Goal: Task Accomplishment & Management: Contribute content

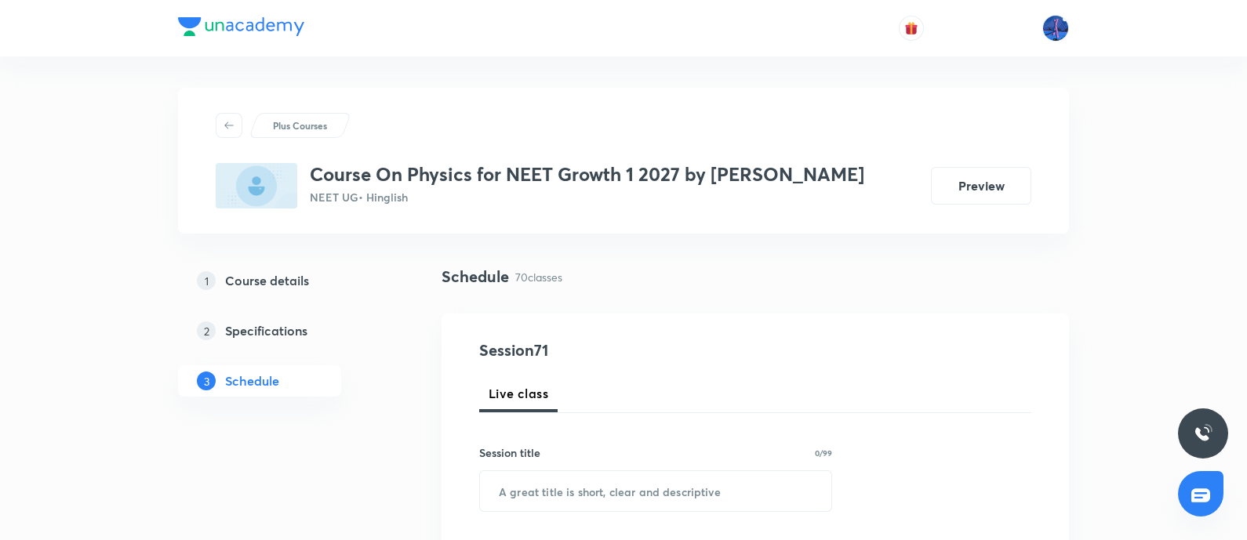
drag, startPoint x: 720, startPoint y: 13, endPoint x: 628, endPoint y: 274, distance: 276.0
click at [628, 274] on div "Schedule 70 classes" at bounding box center [754, 277] width 627 height 24
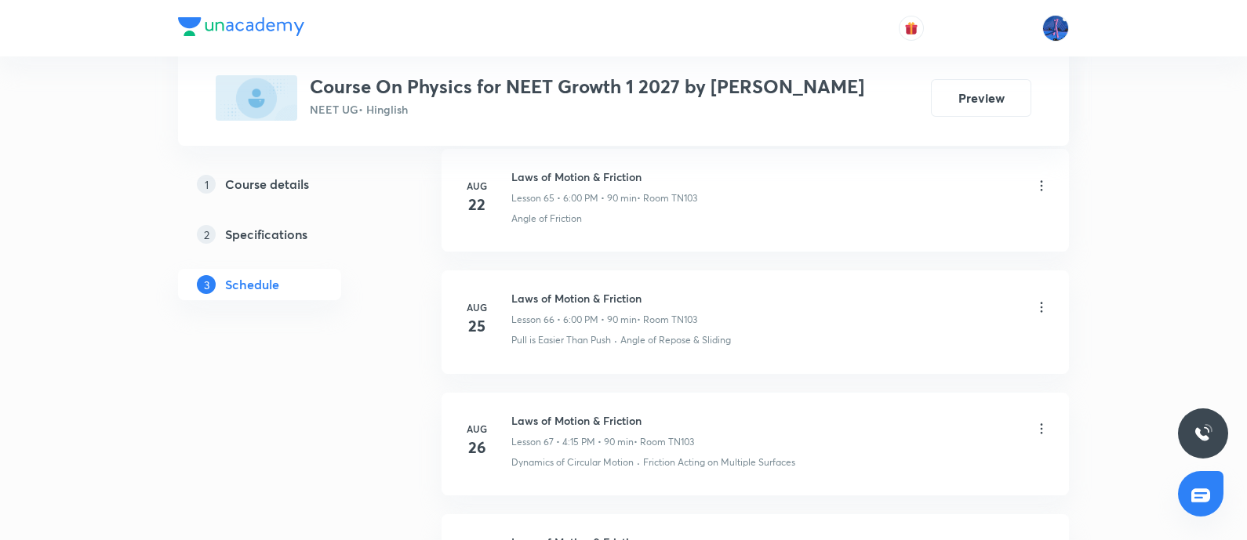
scroll to position [9229, 0]
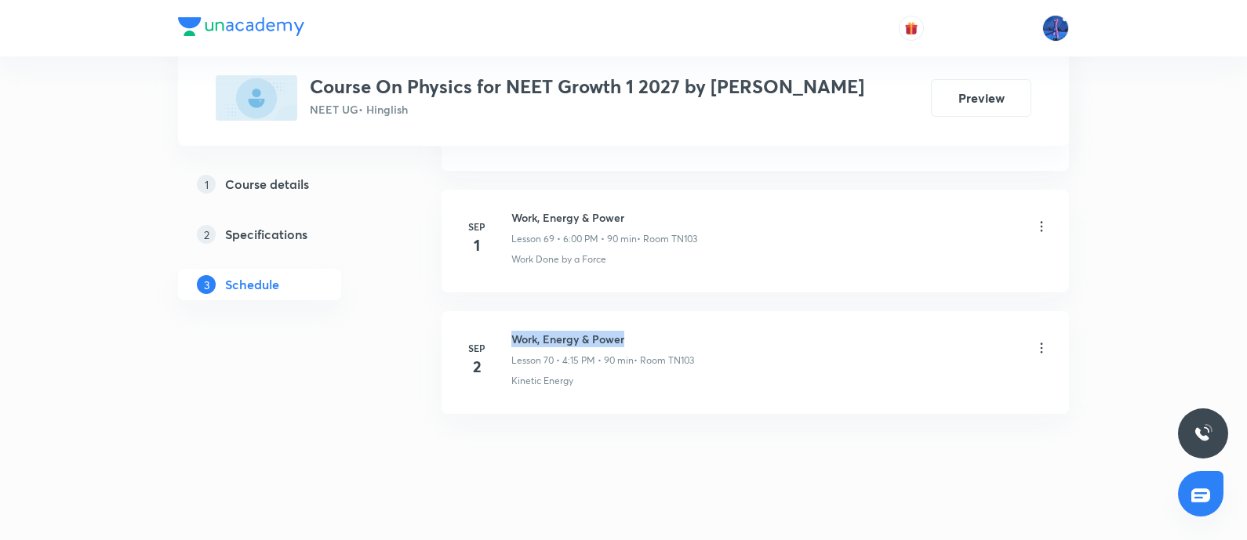
drag, startPoint x: 515, startPoint y: 323, endPoint x: 639, endPoint y: 317, distance: 124.0
click at [639, 331] on h6 "Work, Energy & Power" at bounding box center [602, 339] width 183 height 16
copy h6 "Work, Energy & Power"
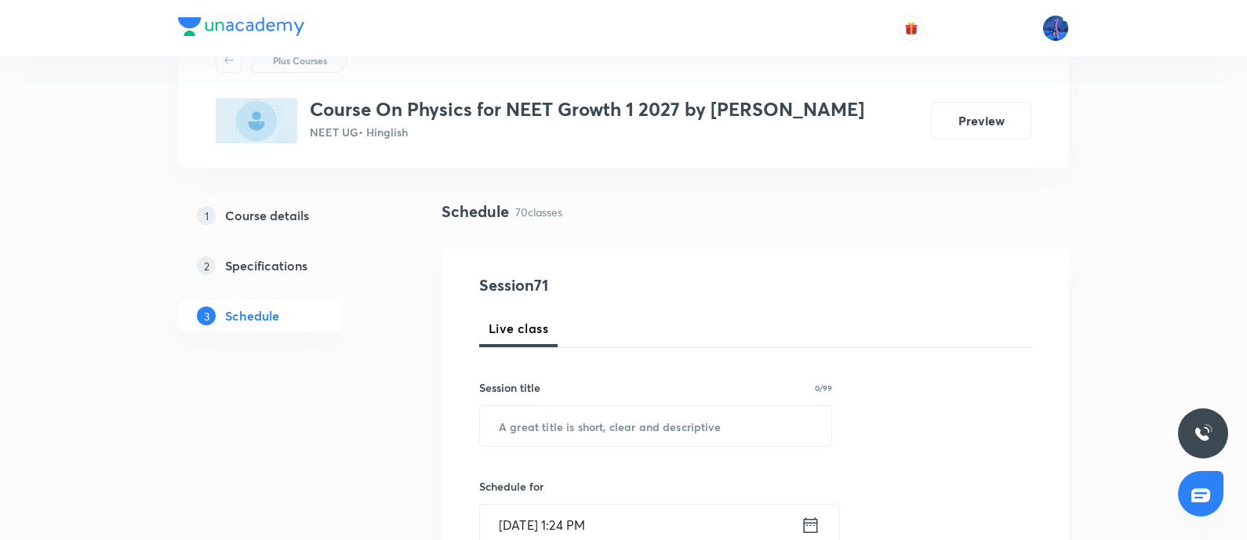
scroll to position [32, 0]
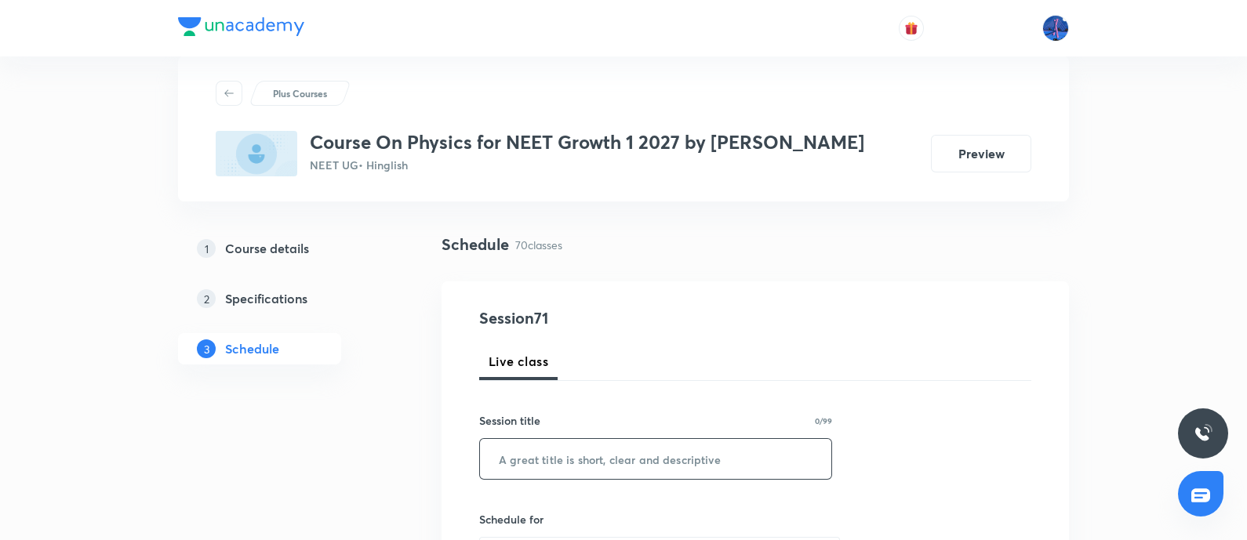
click at [639, 431] on input "text" at bounding box center [655, 459] width 351 height 40
paste input "Work, Energy & Power"
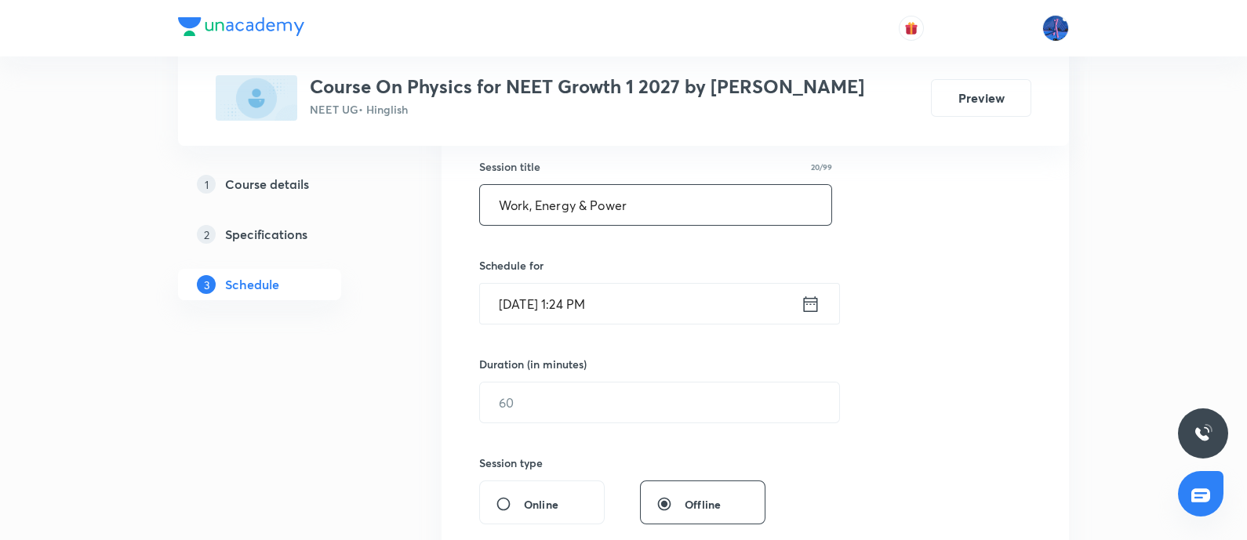
scroll to position [286, 0]
type input "Work, Energy & Power"
click at [714, 312] on input "Sep 4, 2025, 1:24 PM" at bounding box center [640, 304] width 321 height 40
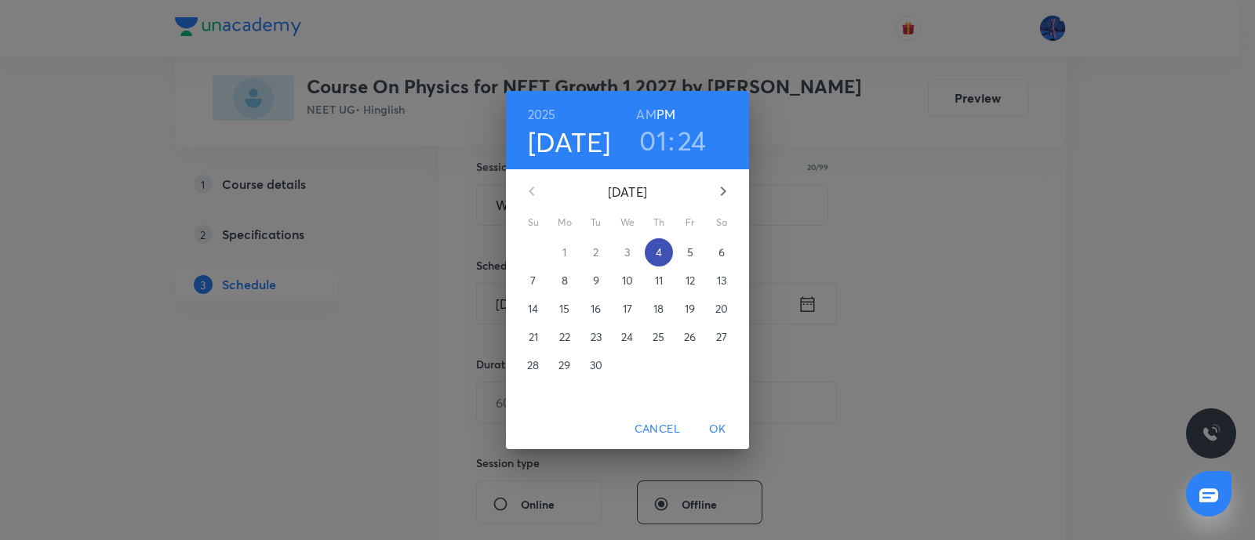
click at [658, 260] on button "4" at bounding box center [659, 252] width 28 height 28
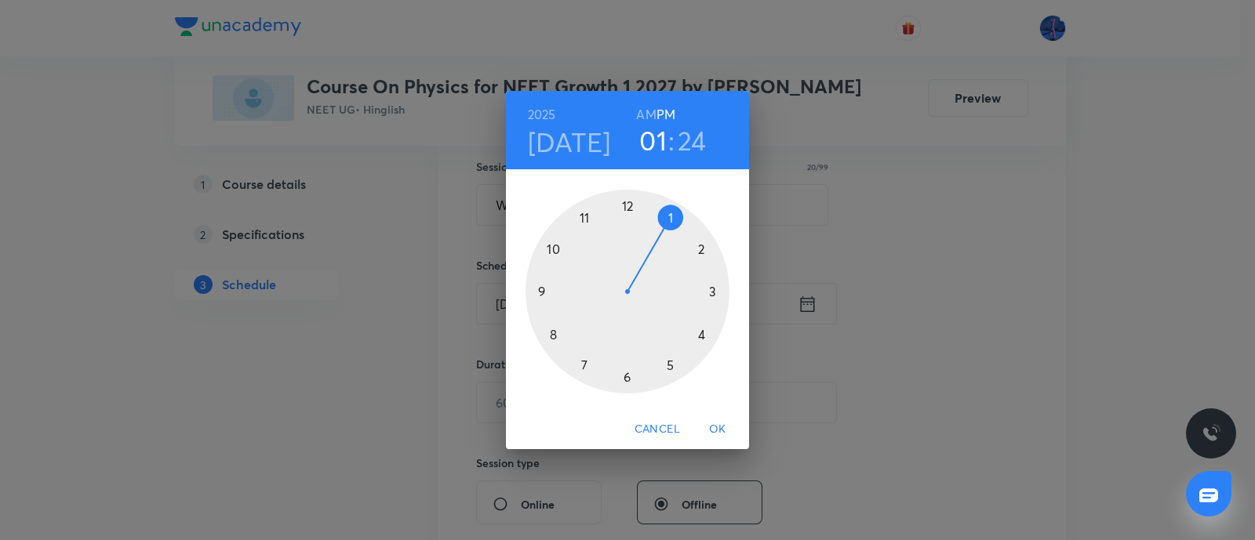
click at [700, 331] on div at bounding box center [627, 292] width 204 height 204
click at [714, 293] on div at bounding box center [627, 292] width 204 height 204
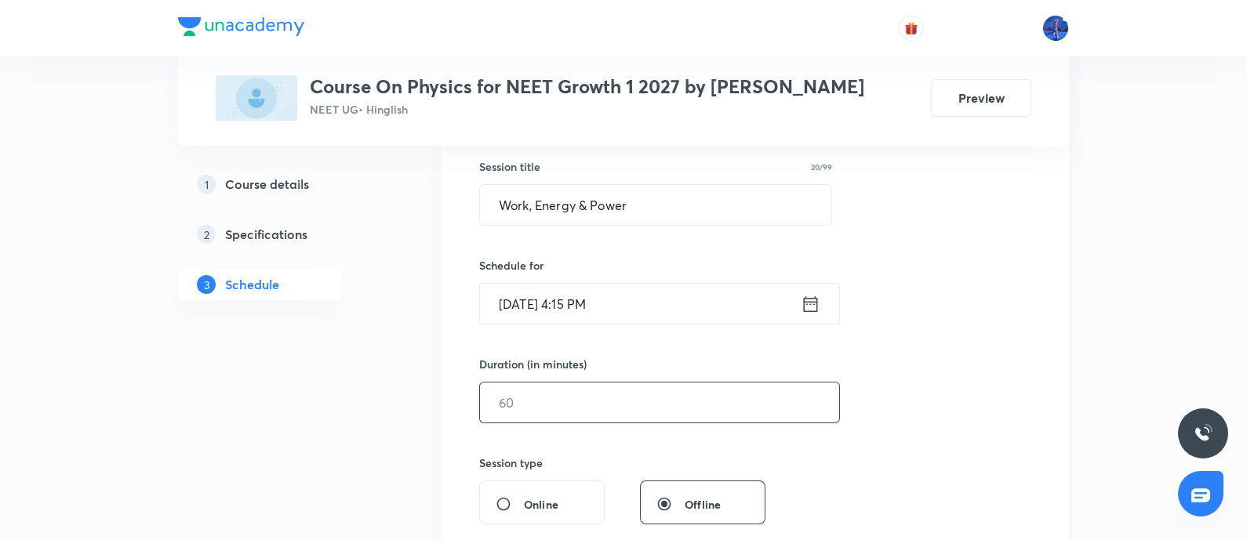
click at [598, 400] on input "text" at bounding box center [659, 403] width 359 height 40
type input "1"
type input "0"
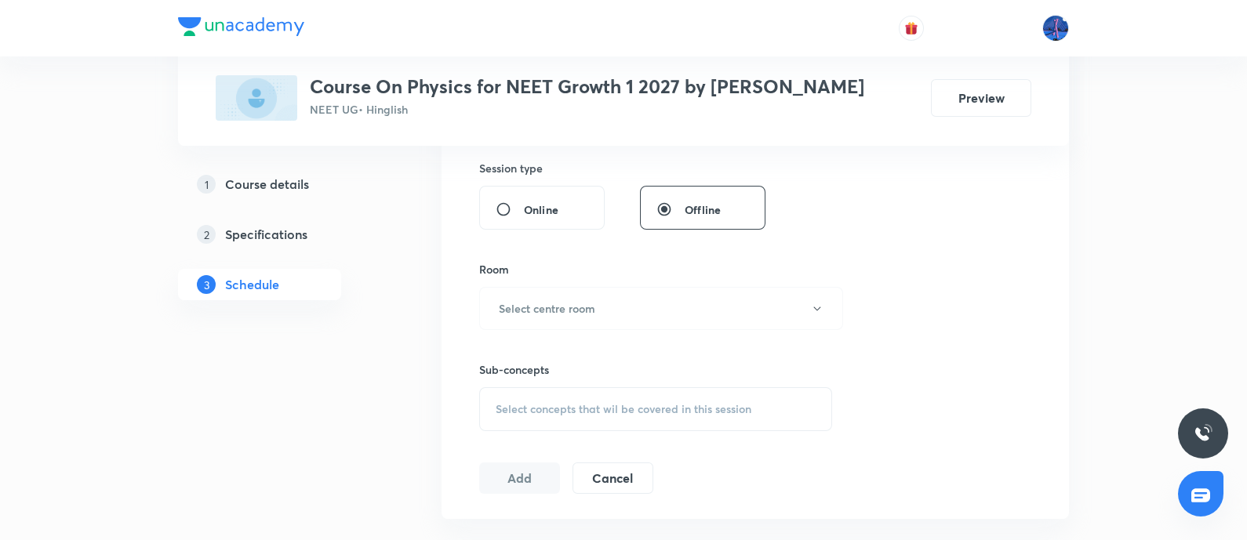
scroll to position [604, 0]
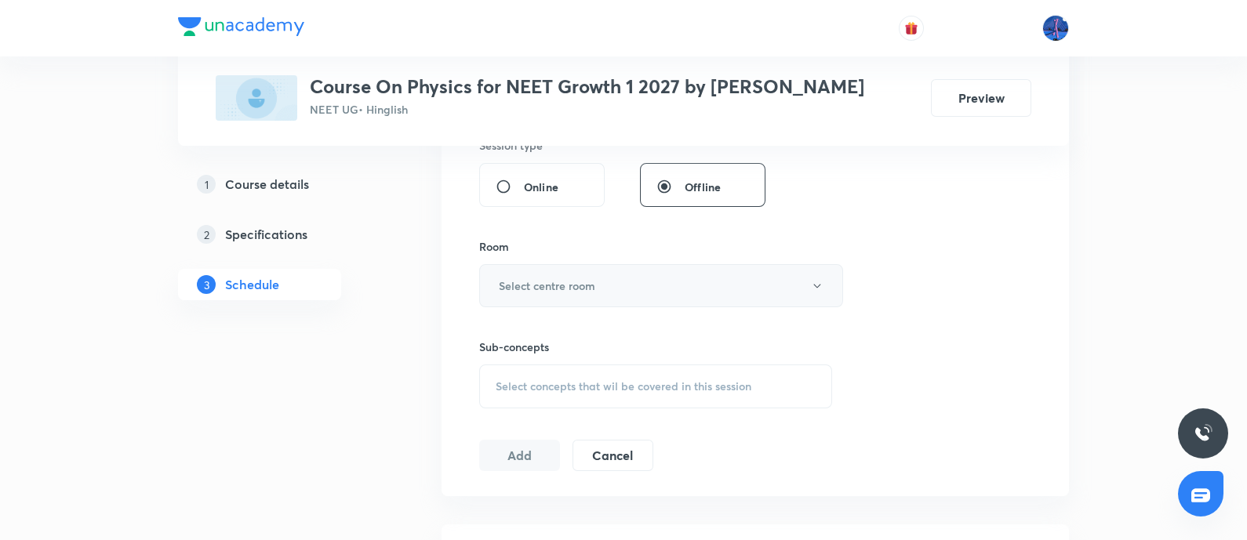
type input "90"
click at [714, 292] on button "Select centre room" at bounding box center [661, 285] width 364 height 43
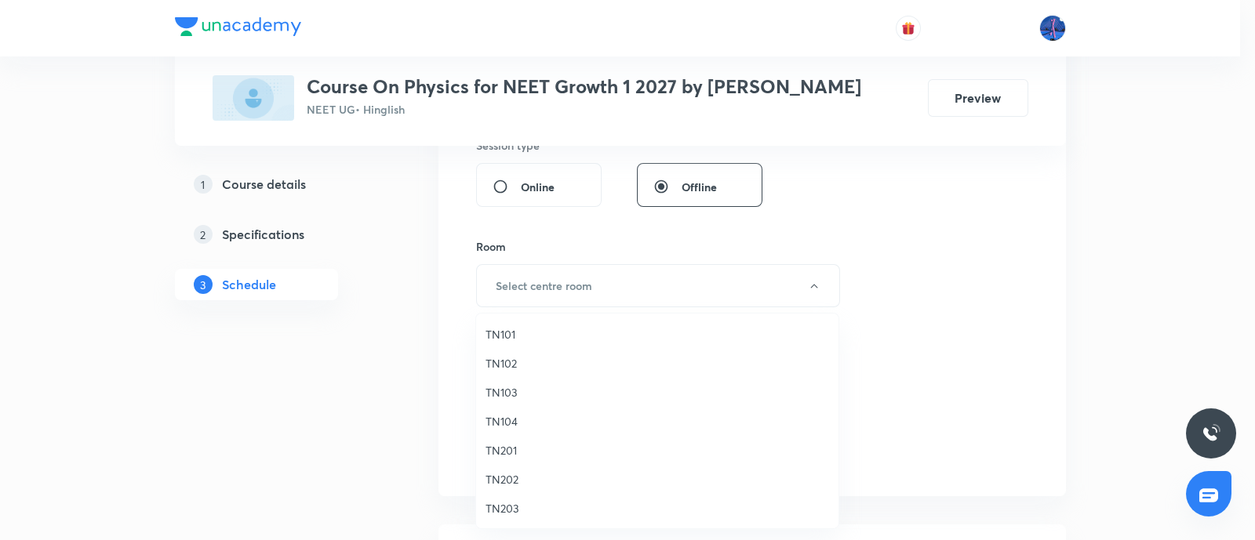
click at [498, 391] on span "TN103" at bounding box center [656, 392] width 343 height 16
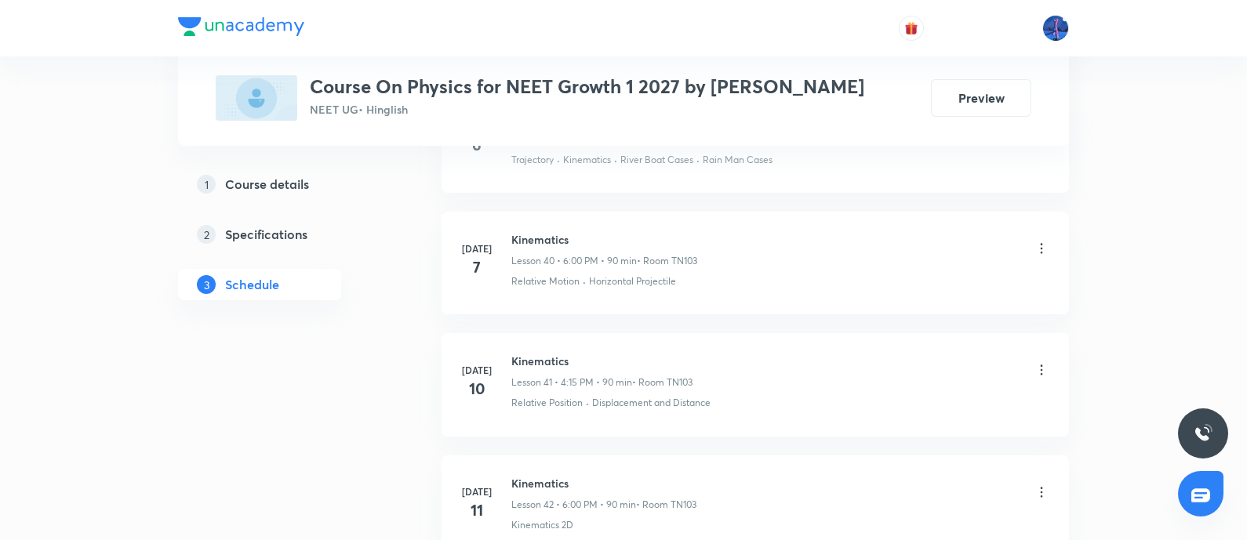
scroll to position [9229, 0]
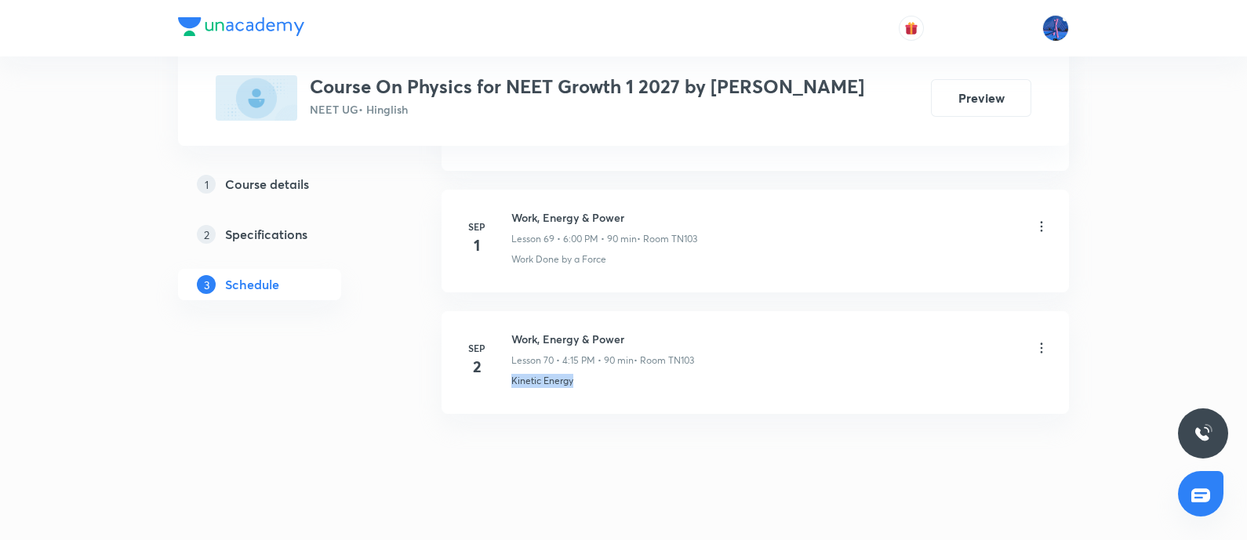
drag, startPoint x: 584, startPoint y: 374, endPoint x: 510, endPoint y: 383, distance: 74.2
click at [510, 383] on li "Sep 2 Work, Energy & Power Lesson 70 • 4:15 PM • 90 min • Room TN103 Kinetic En…" at bounding box center [754, 362] width 627 height 103
copy p "Kinetic Energy"
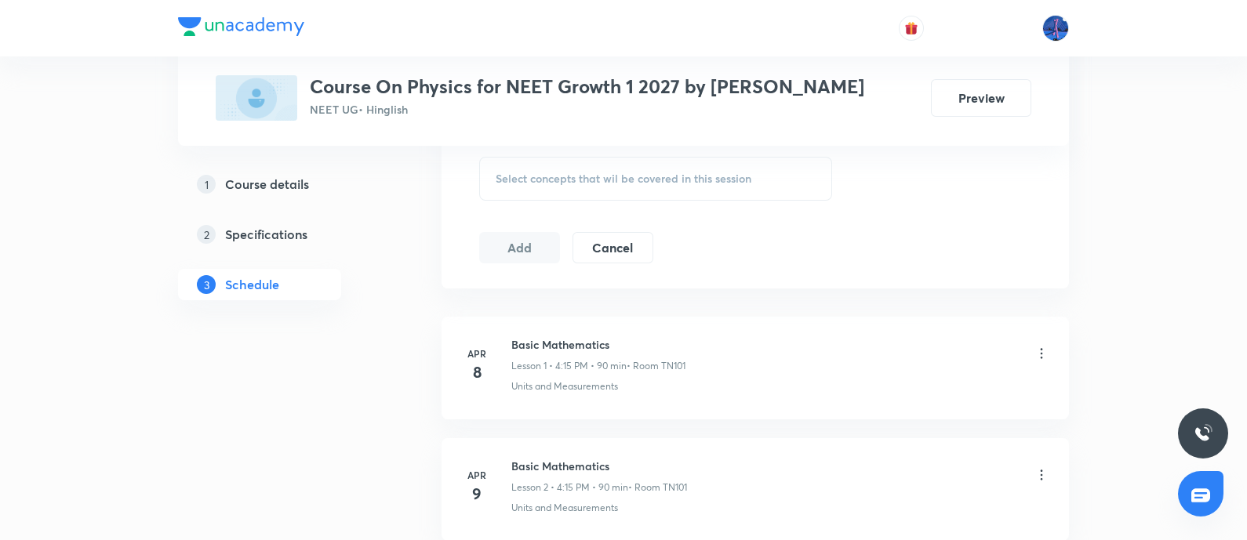
scroll to position [751, 0]
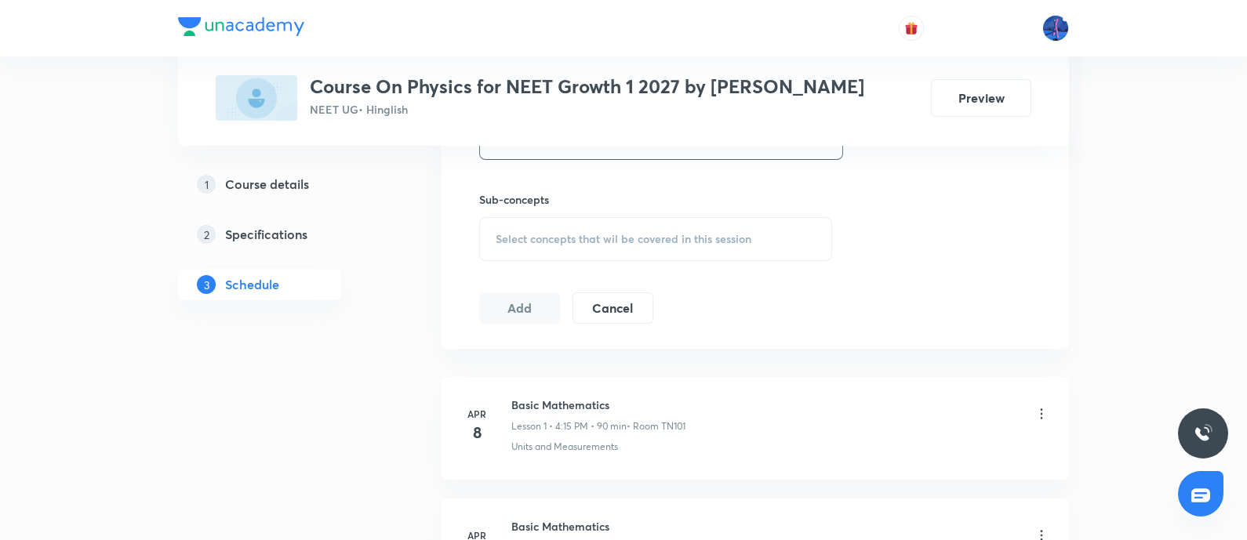
click at [613, 247] on div "Select concepts that wil be covered in this session" at bounding box center [655, 239] width 353 height 44
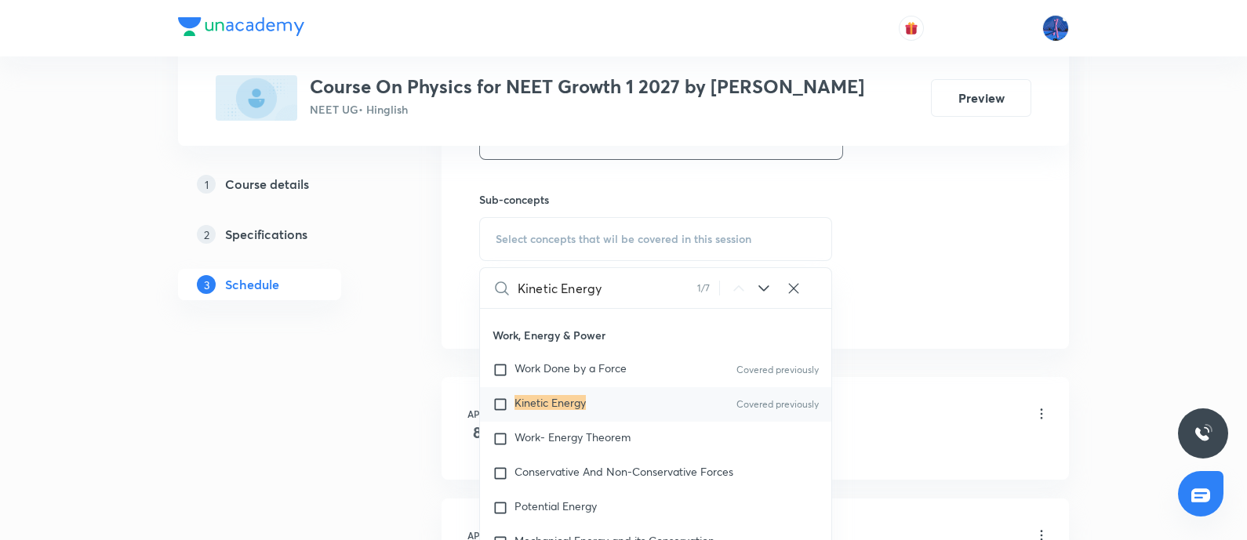
scroll to position [4011, 0]
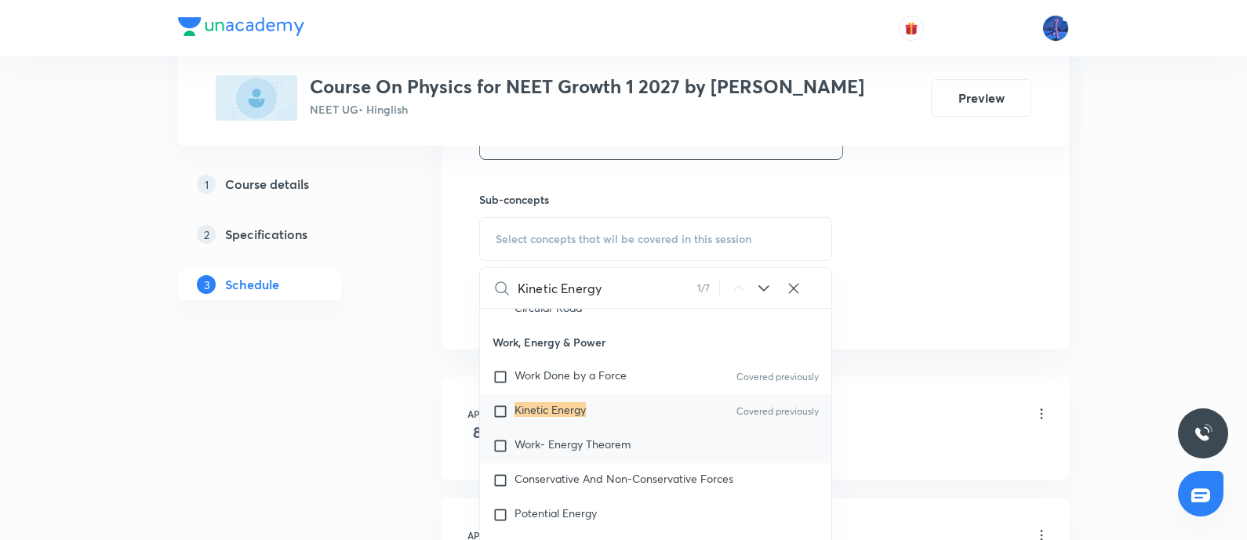
type input "Kinetic Energy"
click at [584, 429] on div "Work- Energy Theorem" at bounding box center [655, 446] width 351 height 34
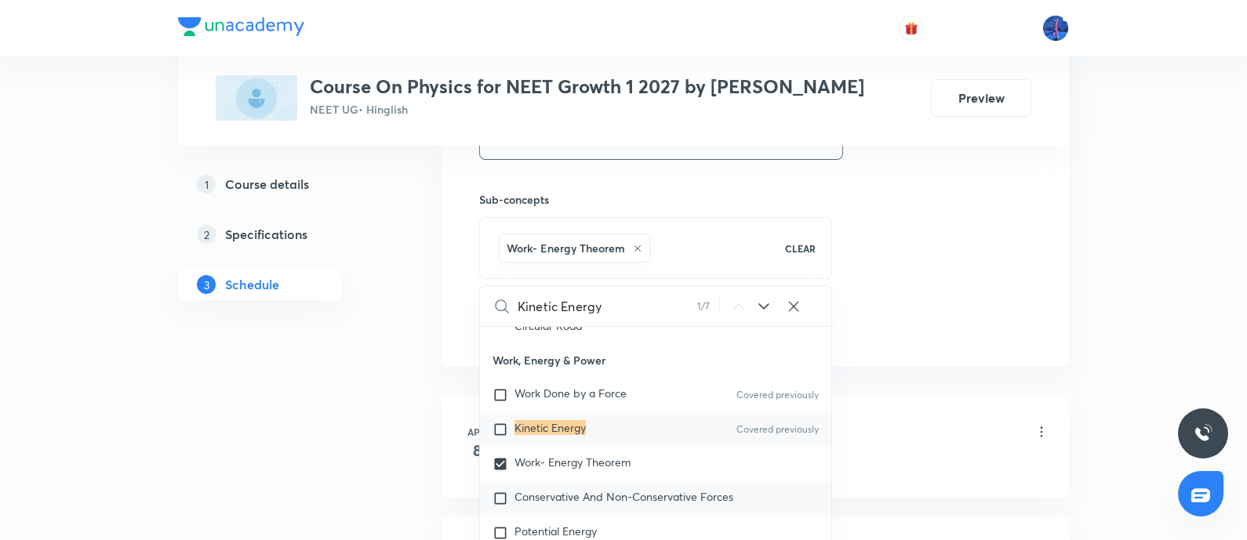
click at [572, 431] on span "Conservative And Non-Conservative Forces" at bounding box center [623, 496] width 219 height 15
checkbox input "true"
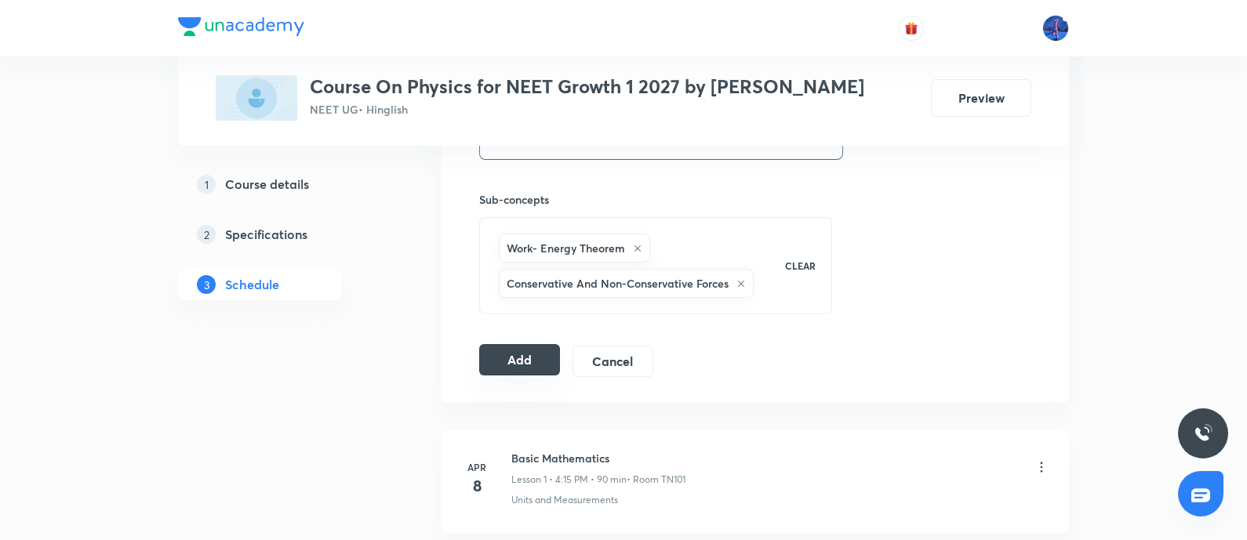
click at [519, 348] on button "Add" at bounding box center [519, 359] width 81 height 31
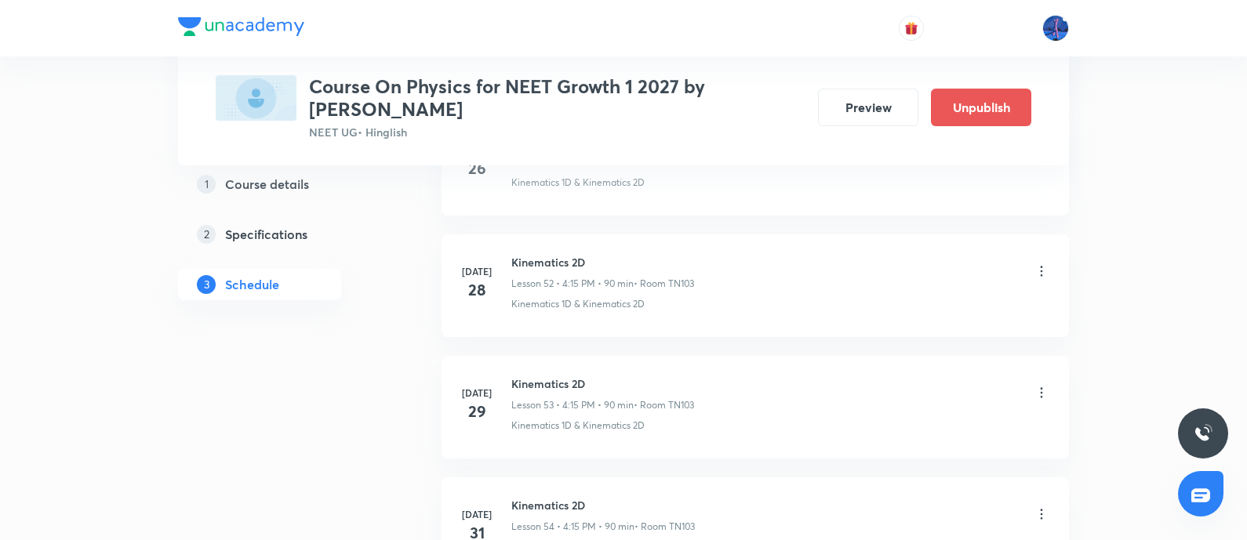
scroll to position [8652, 0]
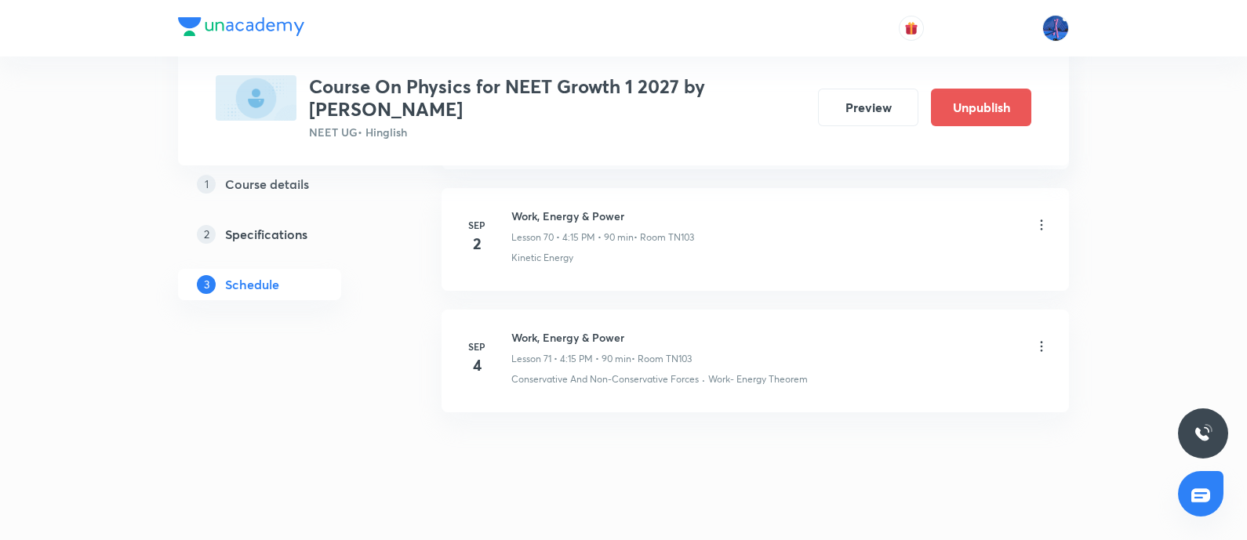
click at [995, 339] on icon at bounding box center [1041, 347] width 16 height 16
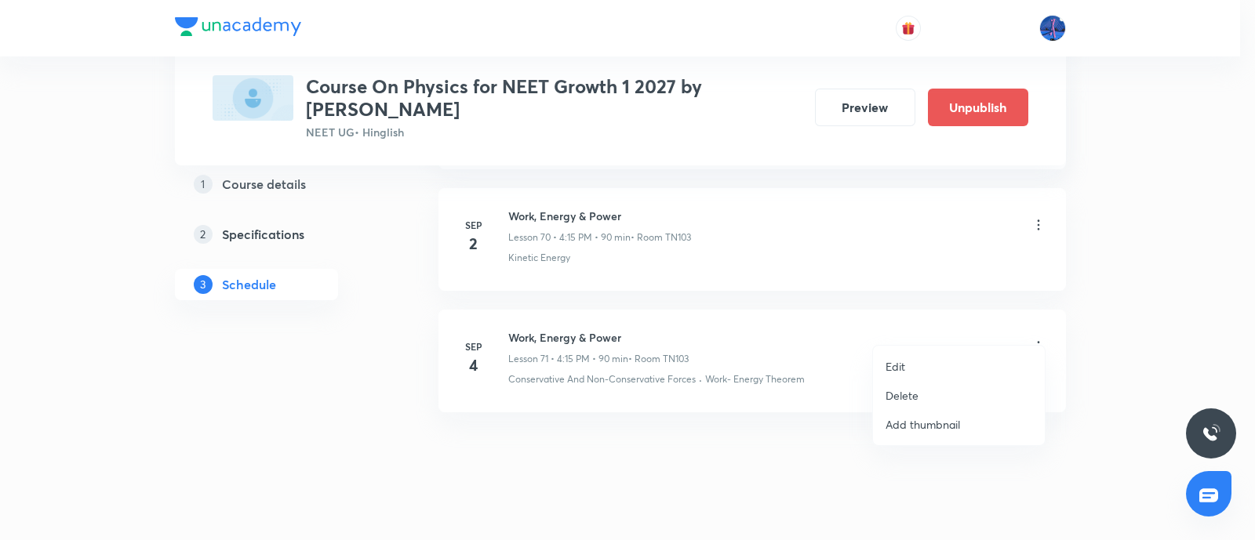
click at [906, 365] on li "Edit" at bounding box center [959, 366] width 172 height 29
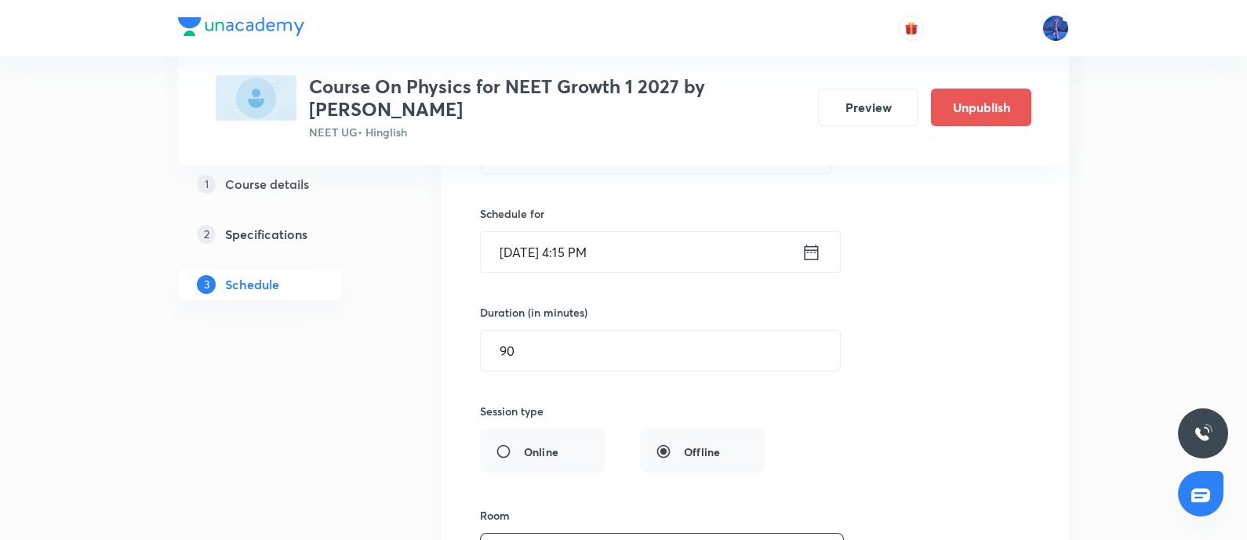
scroll to position [8929, 0]
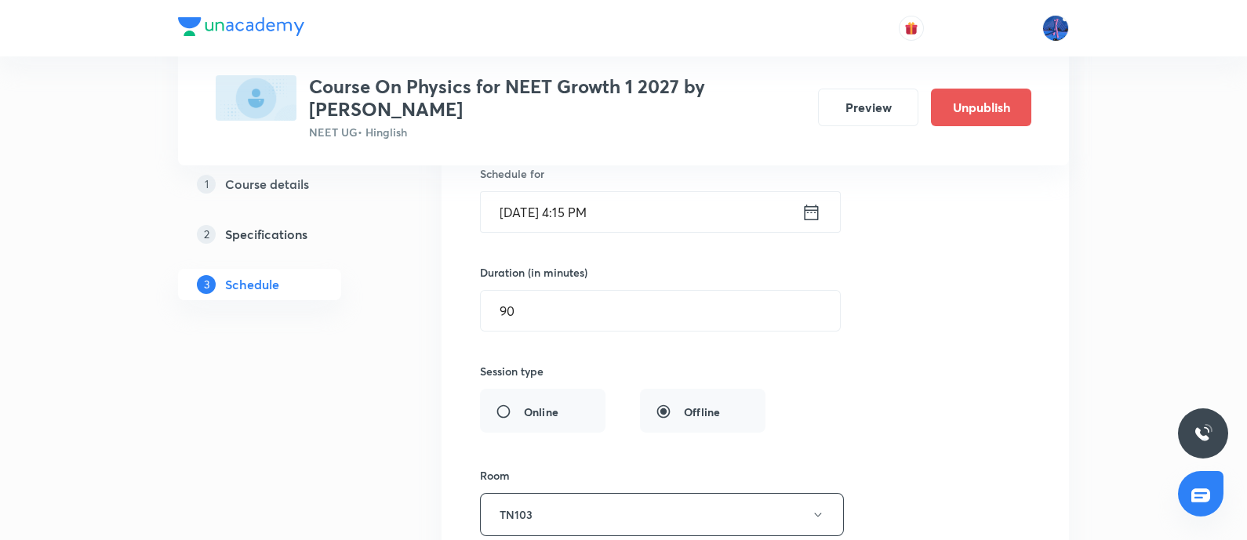
click at [528, 192] on input "Sep 4, 2025, 4:15 PM" at bounding box center [641, 212] width 321 height 40
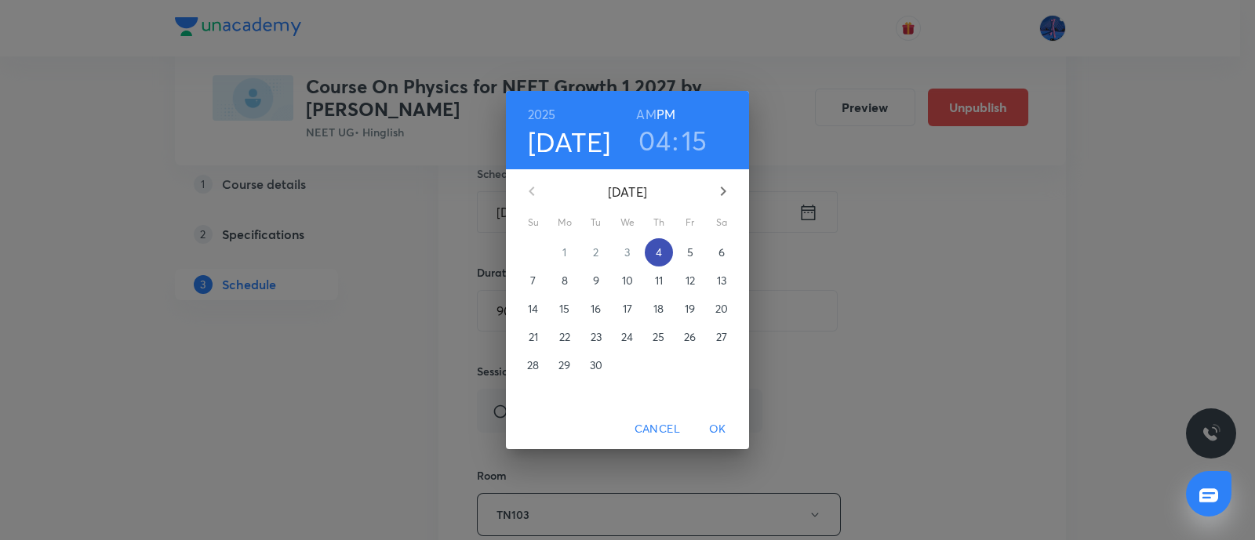
click at [654, 251] on span "4" at bounding box center [659, 253] width 28 height 16
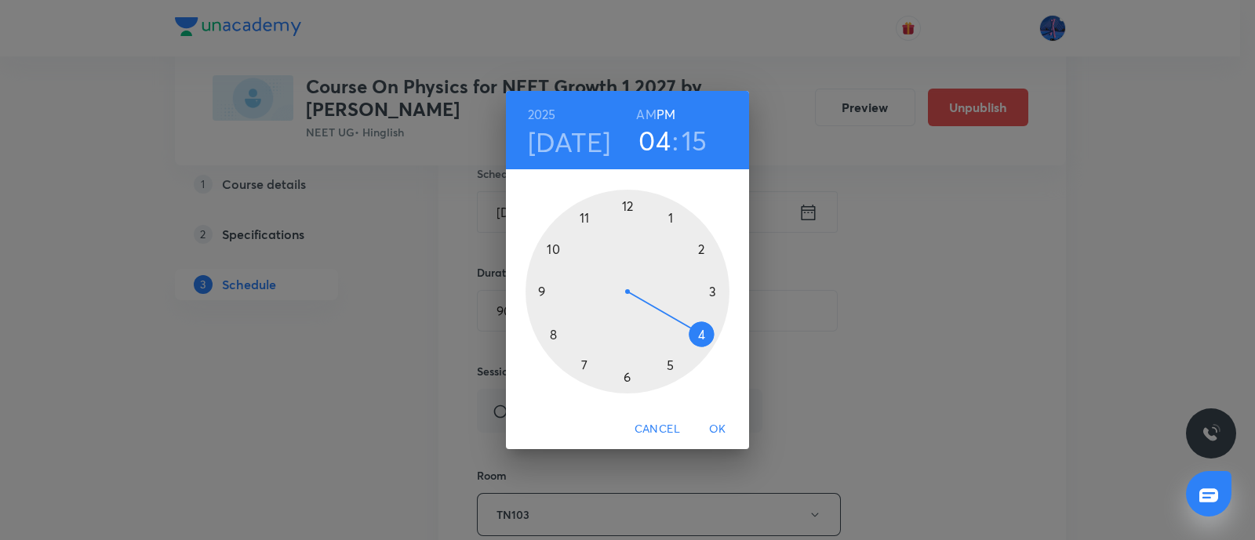
click at [626, 376] on div at bounding box center [627, 292] width 204 height 204
click at [626, 205] on div at bounding box center [627, 292] width 204 height 204
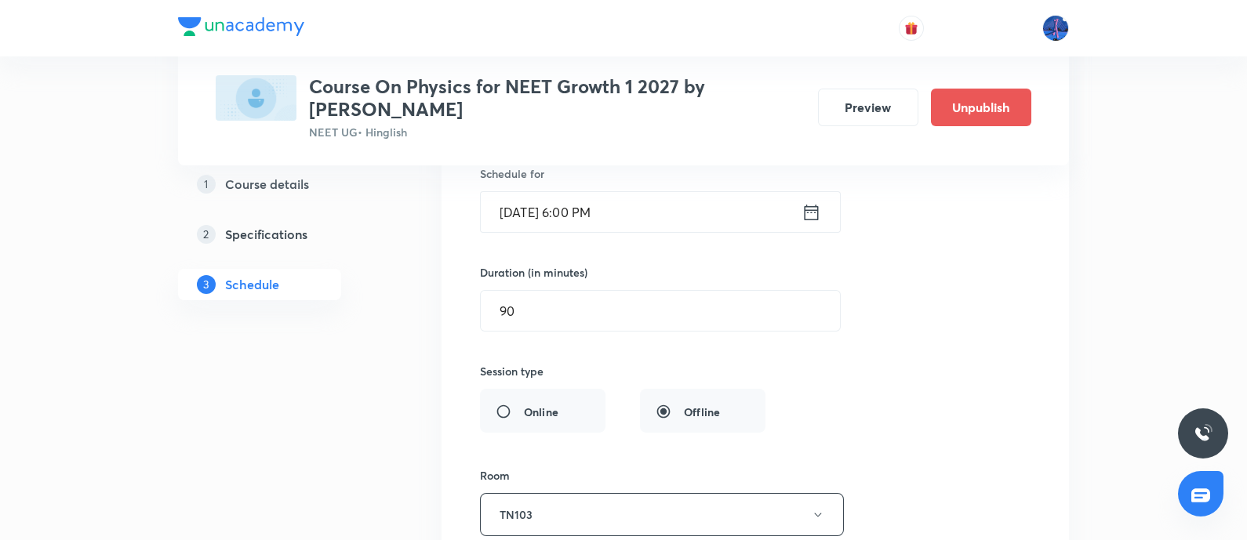
scroll to position [9287, 0]
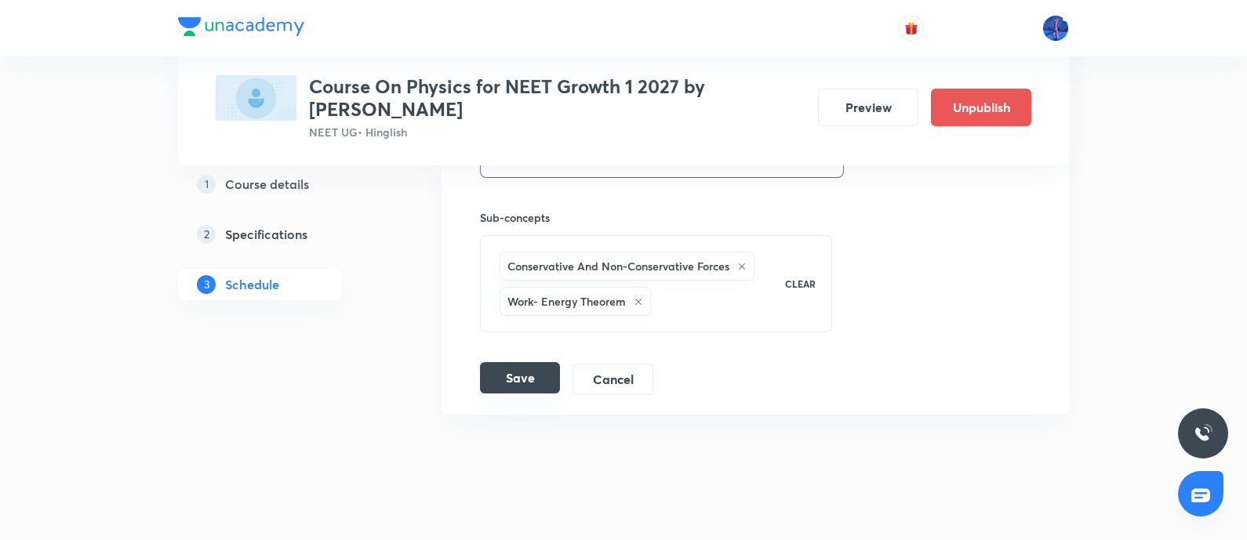
click at [518, 362] on button "Save" at bounding box center [520, 377] width 80 height 31
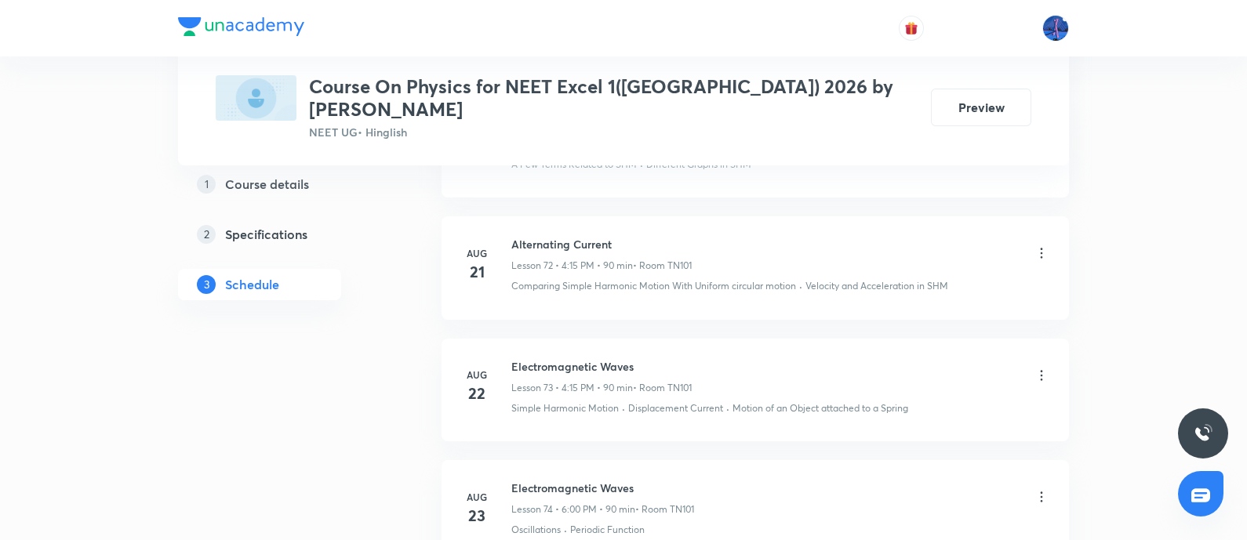
scroll to position [10130, 0]
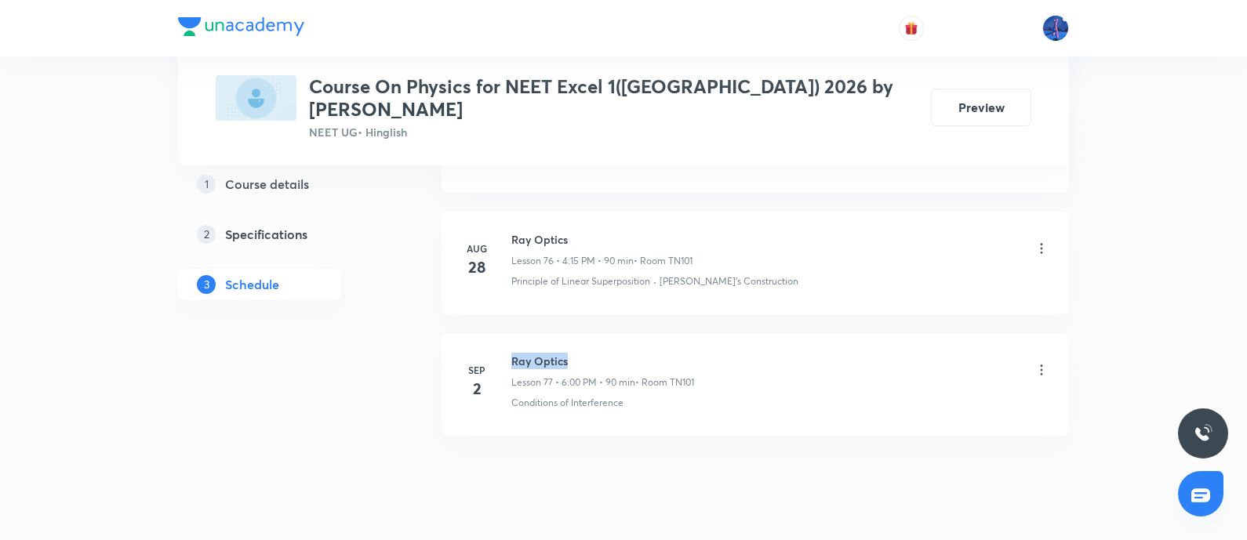
drag, startPoint x: 514, startPoint y: 320, endPoint x: 582, endPoint y: 316, distance: 68.3
click at [582, 353] on h6 "Ray Optics" at bounding box center [602, 361] width 183 height 16
copy h6 "Ray Optics"
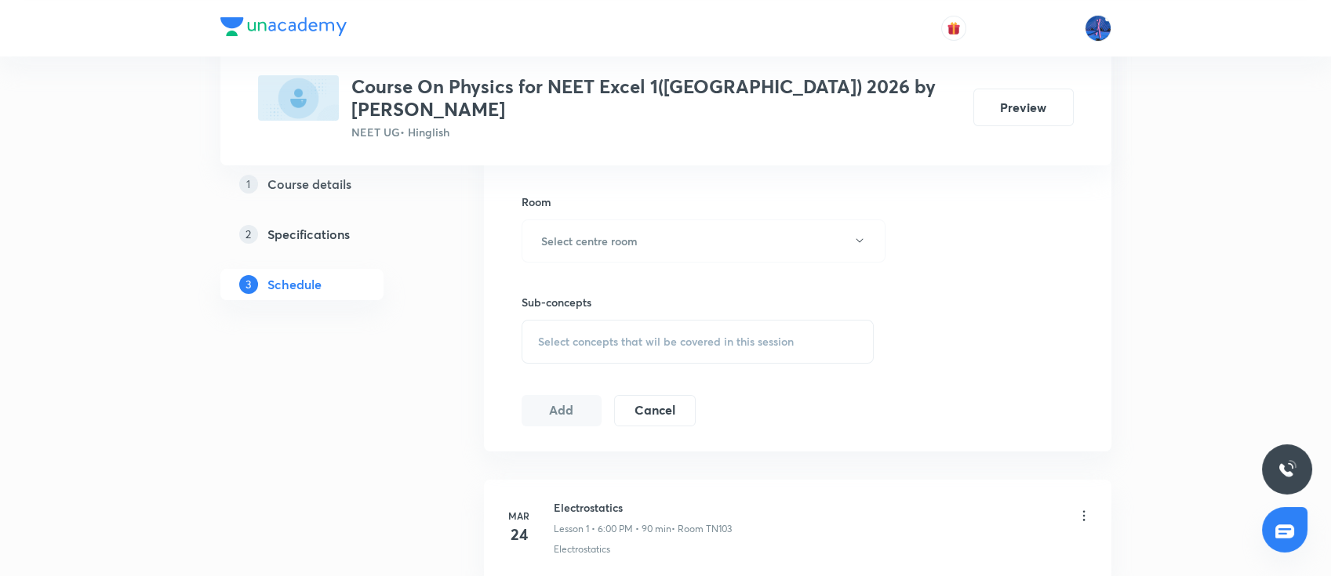
scroll to position [0, 0]
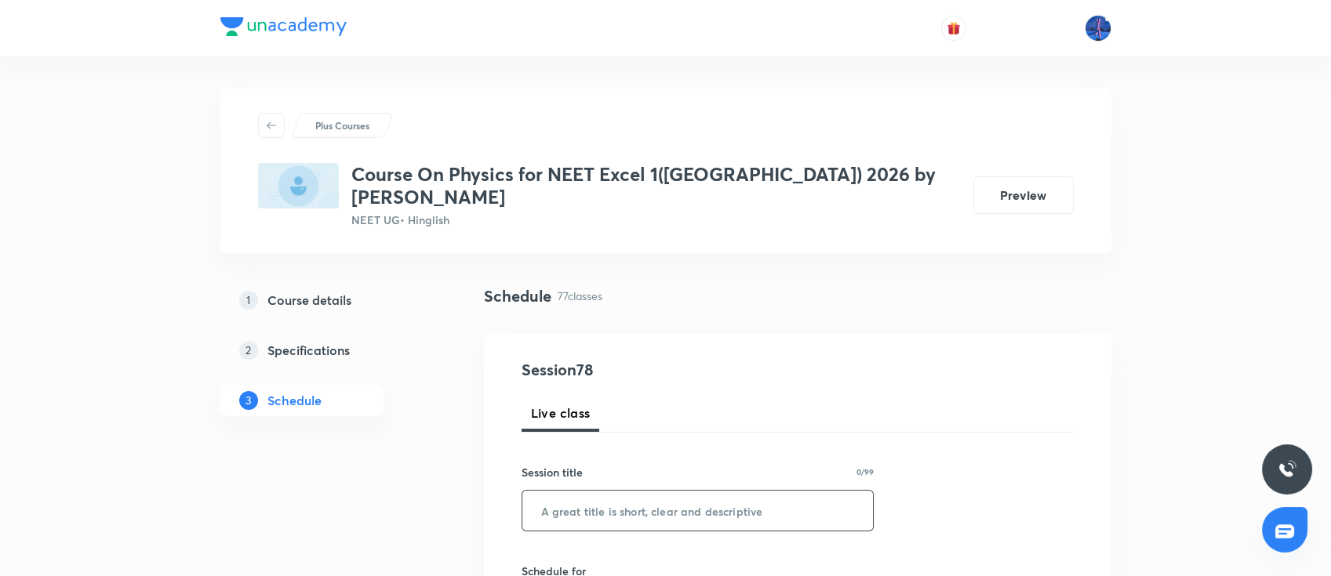
click at [630, 491] on input "text" at bounding box center [697, 511] width 351 height 40
paste input "Ray Optics"
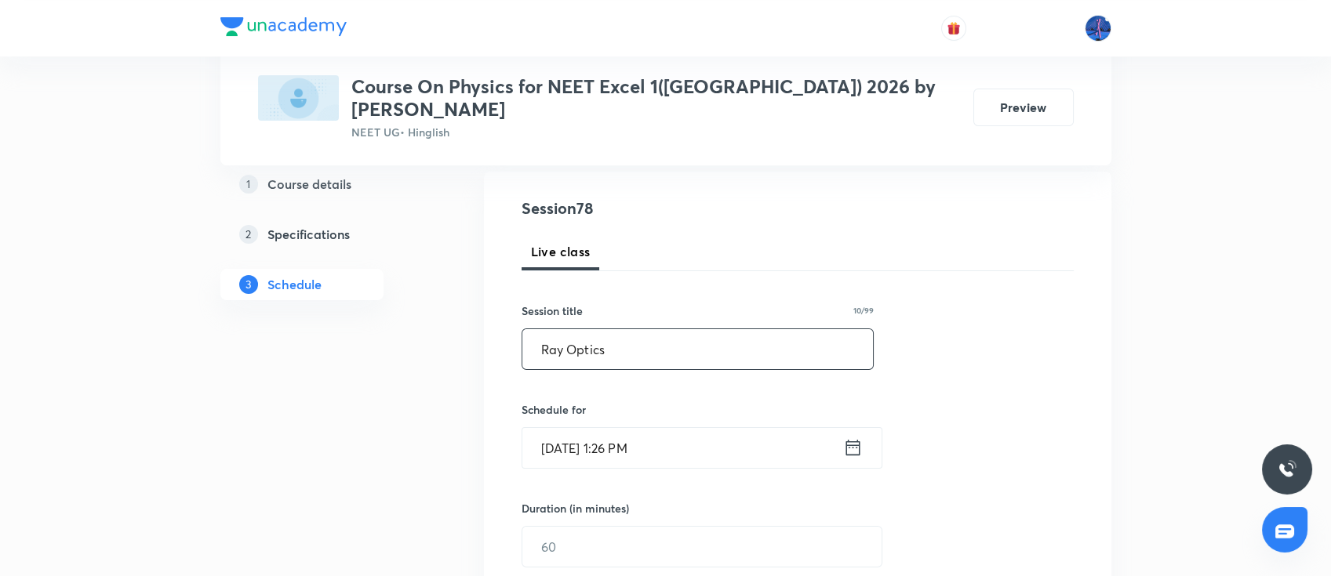
scroll to position [305, 0]
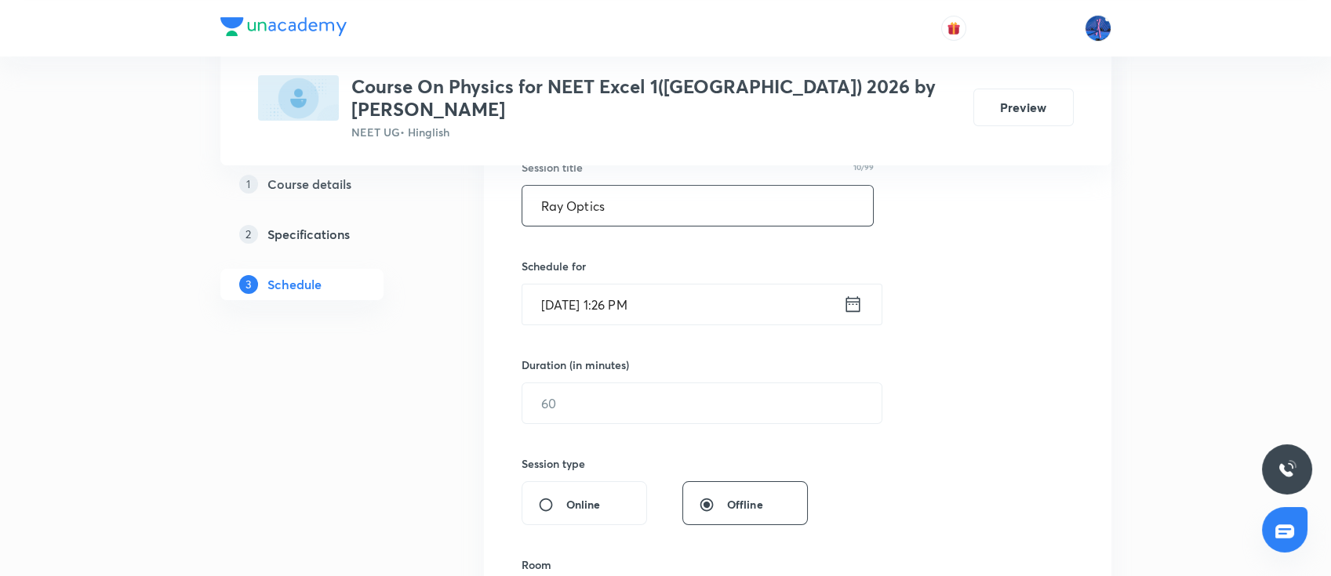
type input "Ray Optics"
click at [747, 292] on input "Sep 4, 2025, 1:26 PM" at bounding box center [682, 305] width 321 height 40
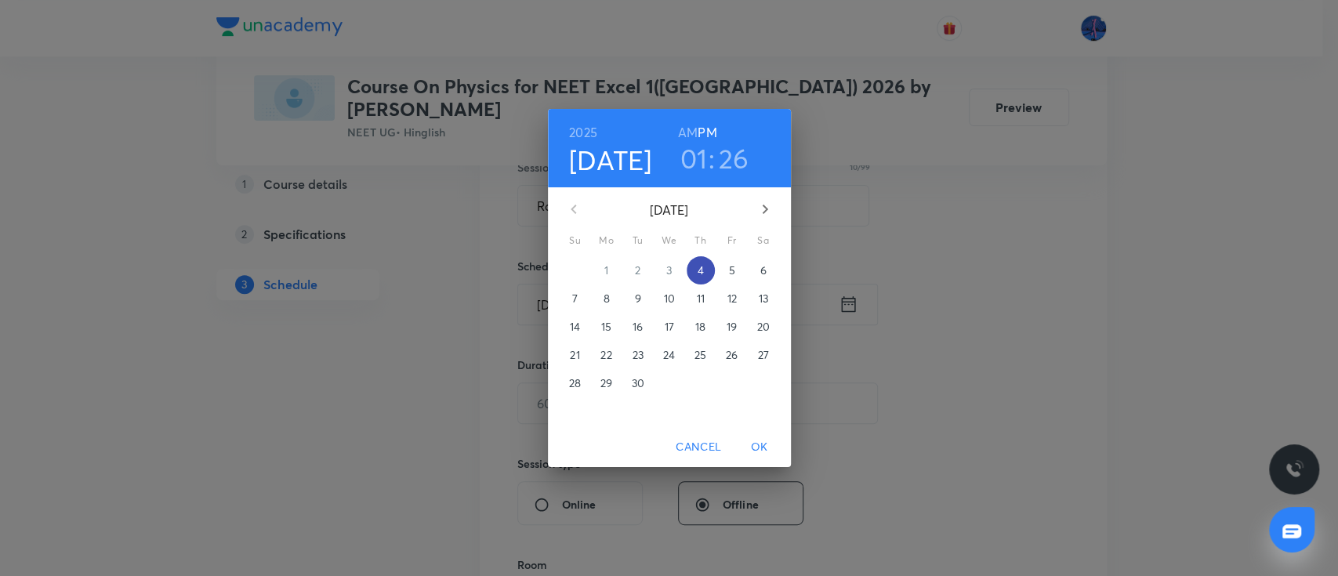
click at [703, 272] on p "4" at bounding box center [700, 271] width 6 height 16
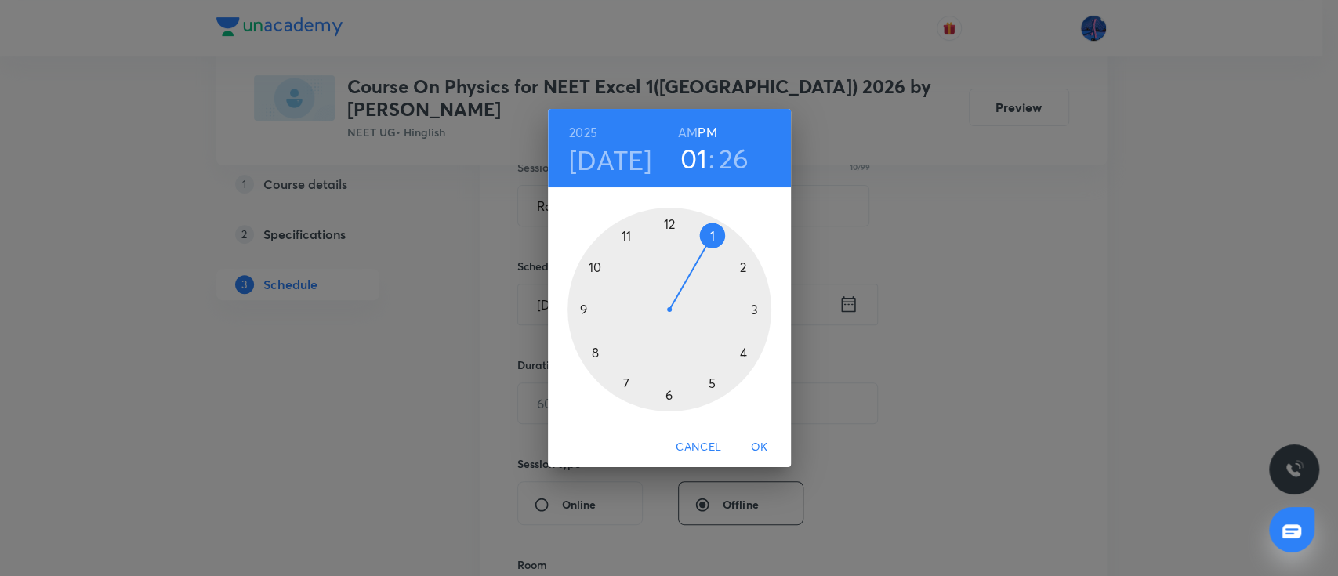
click at [740, 350] on div at bounding box center [670, 310] width 204 height 204
click at [757, 310] on div at bounding box center [670, 310] width 204 height 204
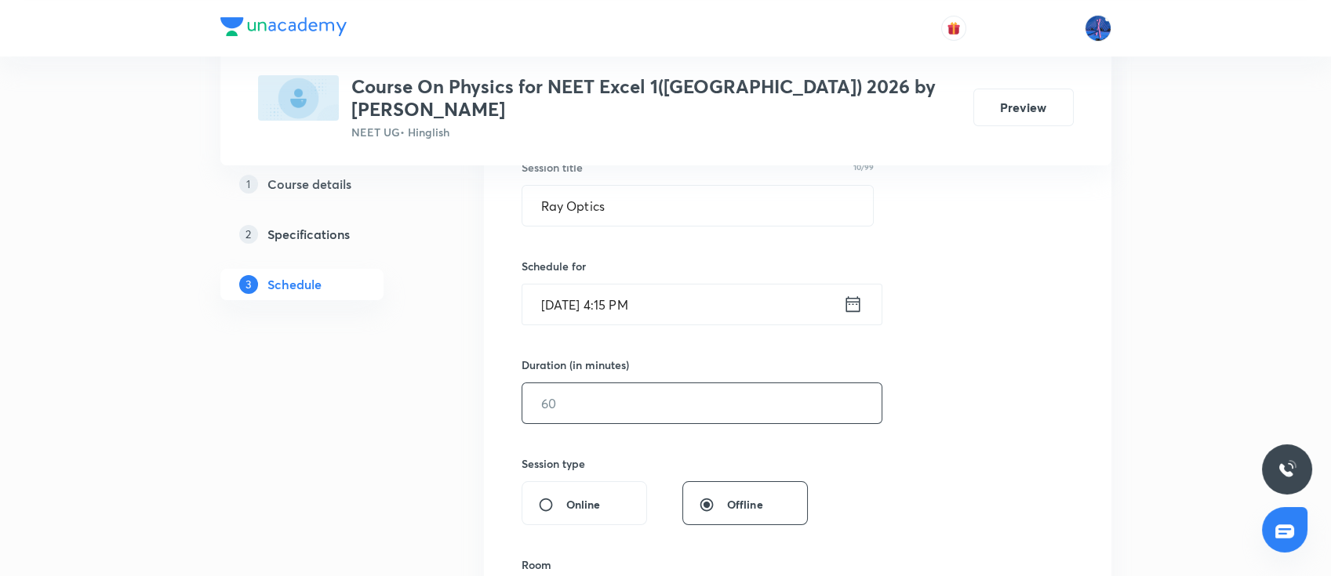
click at [700, 383] on input "text" at bounding box center [701, 403] width 359 height 40
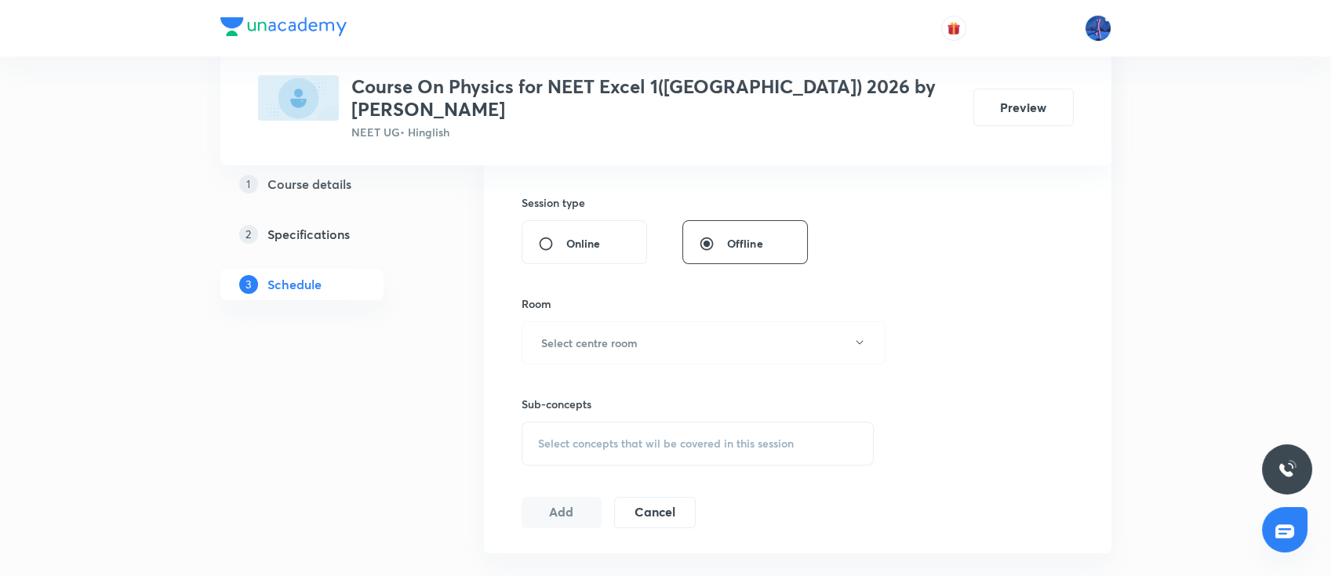
scroll to position [557, 0]
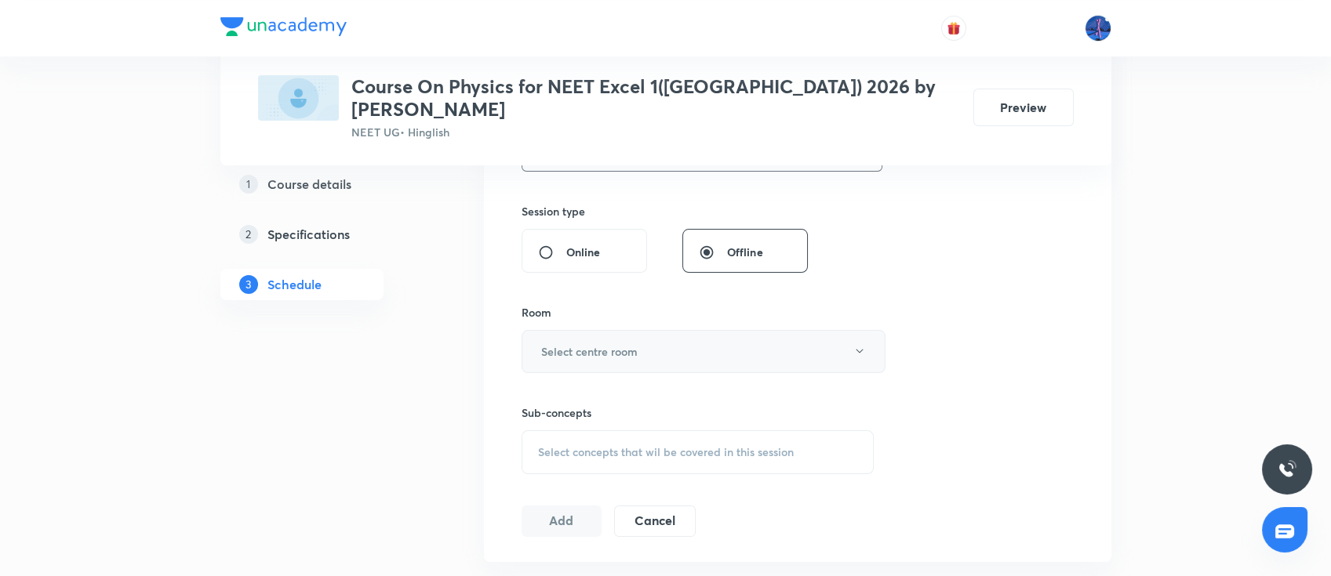
type input "90"
click at [646, 334] on button "Select centre room" at bounding box center [703, 351] width 364 height 43
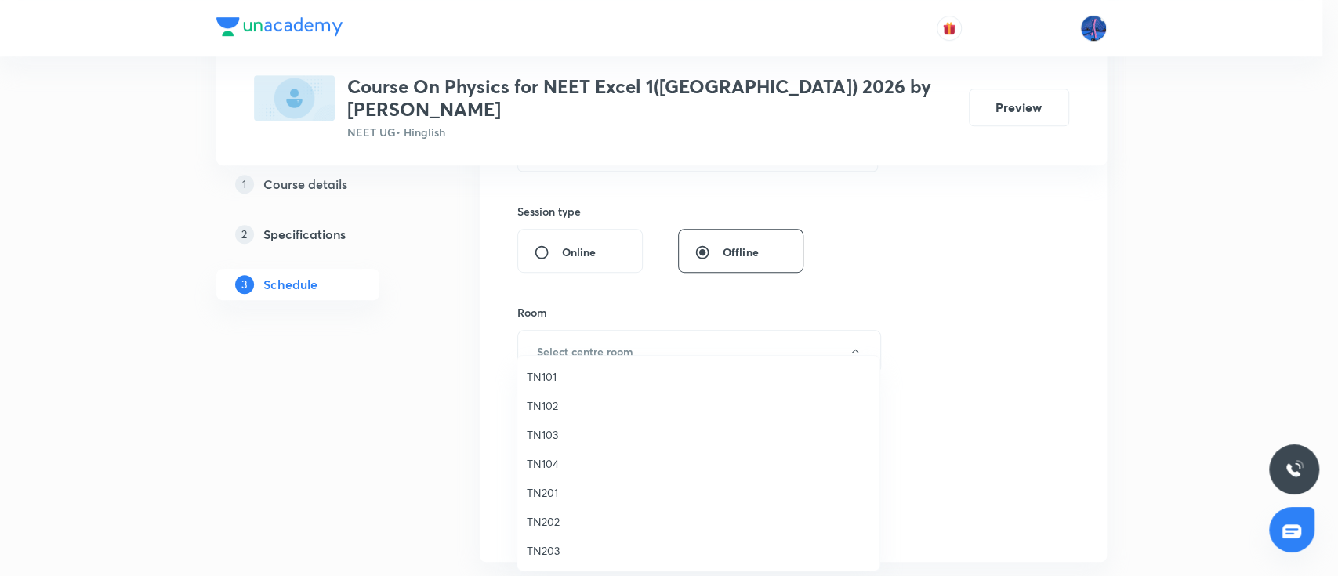
click at [535, 374] on span "TN101" at bounding box center [698, 377] width 343 height 16
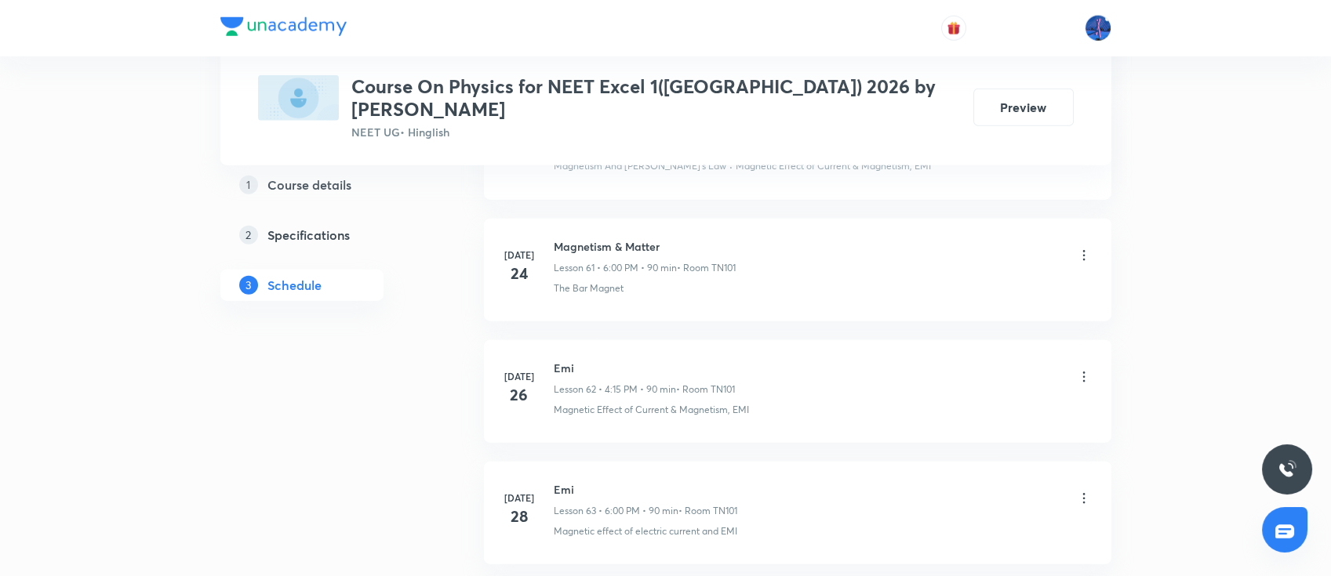
scroll to position [10104, 0]
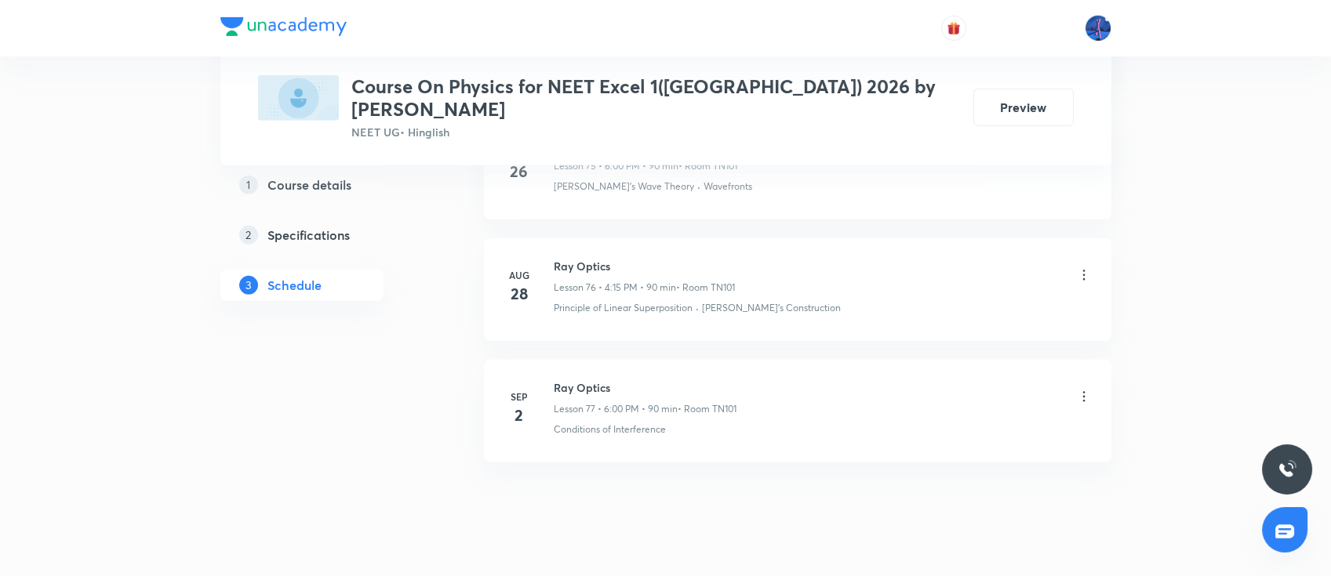
click at [594, 379] on h6 "Ray Optics" at bounding box center [645, 387] width 183 height 16
drag, startPoint x: 675, startPoint y: 397, endPoint x: 554, endPoint y: 413, distance: 121.9
click at [554, 413] on li "Sep 2 Ray Optics Lesson 77 • 6:00 PM • 90 min • Room TN101 Conditions of Interf…" at bounding box center [797, 411] width 627 height 103
copy p "Conditions of Interference"
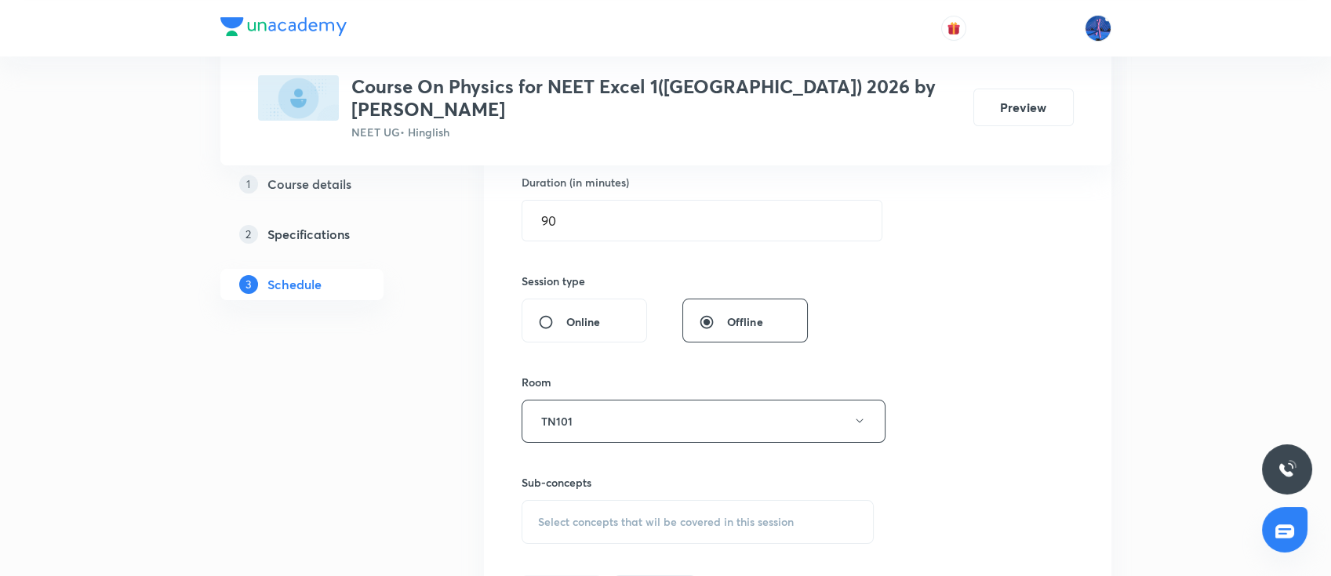
scroll to position [477, 0]
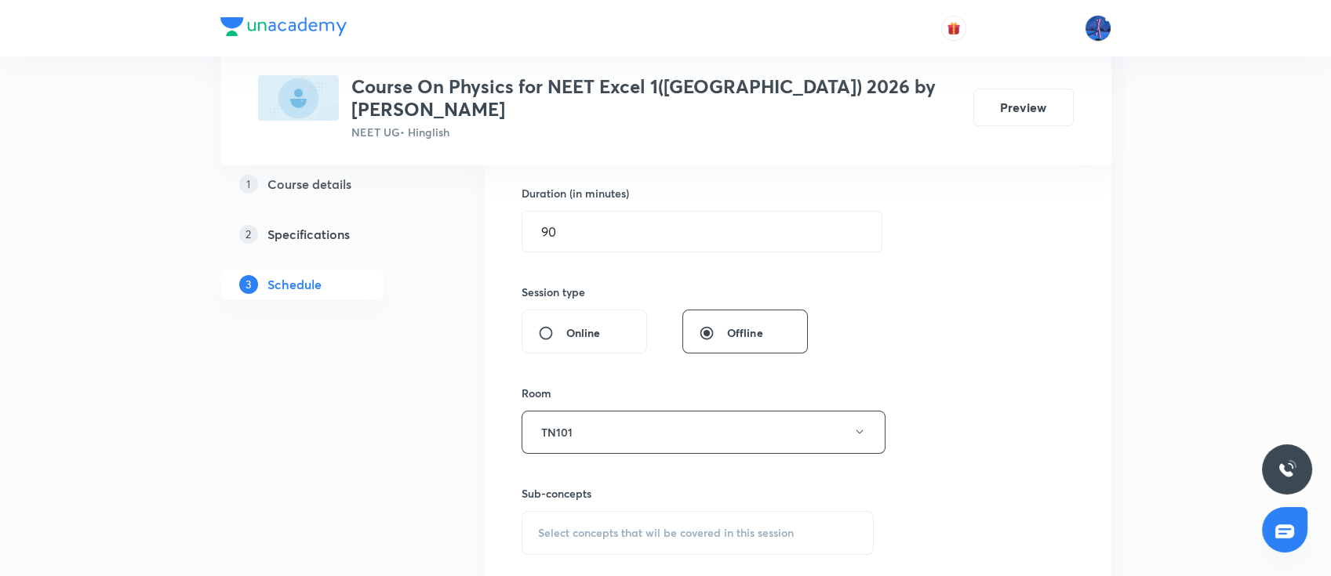
click at [690, 527] on span "Select concepts that wil be covered in this session" at bounding box center [666, 533] width 256 height 13
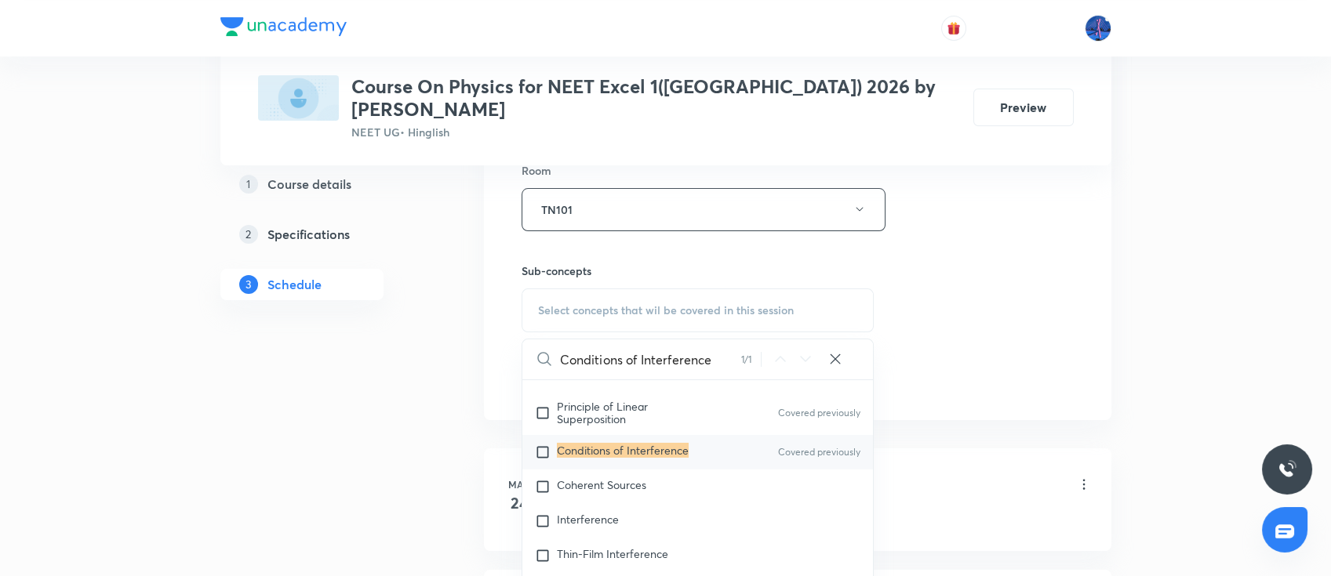
scroll to position [23667, 0]
type input "Conditions of Interference"
click at [733, 471] on div "Coherent Sources" at bounding box center [697, 488] width 351 height 34
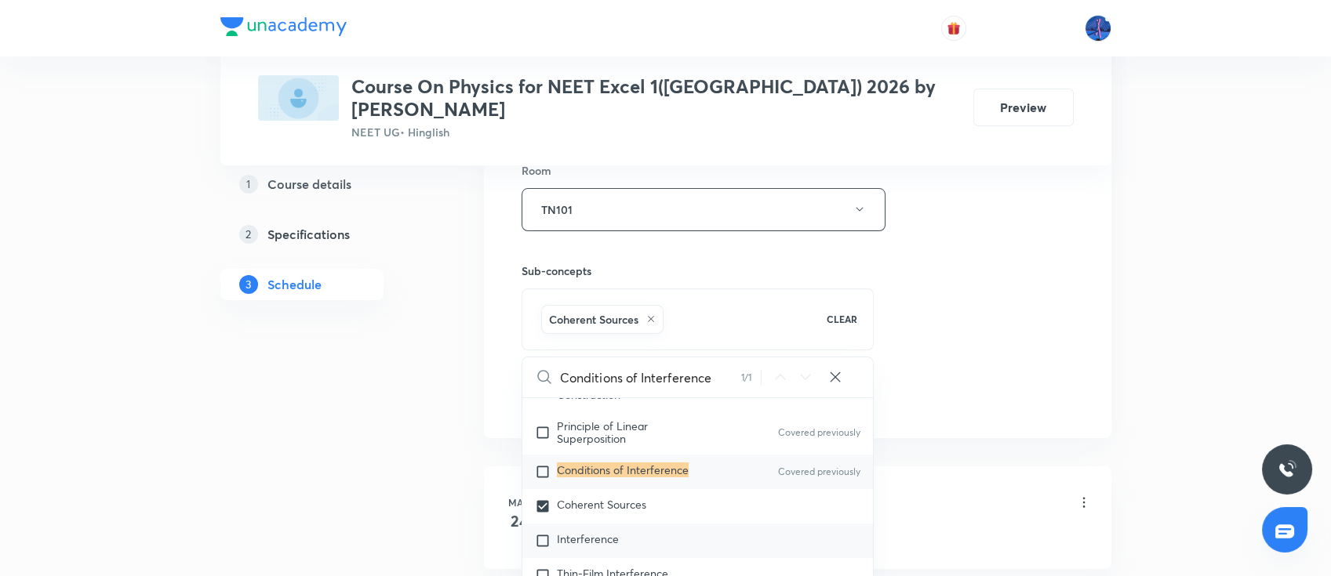
click at [586, 532] on span "Interference" at bounding box center [588, 539] width 62 height 15
checkbox input "true"
click at [1010, 337] on div "Session 78 Live class Session title 10/99 Ray Optics ​ Schedule for Sep 4, 2025…" at bounding box center [797, 36] width 552 height 754
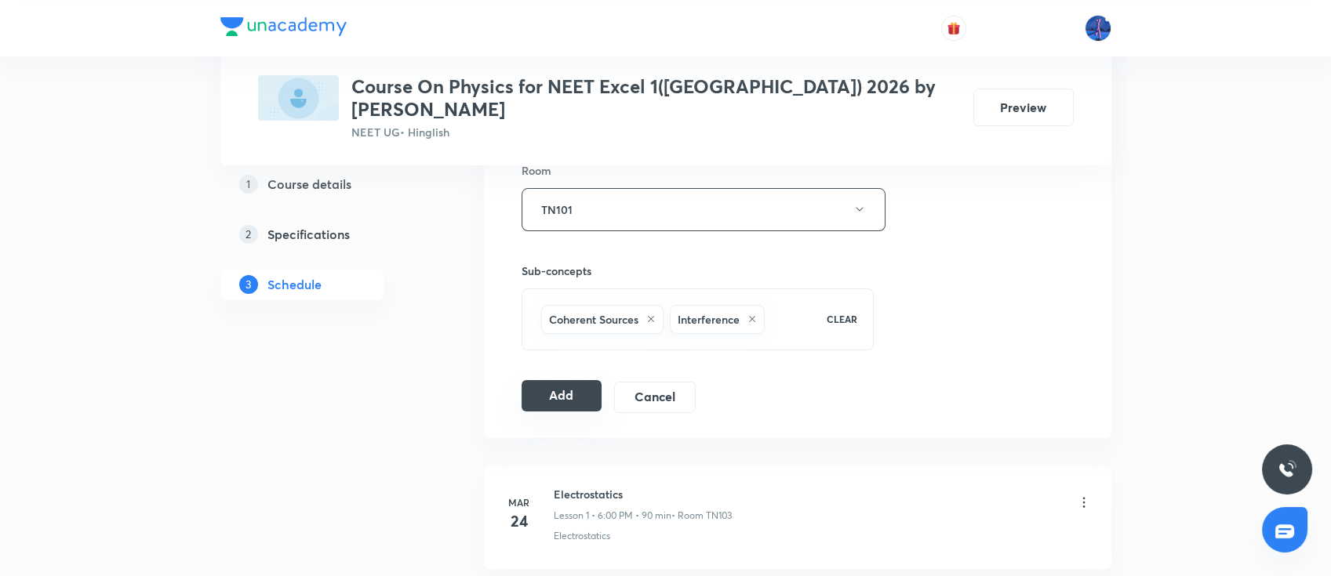
click at [583, 380] on button "Add" at bounding box center [561, 395] width 81 height 31
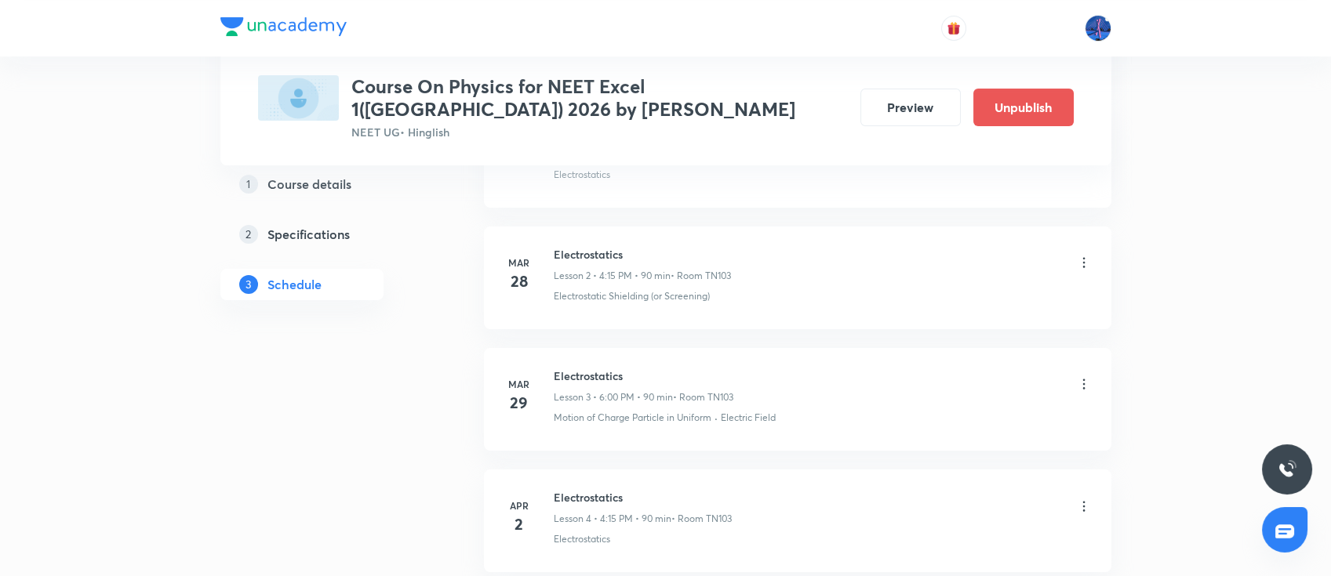
scroll to position [342, 0]
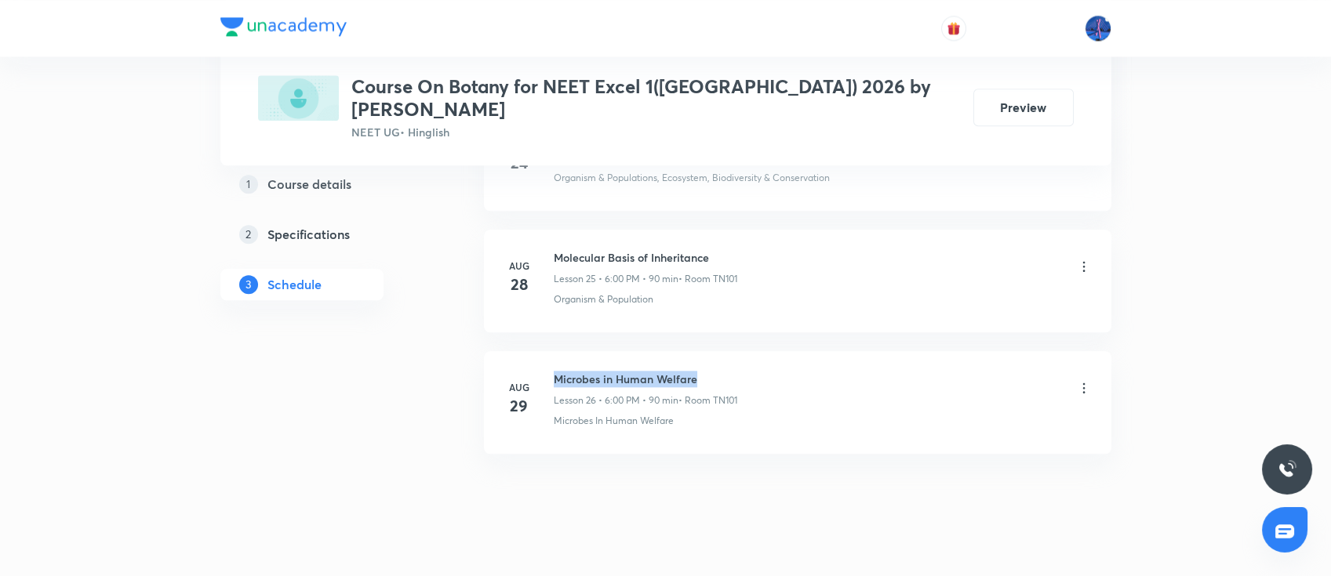
drag, startPoint x: 557, startPoint y: 350, endPoint x: 722, endPoint y: 354, distance: 165.5
click at [722, 371] on h6 "Microbes in Human Welfare" at bounding box center [645, 379] width 183 height 16
copy h6 "Microbes in Human Welfare"
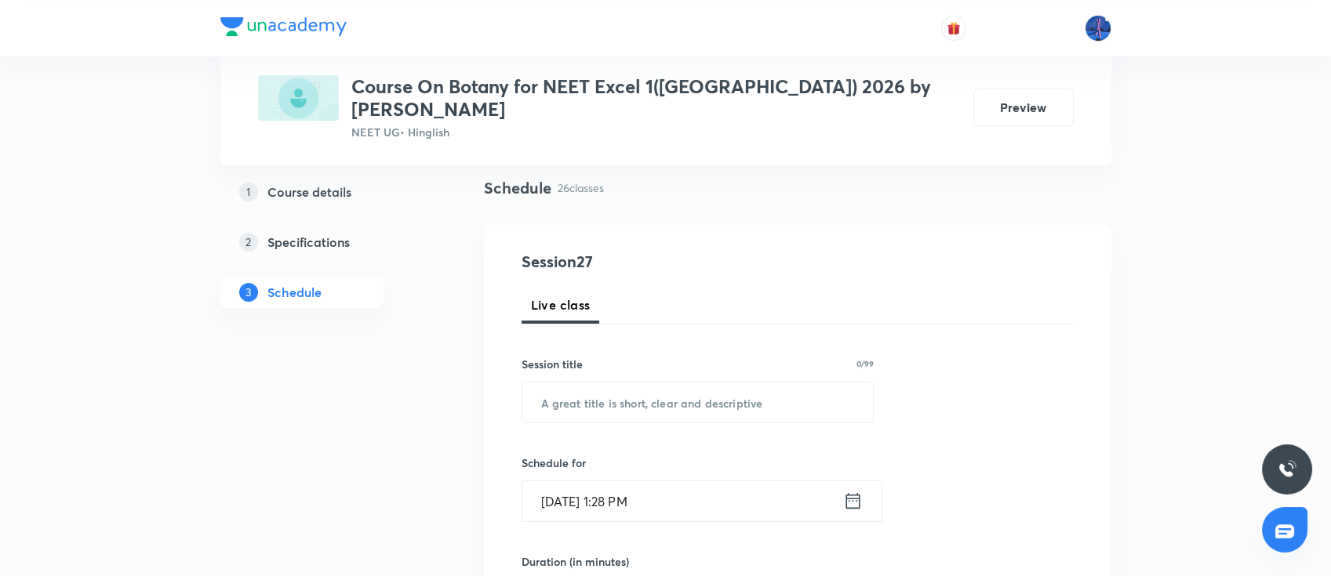
scroll to position [174, 0]
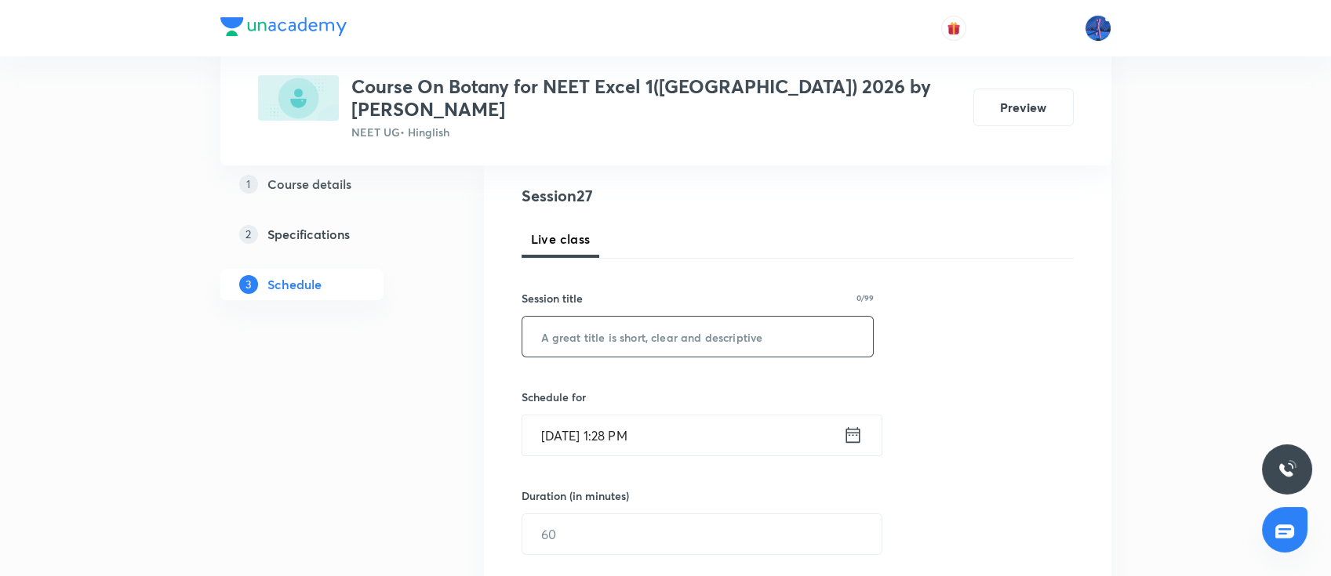
click at [672, 325] on input "text" at bounding box center [697, 337] width 351 height 40
paste input "Microbes in Human Welfare"
type input "Microbes in Human Welfare"
click at [719, 427] on input "[DATE] 1:28 PM" at bounding box center [682, 436] width 321 height 40
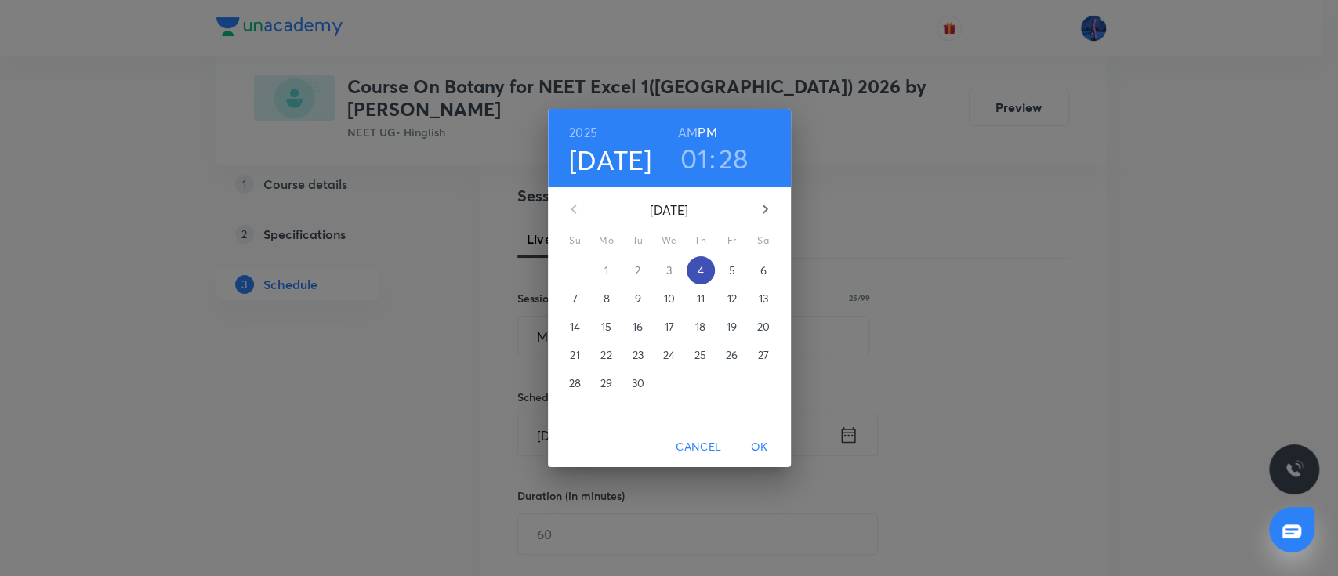
click at [701, 278] on p "4" at bounding box center [700, 271] width 6 height 16
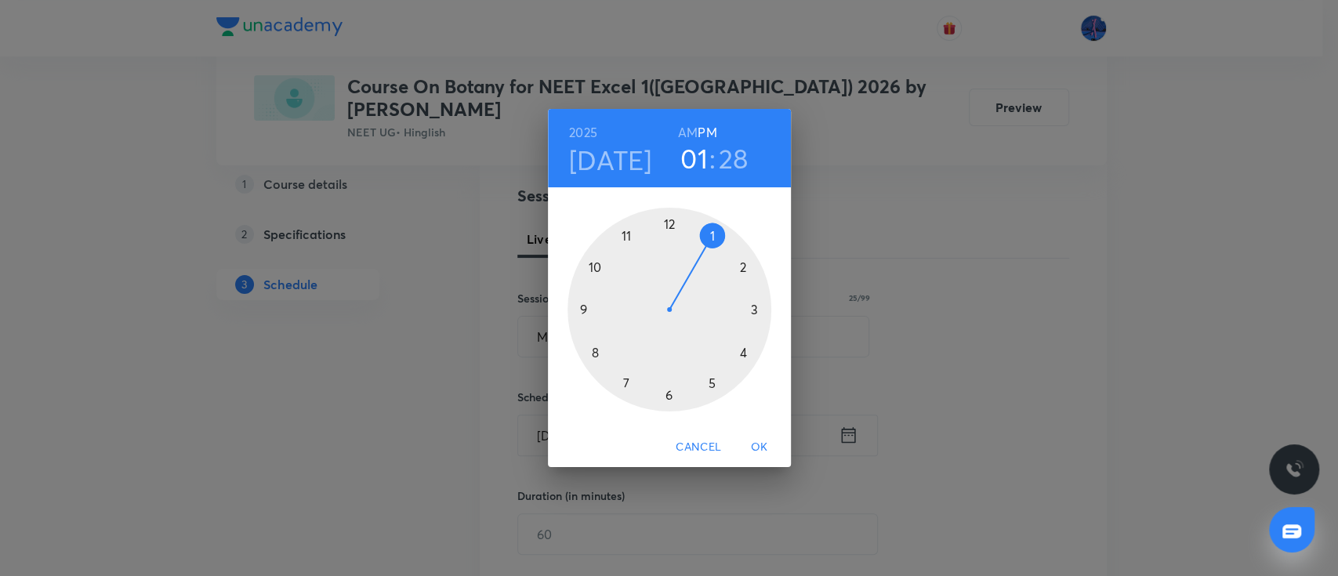
click at [669, 387] on div at bounding box center [670, 310] width 204 height 204
click at [669, 227] on div at bounding box center [670, 310] width 204 height 204
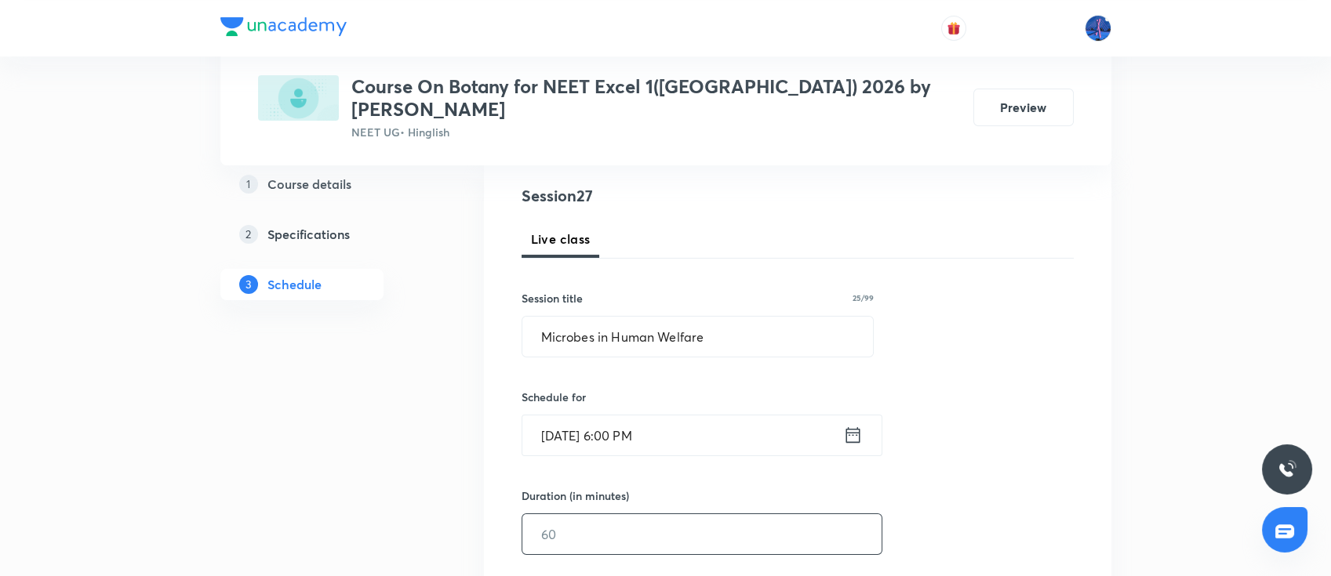
click at [590, 520] on input "text" at bounding box center [701, 534] width 359 height 40
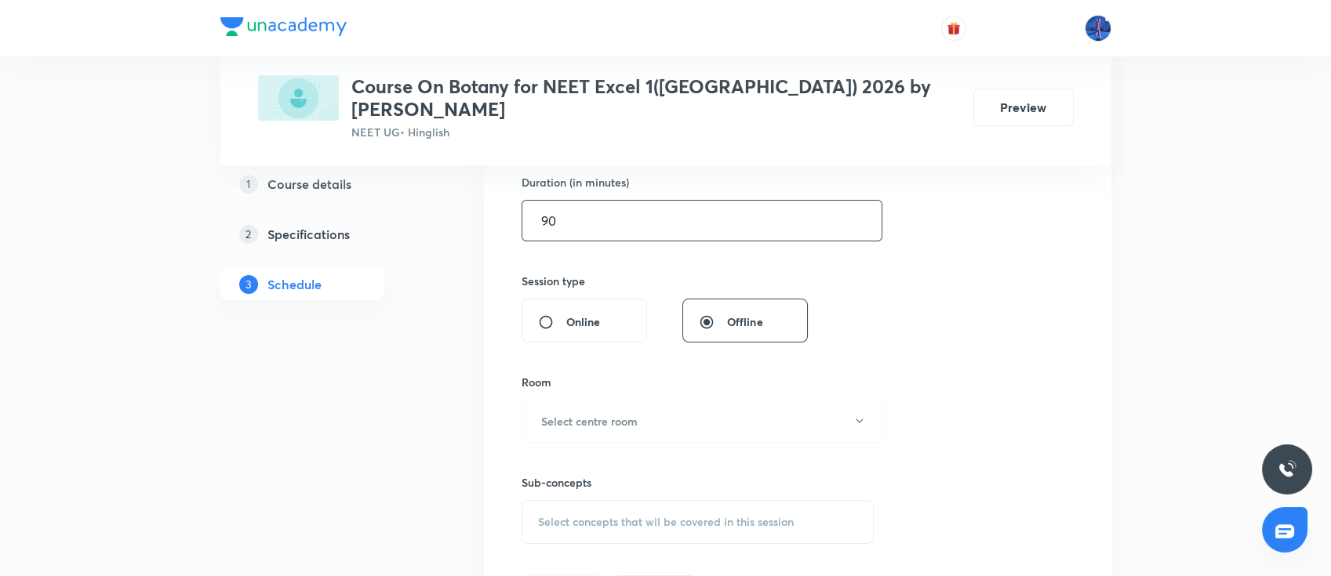
scroll to position [575, 0]
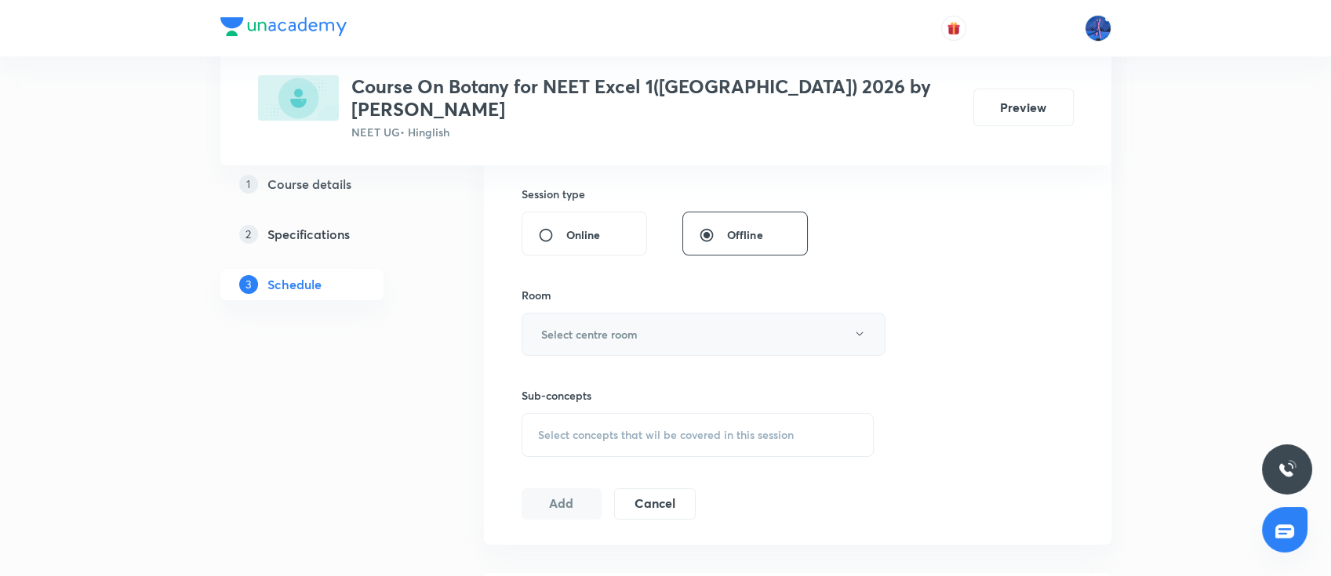
type input "90"
click at [704, 325] on button "Select centre room" at bounding box center [703, 334] width 364 height 43
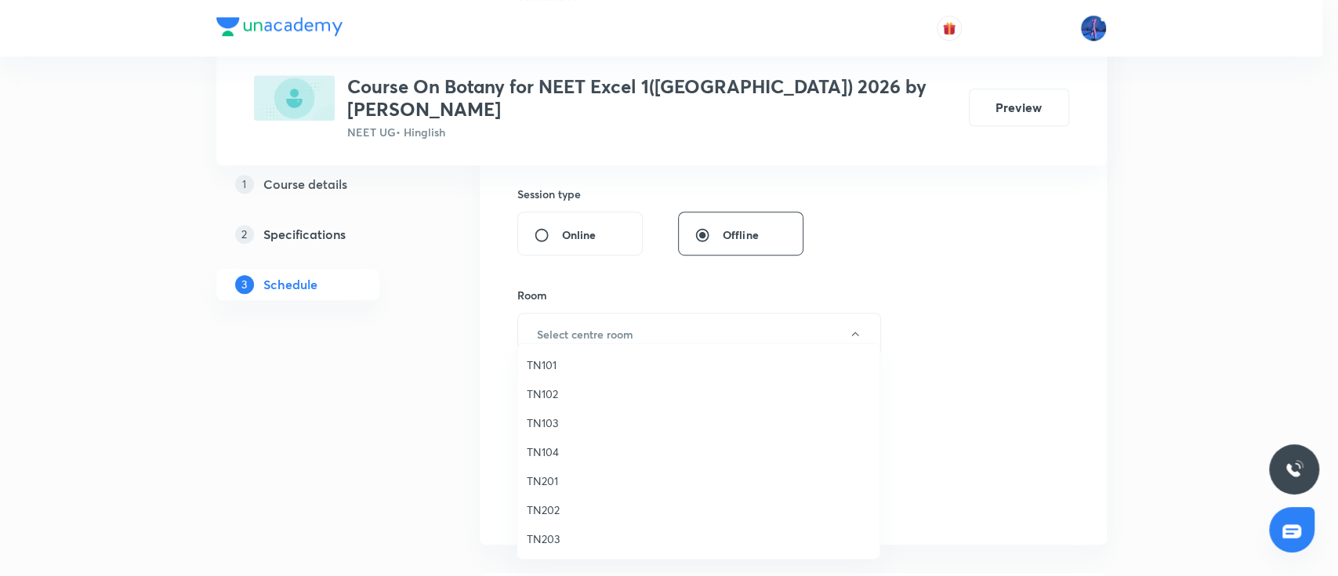
click at [552, 358] on span "TN101" at bounding box center [698, 365] width 343 height 16
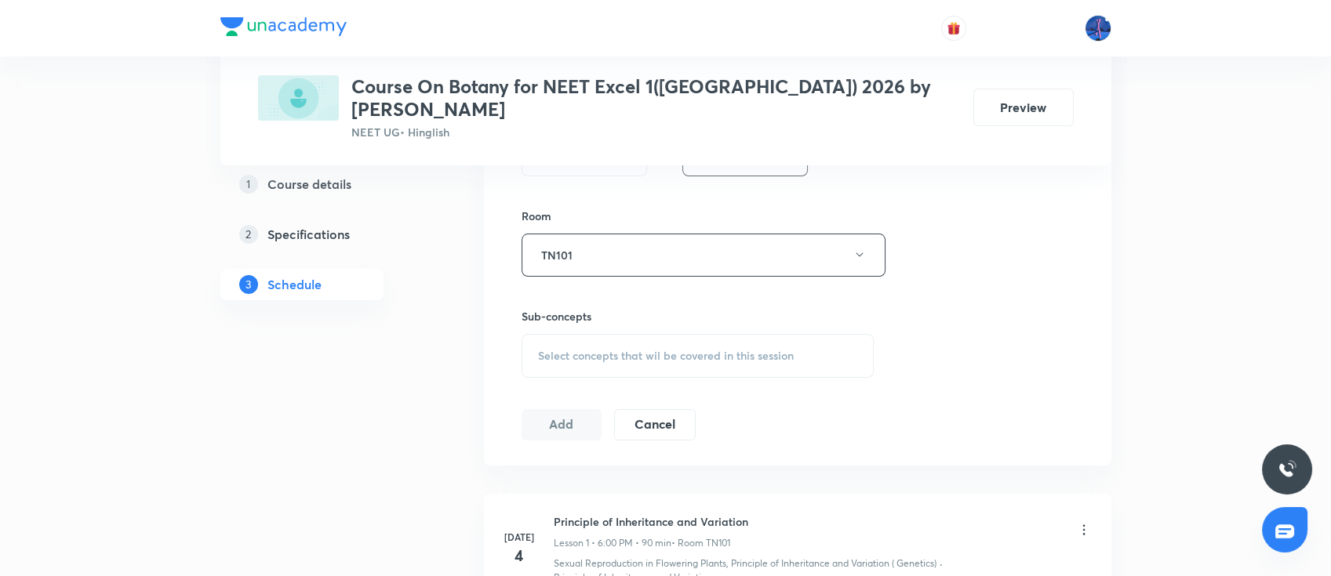
scroll to position [653, 0]
click at [632, 346] on div "Select concepts that wil be covered in this session" at bounding box center [697, 357] width 353 height 44
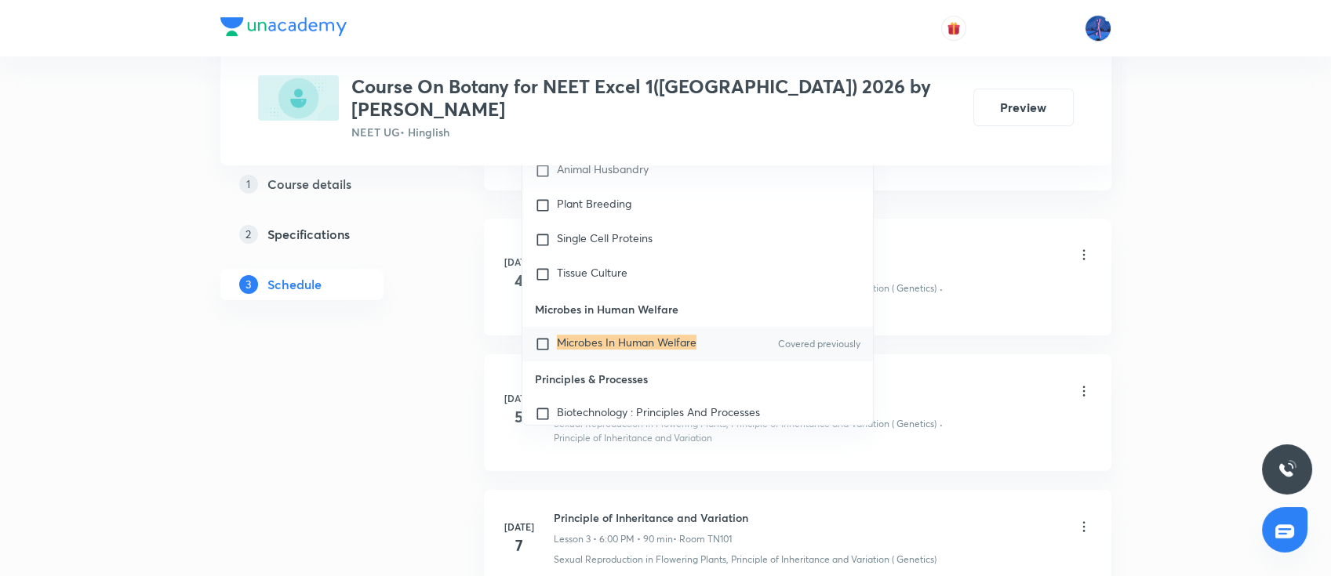
scroll to position [941, 0]
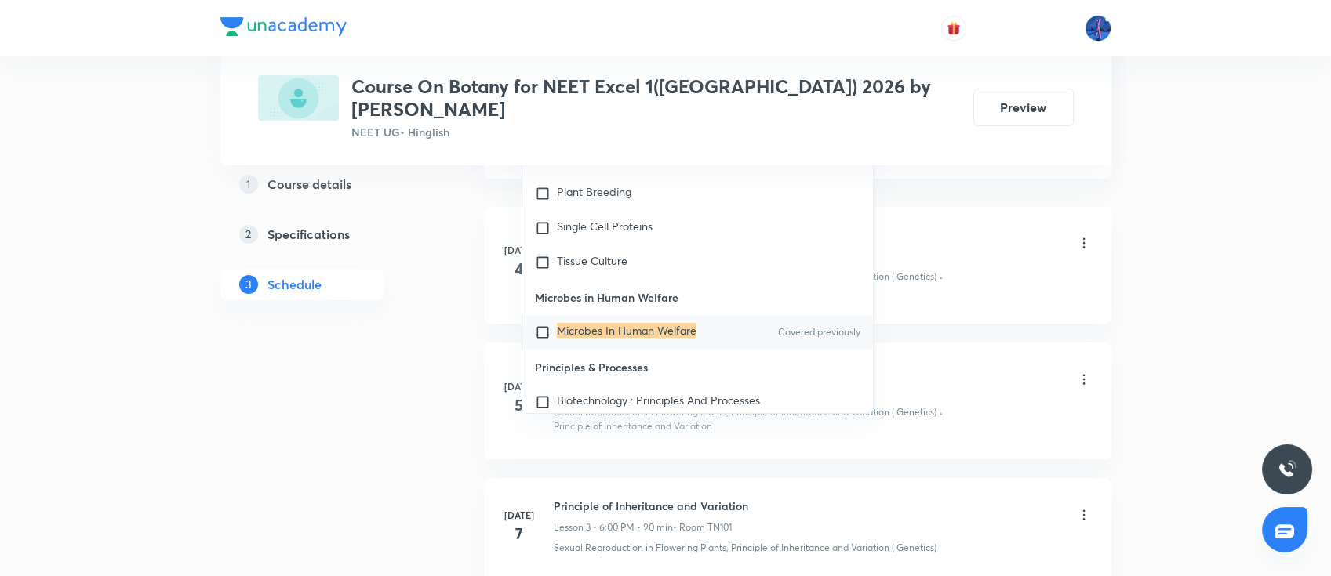
type input "Microbes in Human Welfare"
click at [671, 323] on mark "Microbes In Human Welfare" at bounding box center [627, 330] width 140 height 15
checkbox input "true"
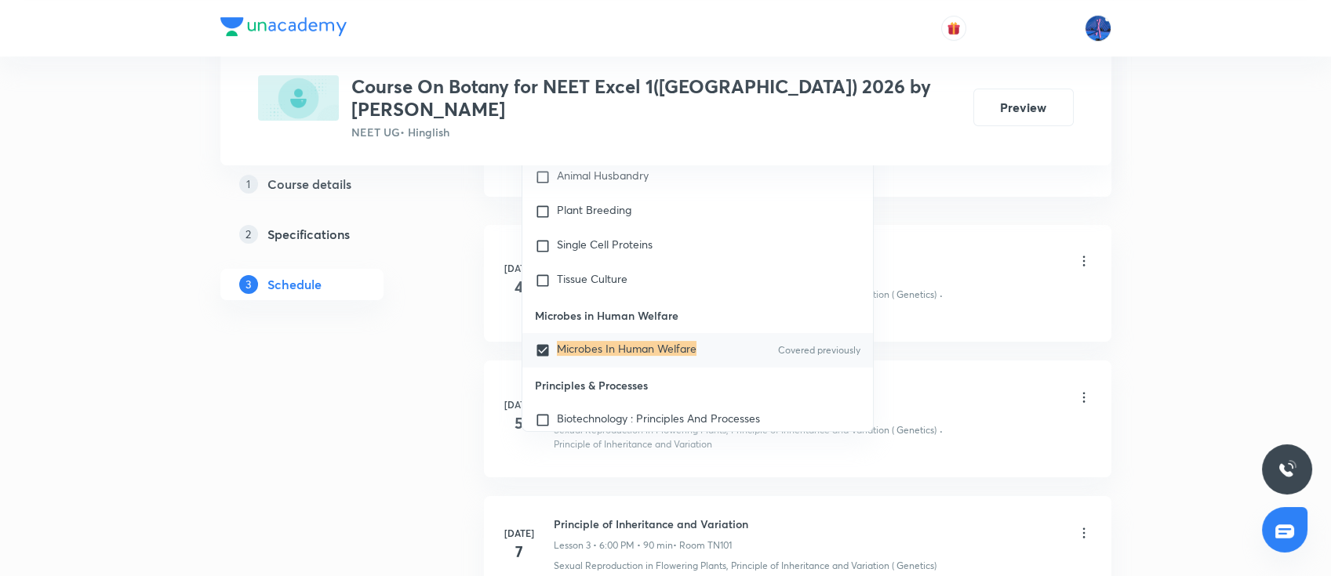
click at [986, 288] on div "Sexual Reproduction in Flowering Plants, Principle of Inheritance and Variation…" at bounding box center [823, 302] width 538 height 28
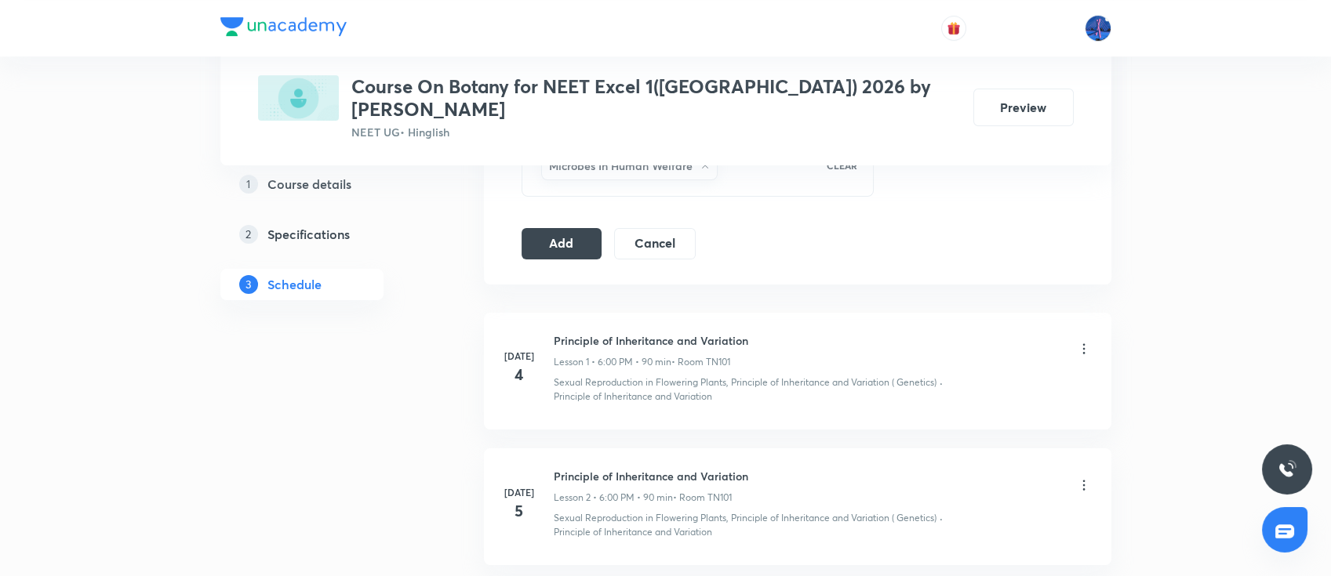
scroll to position [775, 0]
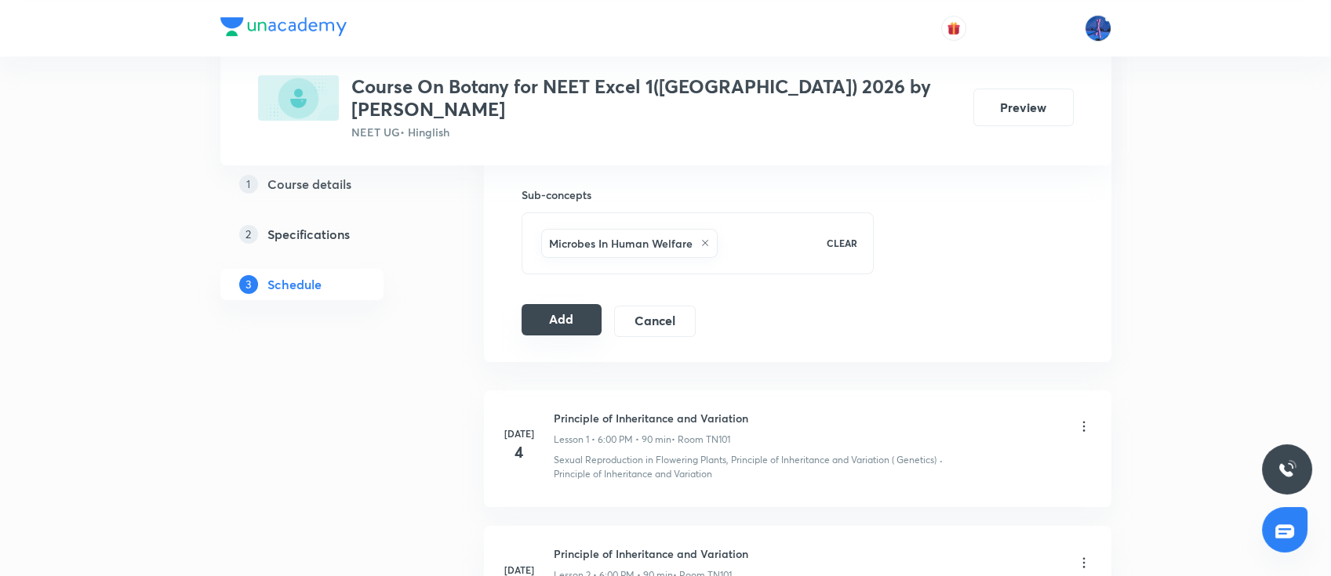
click at [569, 304] on button "Add" at bounding box center [561, 319] width 81 height 31
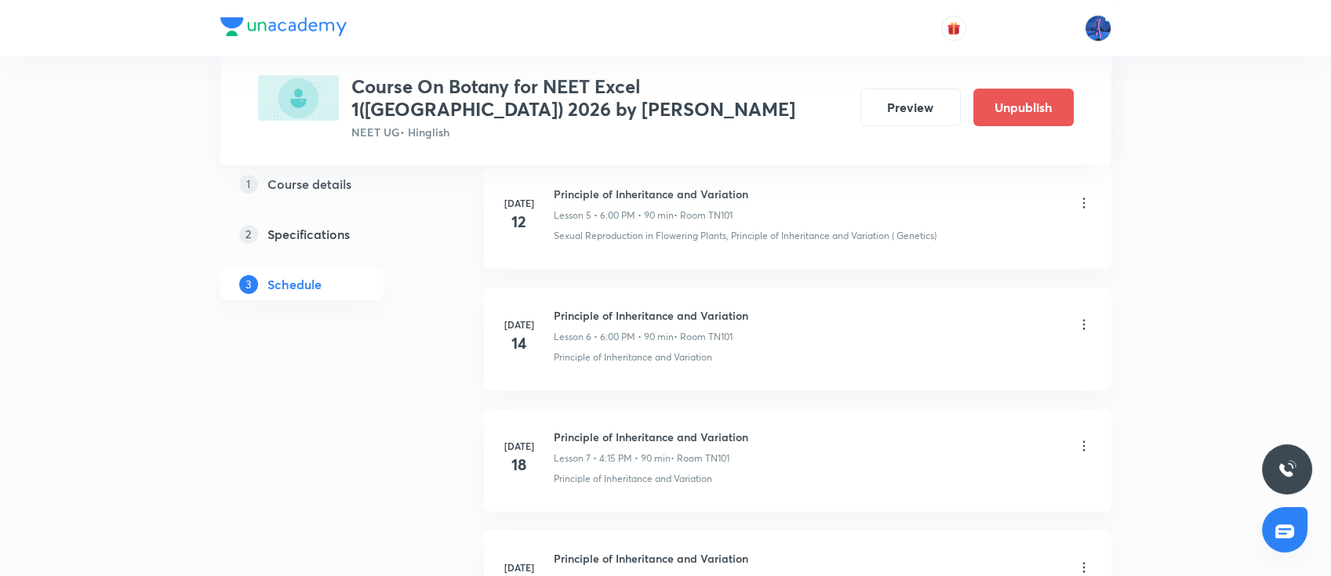
scroll to position [795, 0]
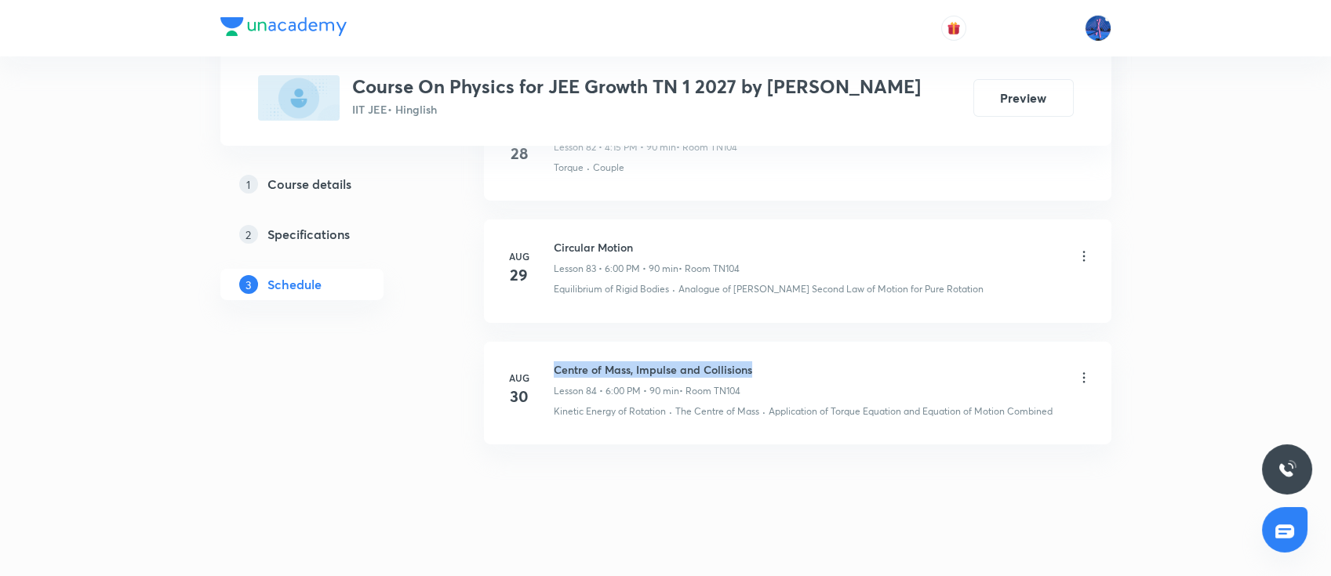
drag, startPoint x: 557, startPoint y: 354, endPoint x: 779, endPoint y: 339, distance: 222.4
click at [779, 342] on li "Aug 30 Centre of Mass, Impulse and Collisions Lesson 84 • 6:00 PM • 90 min • Ro…" at bounding box center [797, 393] width 627 height 103
copy h6 "Centre of Mass, Impulse and Collisions"
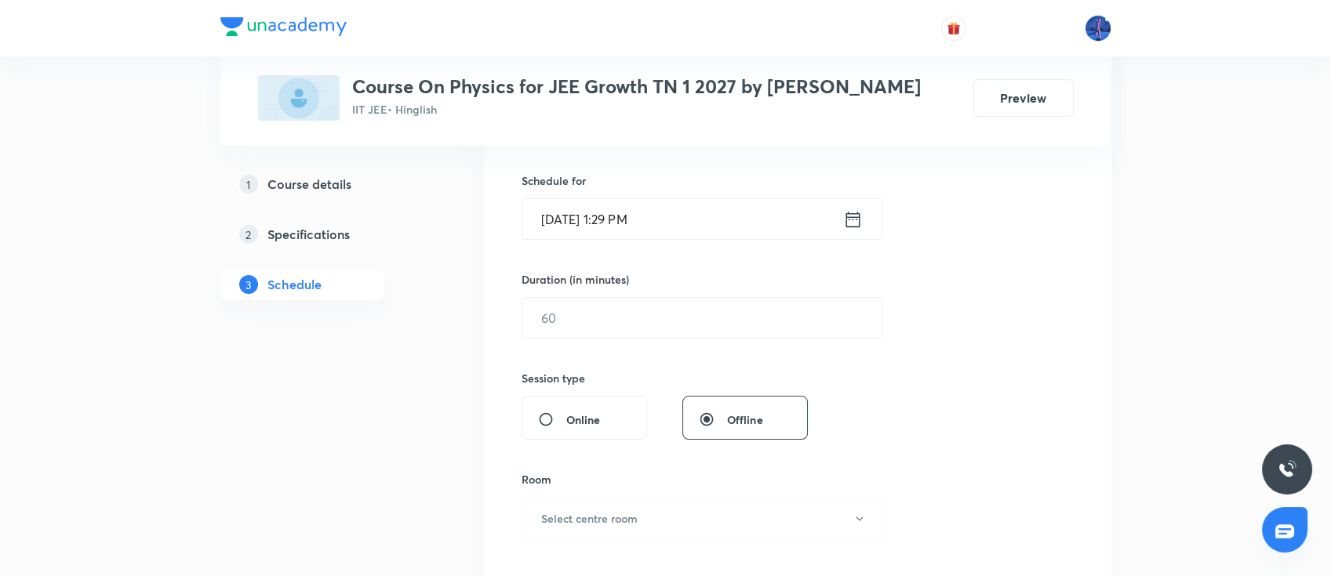
scroll to position [322, 0]
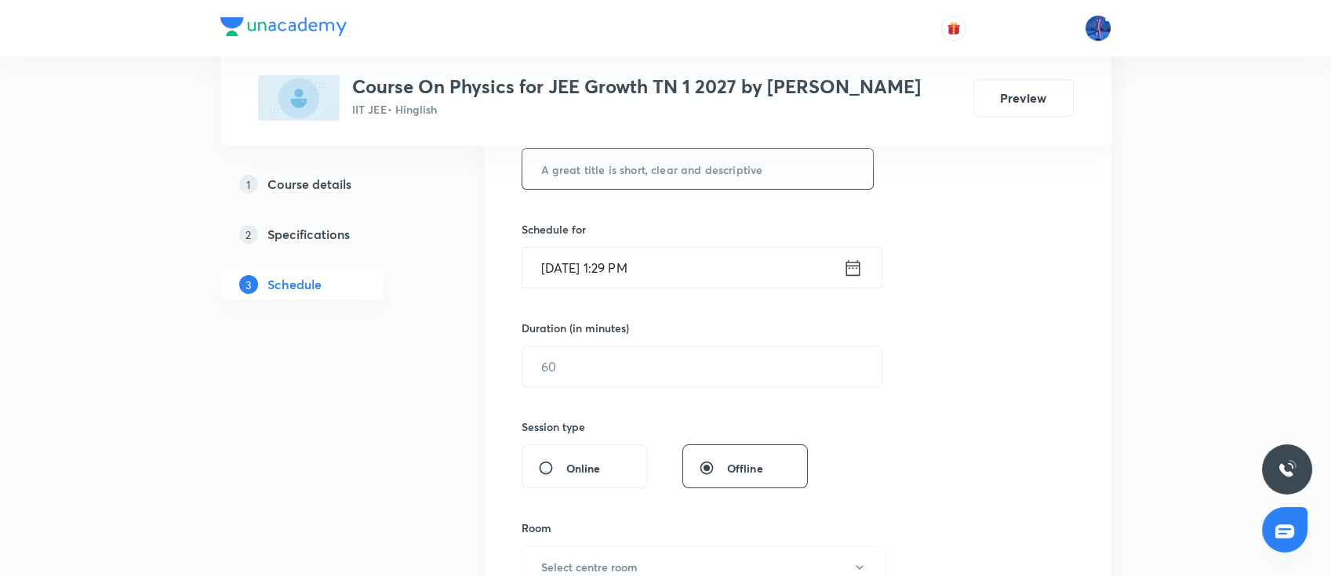
click at [670, 172] on input "text" at bounding box center [697, 169] width 351 height 40
paste input "Centre of Mass, Impulse and Collisions"
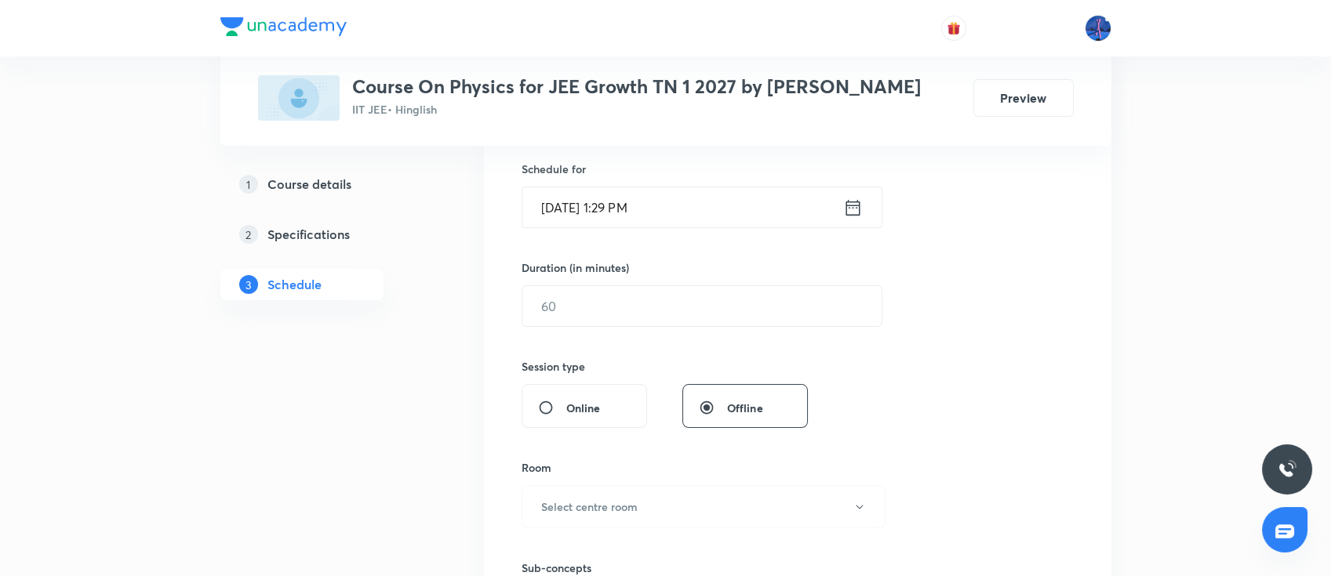
scroll to position [418, 0]
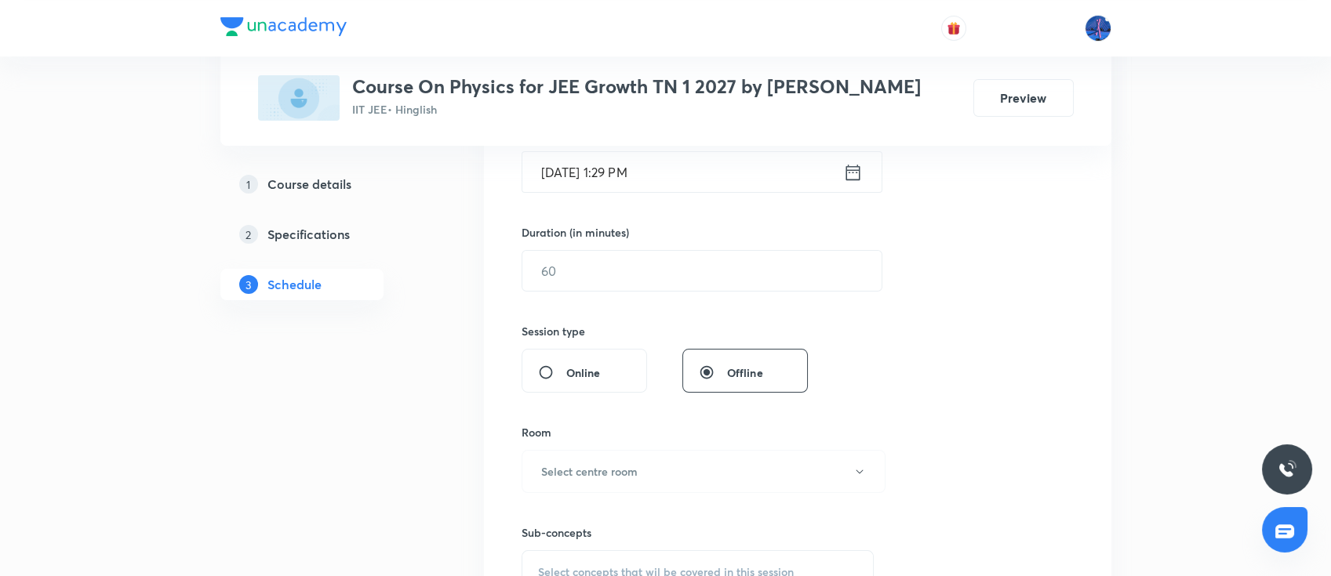
type input "Centre of Mass, Impulse and Collisions"
click at [727, 176] on input "Sep 4, 2025, 1:29 PM" at bounding box center [682, 172] width 321 height 40
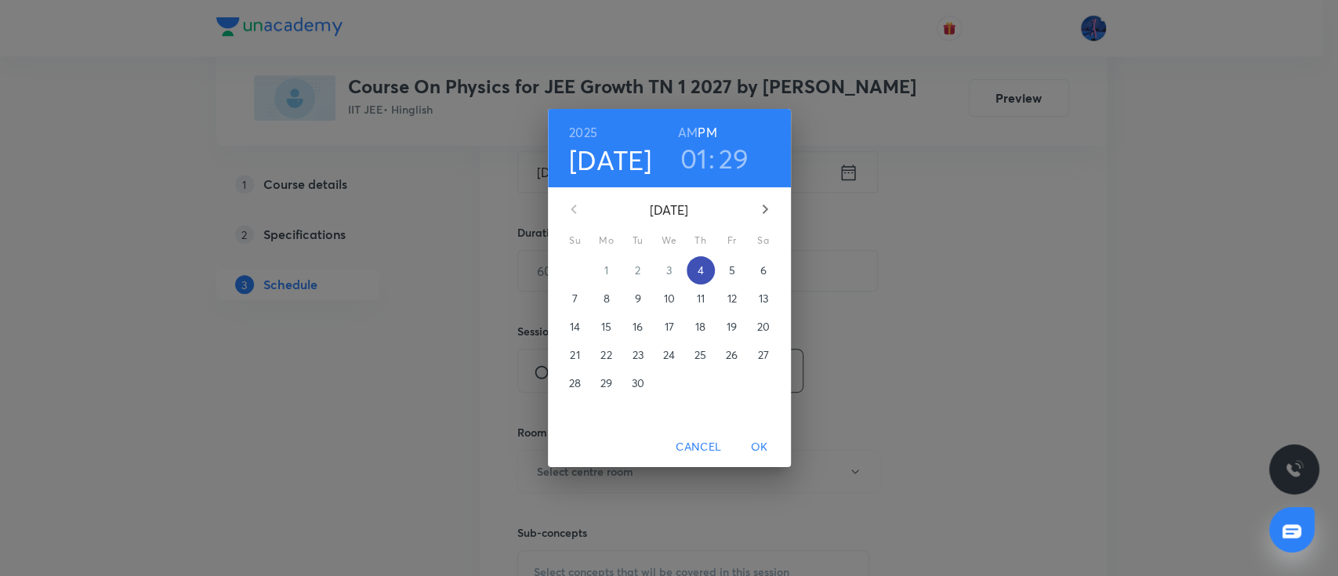
click at [696, 267] on span "4" at bounding box center [701, 271] width 28 height 16
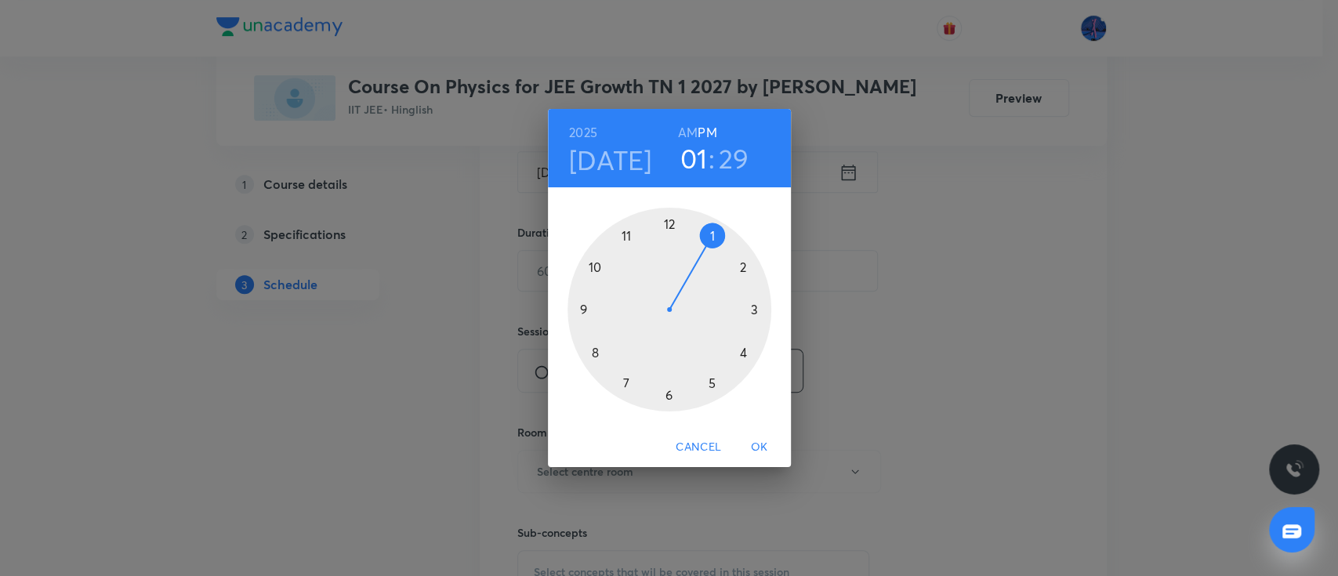
click at [745, 351] on div at bounding box center [670, 310] width 204 height 204
click at [755, 310] on div at bounding box center [670, 310] width 204 height 204
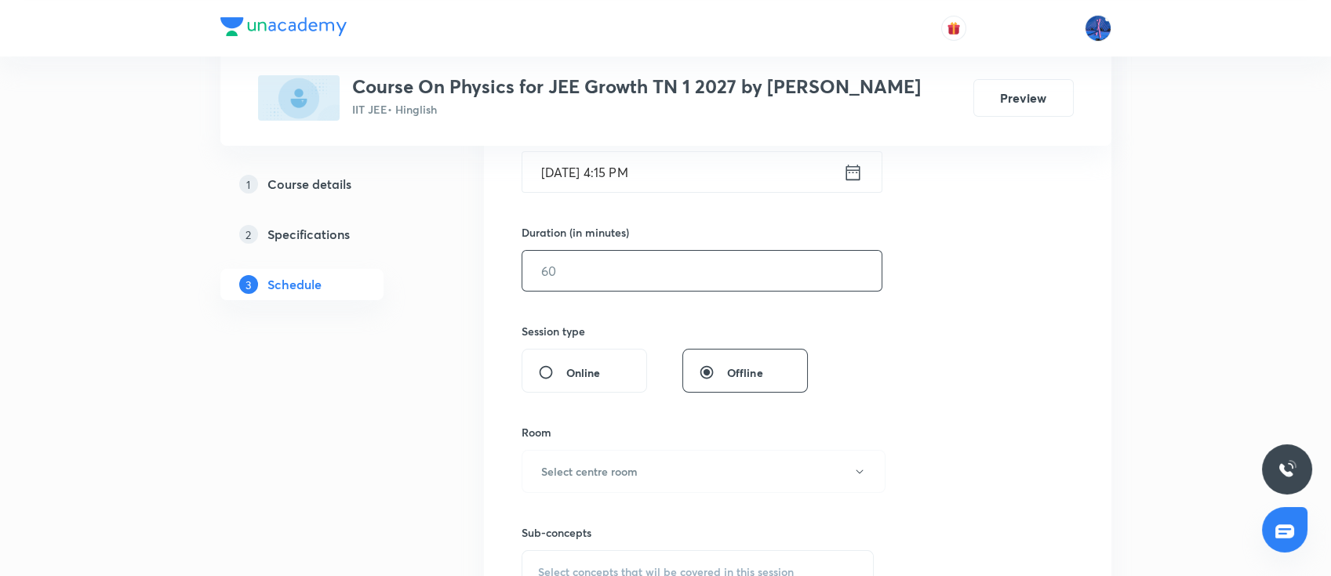
click at [681, 276] on input "text" at bounding box center [701, 271] width 359 height 40
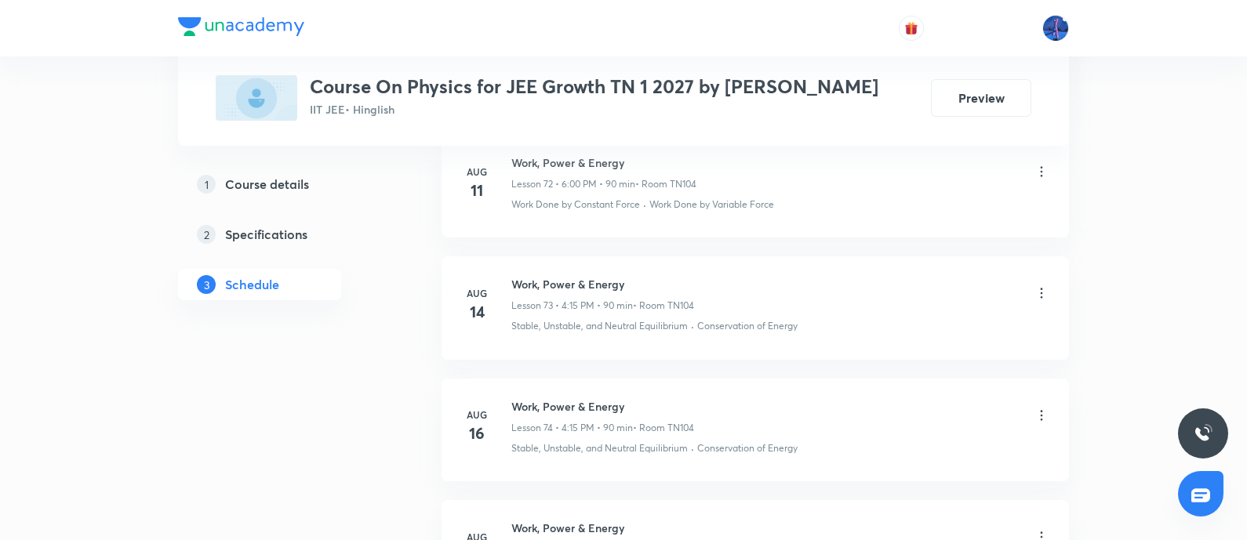
type input "90"
drag, startPoint x: 690, startPoint y: 427, endPoint x: 647, endPoint y: 400, distance: 50.7
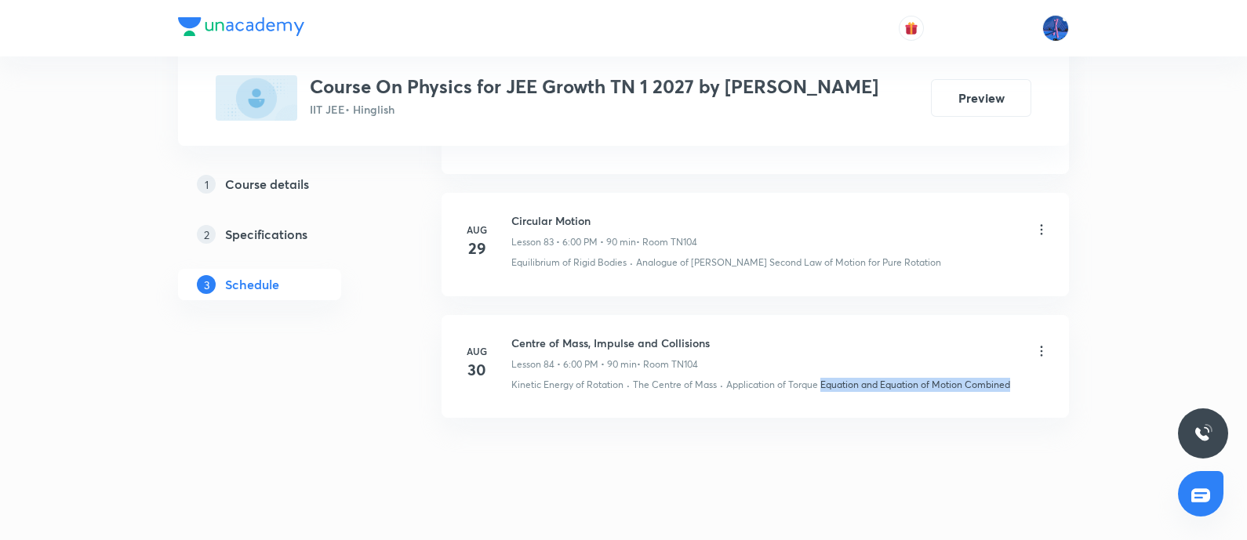
drag, startPoint x: 1034, startPoint y: 363, endPoint x: 823, endPoint y: 382, distance: 211.8
click at [823, 382] on li "Aug 30 Centre of Mass, Impulse and Collisions Lesson 84 • 6:00 PM • 90 min • Ro…" at bounding box center [754, 366] width 627 height 103
copy p "Equation and Equation of Motion Combined"
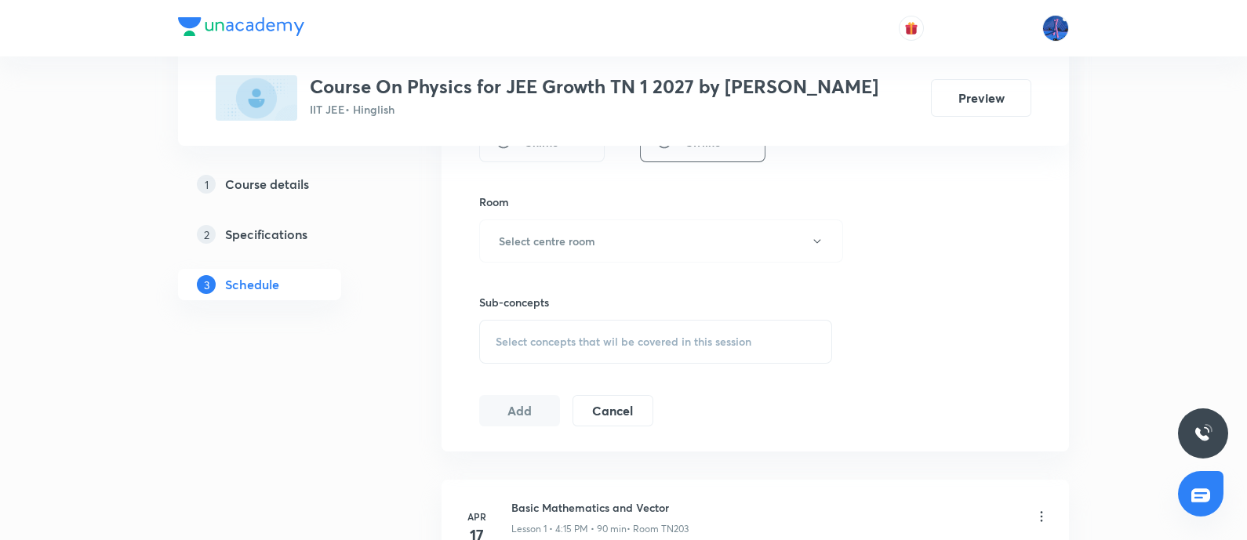
scroll to position [653, 0]
click at [706, 239] on button "Select centre room" at bounding box center [661, 236] width 364 height 43
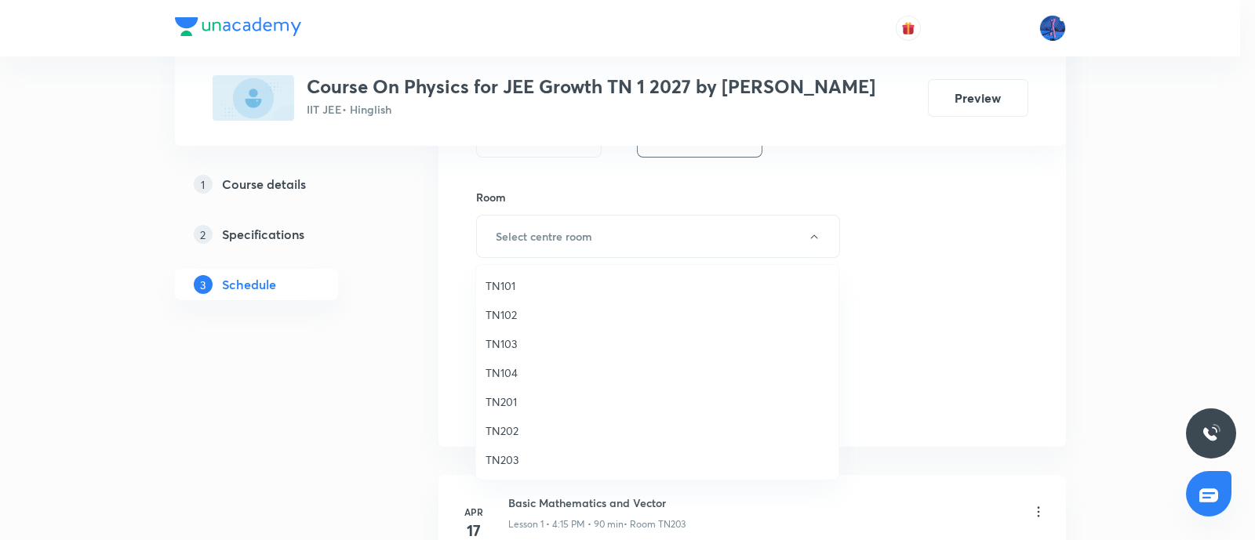
click at [507, 372] on span "TN104" at bounding box center [656, 373] width 343 height 16
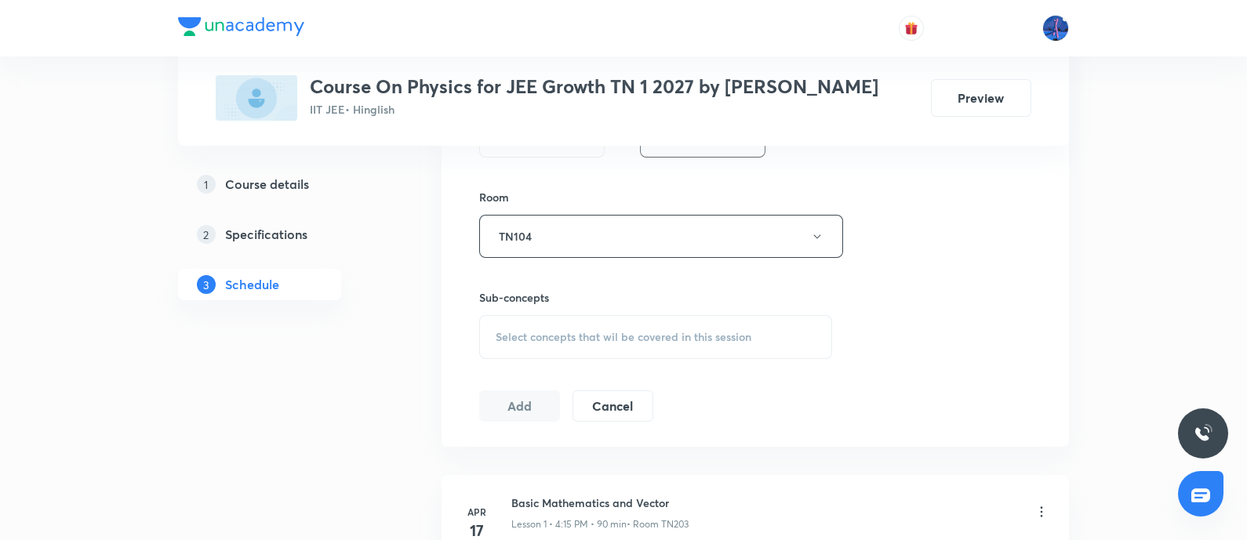
click at [615, 335] on span "Select concepts that wil be covered in this session" at bounding box center [624, 337] width 256 height 13
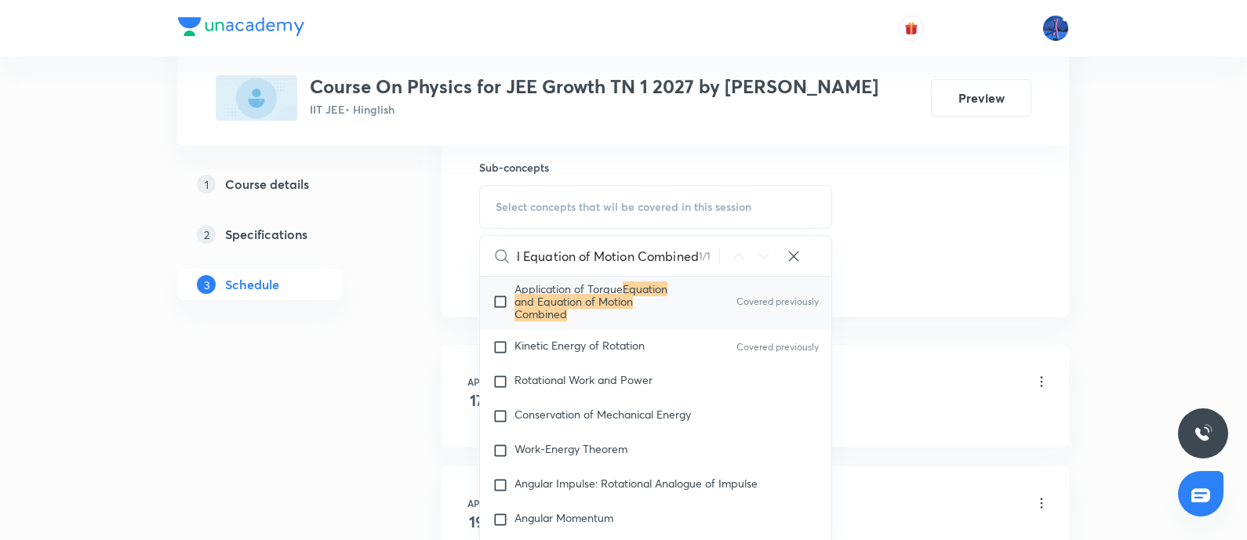
scroll to position [5006, 0]
type input "Equation and Equation of Motion Combined"
click at [581, 373] on span "Rotational Work and Power" at bounding box center [583, 380] width 138 height 15
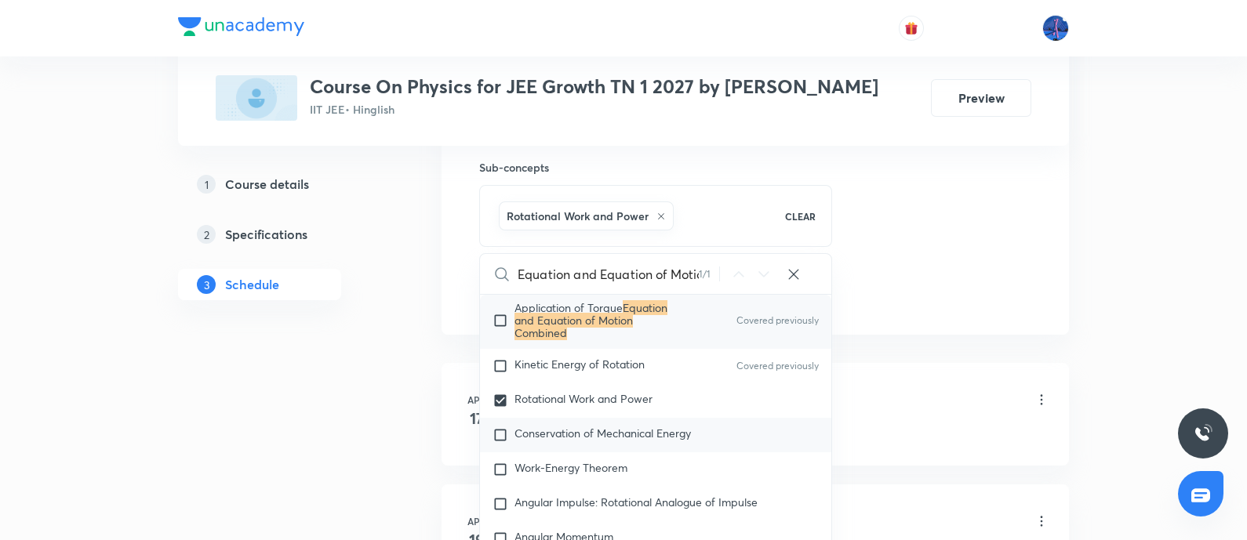
click at [568, 426] on span "Conservation of Mechanical Energy" at bounding box center [602, 433] width 176 height 15
checkbox input "true"
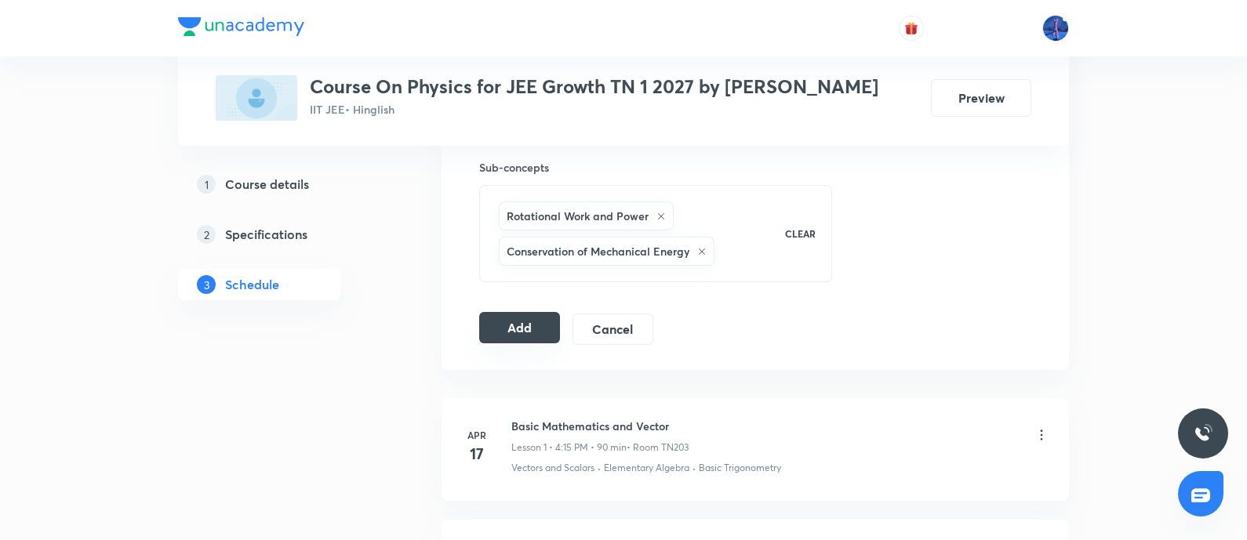
click at [507, 331] on button "Add" at bounding box center [519, 327] width 81 height 31
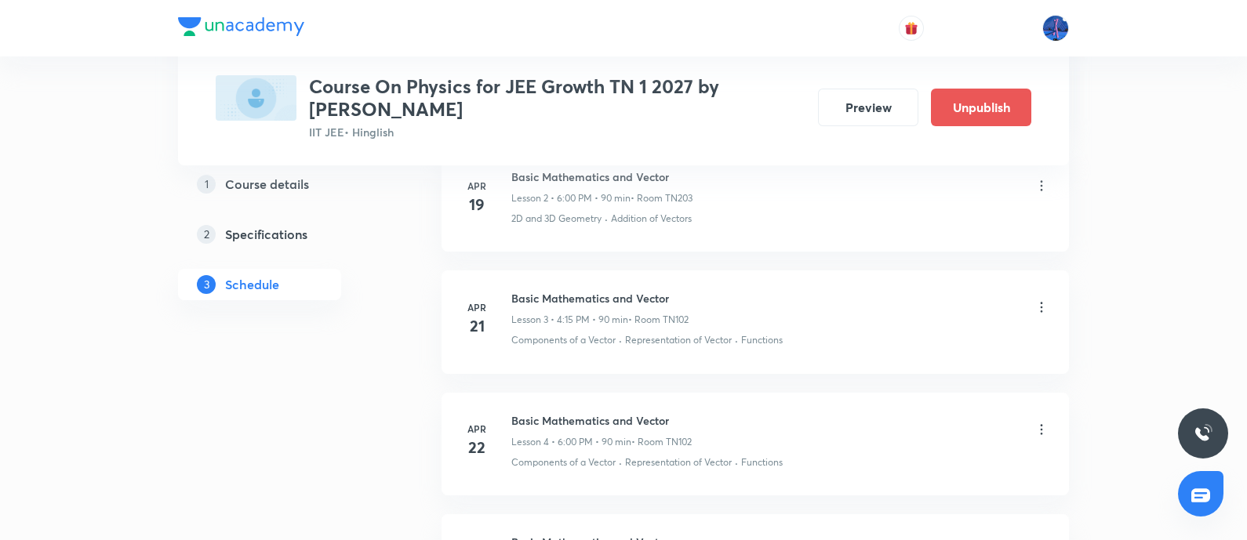
scroll to position [419, 0]
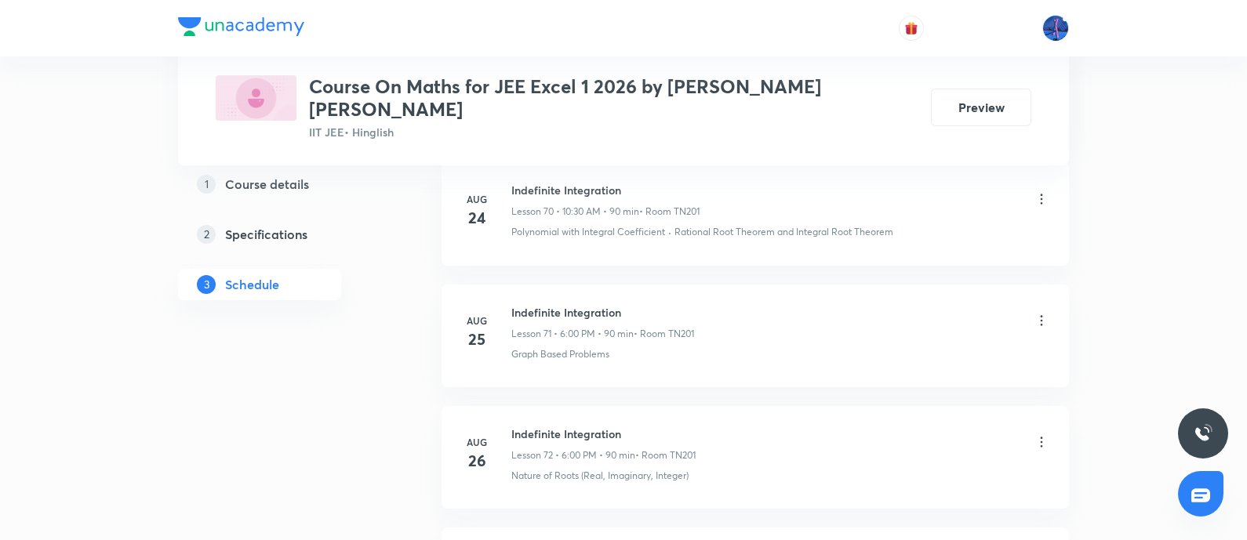
scroll to position [9770, 0]
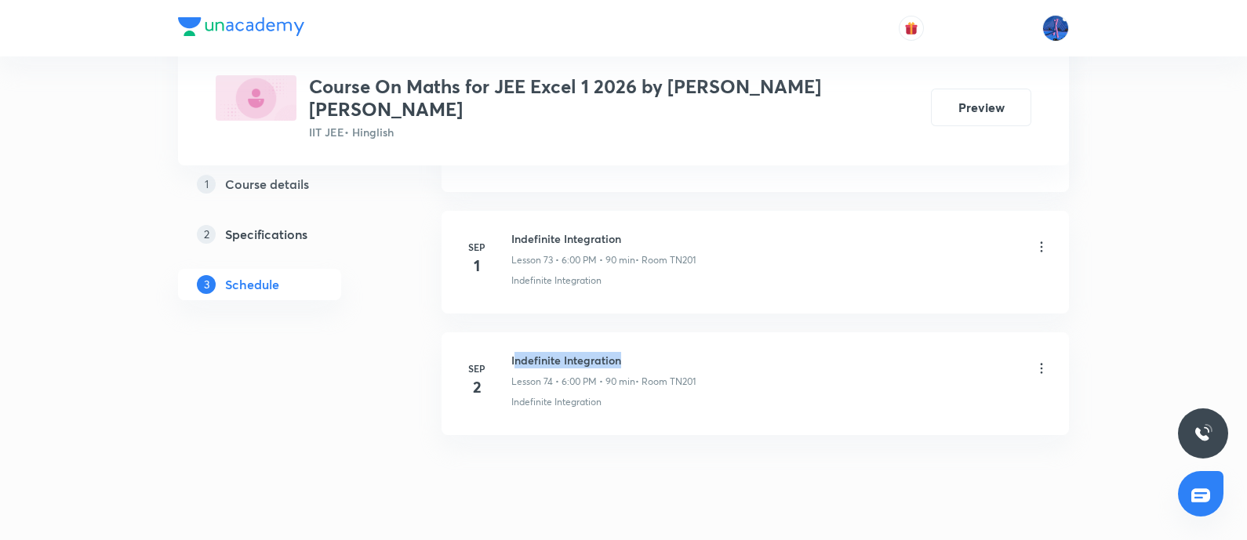
drag, startPoint x: 513, startPoint y: 319, endPoint x: 639, endPoint y: 306, distance: 126.9
click at [639, 332] on li "[DATE] Indefinite Integration Lesson 74 • 6:00 PM • 90 min • Room TN201 Indefin…" at bounding box center [754, 383] width 627 height 103
drag, startPoint x: 626, startPoint y: 307, endPoint x: 503, endPoint y: 295, distance: 124.5
click at [503, 332] on li "[DATE] Indefinite Integration Lesson 74 • 6:00 PM • 90 min • Room TN201 Indefin…" at bounding box center [754, 383] width 627 height 103
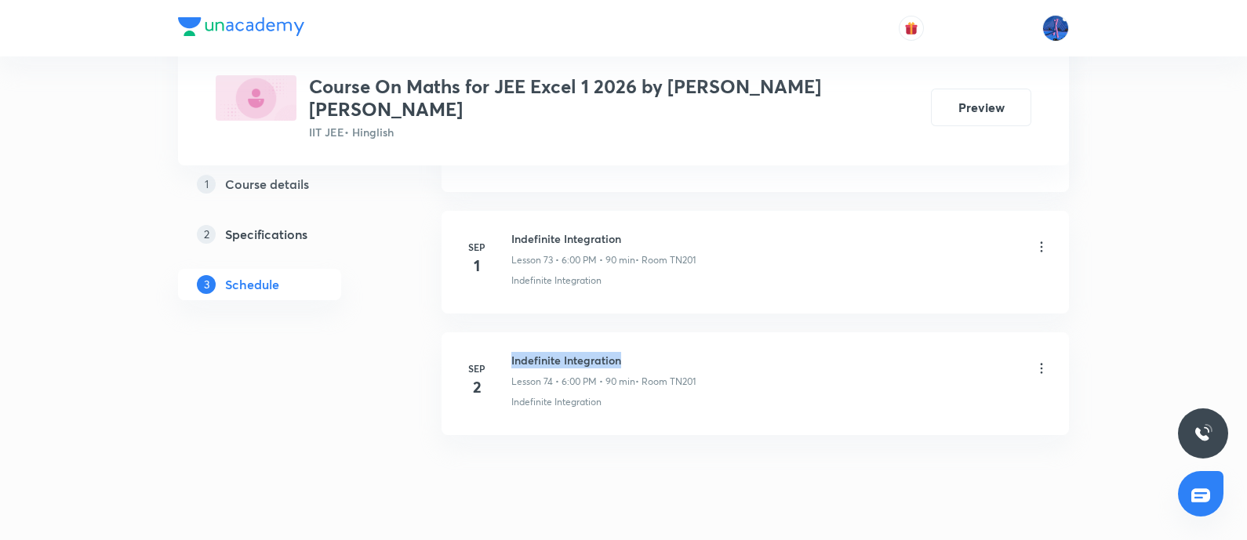
copy h6 "Indefinite Integration"
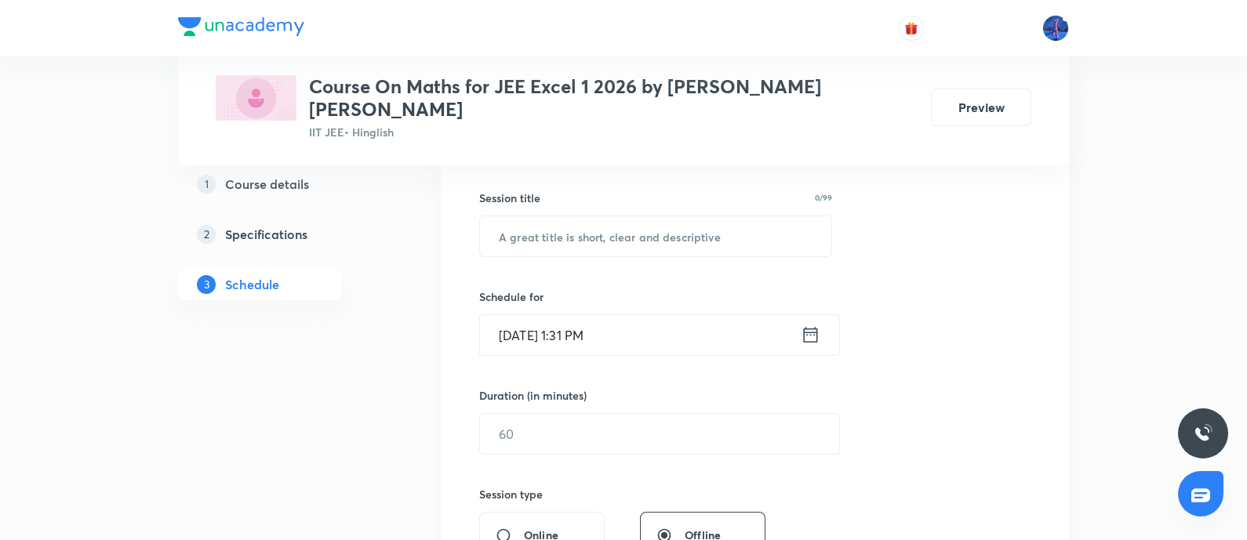
scroll to position [286, 0]
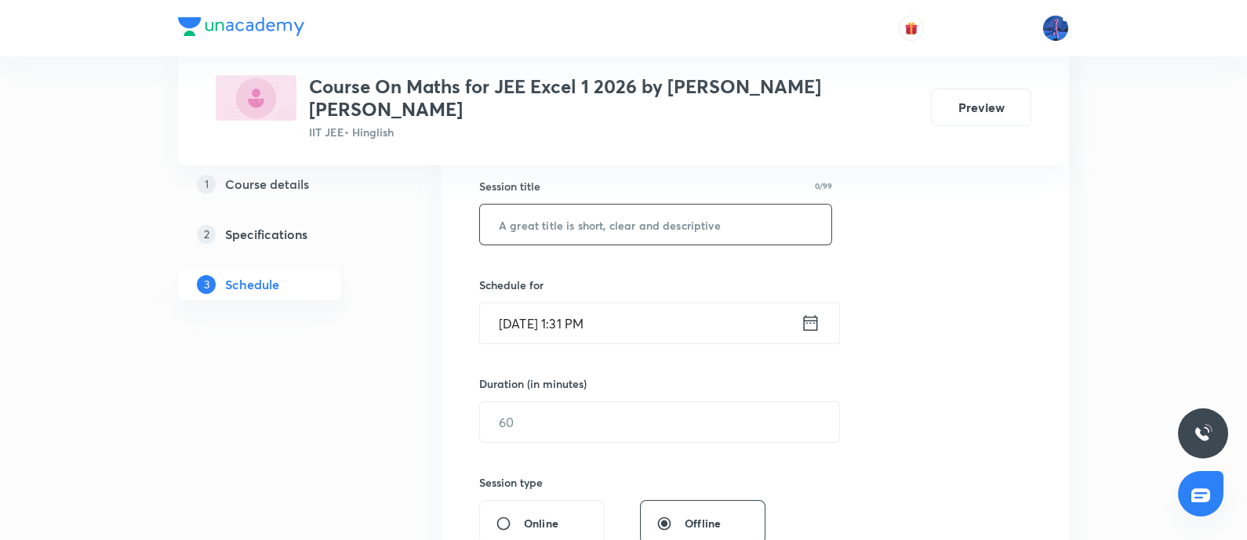
click at [667, 217] on input "text" at bounding box center [655, 225] width 351 height 40
paste input "Indefinite Integration"
type input "Indefinite Integration"
click at [699, 303] on input "[DATE] 1:31 PM" at bounding box center [640, 323] width 321 height 40
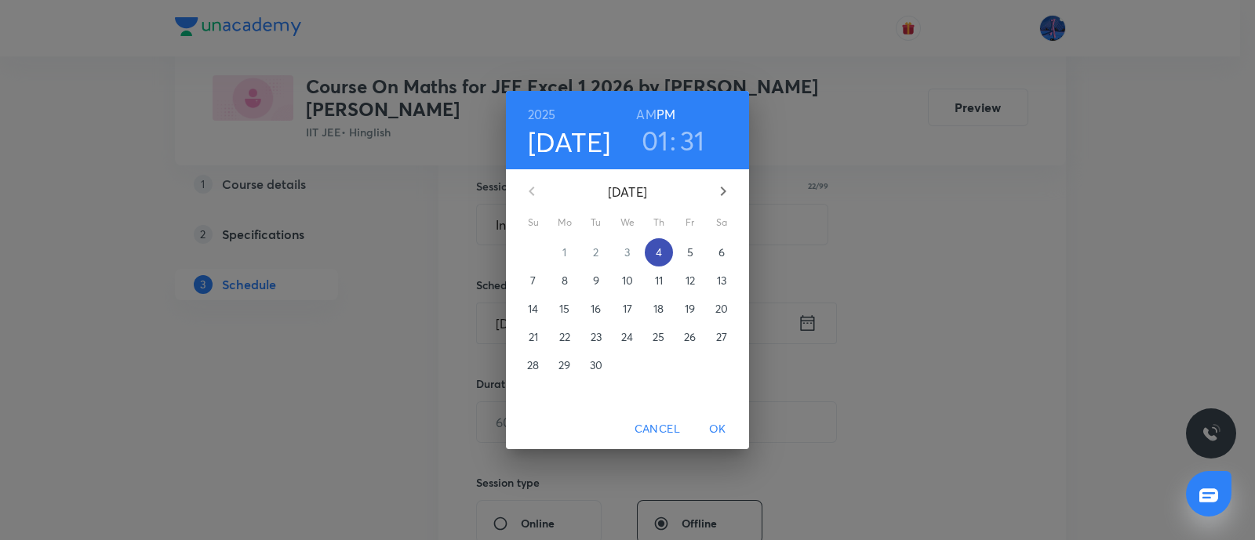
click at [655, 256] on p "4" at bounding box center [658, 253] width 6 height 16
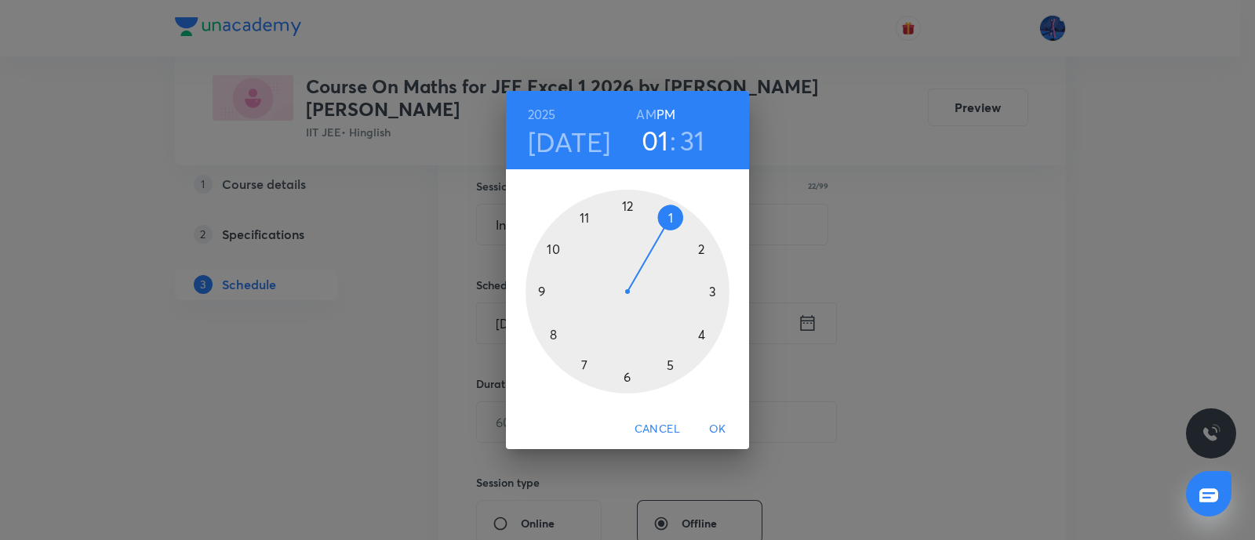
click at [702, 336] on div at bounding box center [627, 292] width 204 height 204
click at [714, 292] on div at bounding box center [627, 292] width 204 height 204
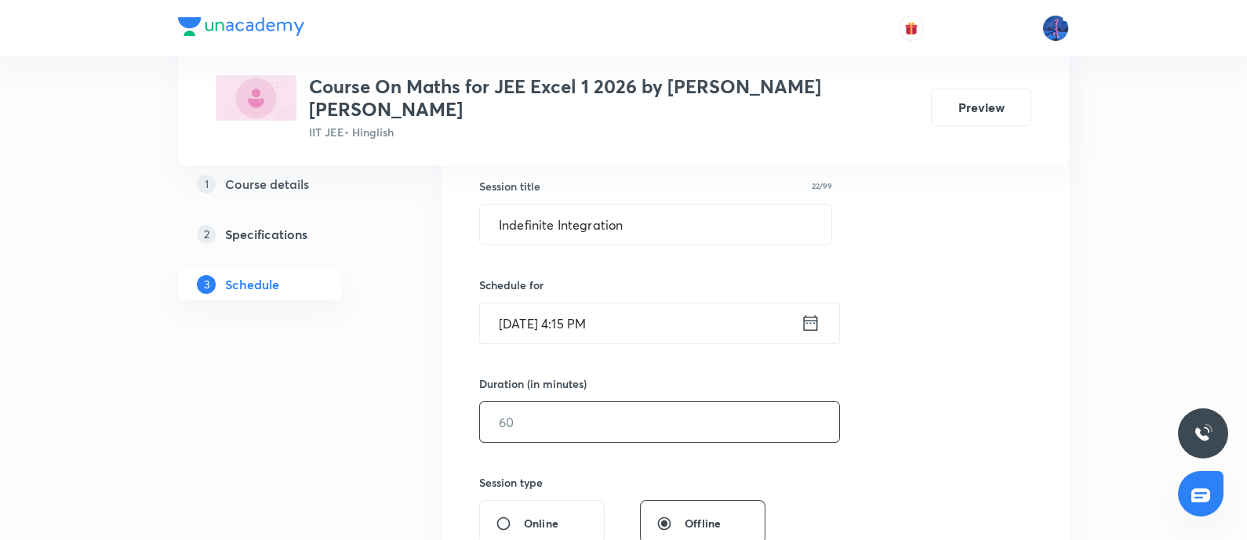
click at [597, 402] on input "text" at bounding box center [659, 422] width 359 height 40
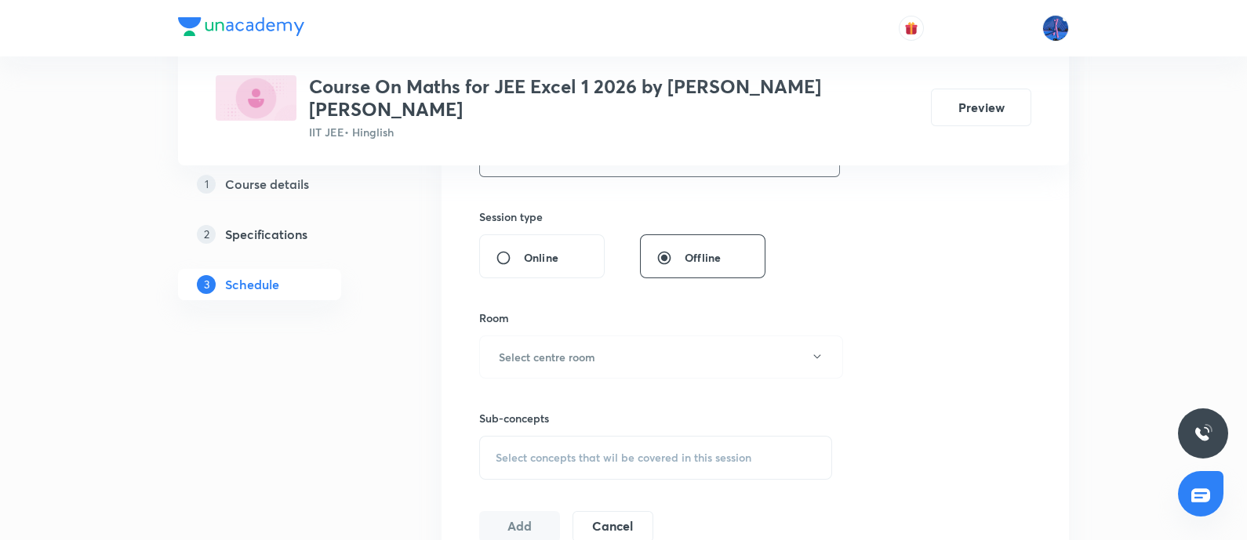
scroll to position [604, 0]
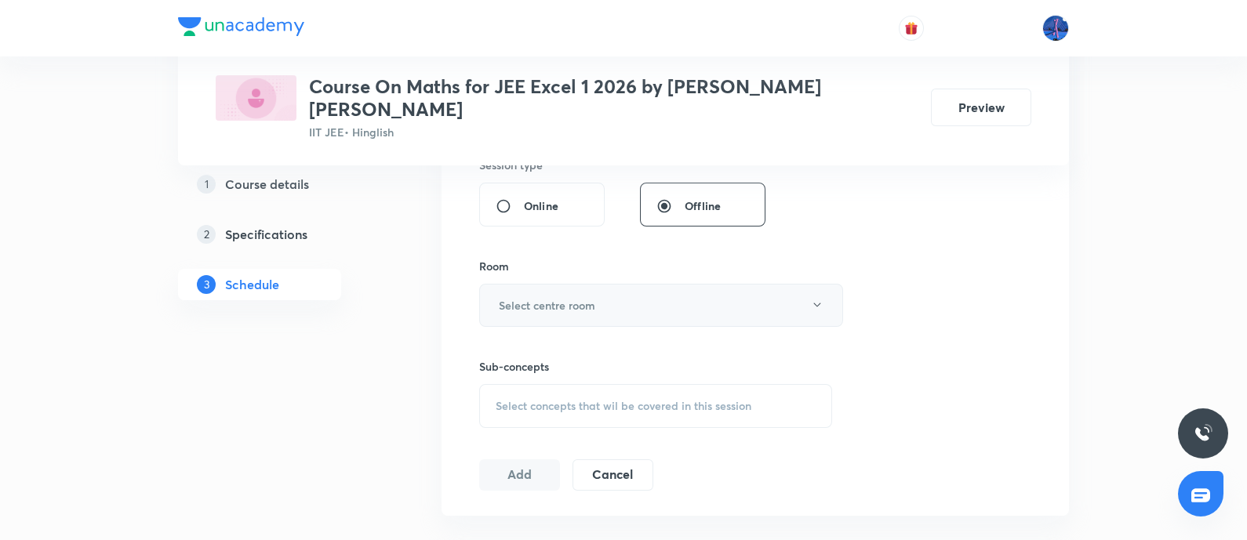
type input "90"
click at [684, 303] on button "Select centre room" at bounding box center [661, 305] width 364 height 43
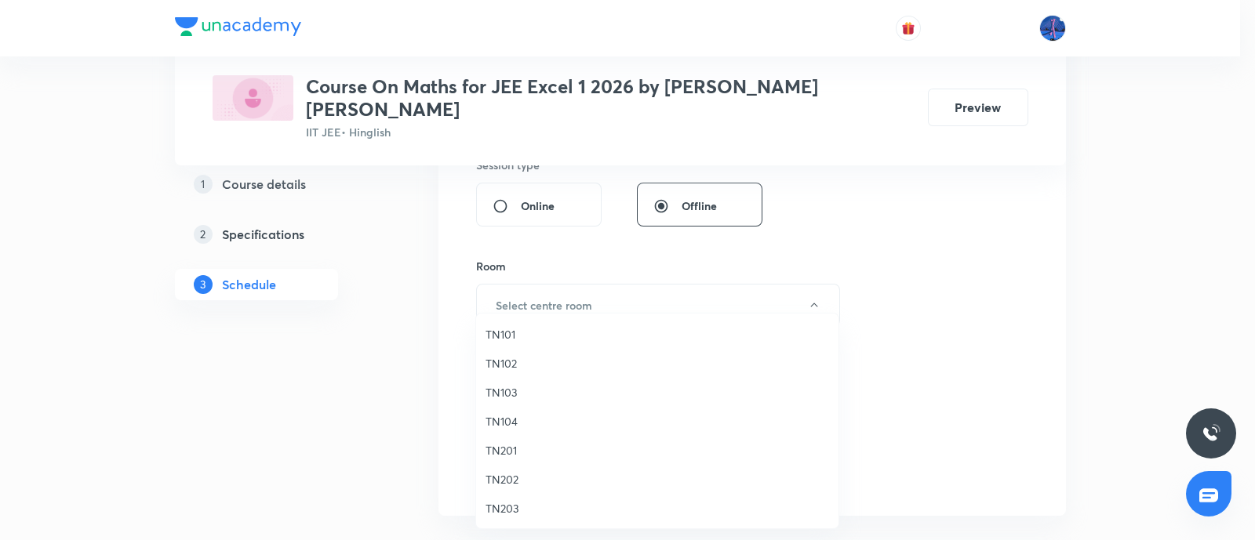
click at [517, 448] on span "TN201" at bounding box center [656, 450] width 343 height 16
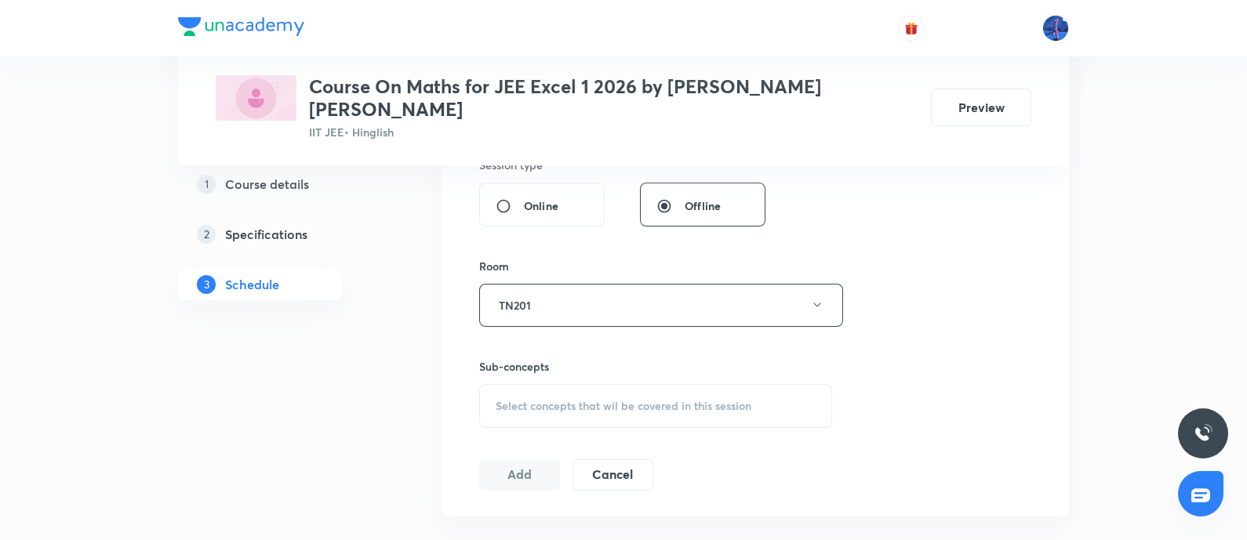
click at [600, 398] on div "Select concepts that wil be covered in this session" at bounding box center [655, 406] width 353 height 44
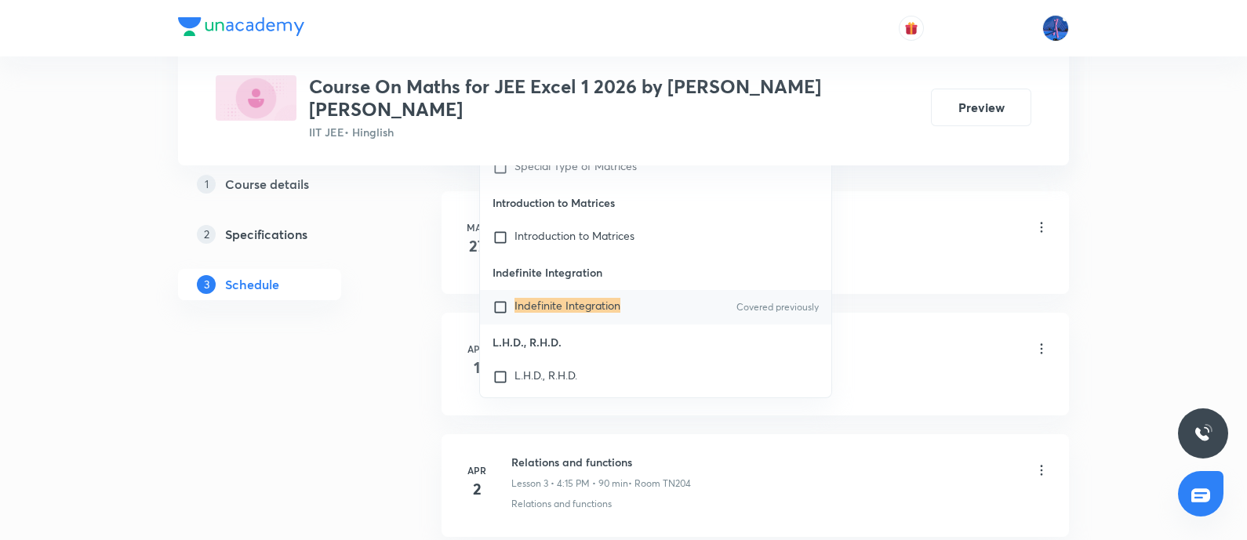
scroll to position [972, 0]
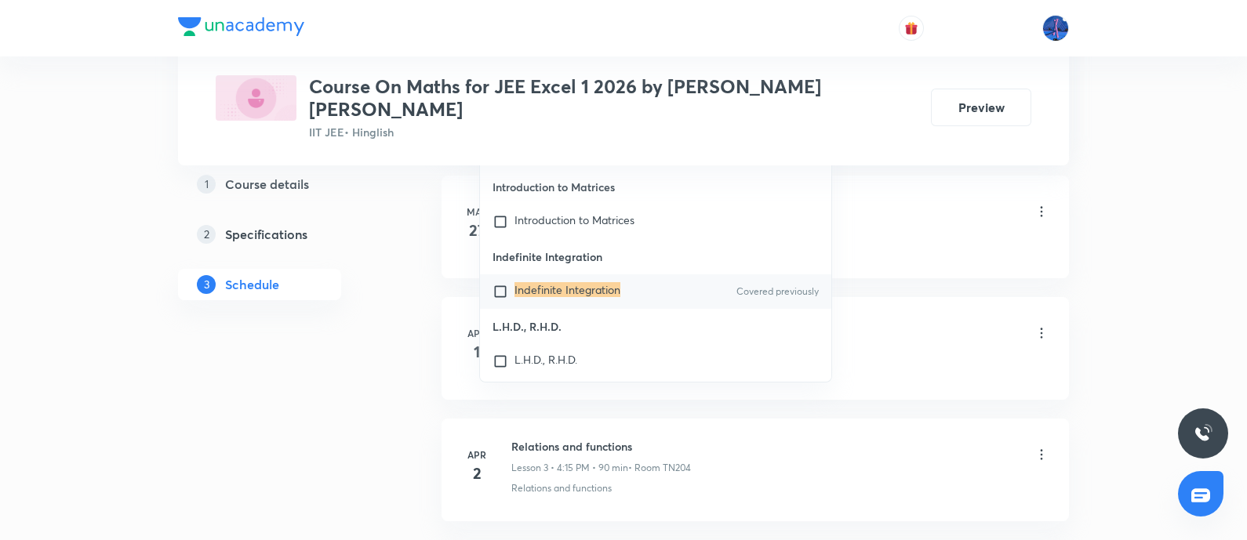
type input "Indefinite Integration"
click at [597, 284] on mark "Indefinite Integration" at bounding box center [567, 289] width 106 height 15
checkbox input "true"
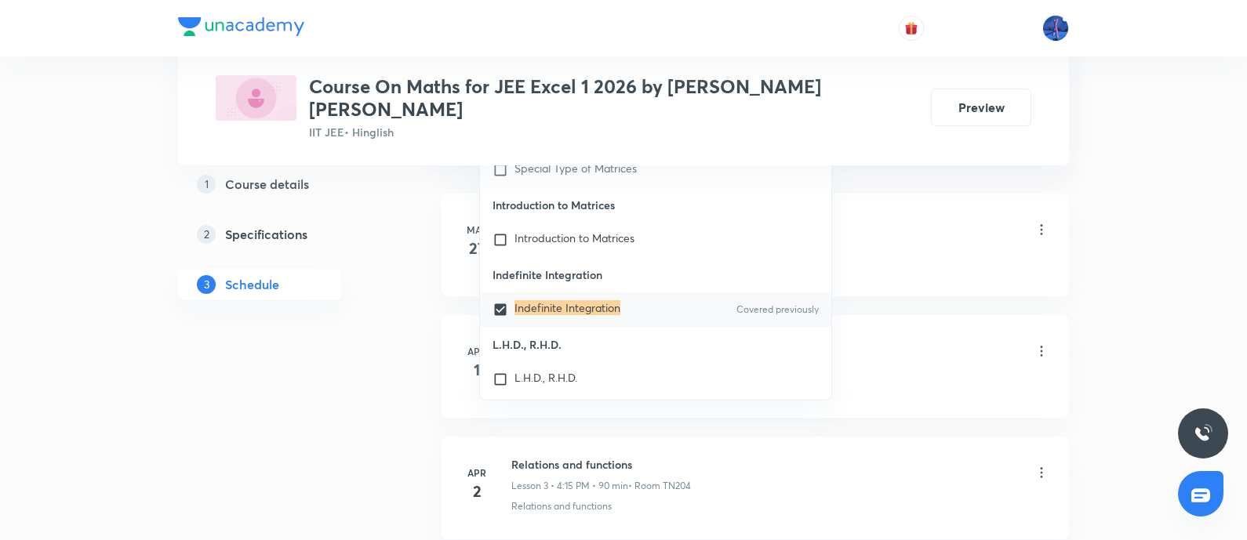
click at [966, 256] on div "Relations and functions" at bounding box center [780, 263] width 538 height 14
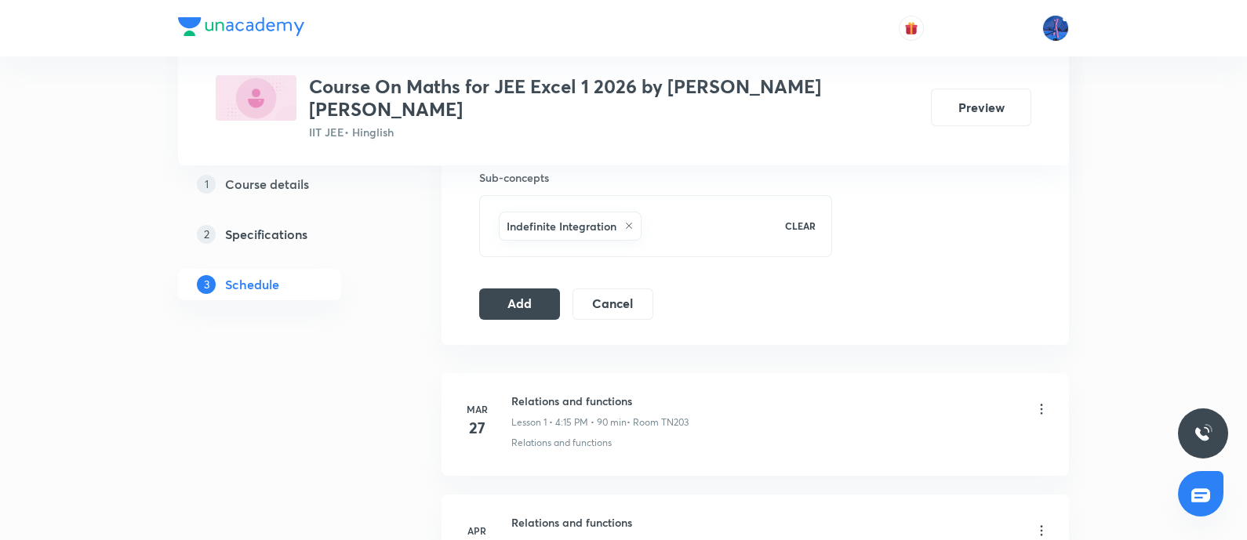
scroll to position [792, 0]
click at [521, 288] on button "Add" at bounding box center [519, 303] width 81 height 31
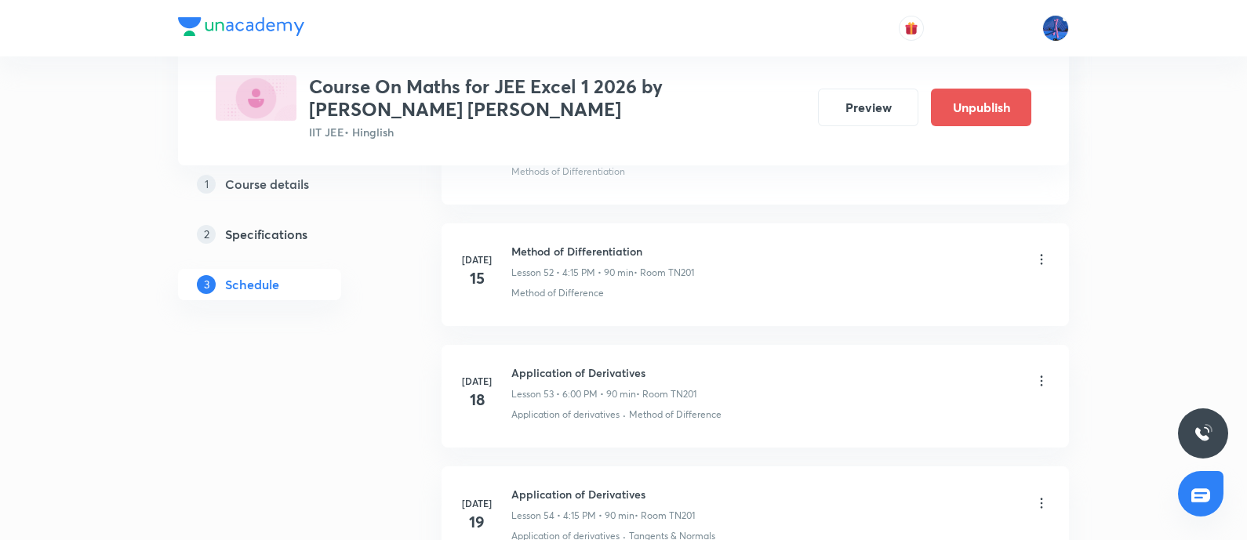
scroll to position [9192, 0]
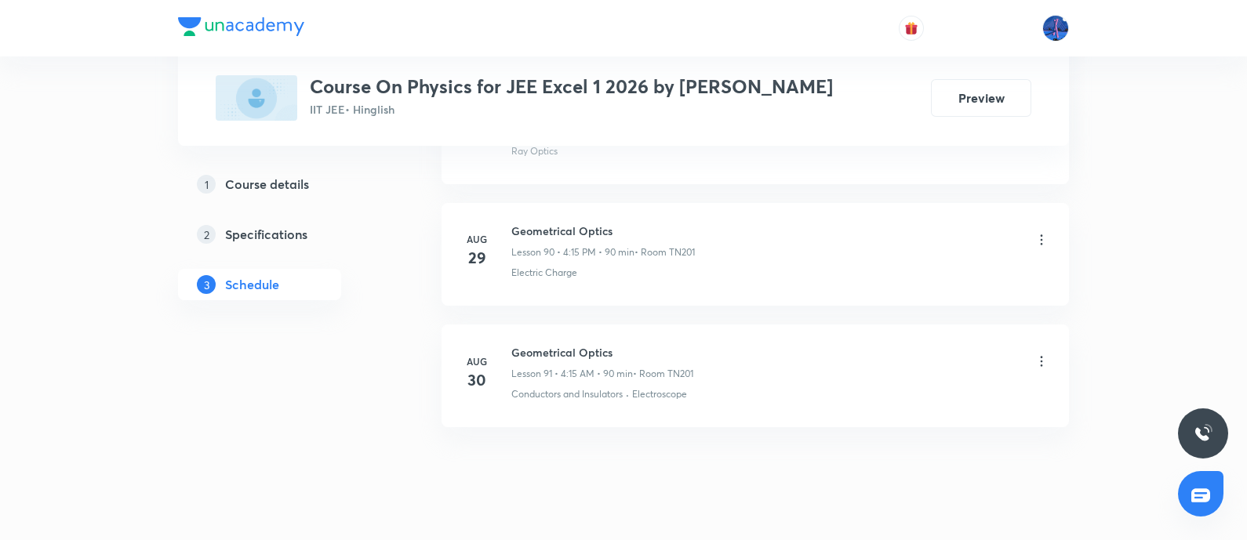
scroll to position [11898, 0]
drag, startPoint x: 512, startPoint y: 311, endPoint x: 631, endPoint y: 301, distance: 119.6
click at [631, 318] on li "[DATE] Geometrical Optics Lesson 91 • 4:15 AM • 90 min • Room TN201 Conductors …" at bounding box center [754, 369] width 627 height 103
copy h6 "Geometrical Optics"
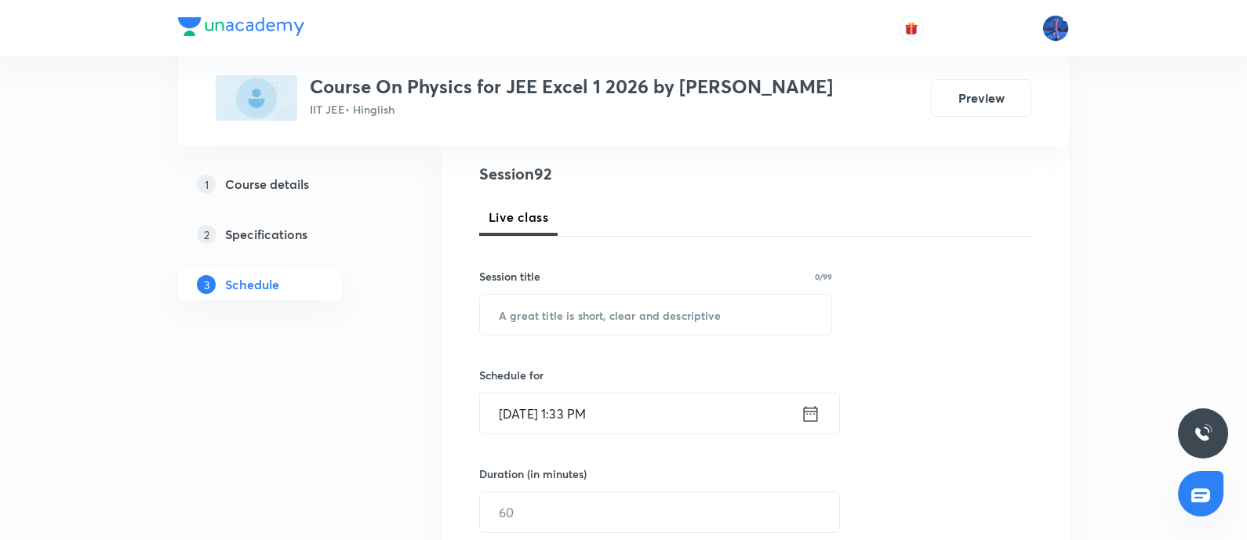
scroll to position [172, 0]
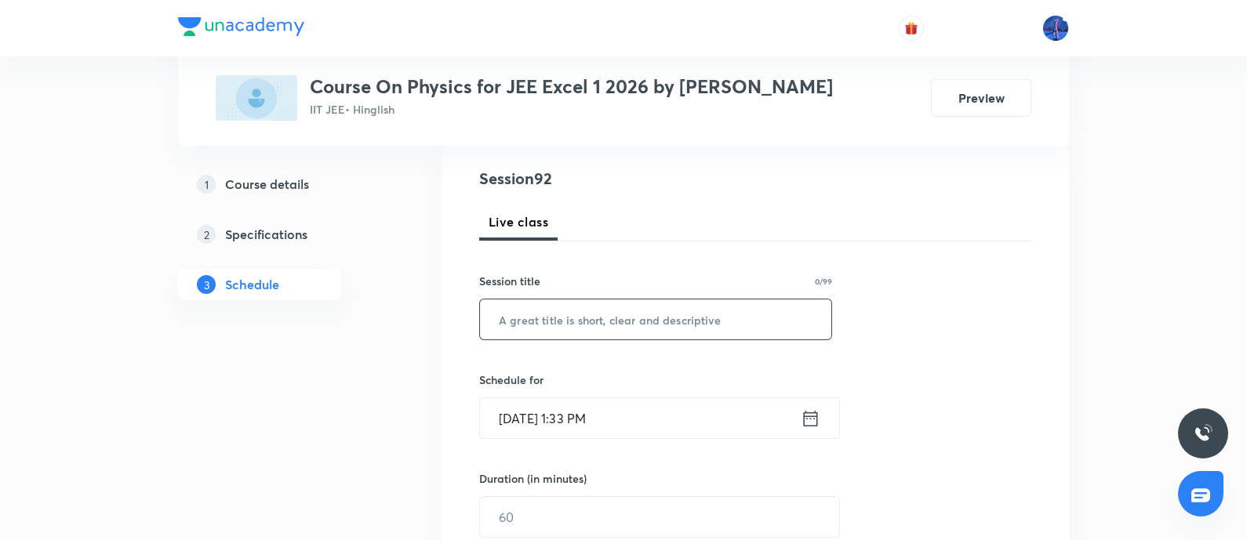
click at [666, 315] on input "text" at bounding box center [655, 320] width 351 height 40
paste input "Geometrical Optics"
type input "Geometrical Optics"
click at [674, 419] on input "Sep 4, 2025, 1:33 PM" at bounding box center [640, 418] width 321 height 40
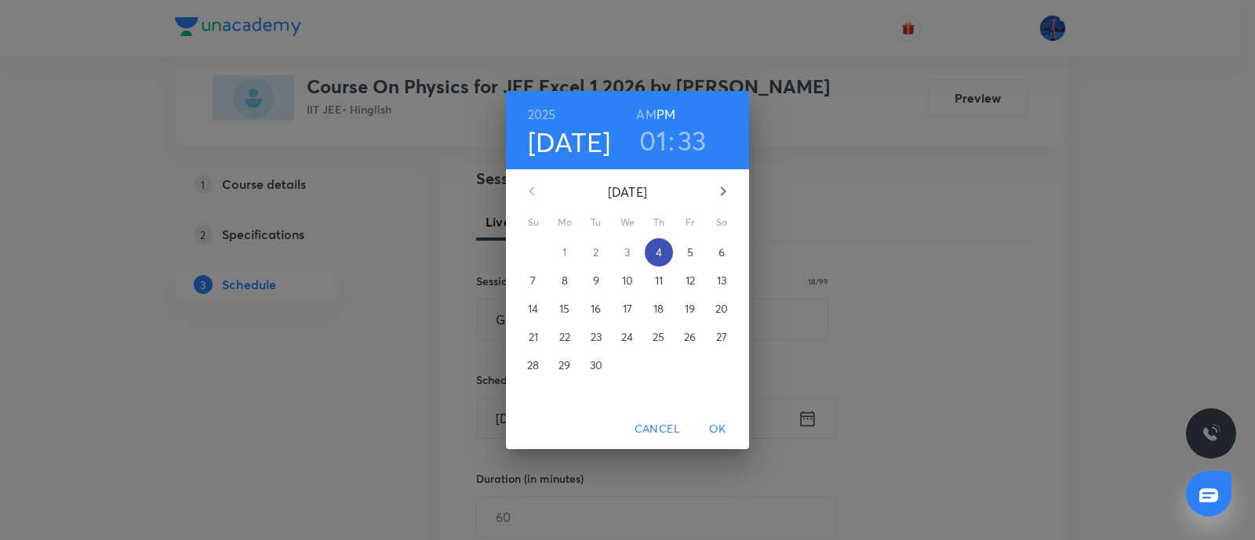
click at [659, 254] on p "4" at bounding box center [658, 253] width 6 height 16
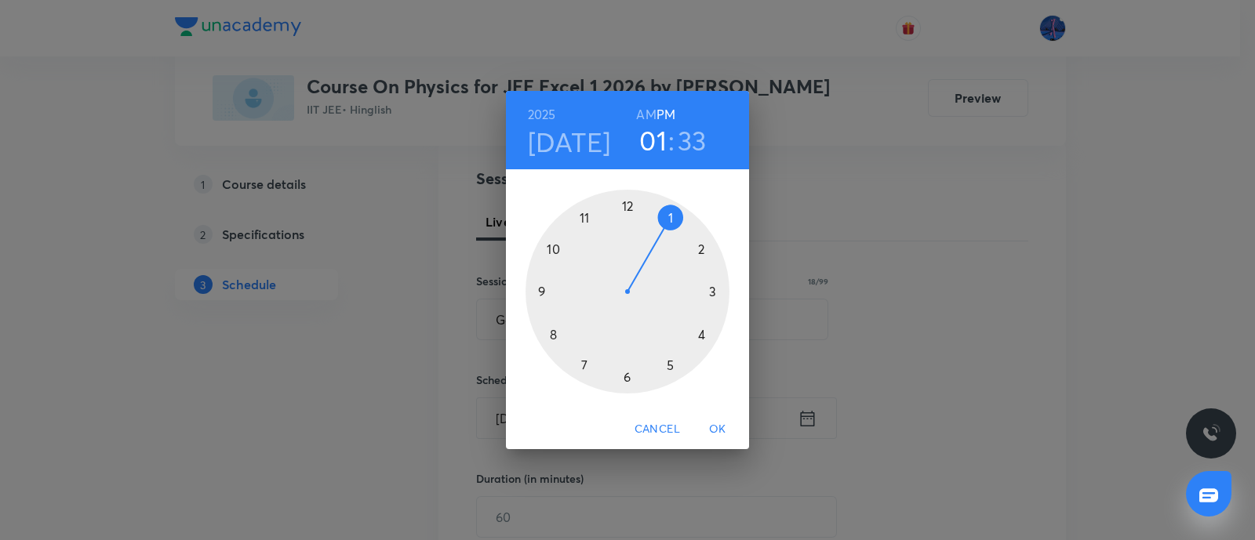
click at [626, 370] on div at bounding box center [627, 292] width 204 height 204
click at [627, 209] on div at bounding box center [627, 292] width 204 height 204
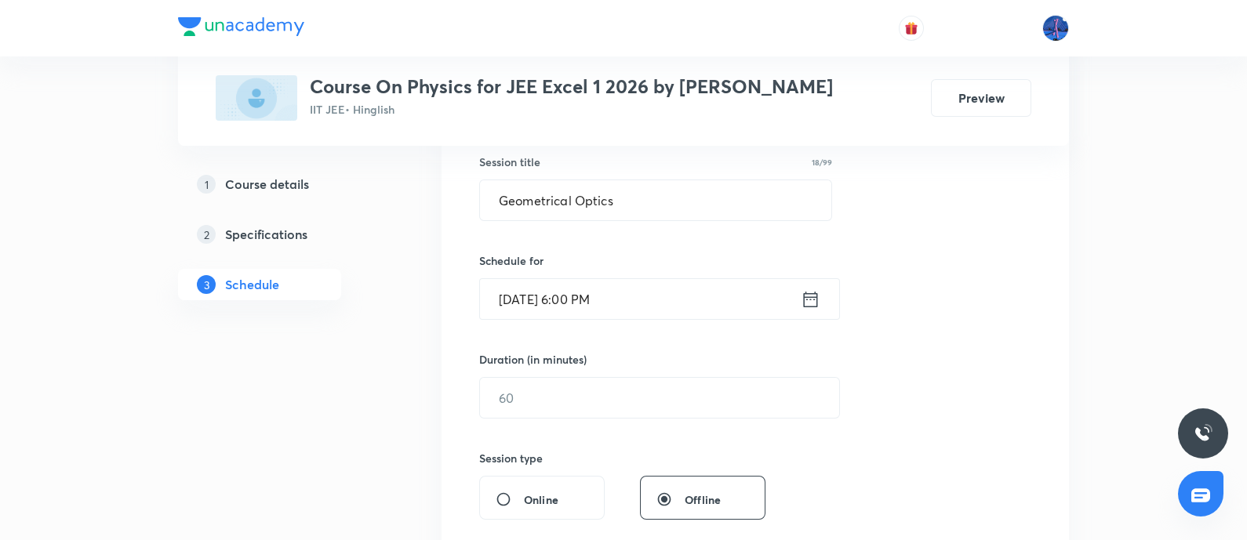
scroll to position [294, 0]
click at [583, 405] on input "text" at bounding box center [659, 395] width 359 height 40
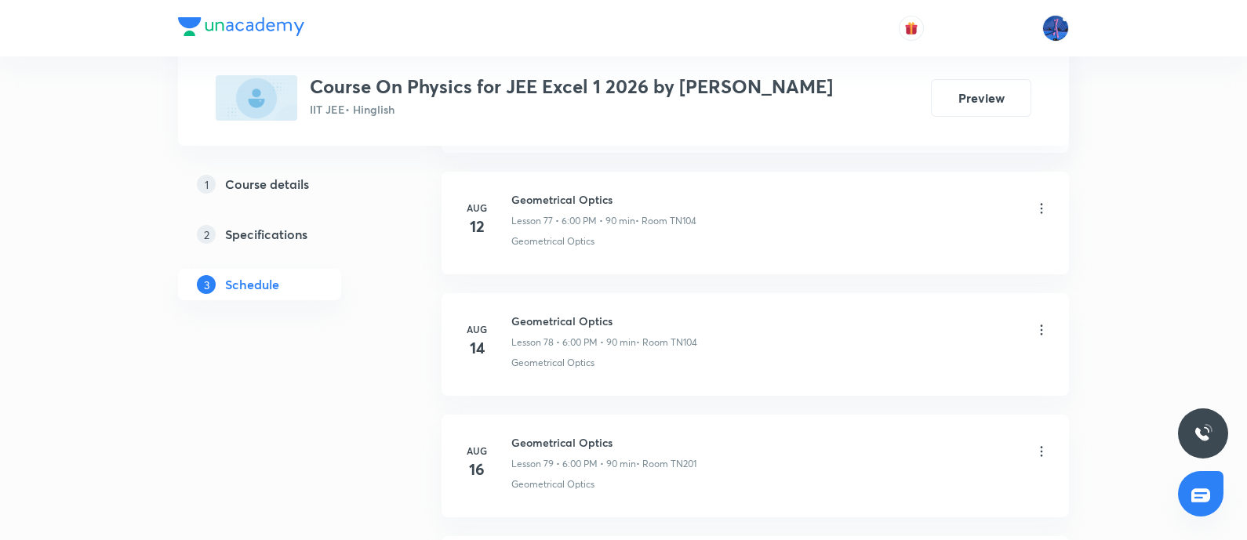
scroll to position [11898, 0]
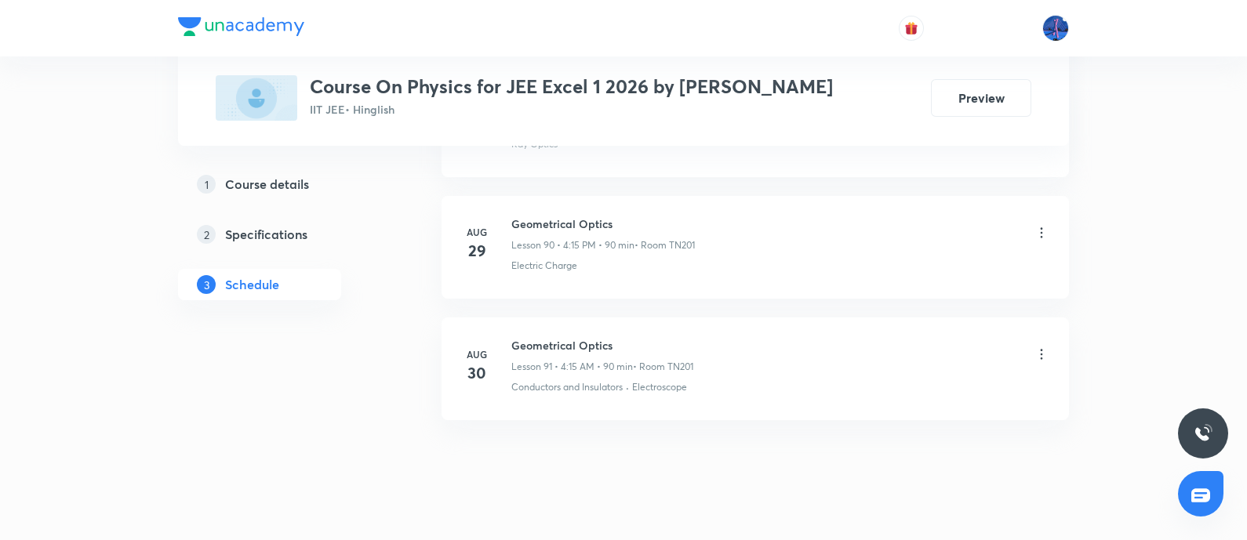
type input "90"
drag, startPoint x: 703, startPoint y: 365, endPoint x: 634, endPoint y: 376, distance: 69.1
click at [634, 376] on li "Aug 30 Geometrical Optics Lesson 91 • 4:15 AM • 90 min • Room TN201 Conductors …" at bounding box center [754, 369] width 627 height 103
copy p "Electroscope"
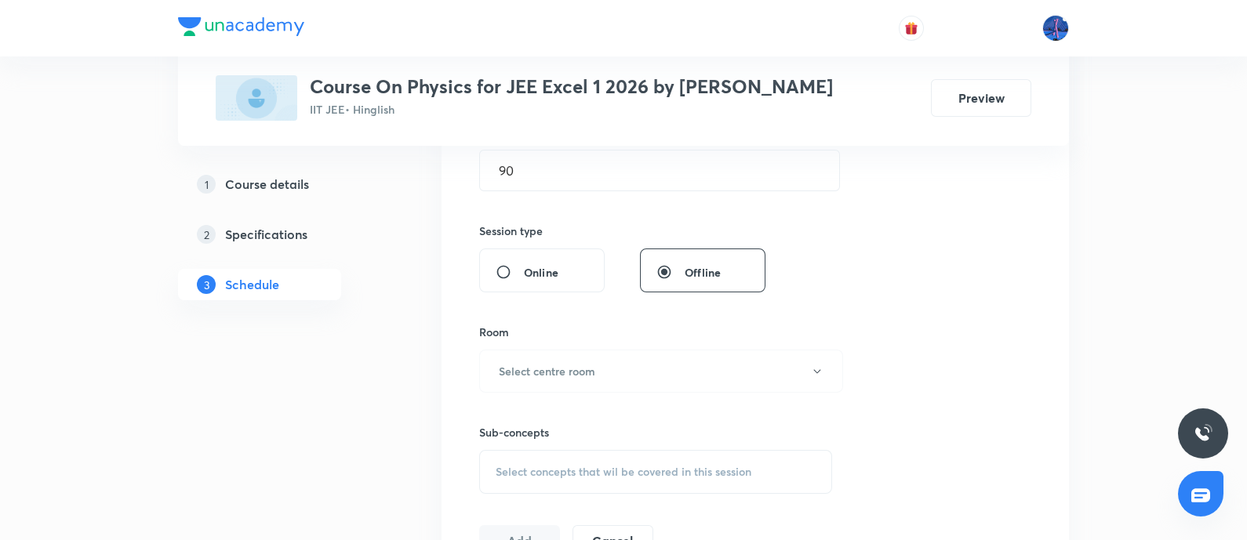
scroll to position [514, 0]
click at [651, 360] on button "Select centre room" at bounding box center [661, 375] width 364 height 43
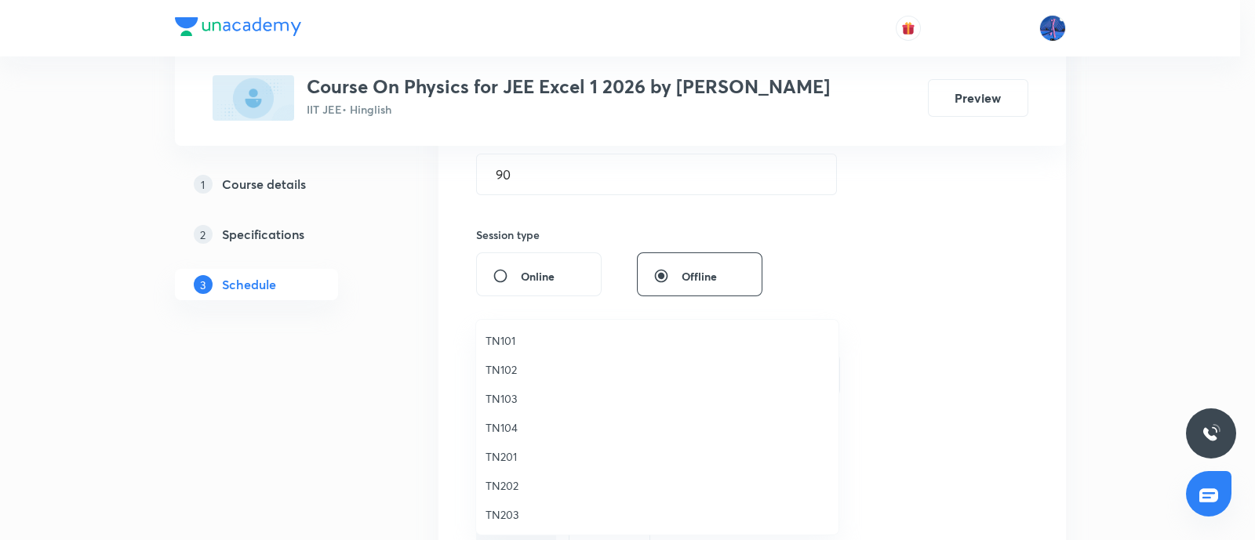
click at [516, 455] on span "TN201" at bounding box center [656, 456] width 343 height 16
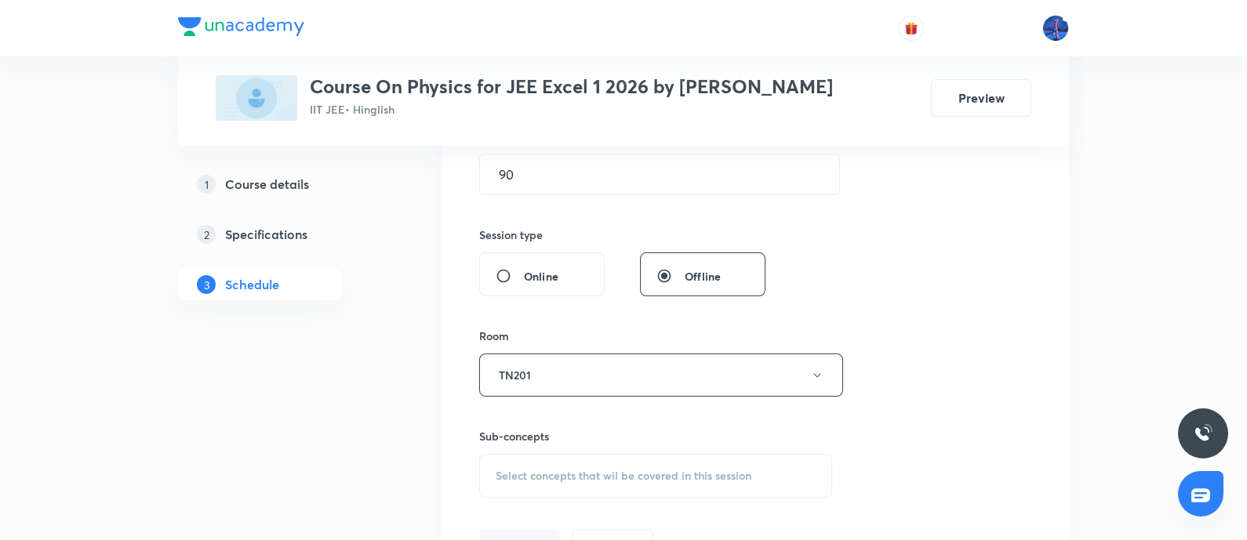
click at [606, 471] on span "Select concepts that wil be covered in this session" at bounding box center [624, 476] width 256 height 13
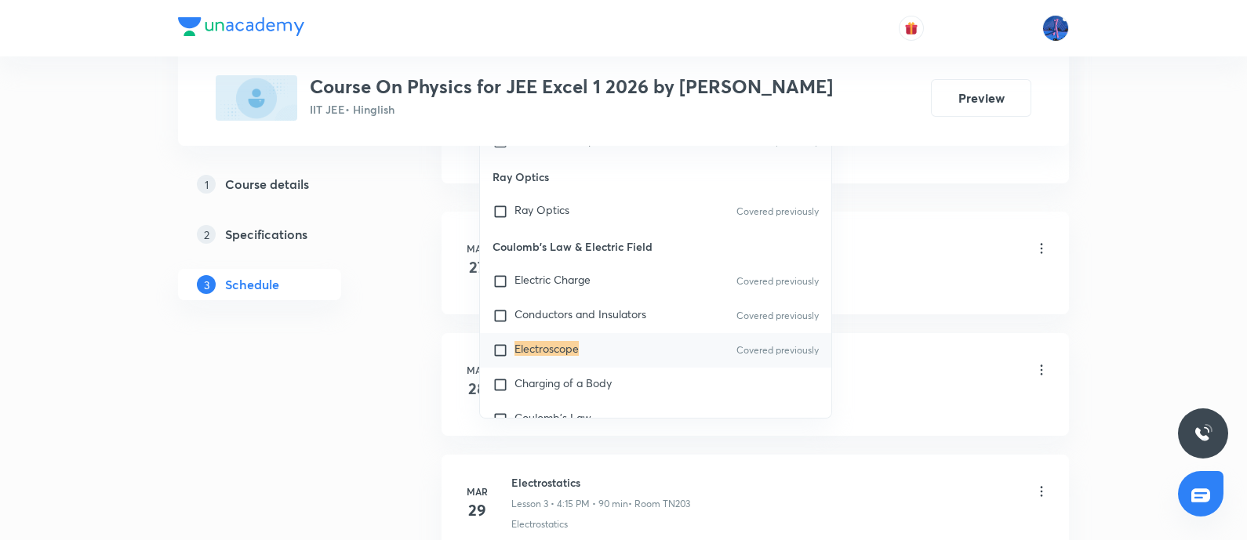
scroll to position [917, 0]
type input "Electroscope"
click at [604, 367] on div "Charging of a Body" at bounding box center [655, 384] width 351 height 34
checkbox input "true"
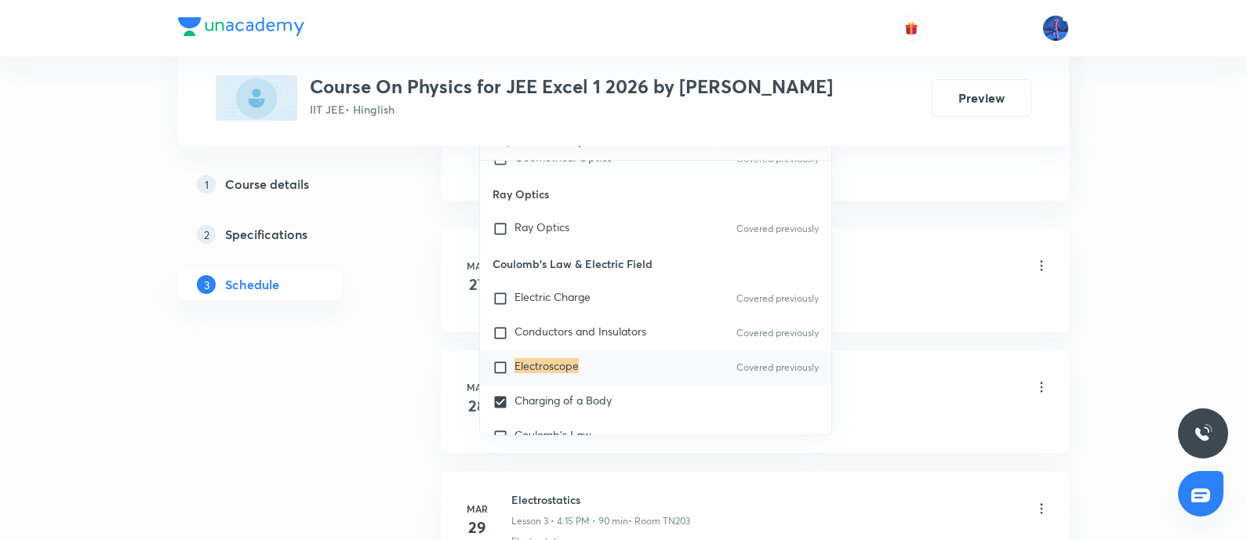
click at [885, 296] on div "Electrostatics" at bounding box center [780, 299] width 538 height 14
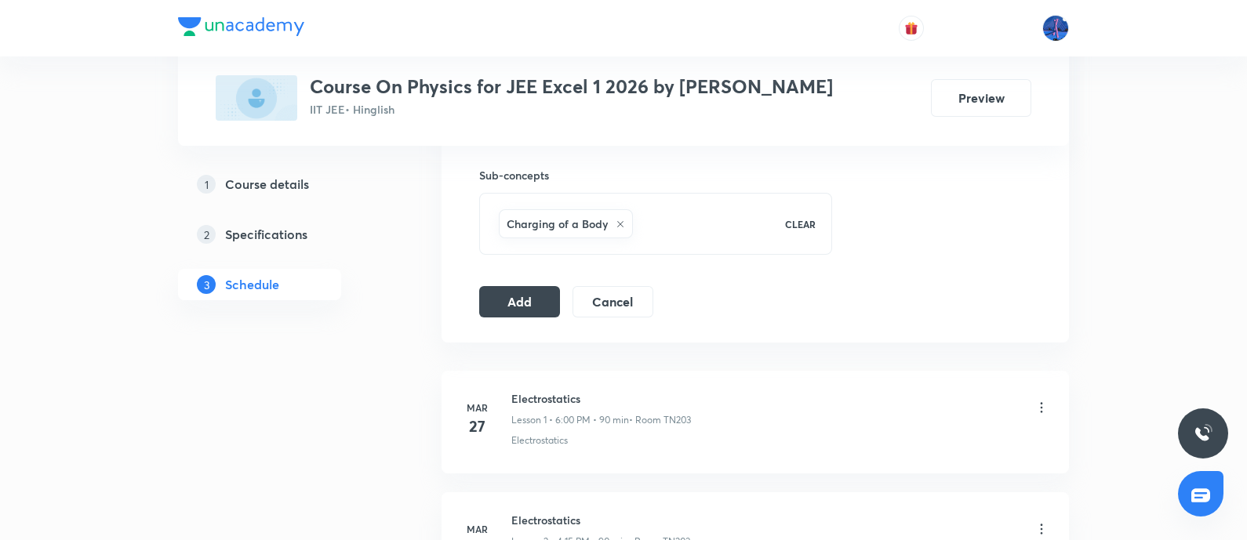
scroll to position [753, 0]
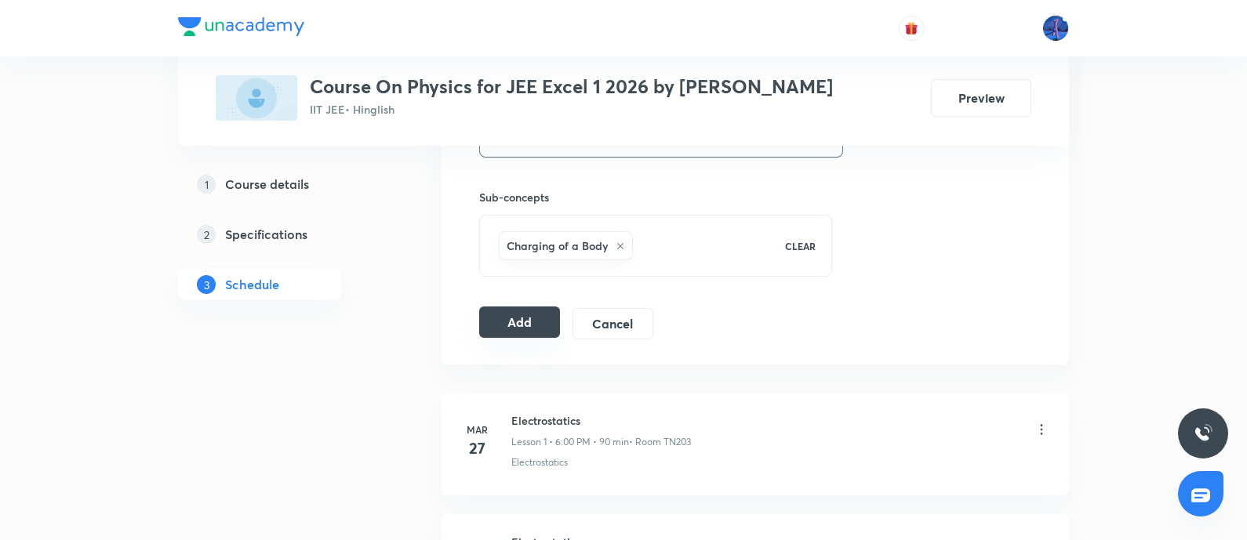
click at [521, 318] on button "Add" at bounding box center [519, 322] width 81 height 31
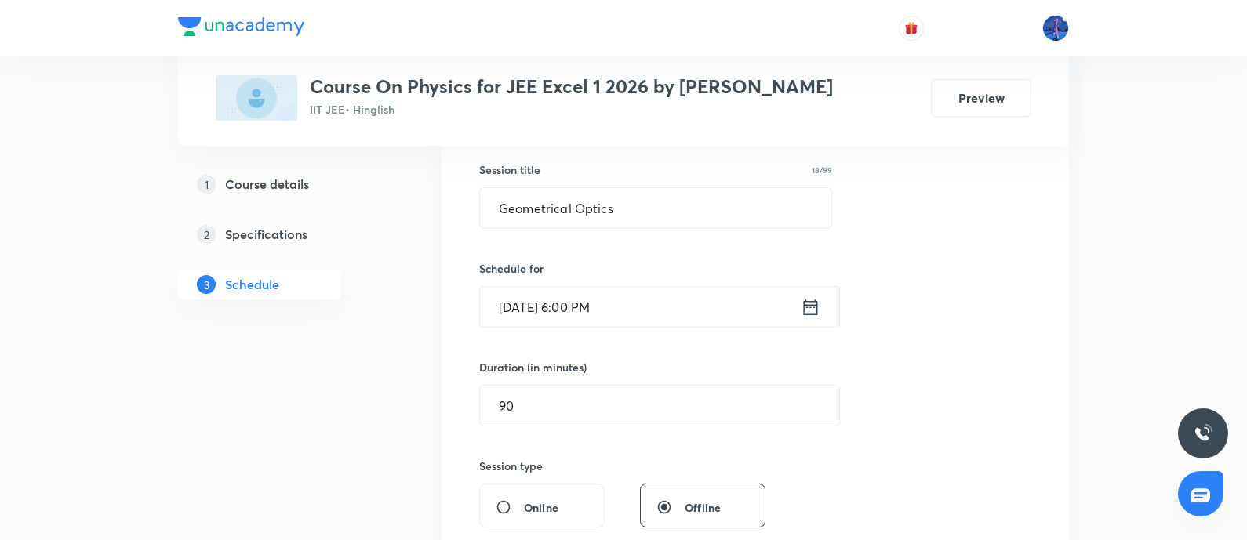
scroll to position [272, 0]
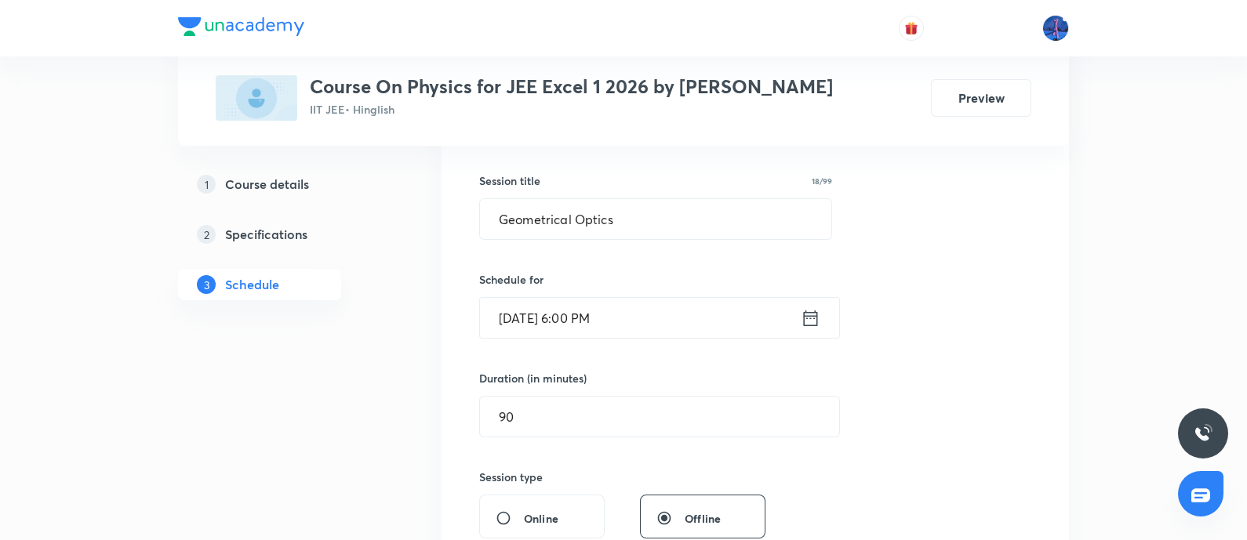
click at [699, 302] on input "Sep 4, 2025, 6:00 PM" at bounding box center [640, 318] width 321 height 40
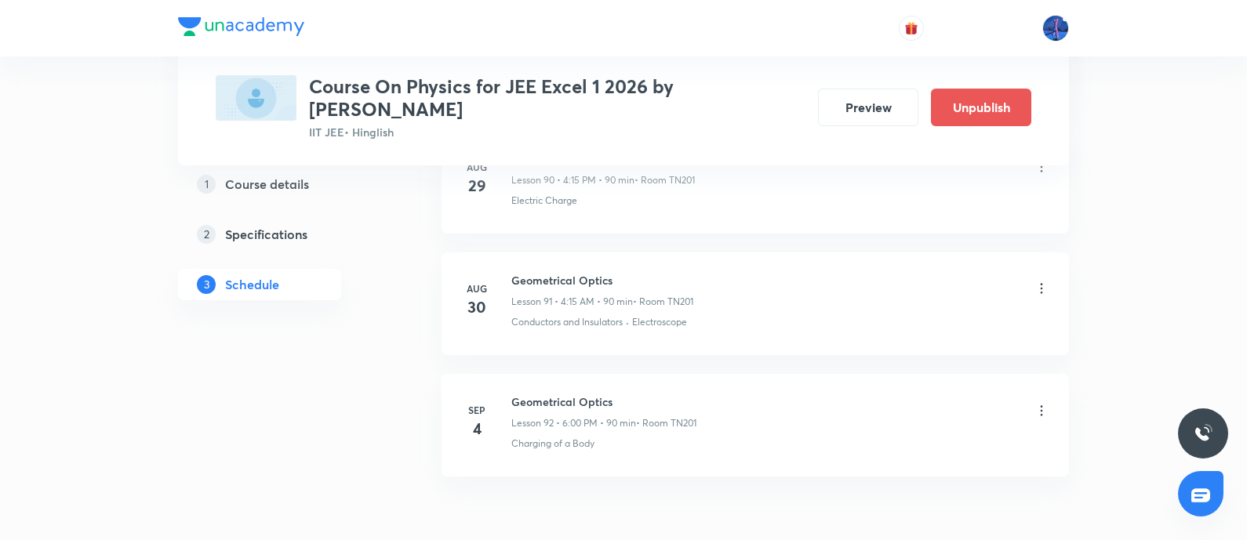
scroll to position [11320, 0]
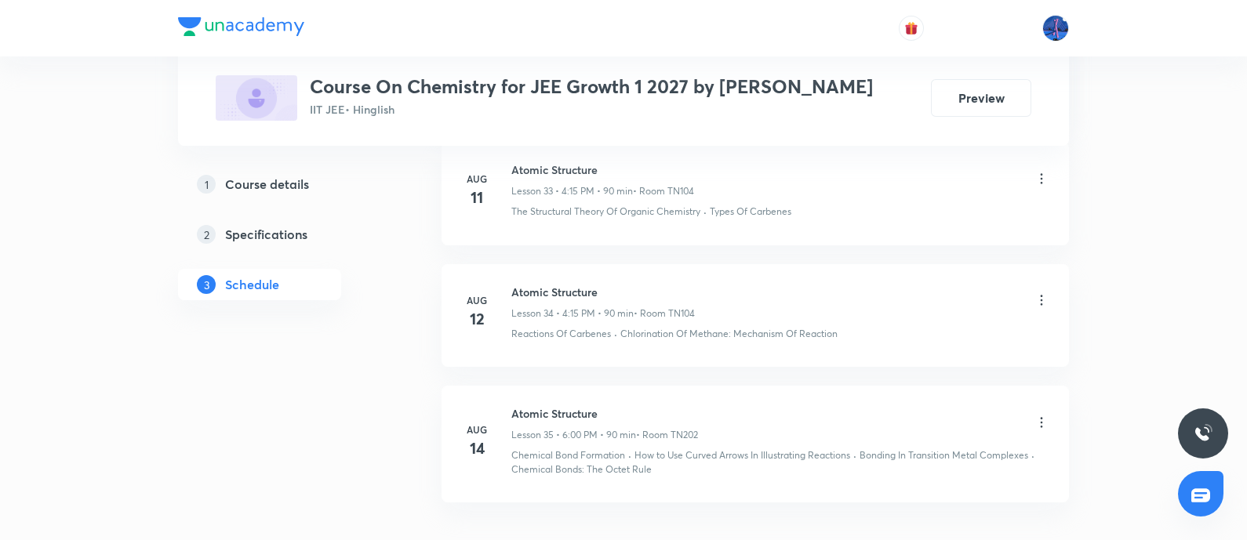
scroll to position [5066, 0]
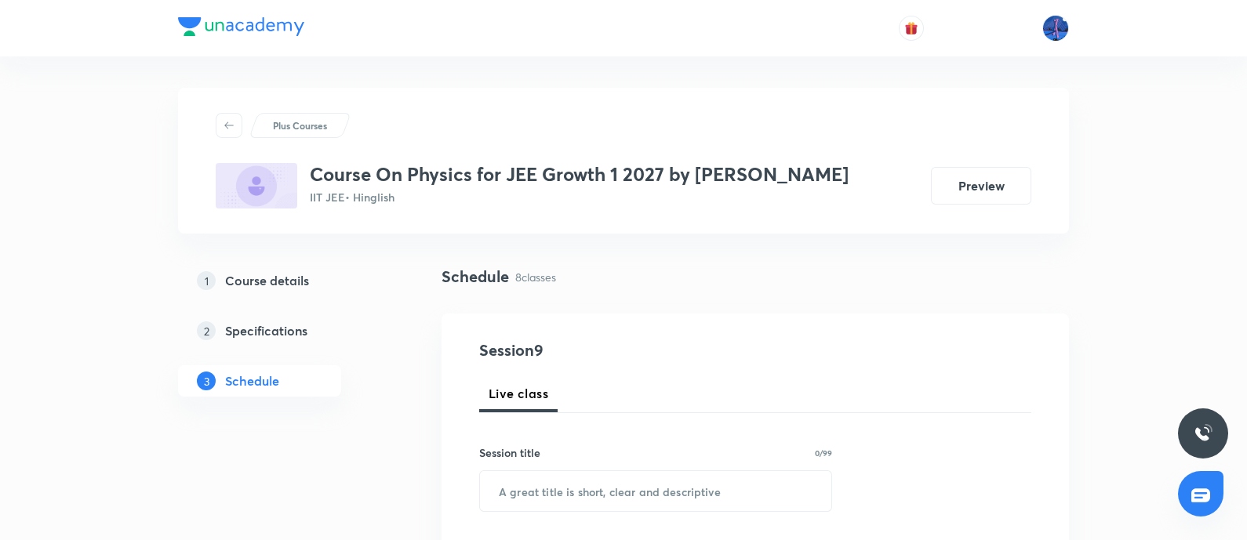
click at [293, 284] on h5 "Course details" at bounding box center [267, 280] width 84 height 19
click at [260, 30] on img at bounding box center [241, 26] width 126 height 19
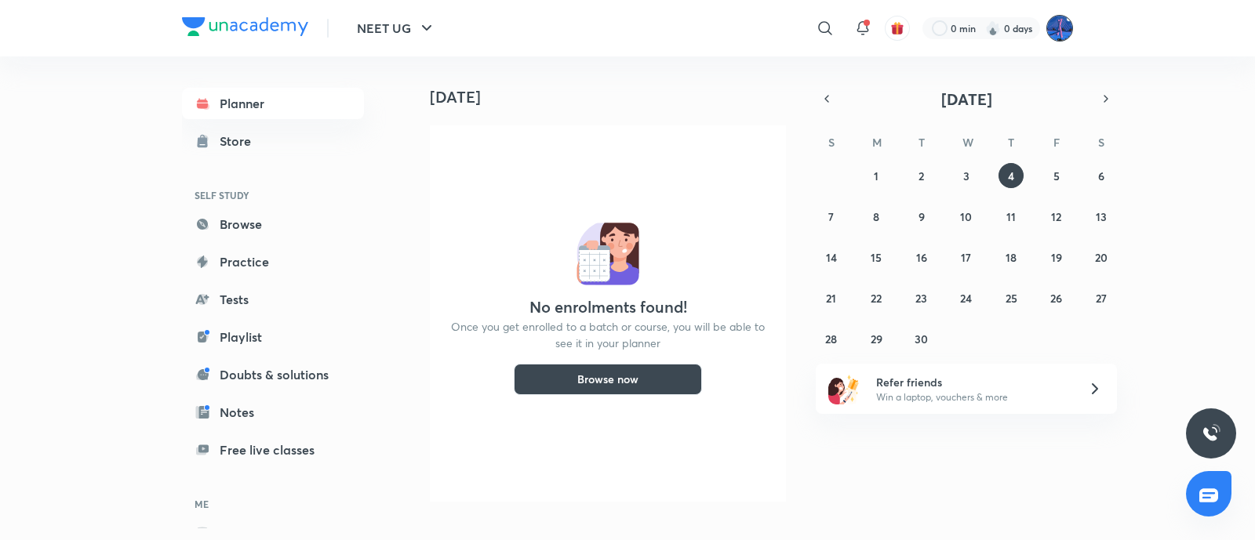
click at [1056, 25] on img at bounding box center [1059, 28] width 27 height 27
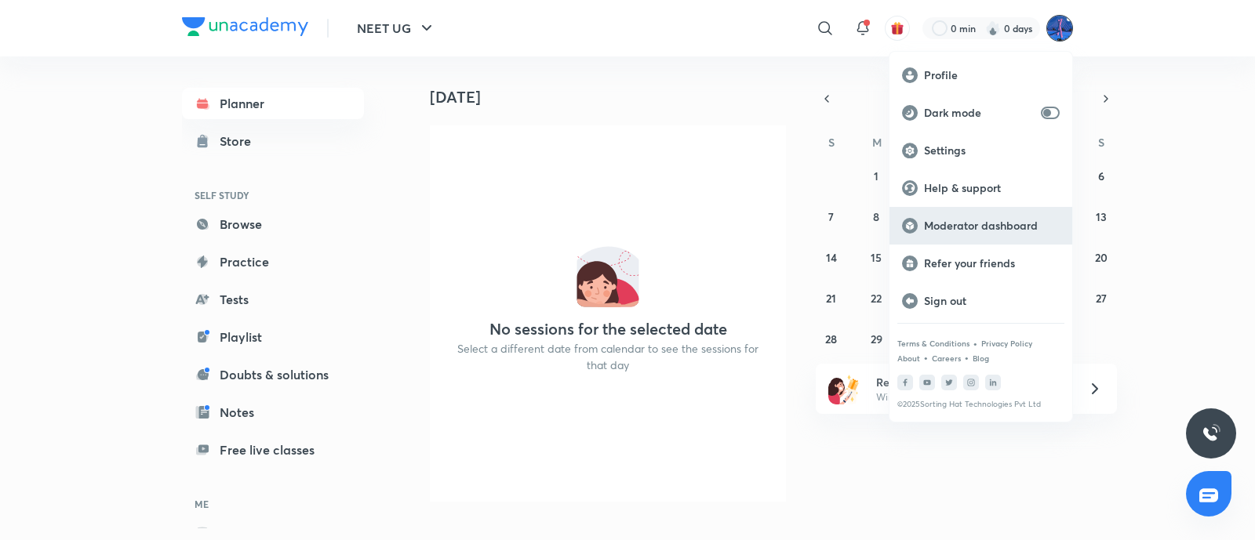
click at [962, 222] on p "Moderator dashboard" at bounding box center [992, 226] width 136 height 14
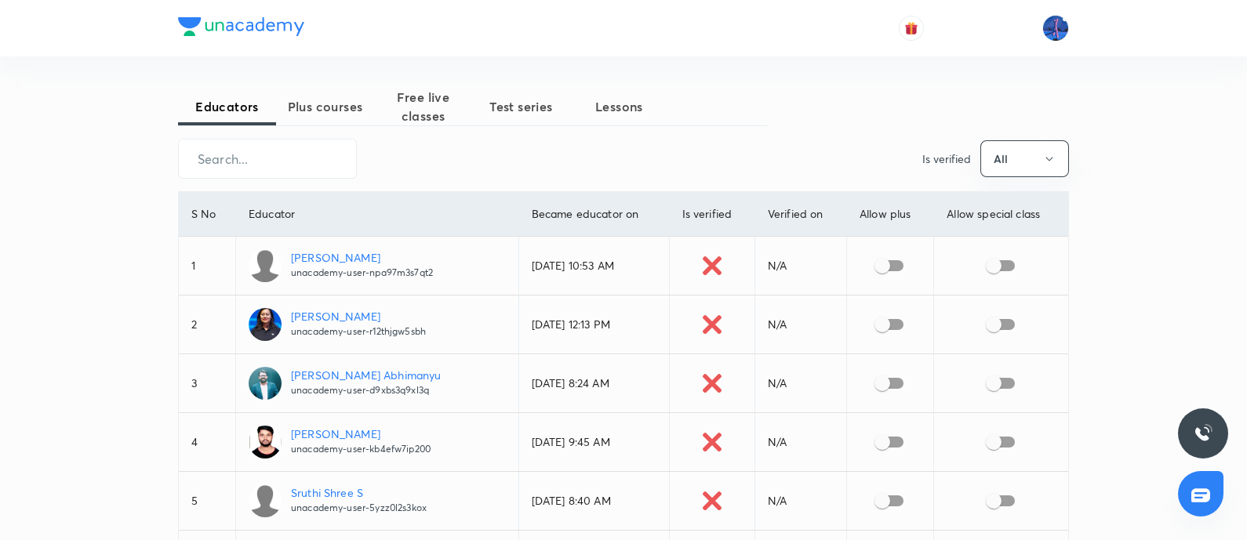
click at [320, 103] on span "Plus courses" at bounding box center [325, 106] width 98 height 19
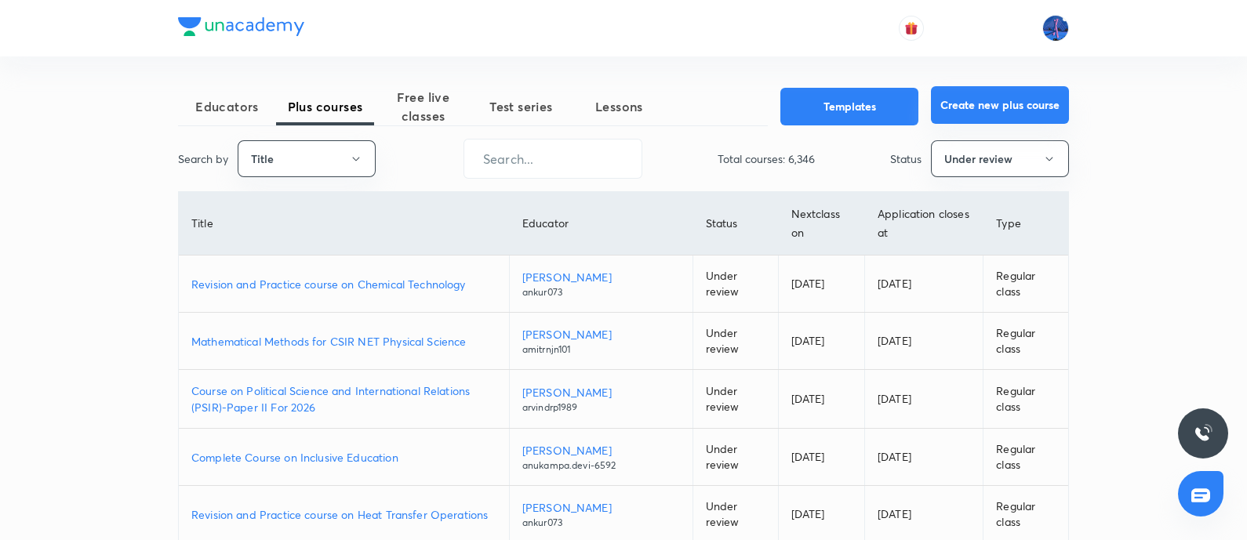
click at [1002, 103] on button "Create new plus course" at bounding box center [1000, 105] width 138 height 38
click at [224, 114] on span "Educators" at bounding box center [227, 106] width 98 height 19
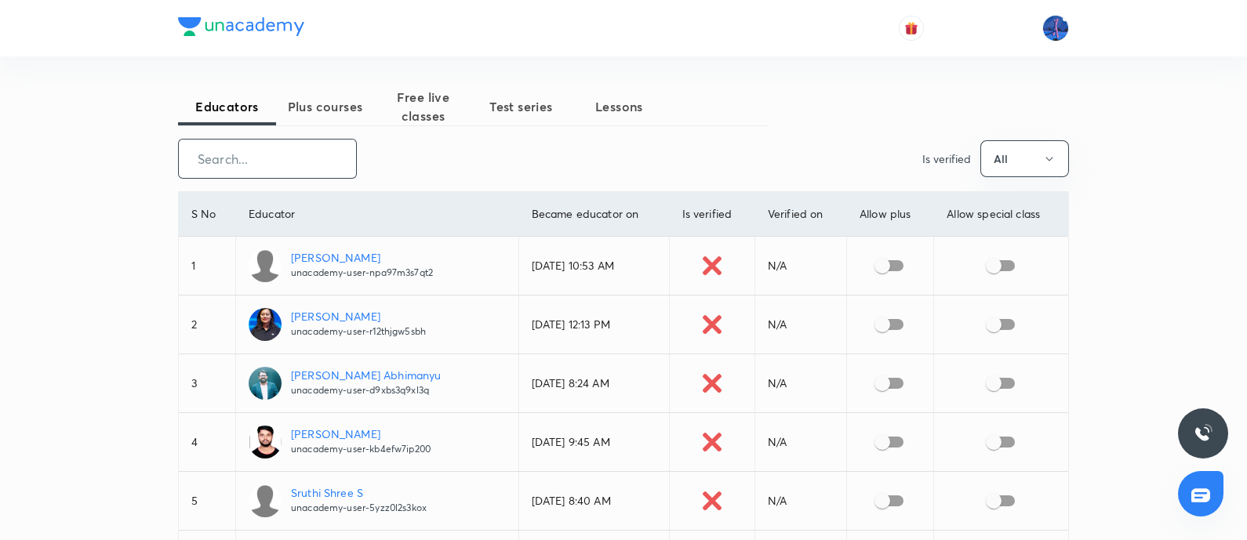
click at [286, 165] on input "text" at bounding box center [267, 159] width 177 height 40
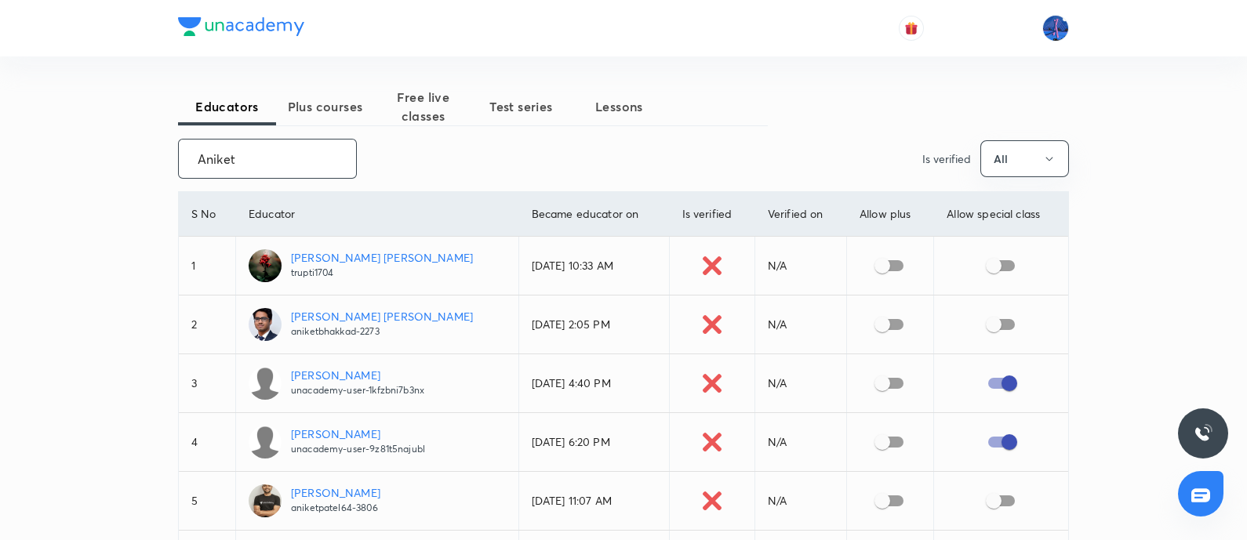
click at [290, 158] on input "Aniket" at bounding box center [267, 159] width 177 height 40
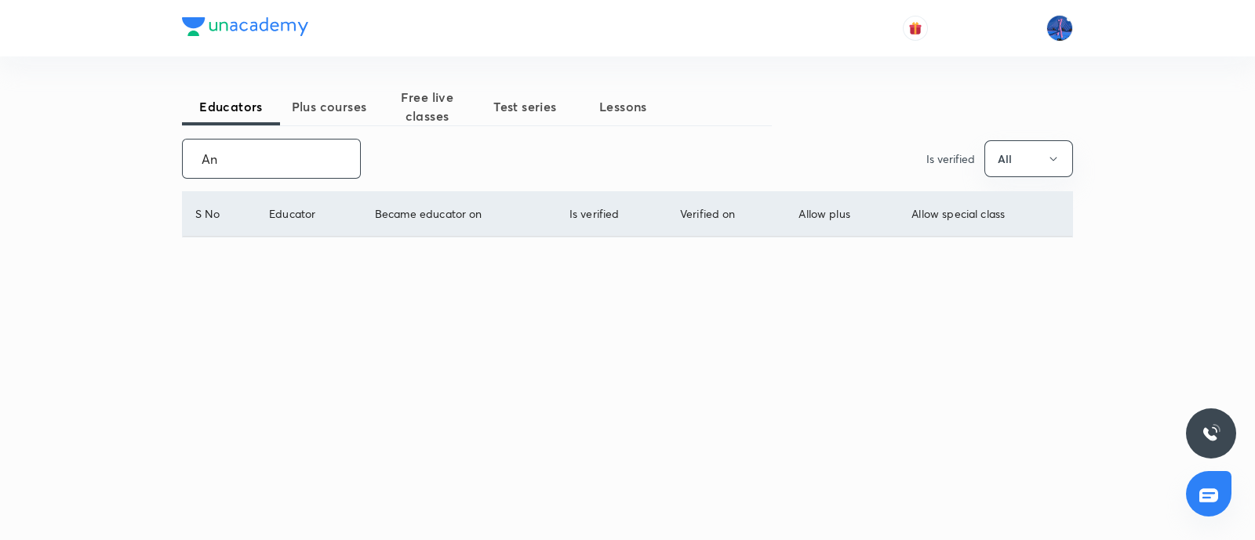
type input "A"
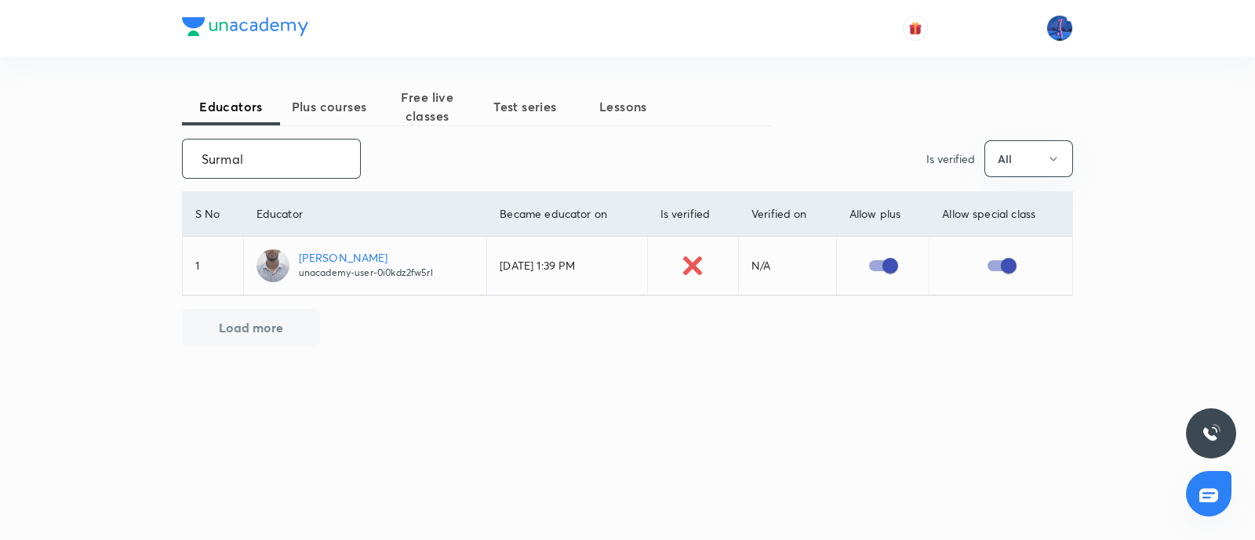
type input "Surmal"
click at [322, 247] on td "Anket Surmal unacademy-user-0i0kdz2fw5rl" at bounding box center [365, 266] width 244 height 59
click at [332, 256] on p "[PERSON_NAME]" at bounding box center [366, 257] width 134 height 16
click at [333, 260] on p "Anket Surmal" at bounding box center [366, 257] width 134 height 16
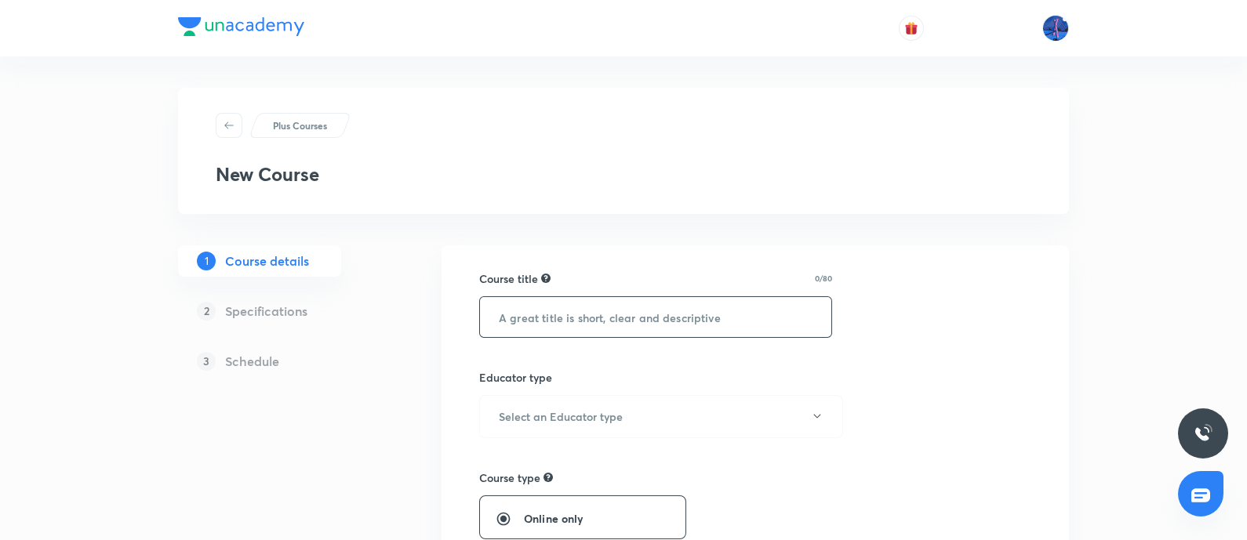
click at [577, 308] on input "text" at bounding box center [655, 317] width 351 height 40
paste input "Course on Chemistry for NEET Growth 1 2027 by Anand Dubey"
type input "Course on Chemistry for NEET Growth 1 2027 by Aniket Surmal"
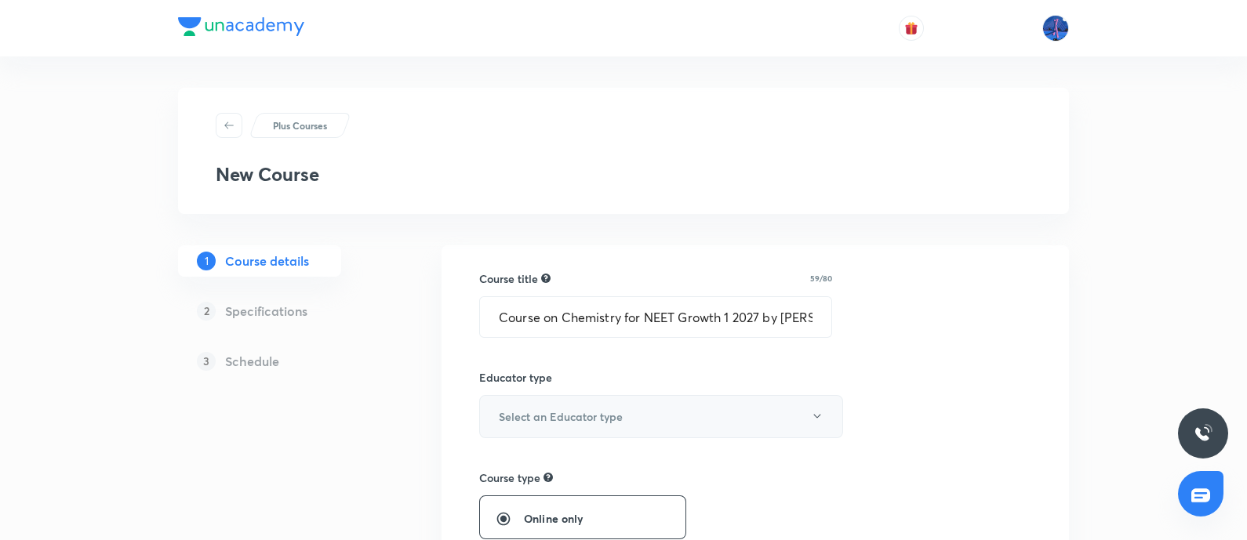
click at [805, 409] on button "Select an Educator type" at bounding box center [661, 416] width 364 height 43
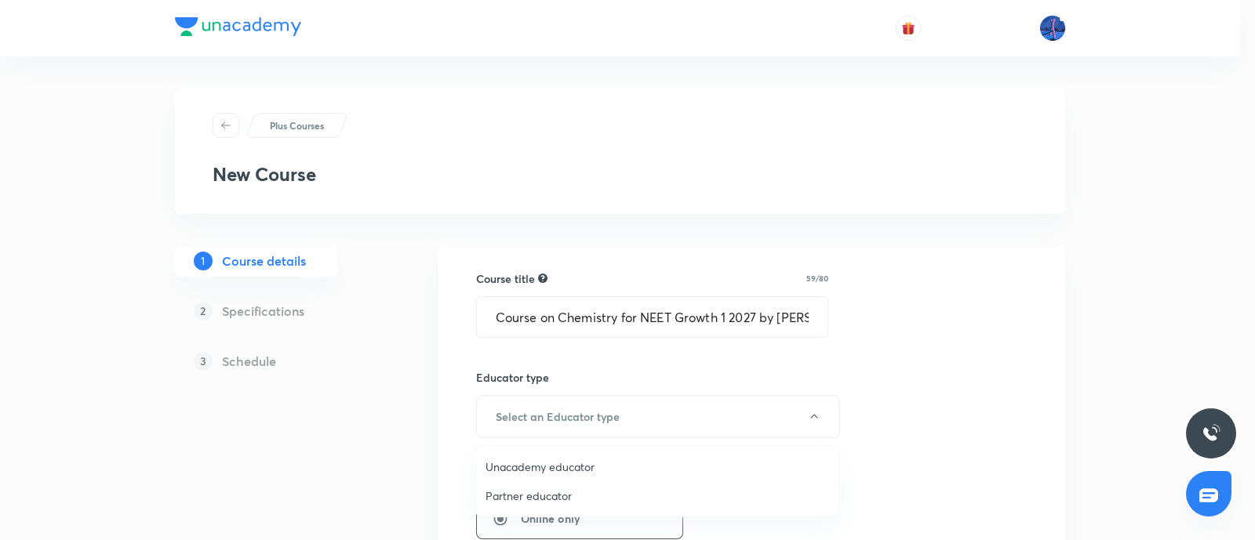
click at [570, 470] on span "Unacademy educator" at bounding box center [656, 467] width 343 height 16
radio input "false"
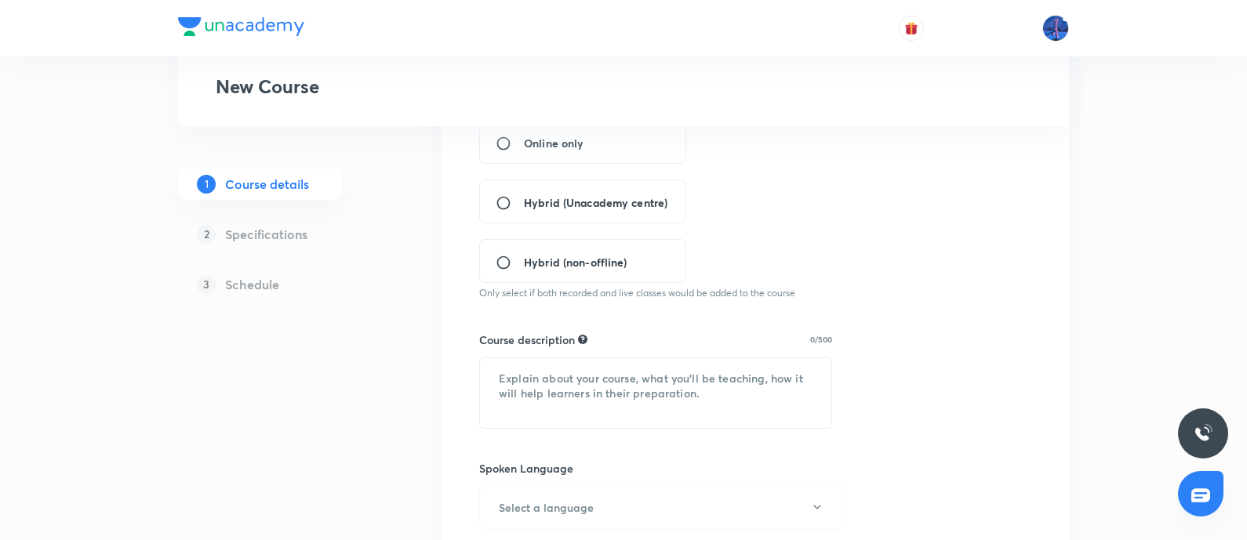
scroll to position [218, 0]
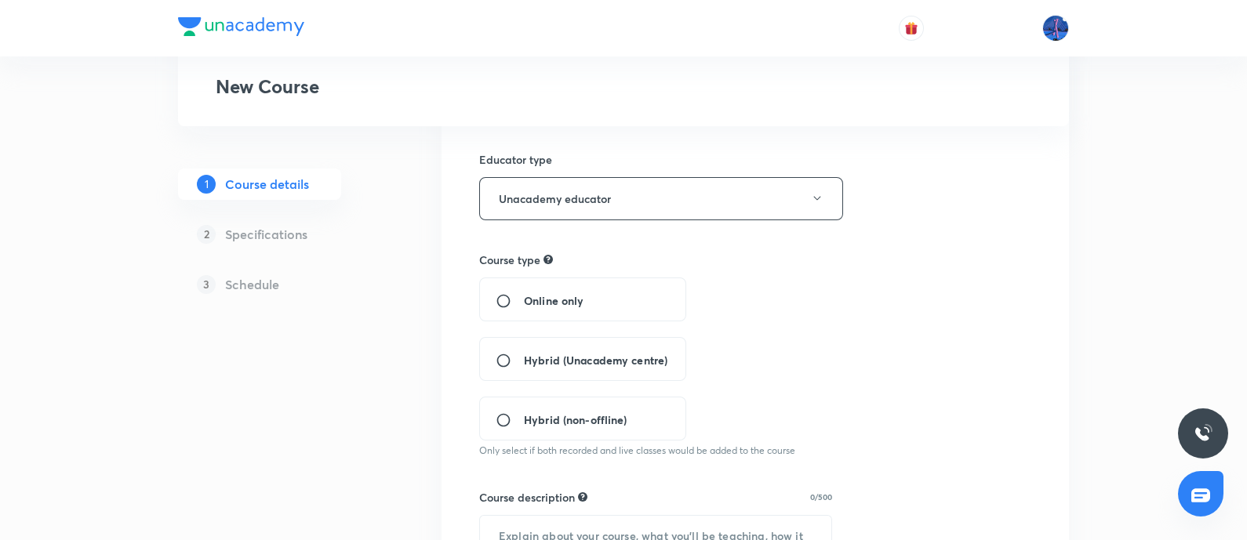
click at [594, 361] on span "Hybrid (Unacademy centre)" at bounding box center [595, 360] width 143 height 16
click at [524, 361] on input "Hybrid (Unacademy centre)" at bounding box center [510, 361] width 28 height 16
radio input "true"
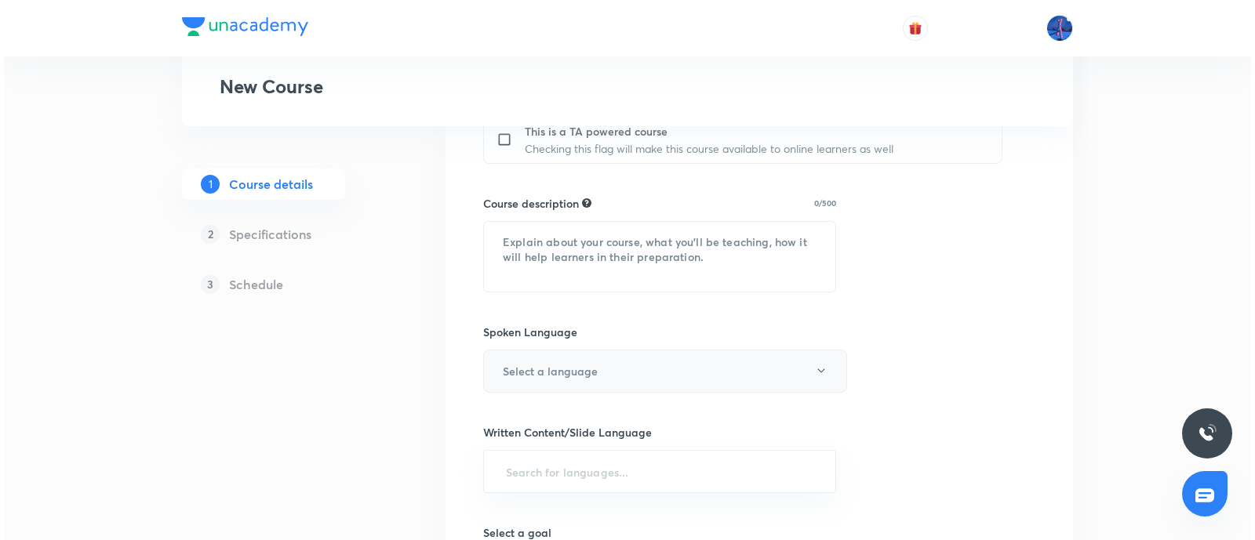
scroll to position [521, 0]
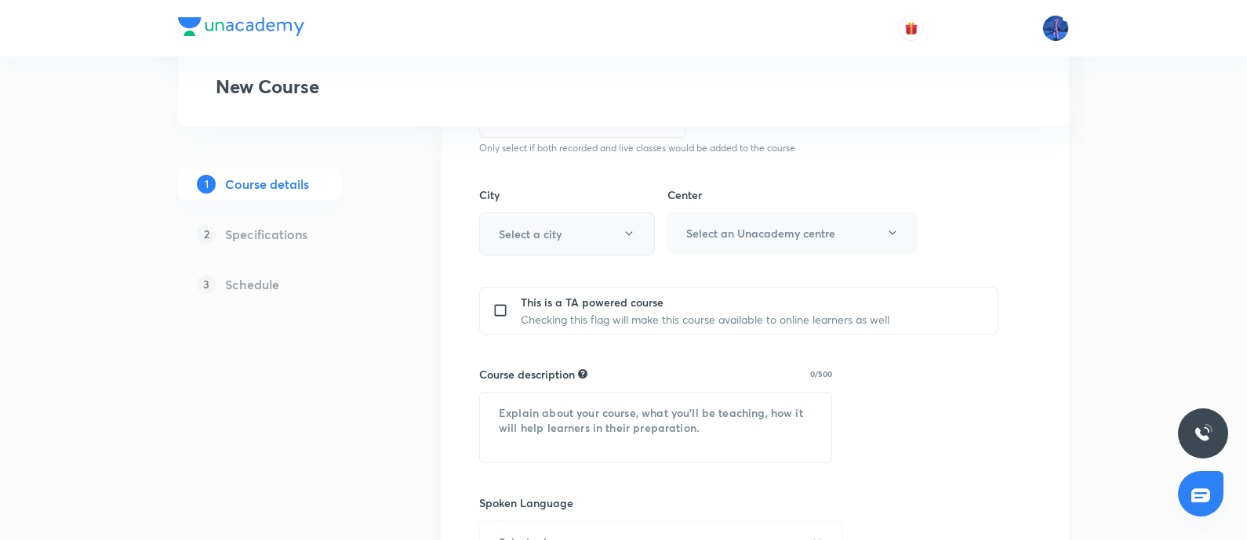
click at [605, 234] on button "Select a city" at bounding box center [567, 233] width 176 height 43
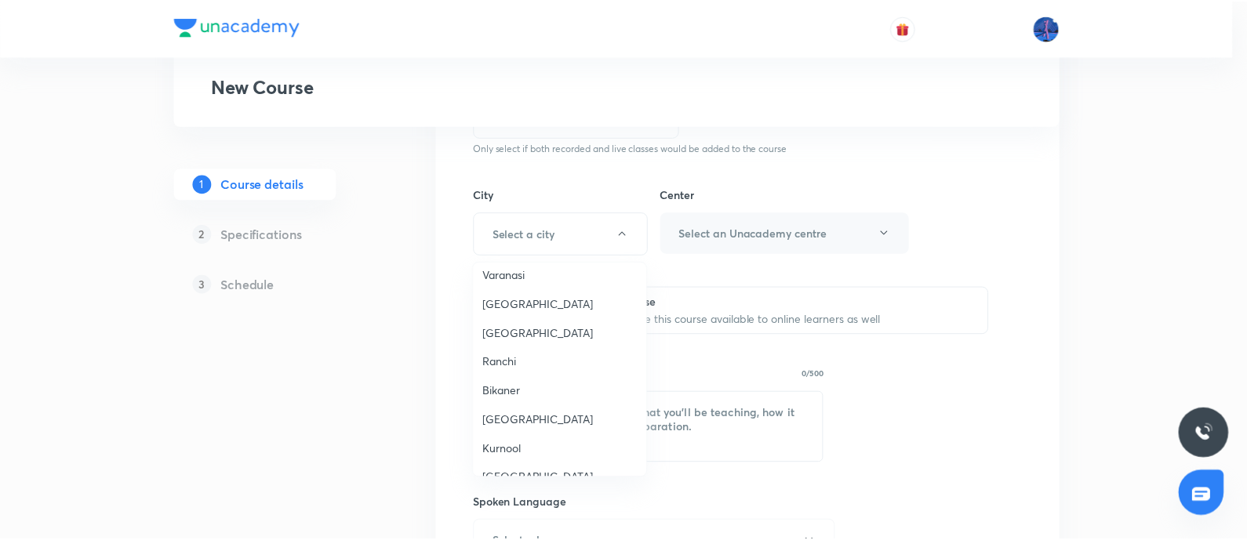
scroll to position [1458, 0]
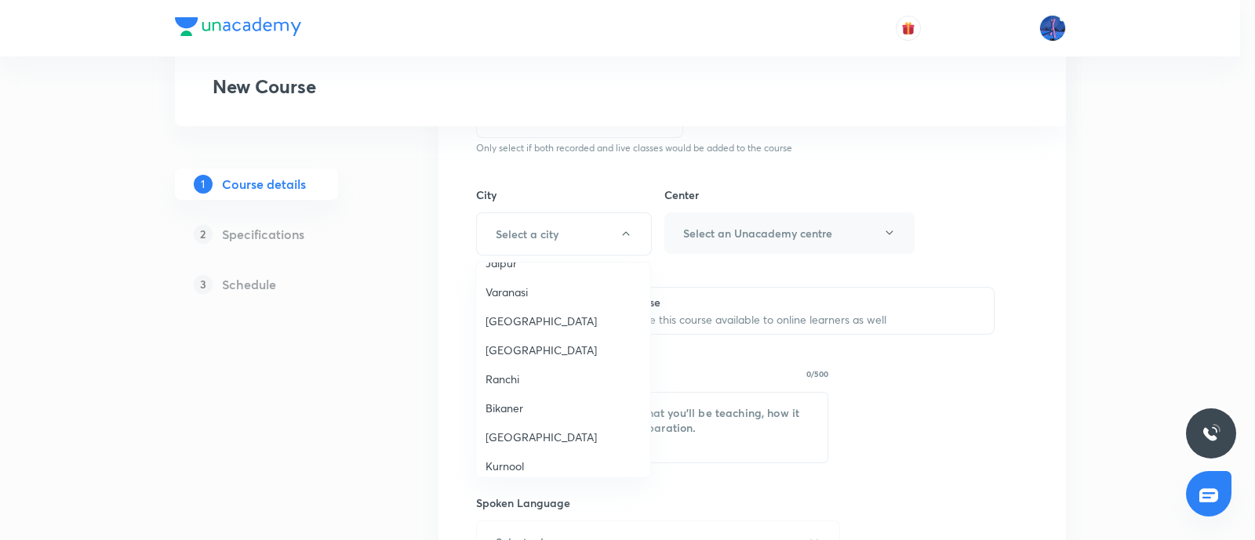
click at [512, 313] on span "Jammu" at bounding box center [562, 321] width 155 height 16
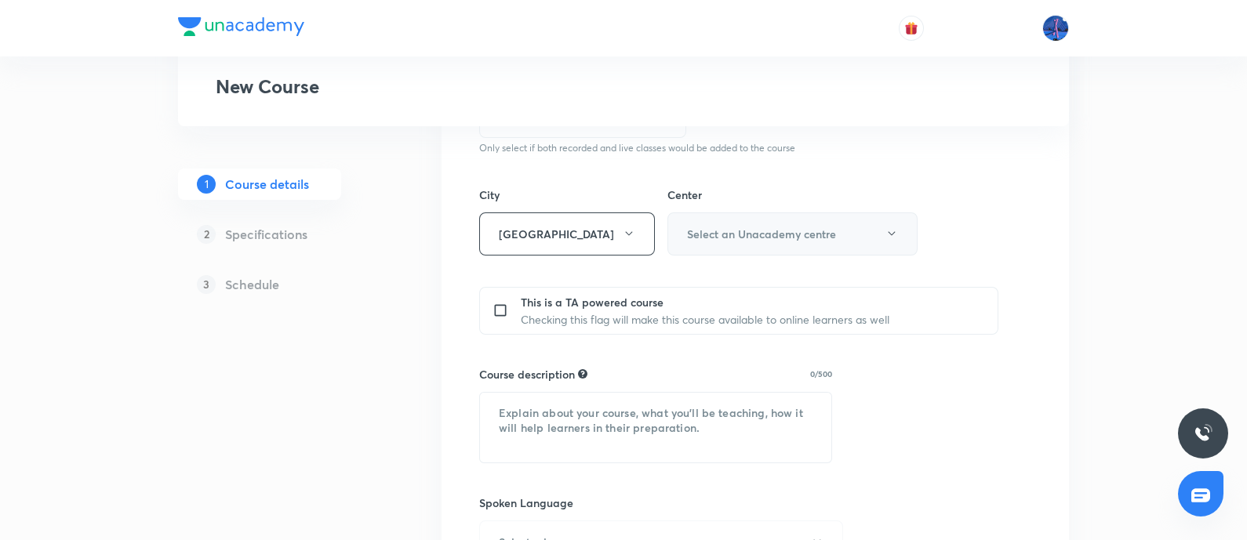
click at [768, 246] on button "Select an Unacademy centre" at bounding box center [792, 233] width 250 height 43
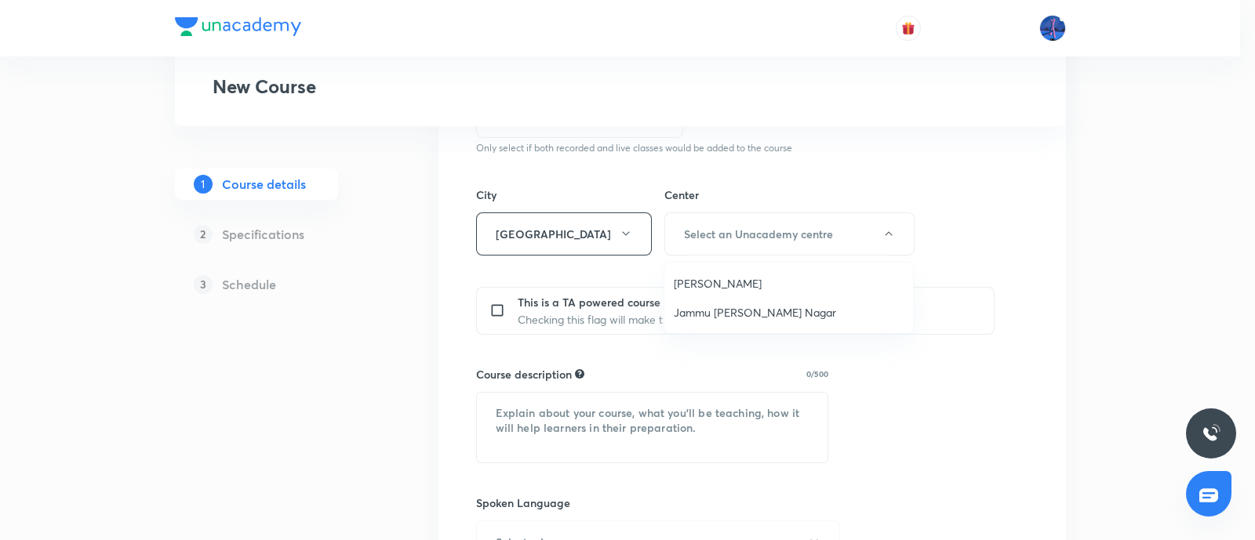
click at [733, 310] on span "Jammu Trikuta Nagar" at bounding box center [789, 312] width 230 height 16
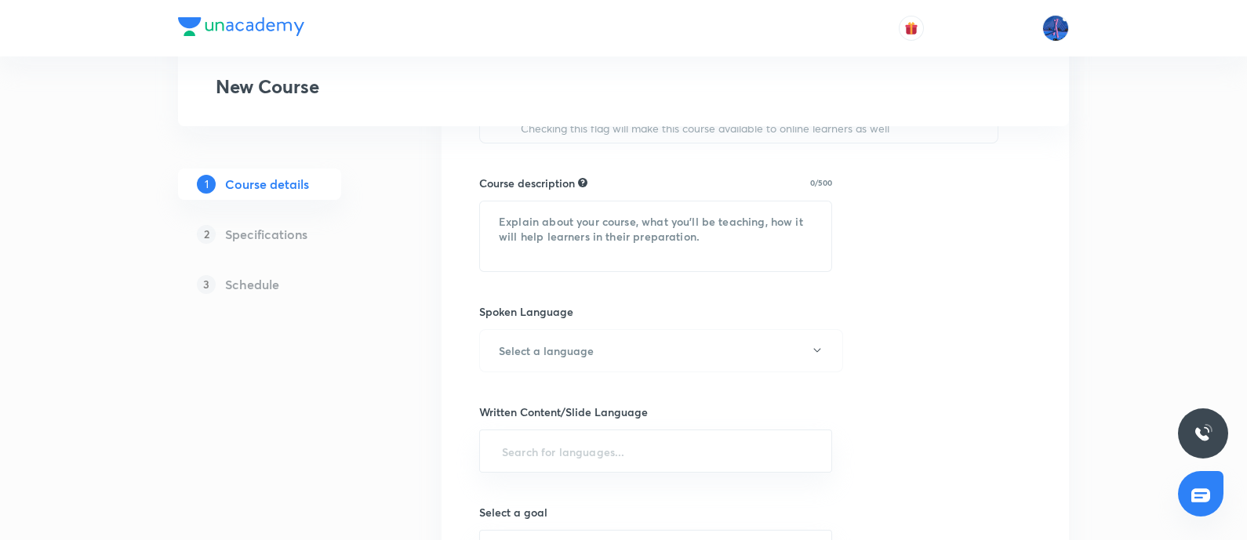
scroll to position [677, 0]
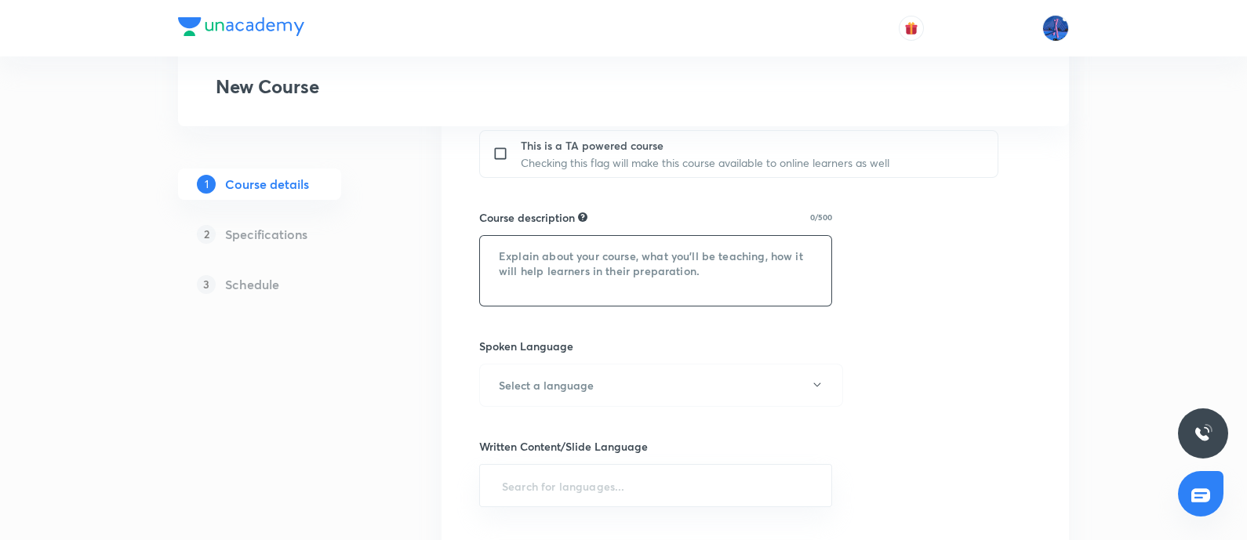
click at [619, 267] on textarea at bounding box center [655, 271] width 351 height 70
paste textarea "In this course, Anand Ashok Dubey will provide in-depth knowledge of Chemistry.…"
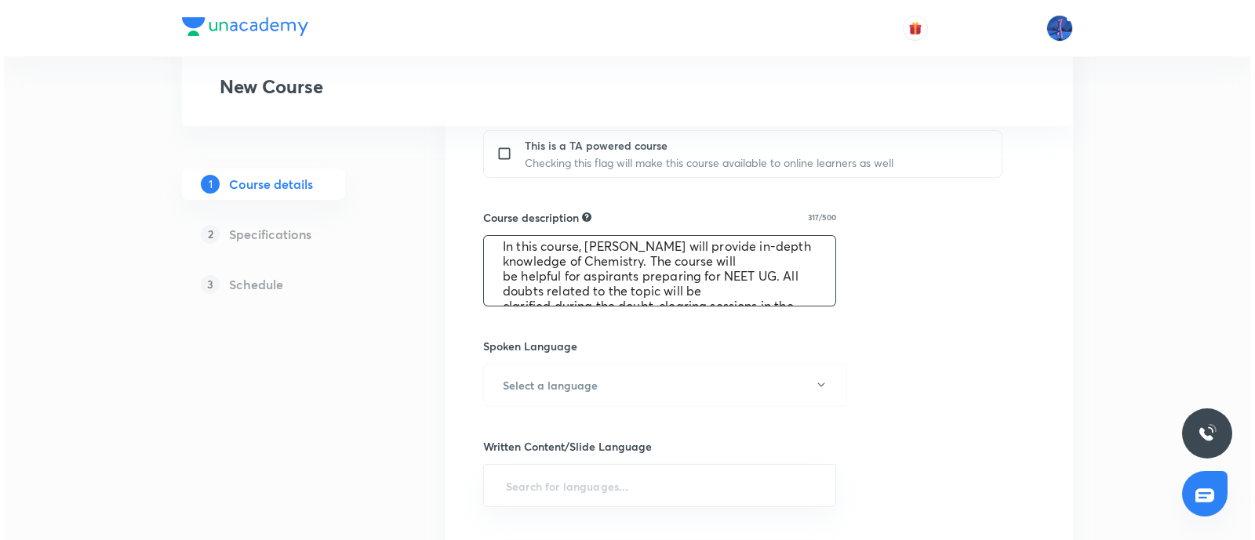
scroll to position [59, 0]
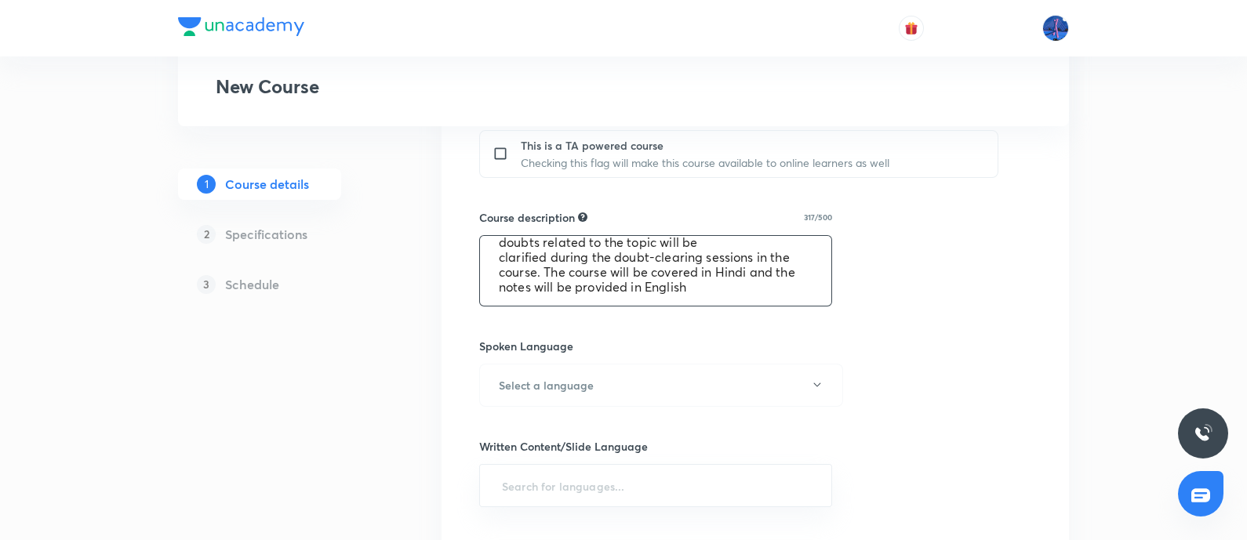
click at [686, 274] on textarea "In this course, Aniket Surmal will provide in-depth knowledge of Chemistry. The…" at bounding box center [655, 271] width 351 height 70
type textarea "In this course, Aniket Surmal will provide in-depth knowledge of Chemistry. The…"
click at [802, 378] on button "Select a language" at bounding box center [661, 385] width 364 height 43
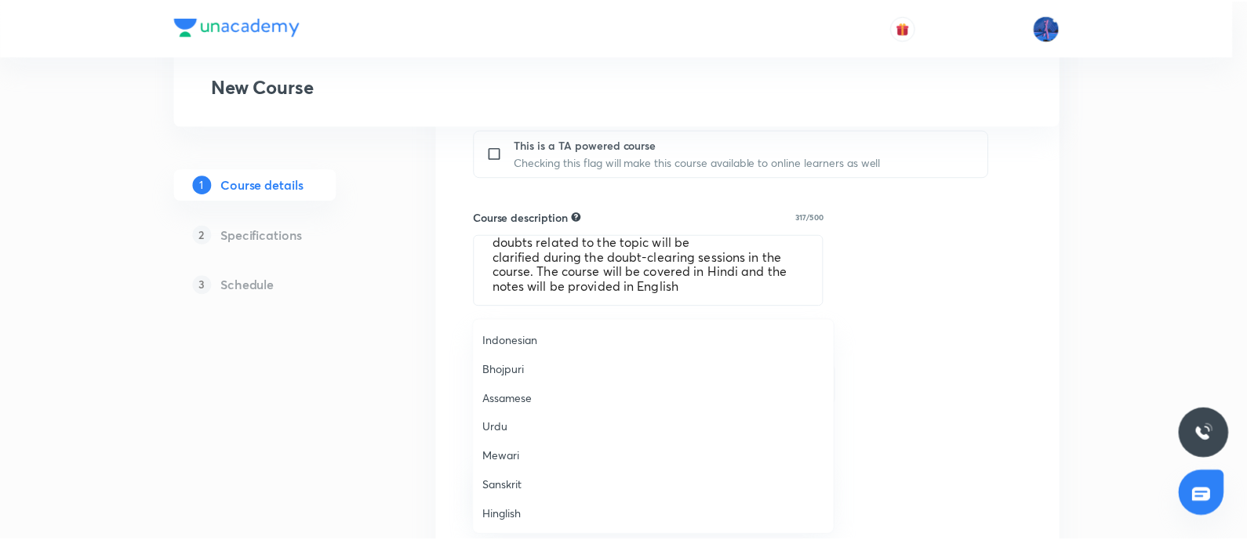
scroll to position [0, 0]
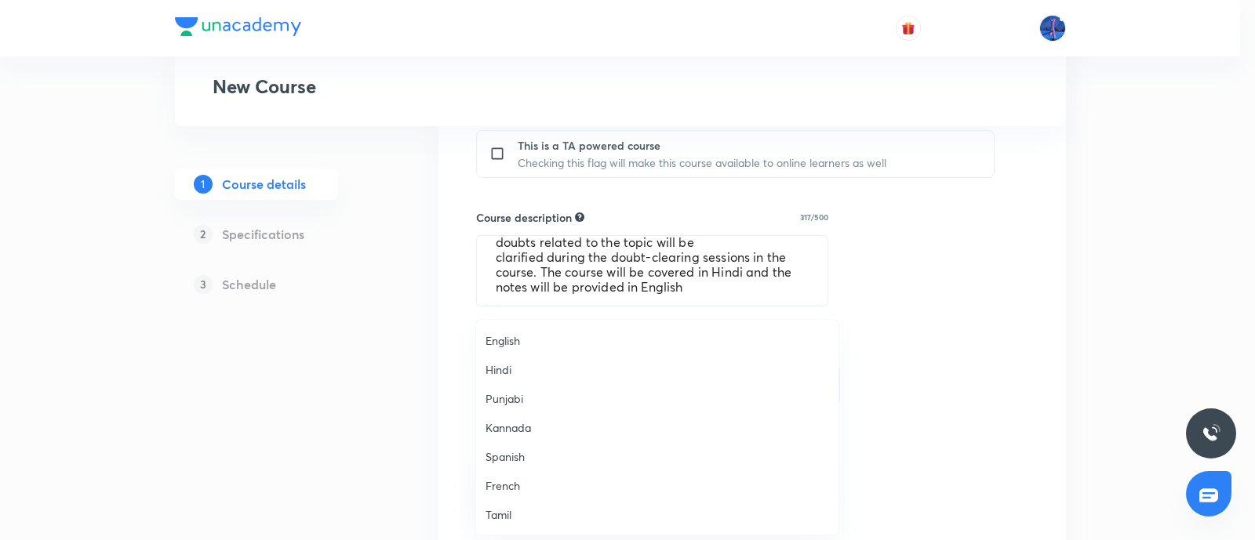
click at [512, 345] on span "English" at bounding box center [656, 340] width 343 height 16
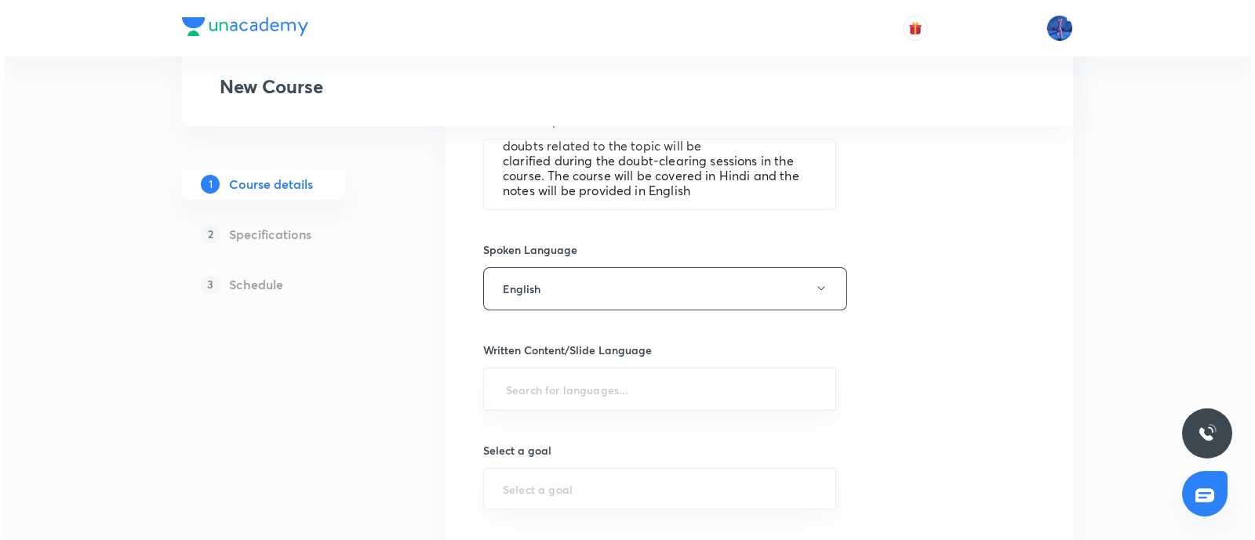
scroll to position [772, 0]
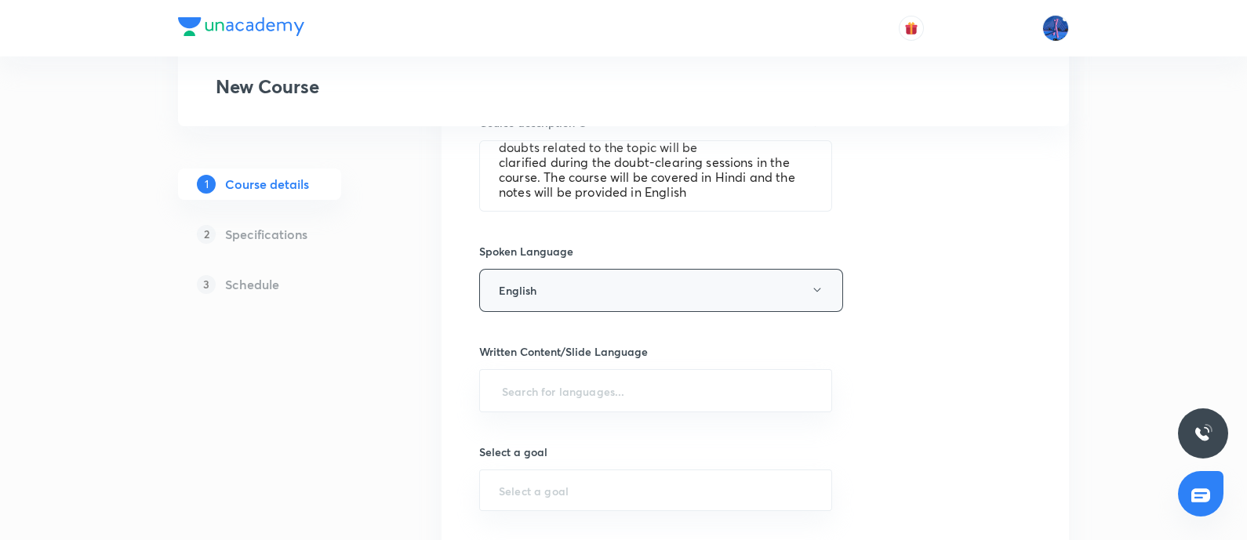
click at [624, 292] on button "English" at bounding box center [661, 290] width 364 height 43
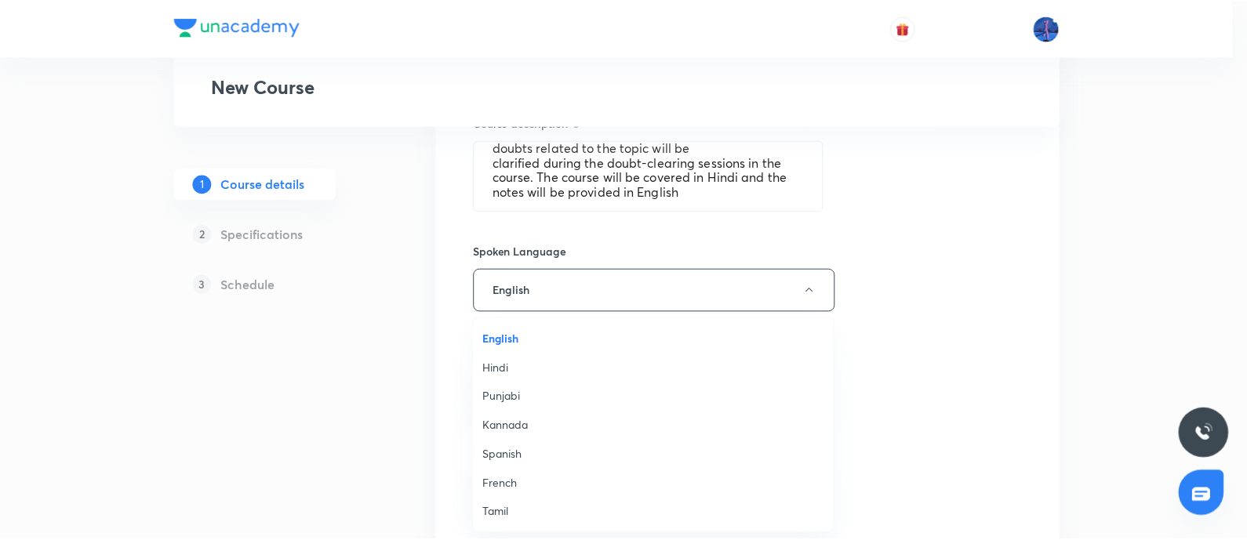
scroll to position [464, 0]
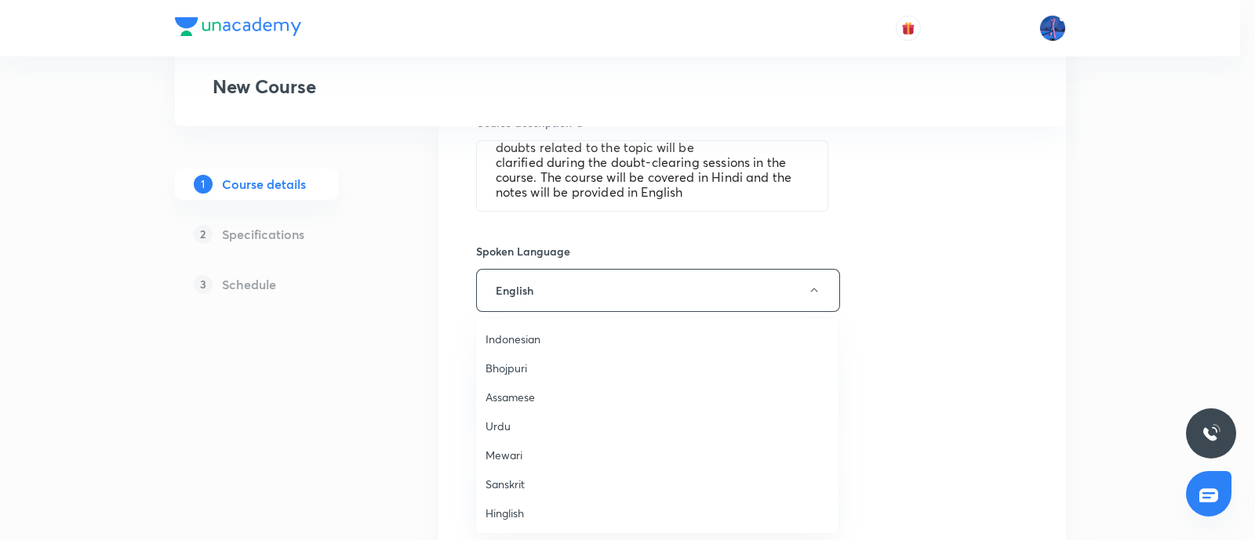
click at [503, 507] on span "Hinglish" at bounding box center [656, 513] width 343 height 16
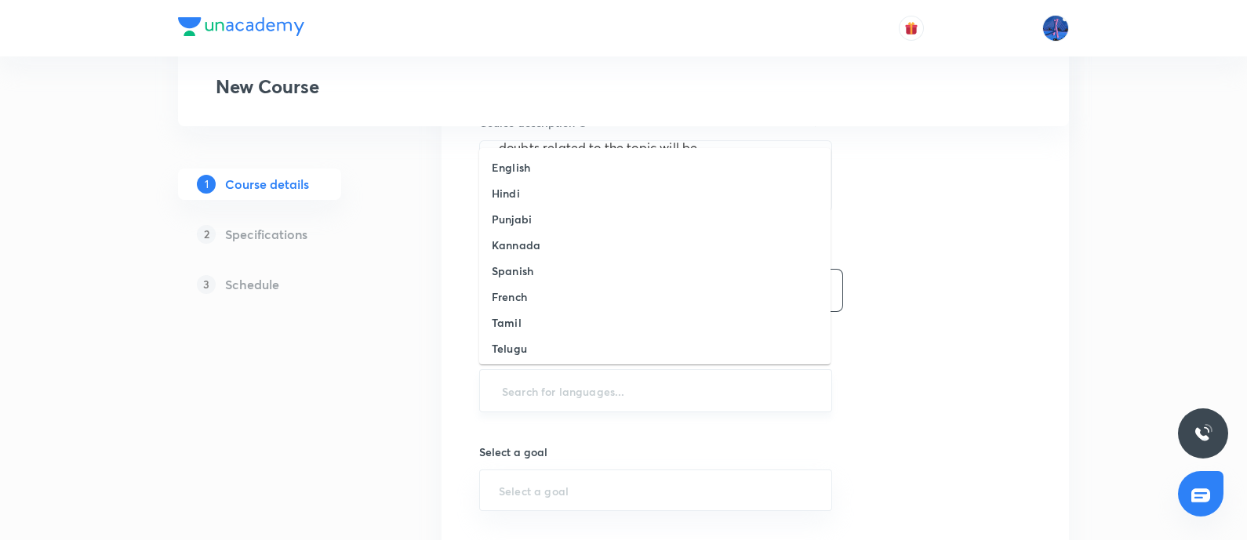
click at [644, 398] on input "text" at bounding box center [656, 390] width 314 height 29
click at [533, 169] on li "English" at bounding box center [654, 167] width 351 height 26
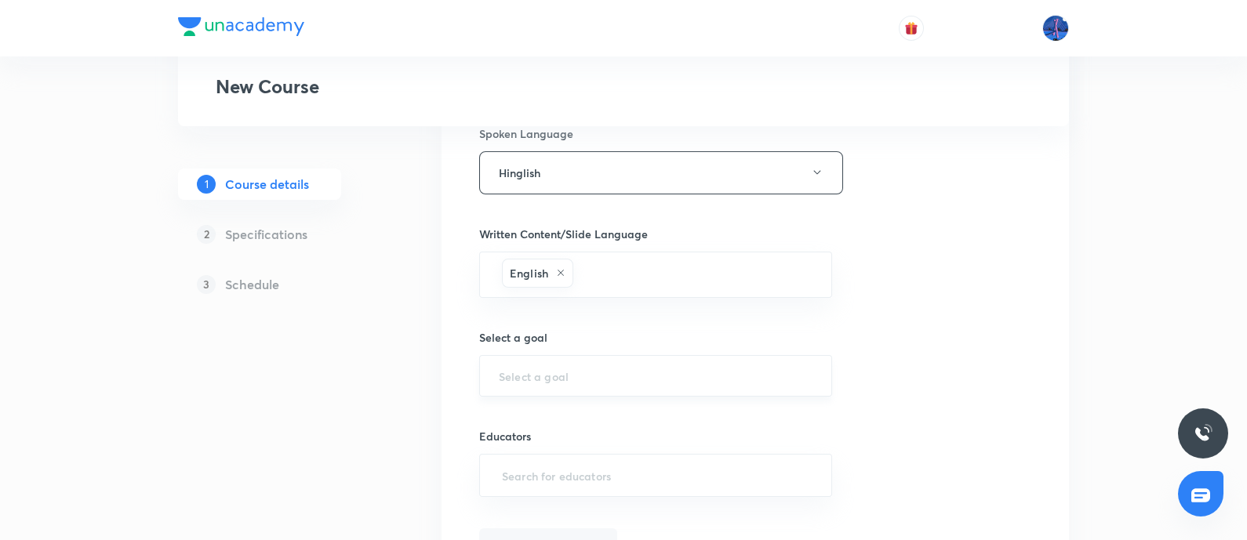
scroll to position [866, 0]
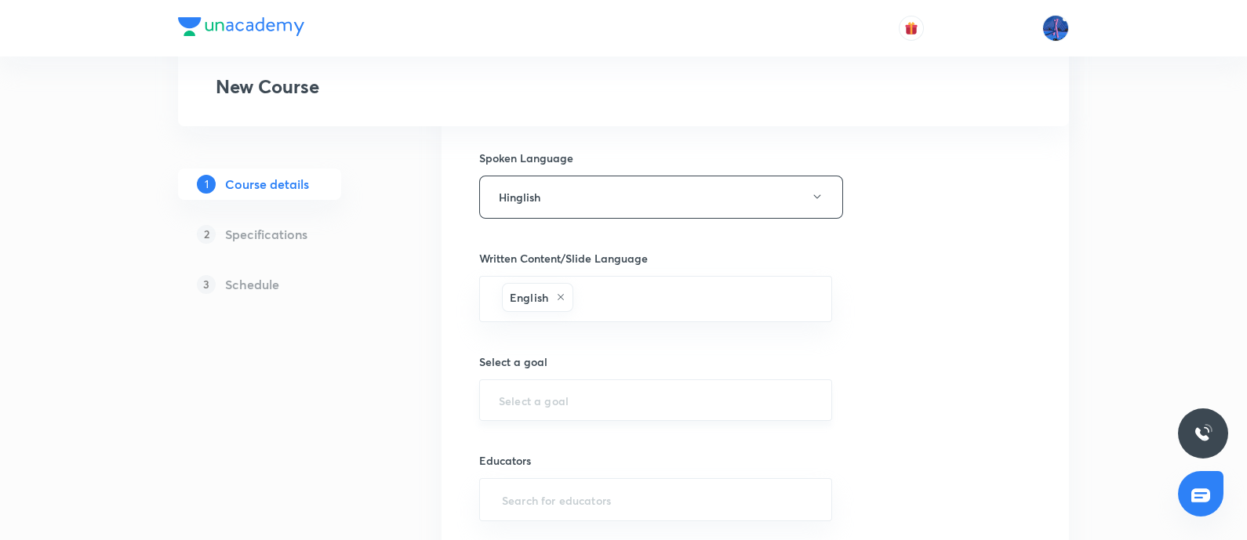
click at [659, 401] on input "text" at bounding box center [656, 400] width 314 height 15
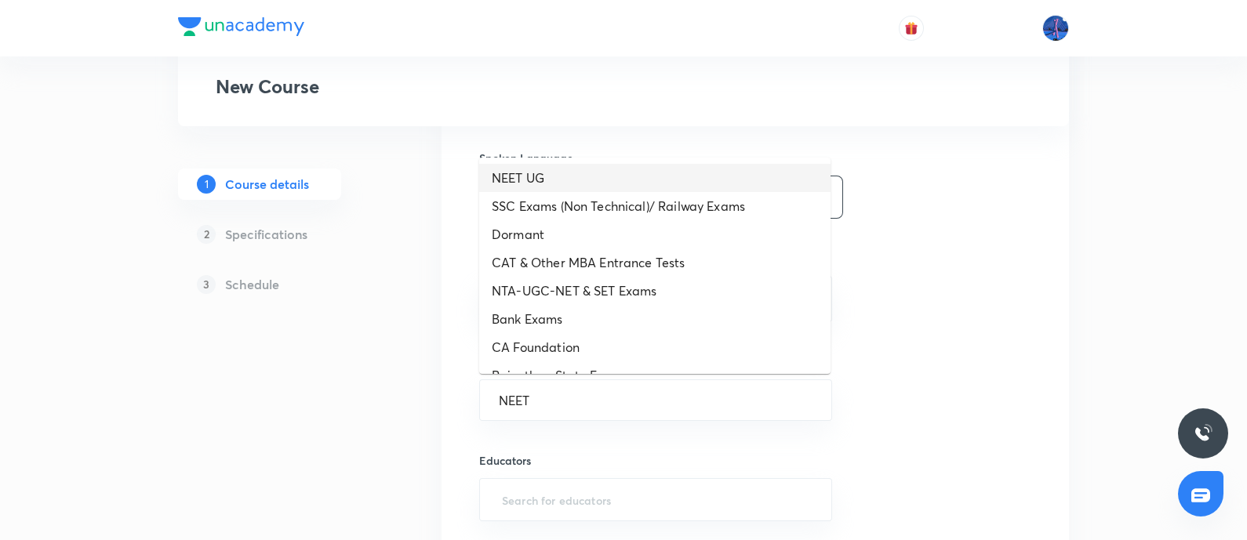
click at [573, 182] on li "NEET UG" at bounding box center [654, 178] width 351 height 28
type input "NEET UG"
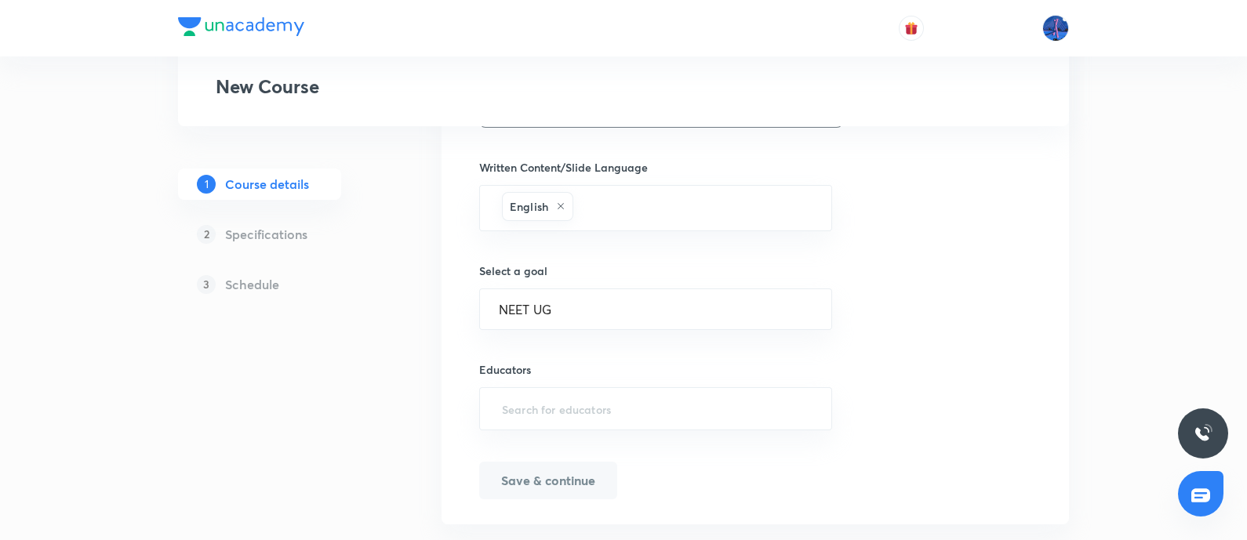
scroll to position [988, 0]
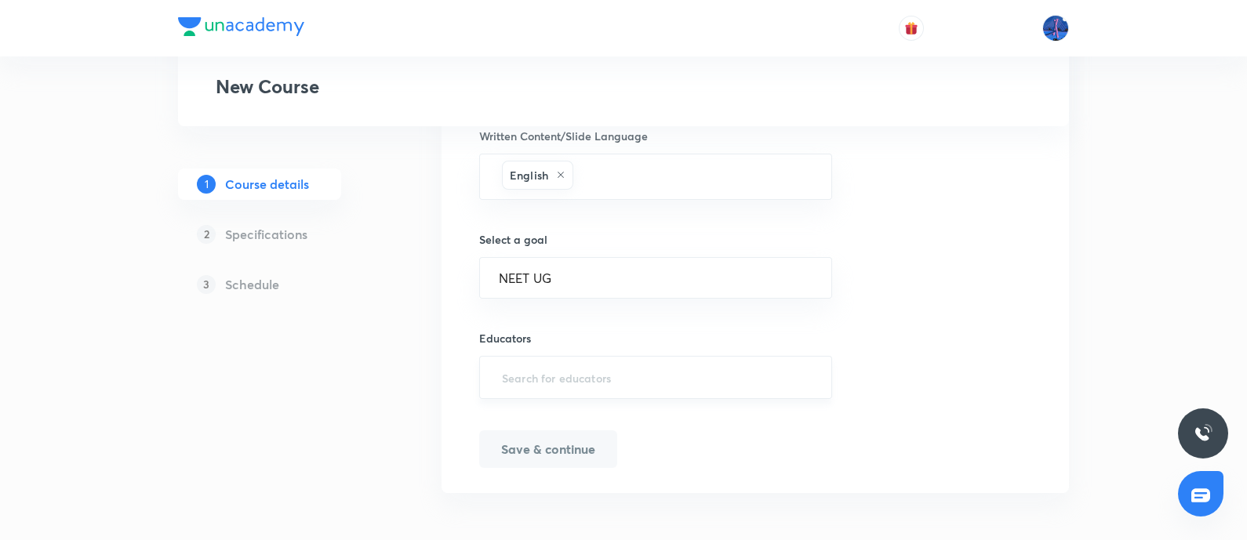
click at [565, 370] on input "text" at bounding box center [656, 377] width 314 height 29
paste input "0i0kdz2fw5rl"
type input "0i0kdz2fw5rl"
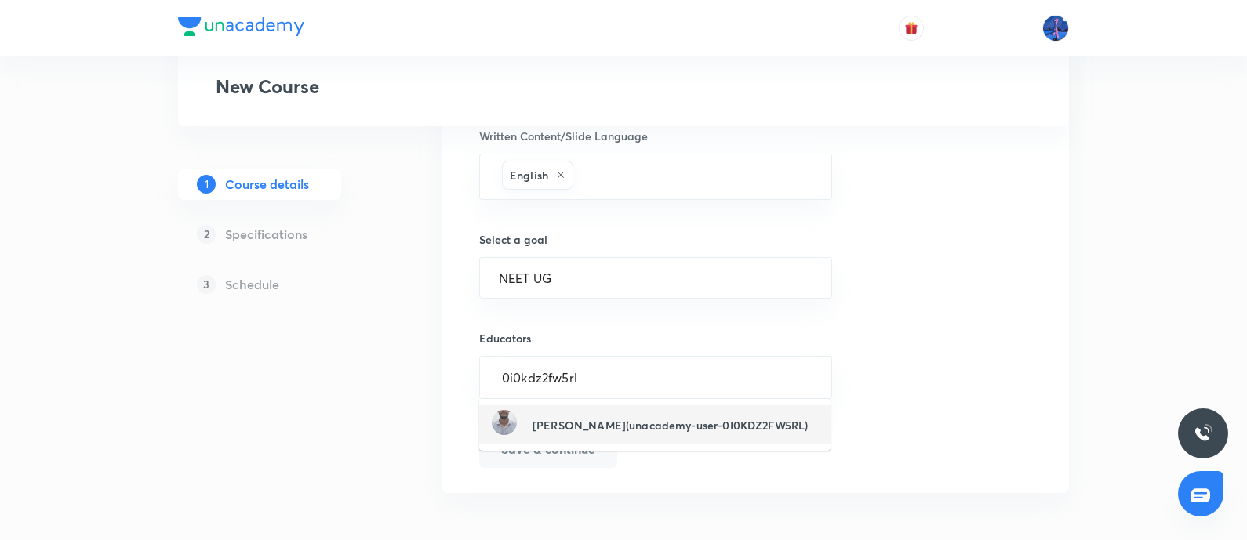
click at [584, 429] on h6 "Anket Surmal(unacademy-user-0I0KDZ2FW5RL)" at bounding box center [669, 425] width 275 height 16
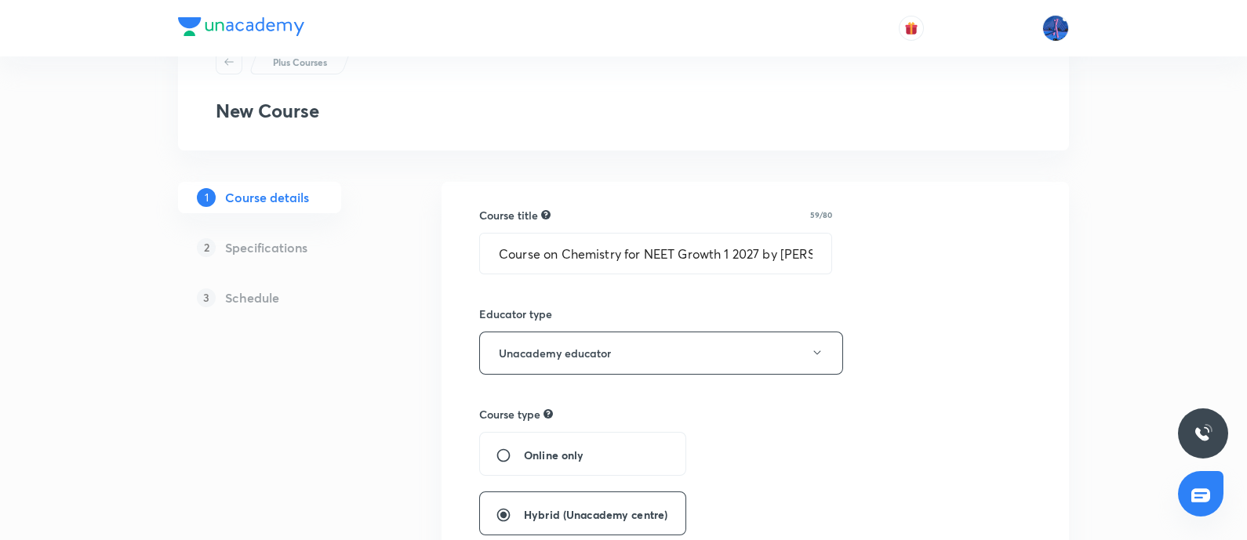
scroll to position [0, 0]
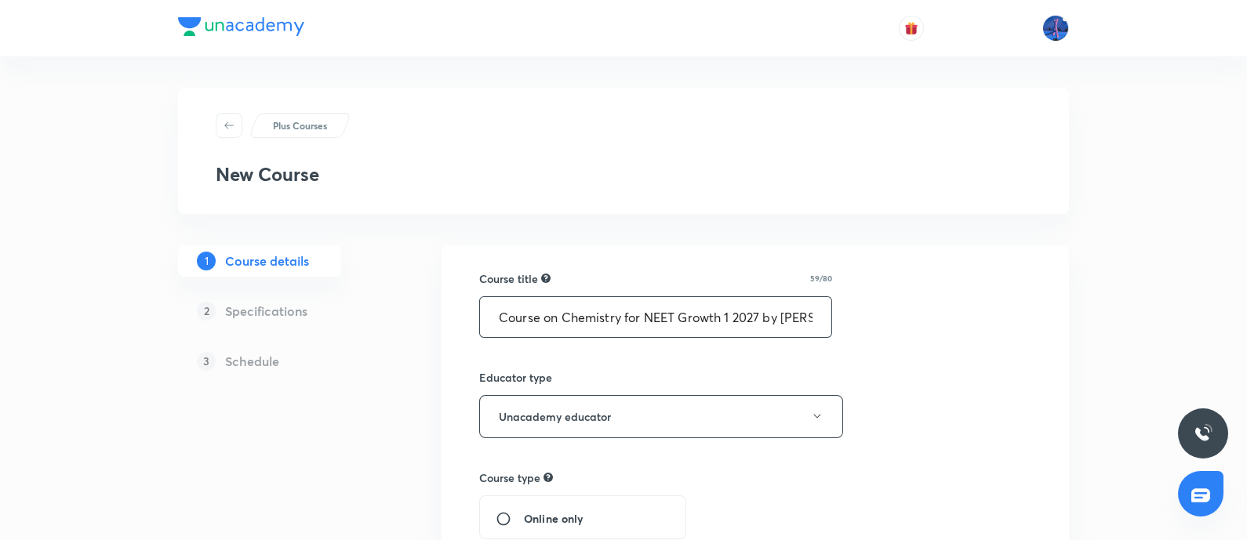
click at [681, 324] on input "Course on Chemistry for NEET Growth 1 2027 by Aniket Surmal" at bounding box center [655, 317] width 351 height 40
click at [734, 313] on input "Course on Chemistry for NEET Growth 1 2027 by Anket Surmal" at bounding box center [655, 317] width 351 height 40
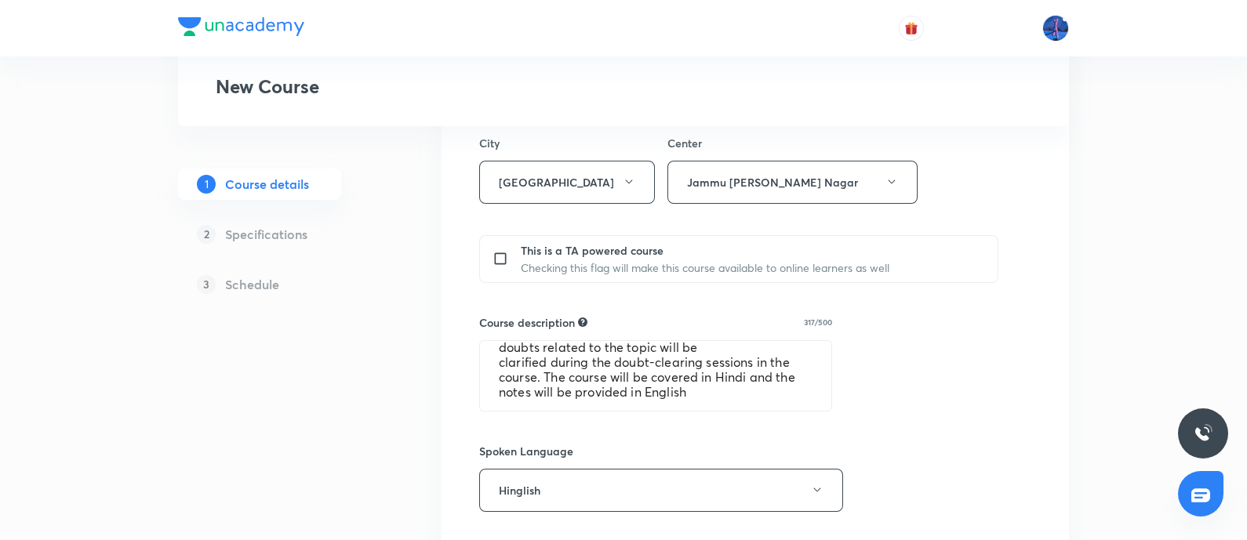
scroll to position [637, 0]
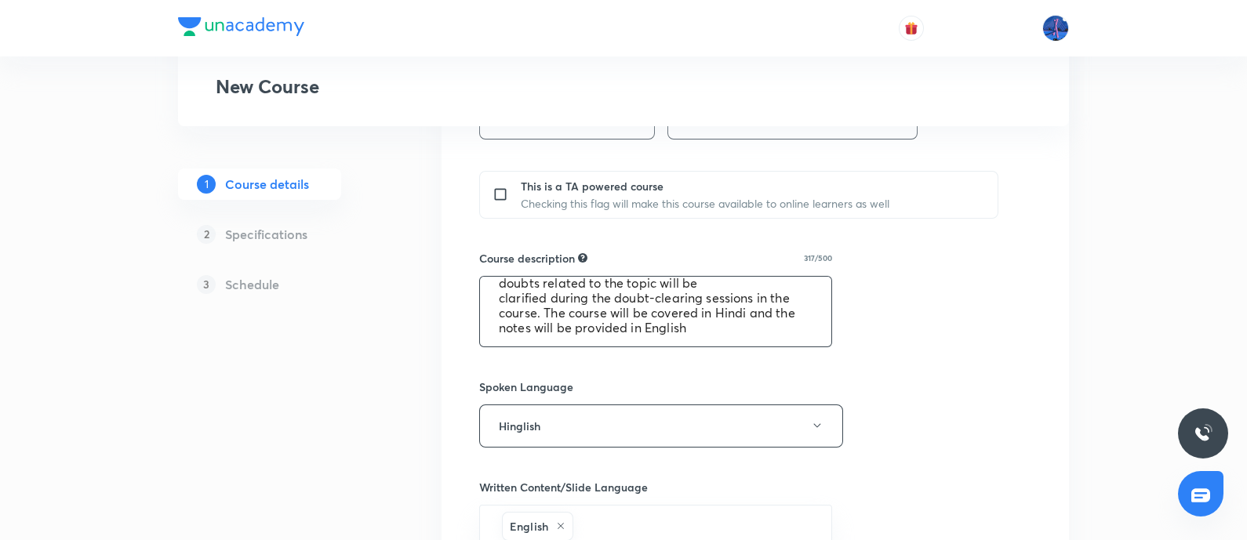
type input "Course on Chemistry for NEET Growth 1 2027 by Anket Surmal"
click at [649, 307] on textarea "In this course, Aniket Surmal will provide in-depth knowledge of Chemistry. The…" at bounding box center [655, 312] width 351 height 70
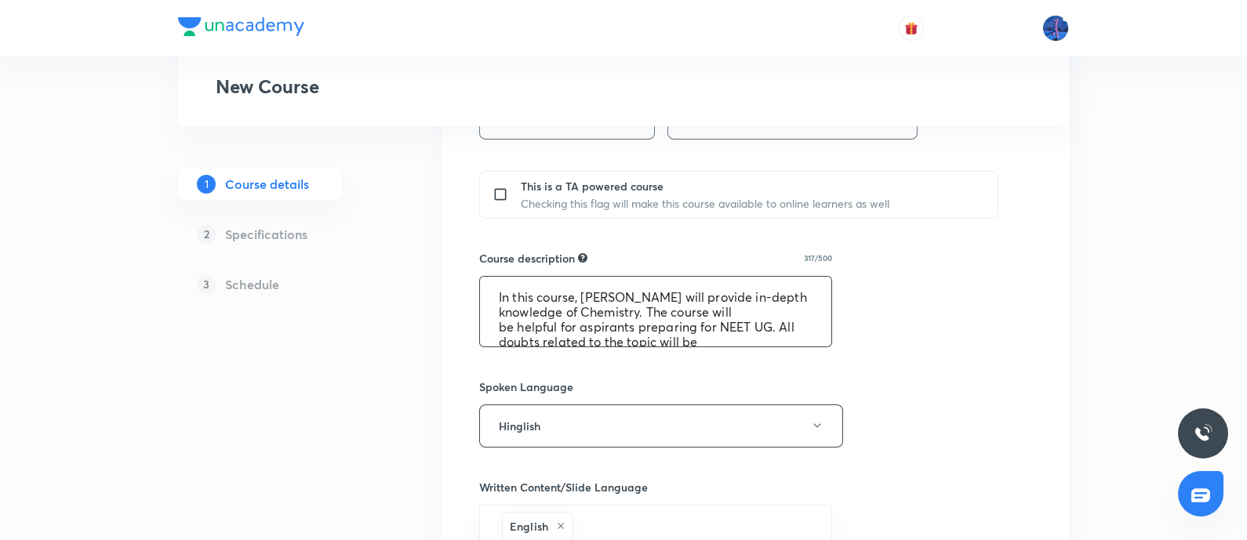
click at [608, 294] on textarea "In this course, Aniket Surmal will provide in-depth knowledge of Chemistry. The…" at bounding box center [655, 312] width 351 height 70
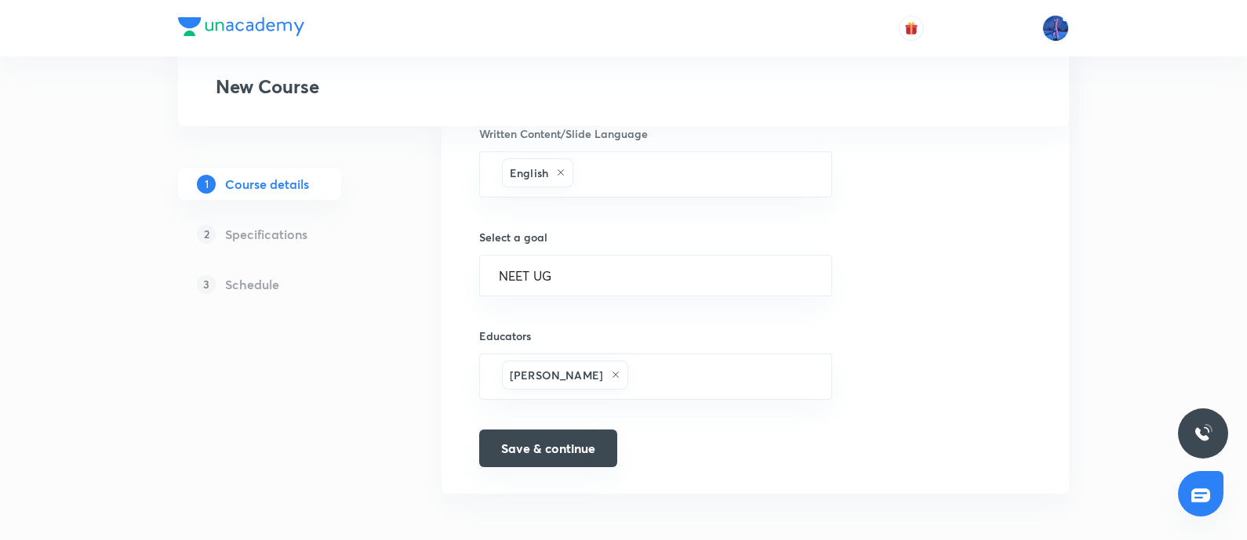
type textarea "In this course, Anket Surmal will provide in-depth knowledge of Chemistry. The …"
click at [563, 448] on button "Save & continue" at bounding box center [548, 449] width 138 height 38
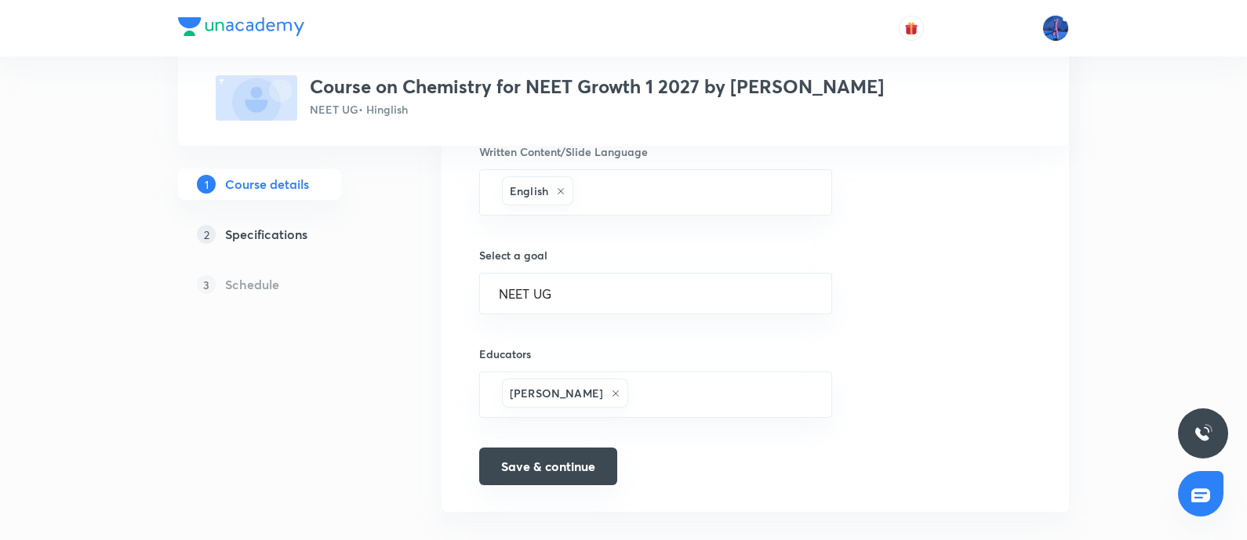
scroll to position [1009, 0]
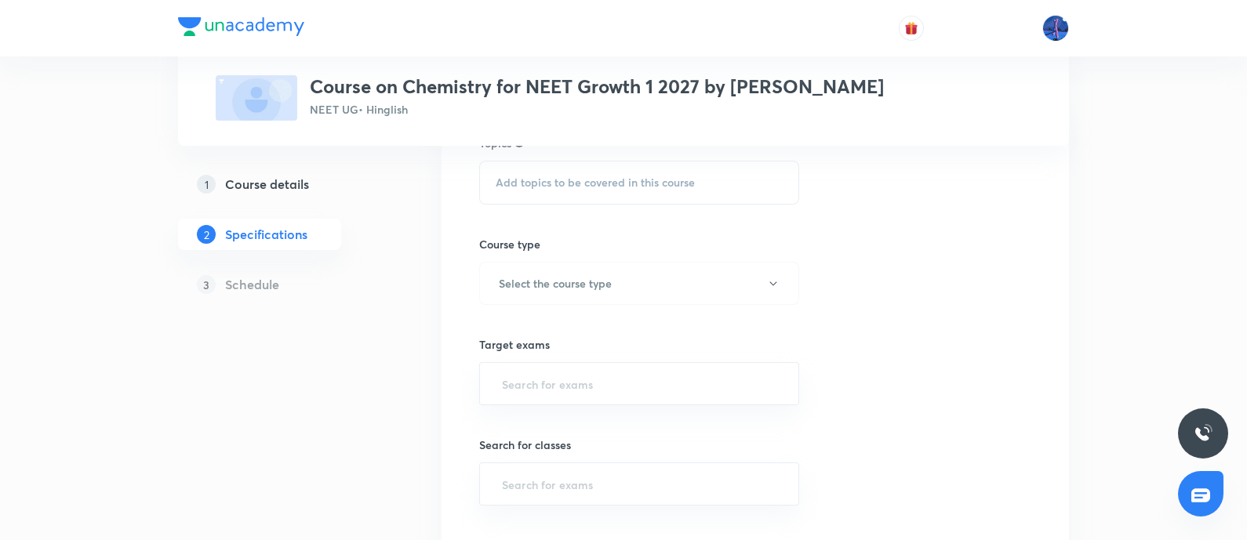
scroll to position [443, 0]
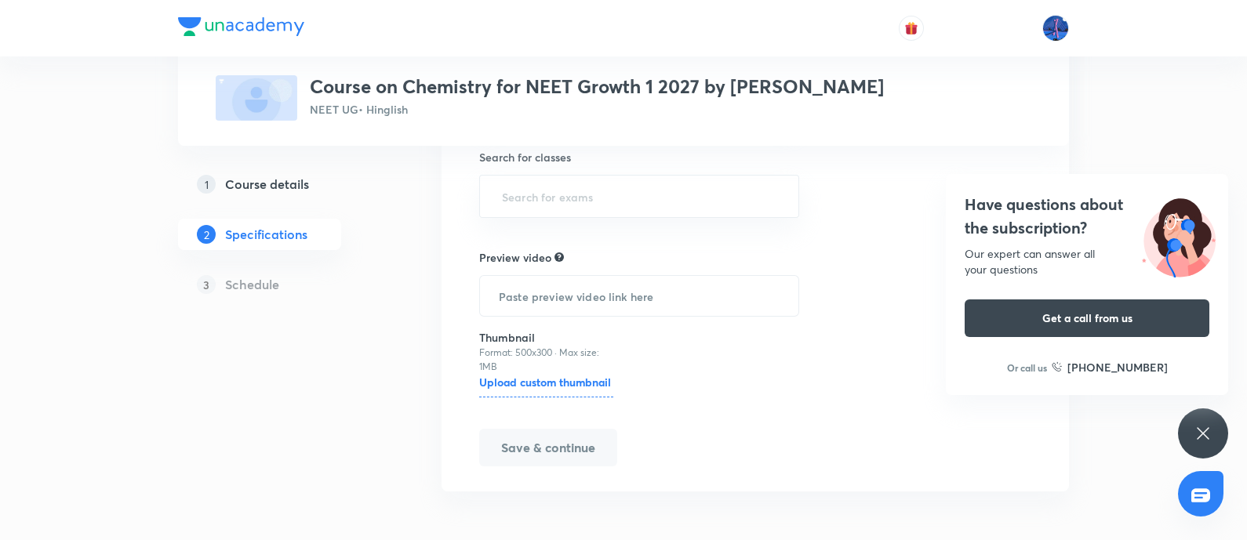
click at [1207, 430] on icon at bounding box center [1203, 433] width 12 height 12
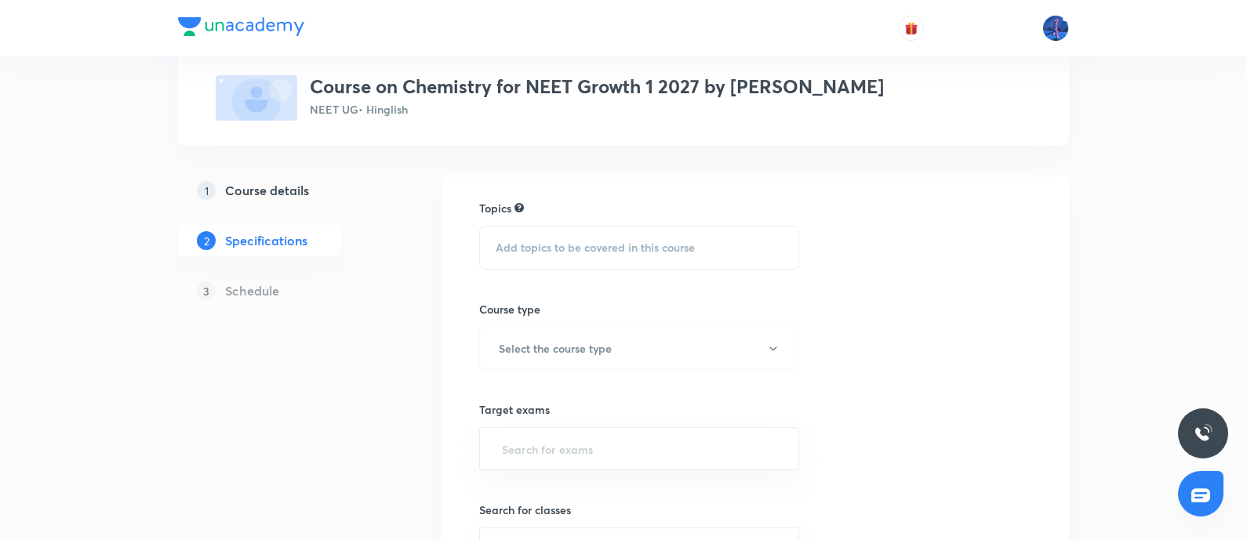
scroll to position [0, 0]
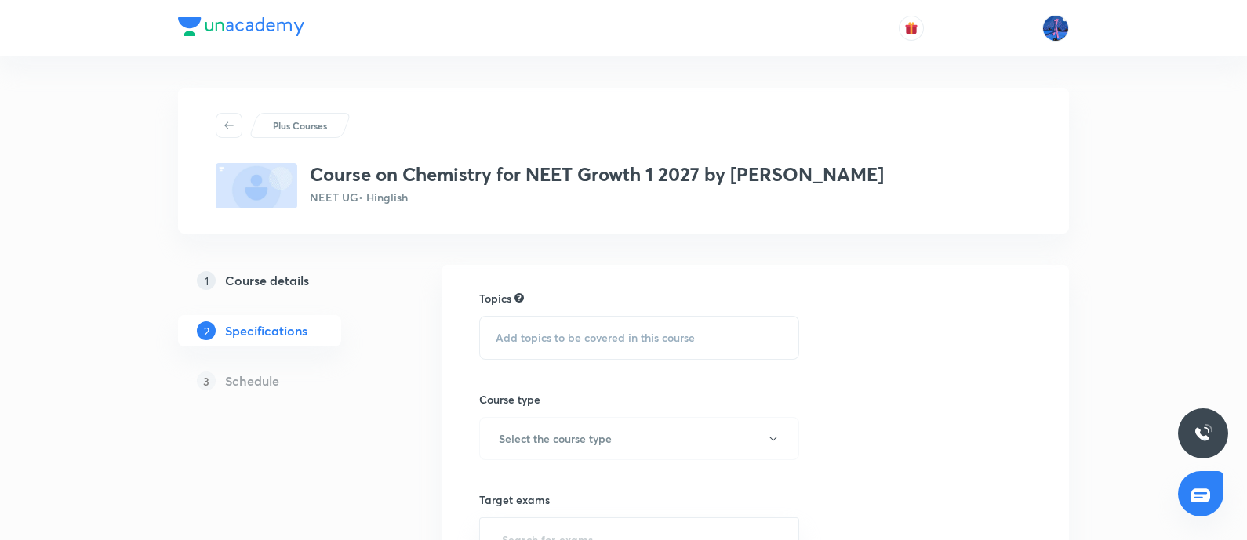
click at [621, 332] on span "Add topics to be covered in this course" at bounding box center [595, 338] width 199 height 13
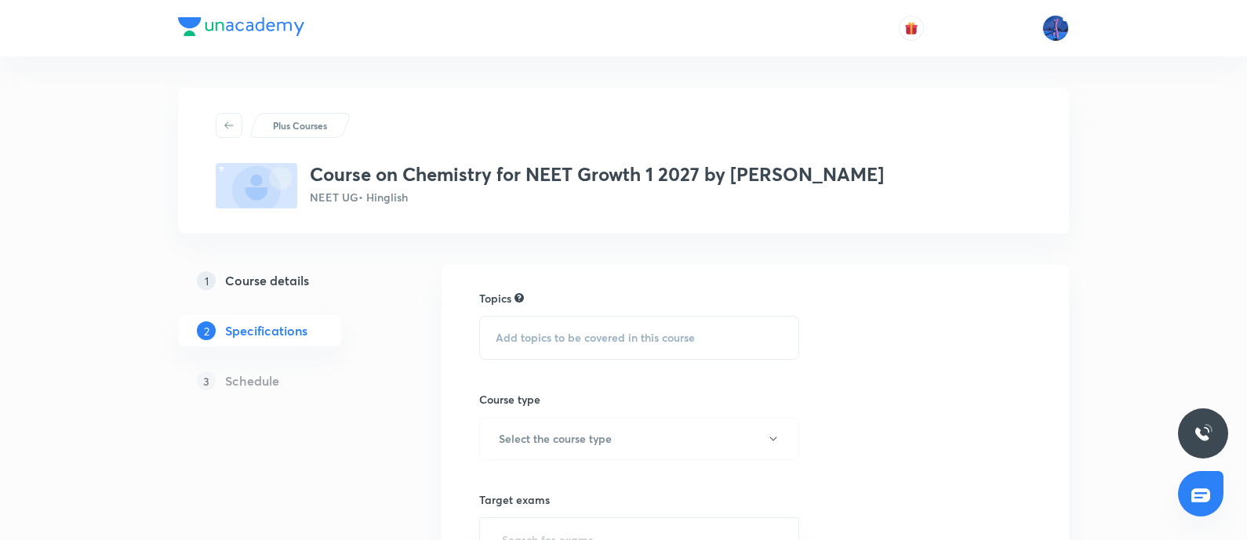
drag, startPoint x: 627, startPoint y: 330, endPoint x: 666, endPoint y: 325, distance: 39.5
click at [627, 332] on span "Add topics to be covered in this course" at bounding box center [595, 338] width 199 height 13
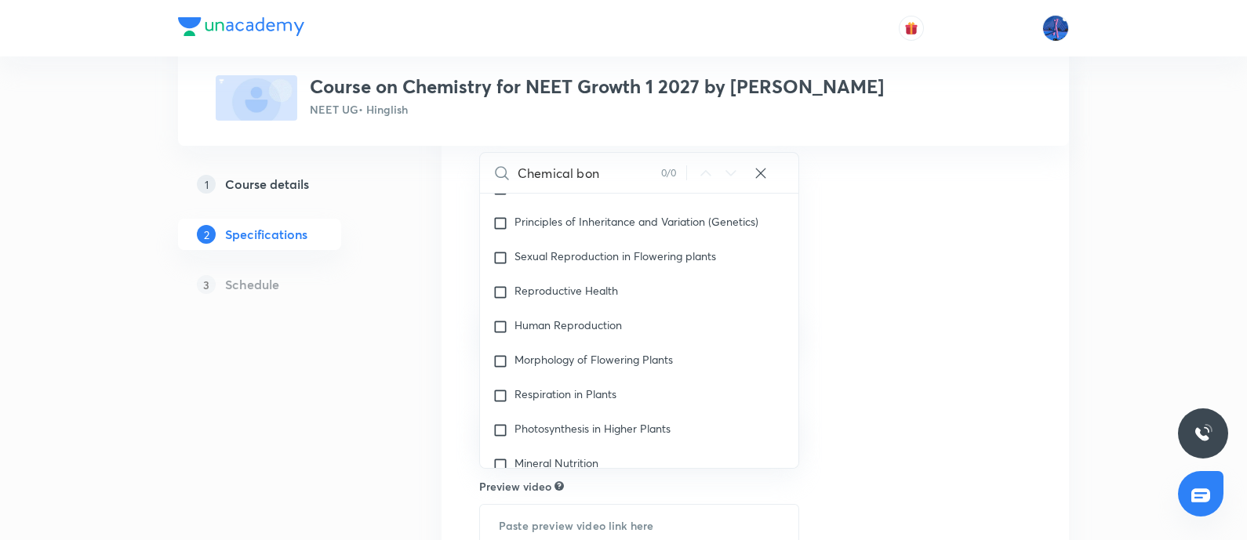
scroll to position [379, 0]
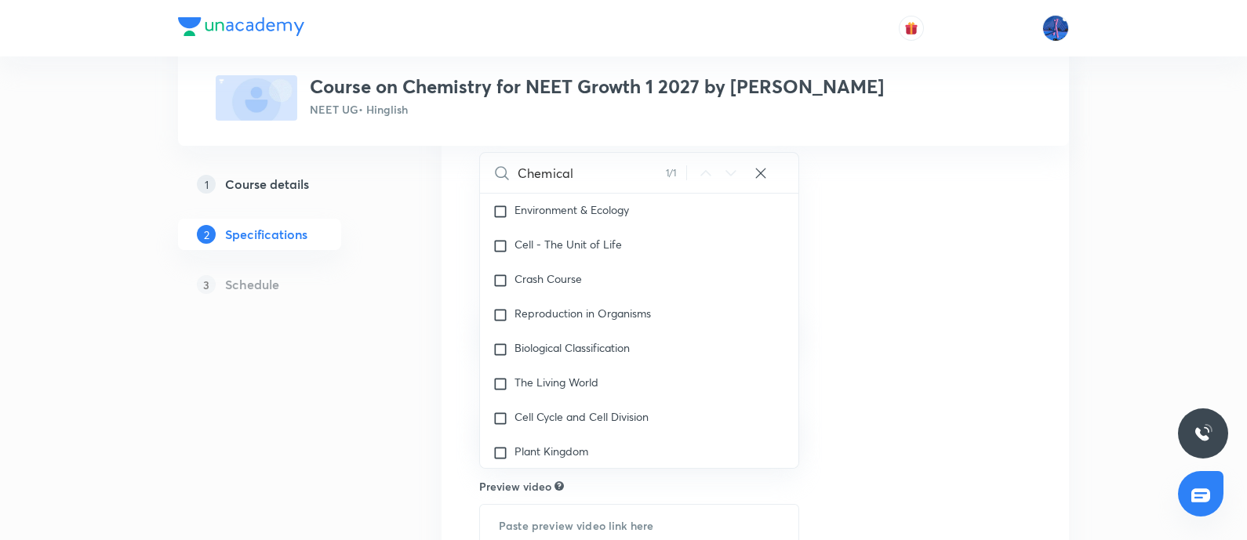
type input "Chemical"
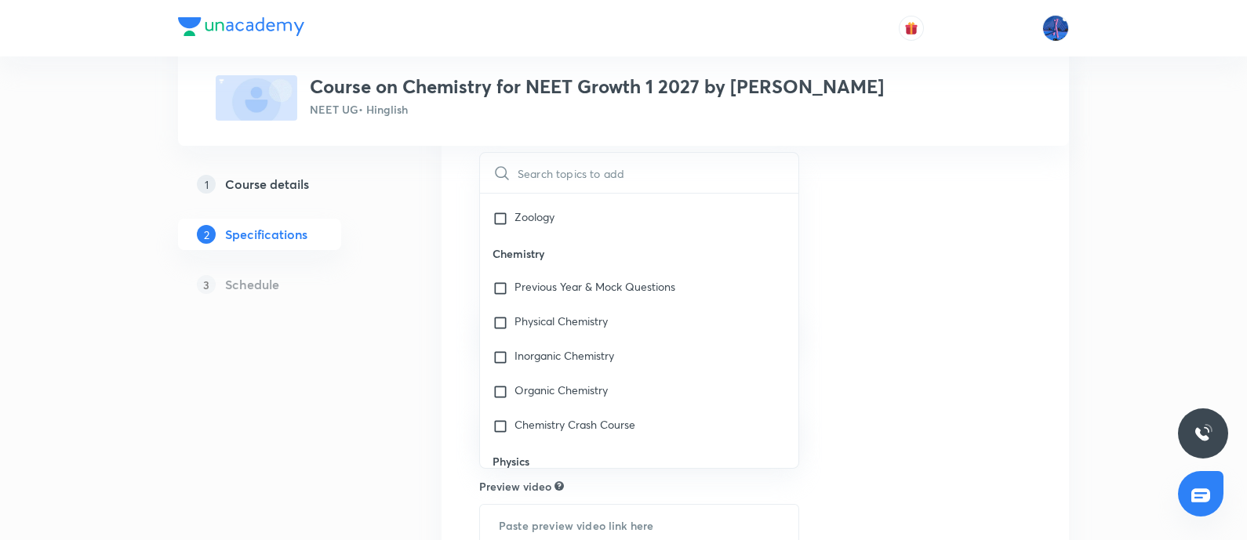
scroll to position [2262, 0]
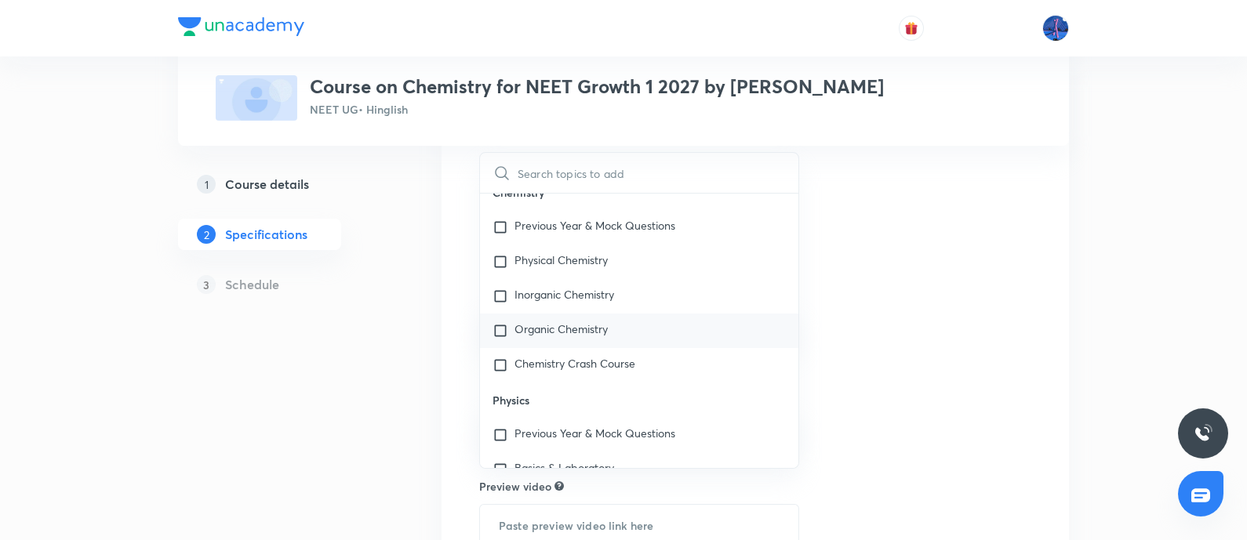
click at [498, 332] on input "checkbox" at bounding box center [503, 331] width 22 height 16
checkbox input "true"
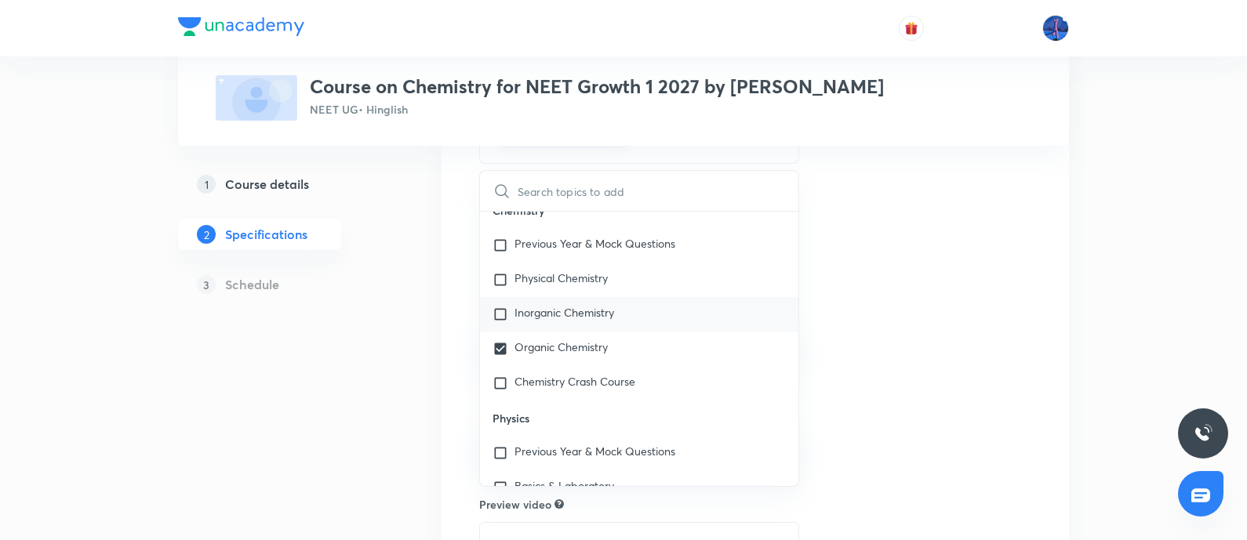
click at [502, 318] on input "checkbox" at bounding box center [503, 315] width 22 height 16
checkbox input "true"
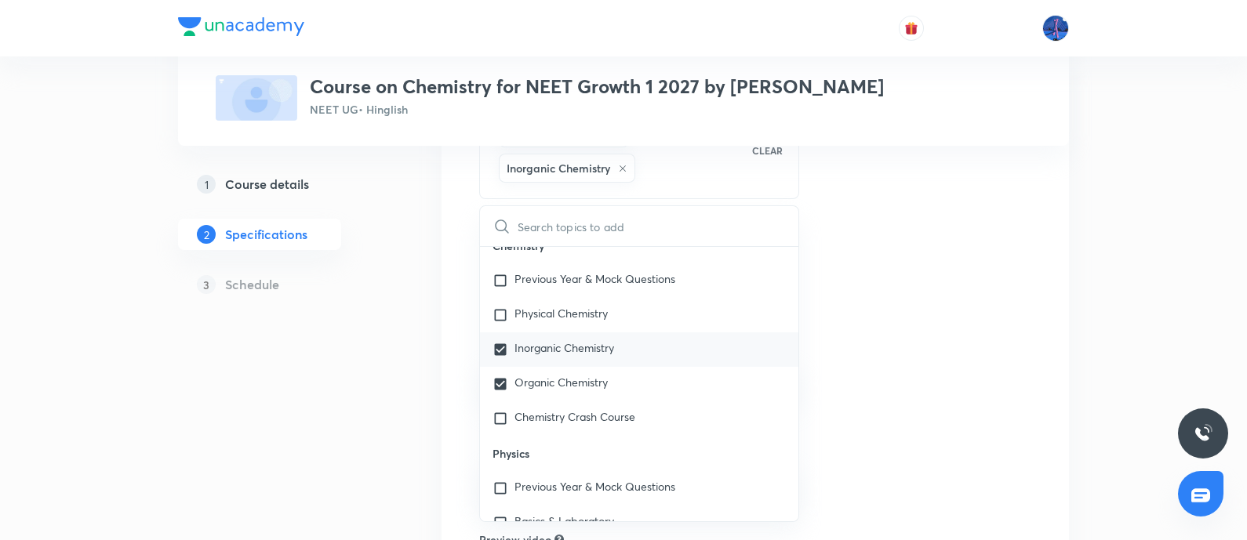
click at [502, 318] on input "checkbox" at bounding box center [503, 315] width 22 height 16
checkbox input "true"
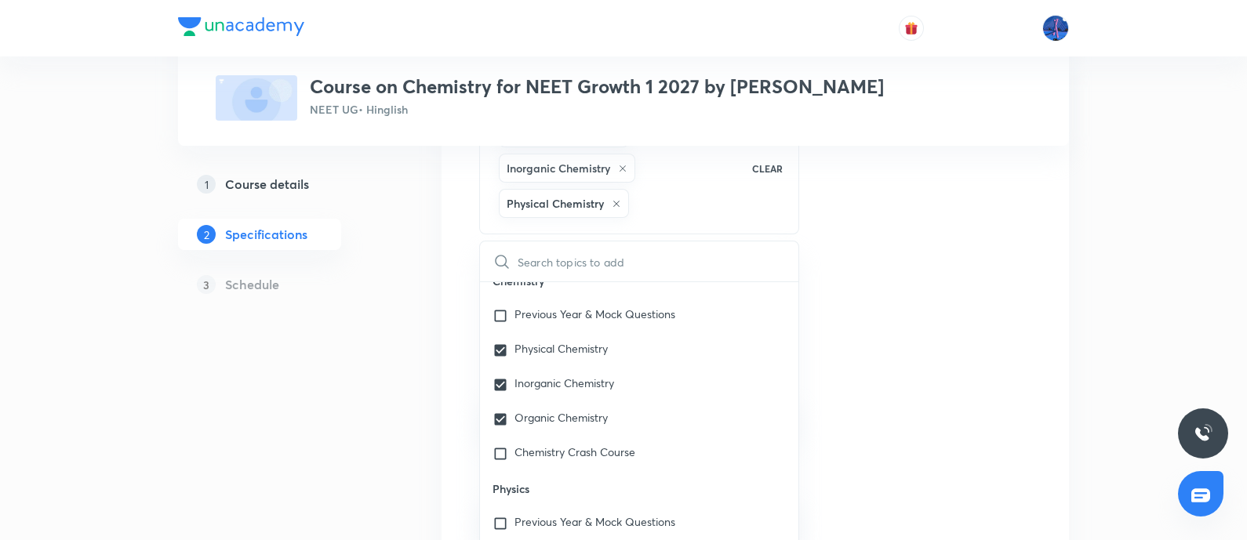
click at [946, 264] on div "Topics Organic Chemistry Inorganic Chemistry Physical Chemistry CLEAR ​ Biology…" at bounding box center [755, 430] width 552 height 708
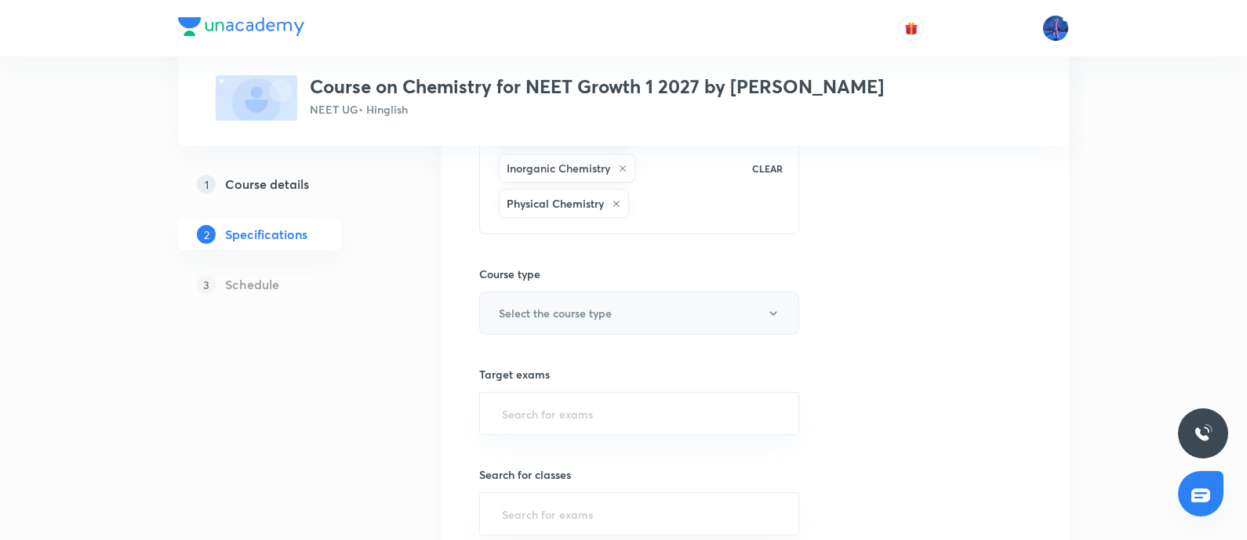
click at [745, 305] on button "Select the course type" at bounding box center [639, 313] width 320 height 43
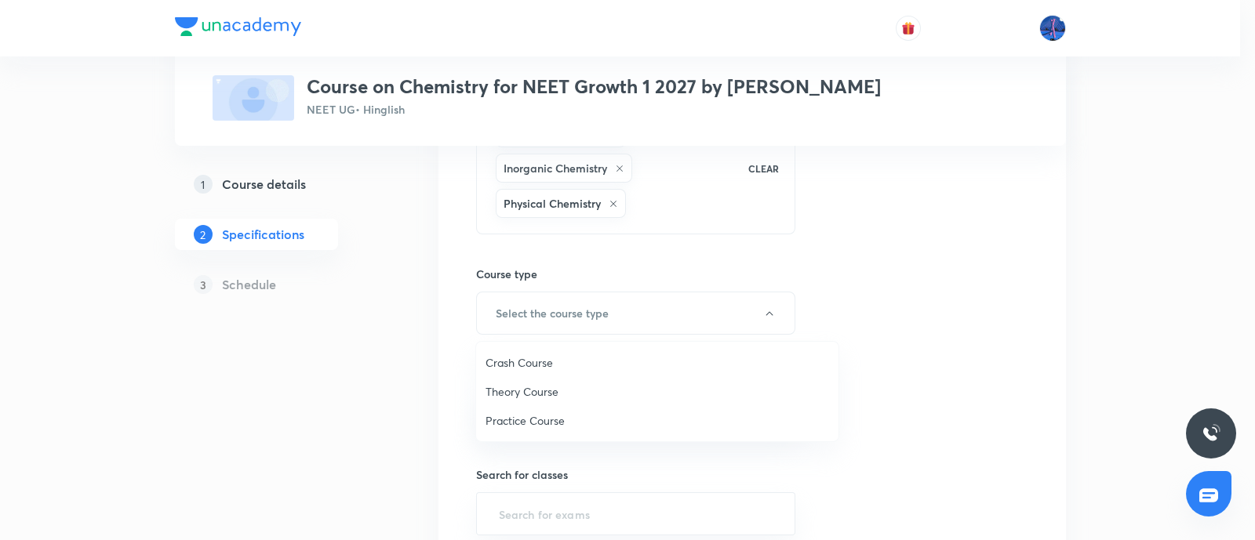
click at [545, 385] on span "Theory Course" at bounding box center [656, 391] width 343 height 16
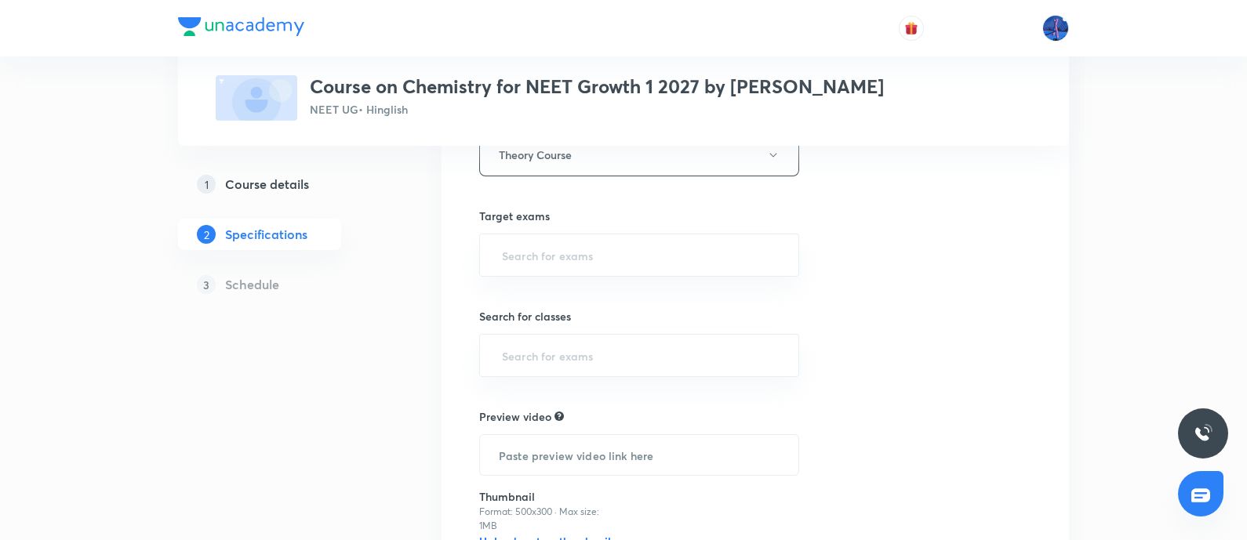
scroll to position [394, 0]
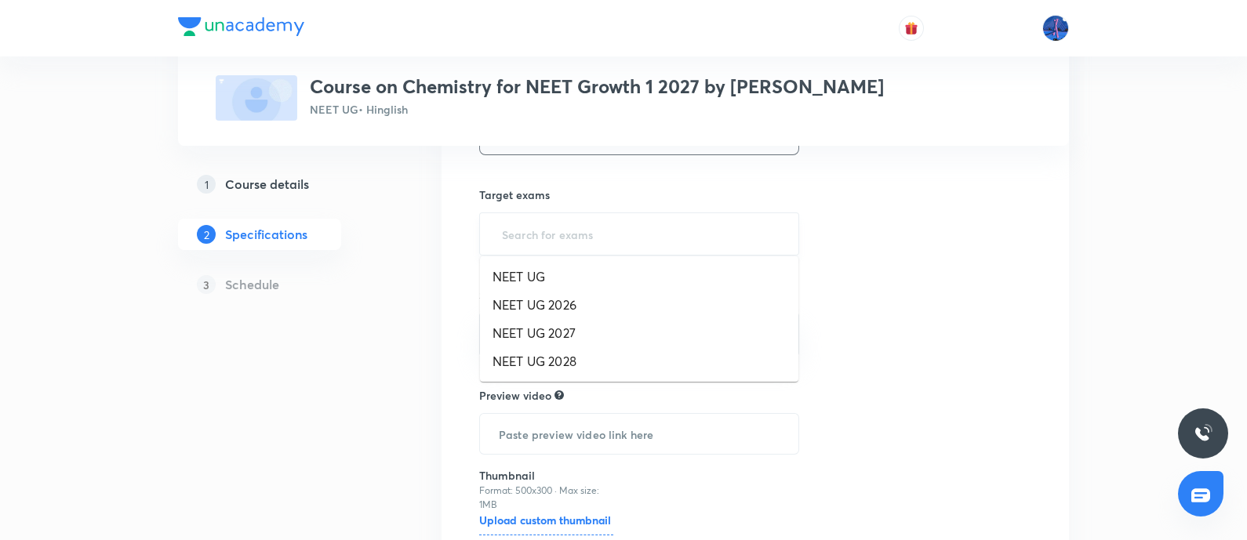
click at [592, 234] on input "text" at bounding box center [639, 234] width 281 height 29
click at [543, 285] on li "NEET UG" at bounding box center [639, 277] width 318 height 28
click at [568, 335] on input "text" at bounding box center [639, 337] width 281 height 29
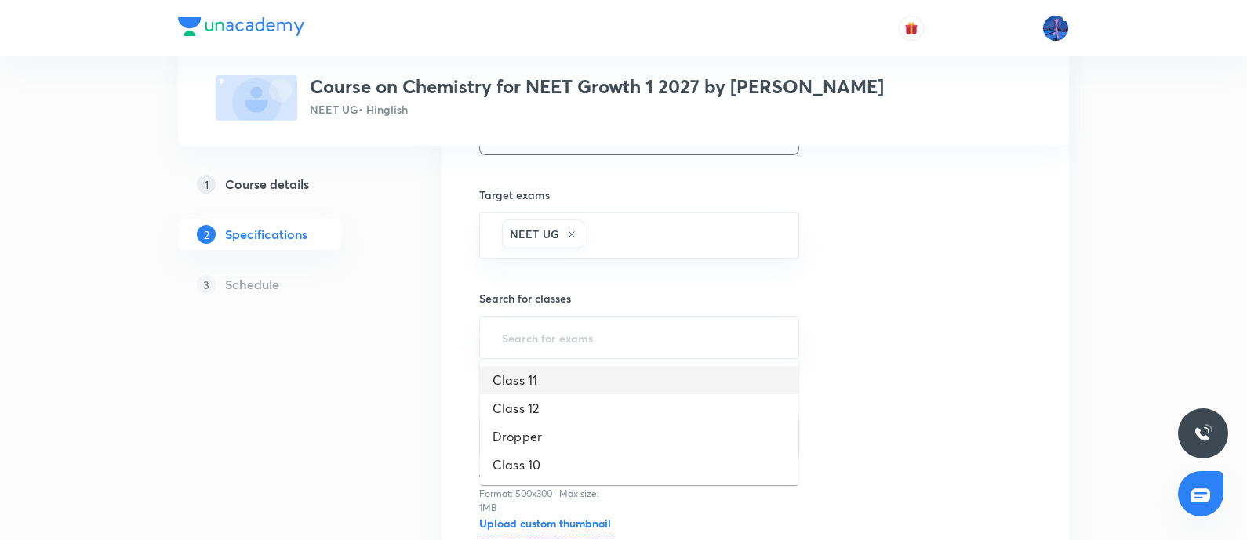
click at [545, 378] on li "Class 11" at bounding box center [639, 380] width 318 height 28
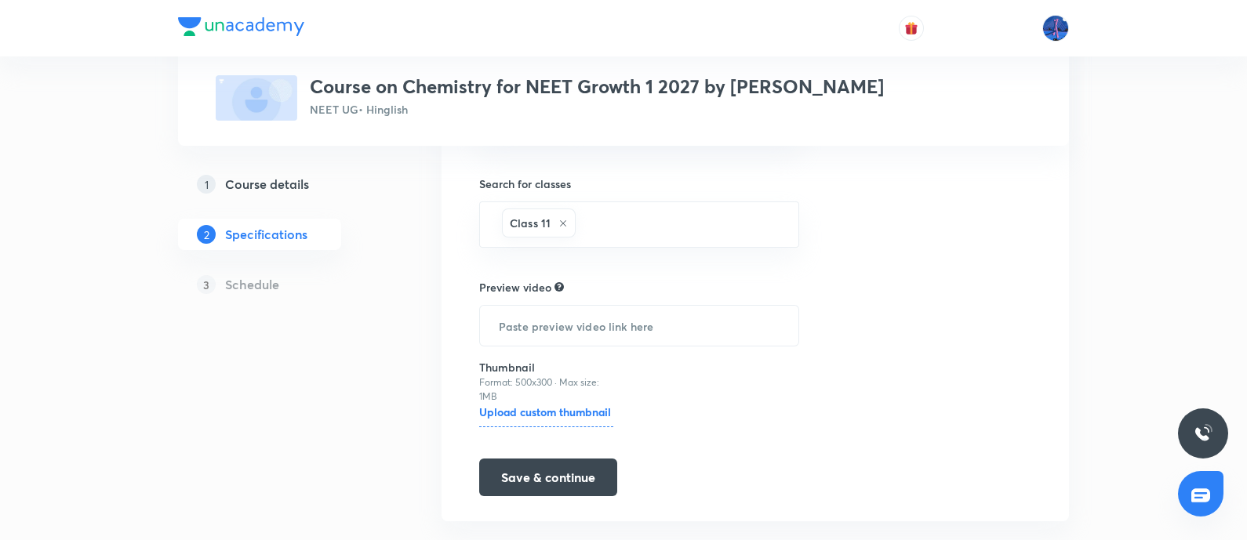
scroll to position [536, 0]
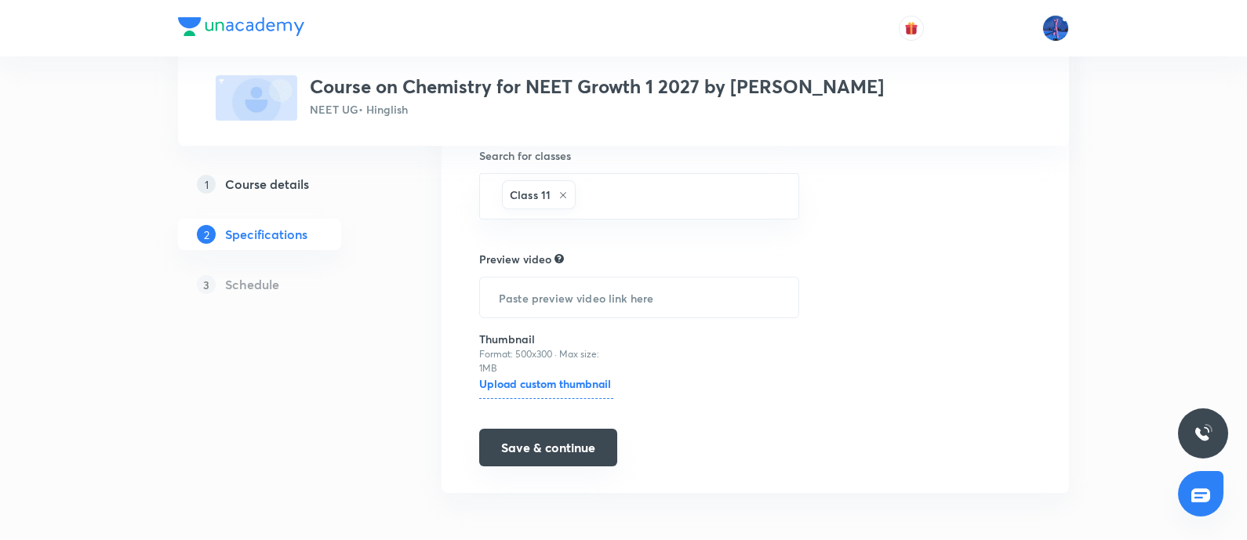
click at [533, 441] on button "Save & continue" at bounding box center [548, 448] width 138 height 38
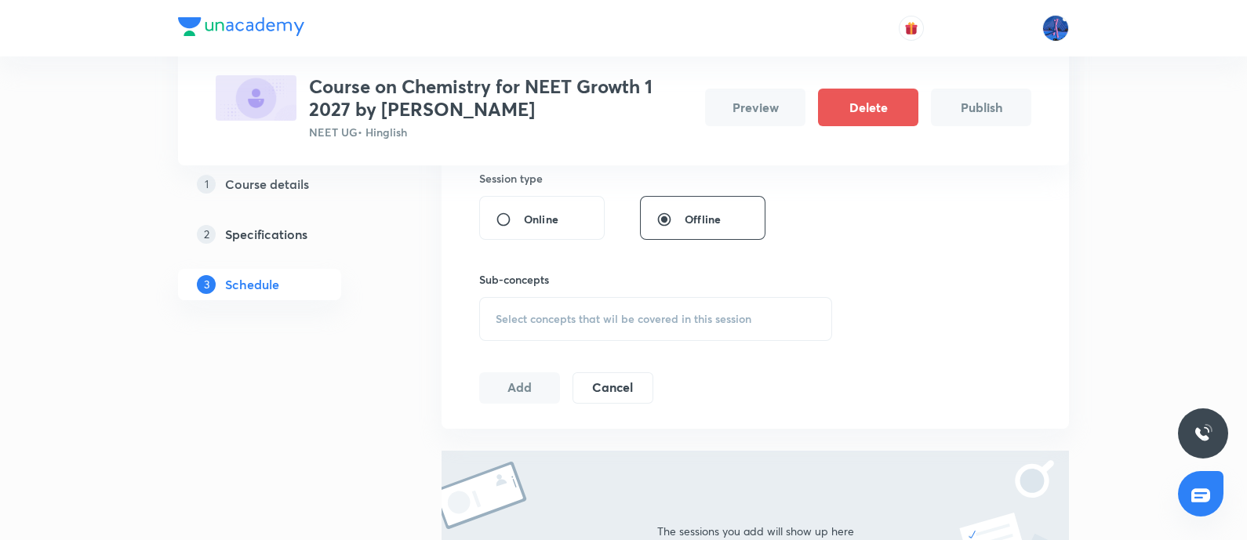
scroll to position [400, 0]
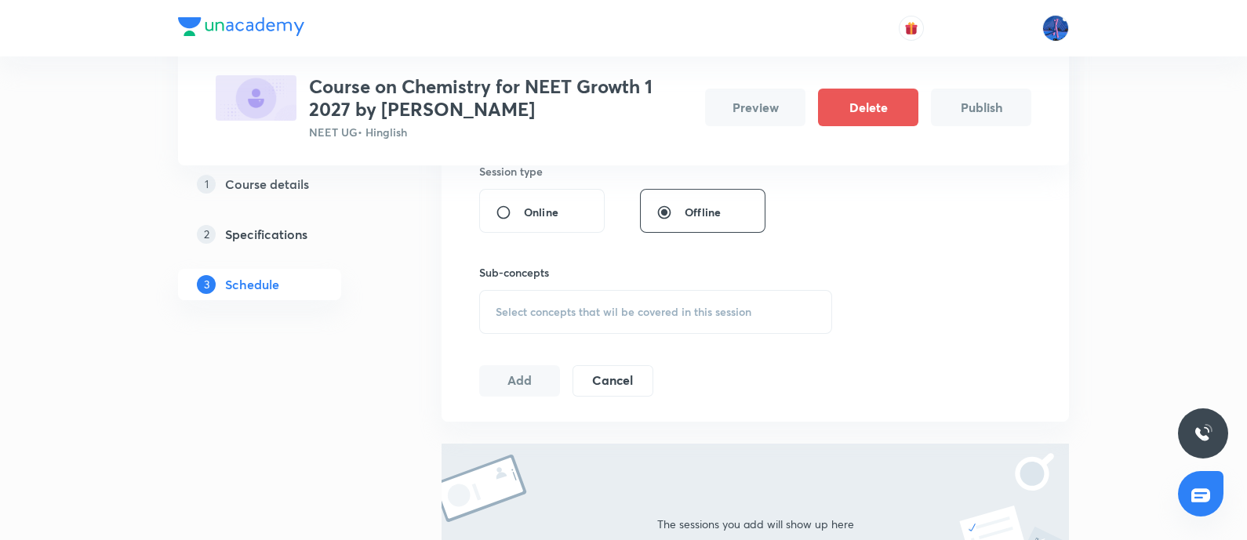
click at [584, 320] on div "Select concepts that wil be covered in this session" at bounding box center [655, 312] width 353 height 44
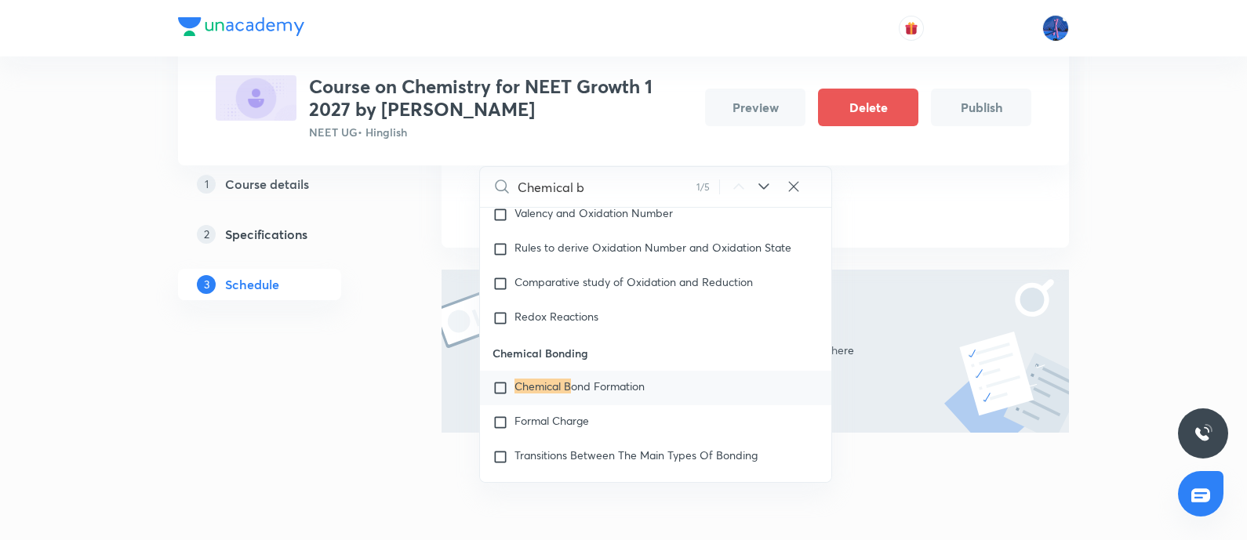
scroll to position [6120, 0]
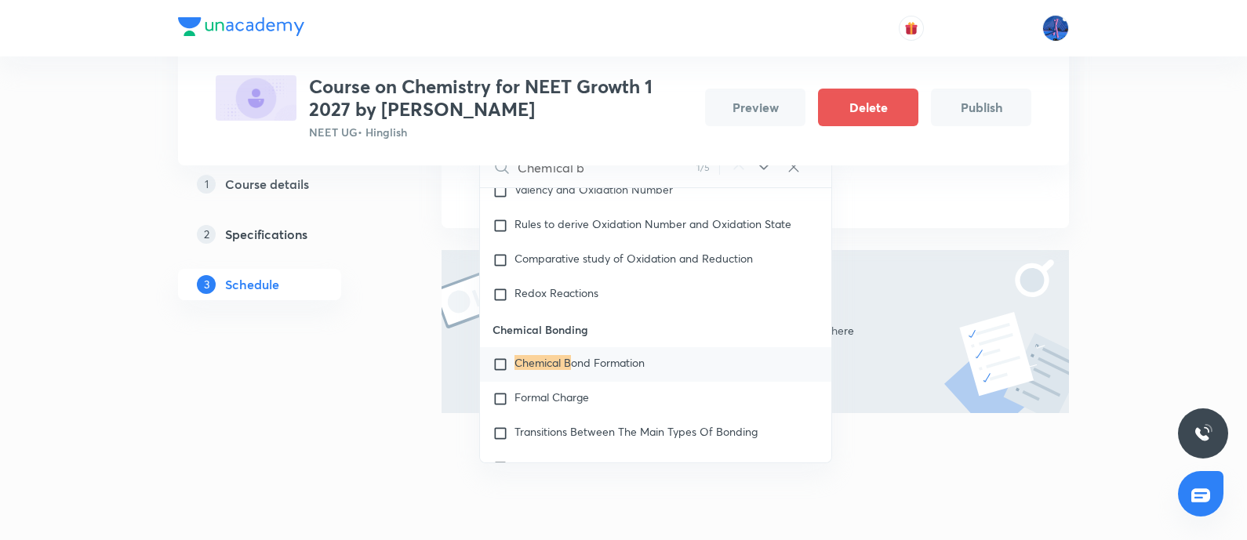
type input "Chemical b"
drag, startPoint x: 496, startPoint y: 358, endPoint x: 599, endPoint y: 349, distance: 103.1
click at [599, 347] on p "Chemical Bonding" at bounding box center [655, 329] width 351 height 35
copy p "Chemical Bonding"
click at [559, 370] on mark "Chemical B" at bounding box center [542, 362] width 56 height 15
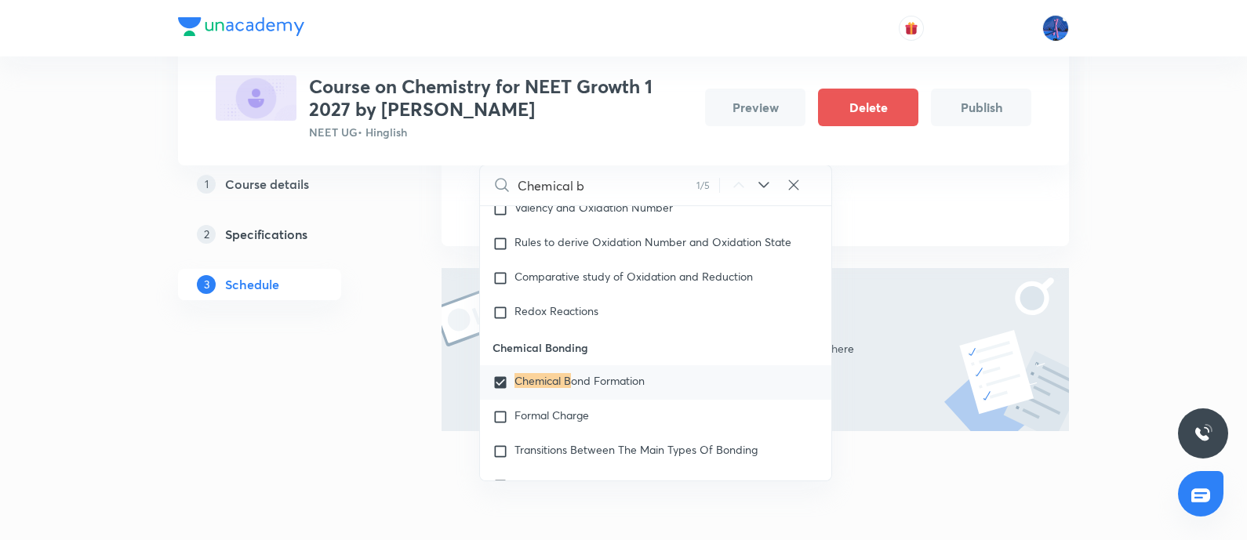
checkbox input "true"
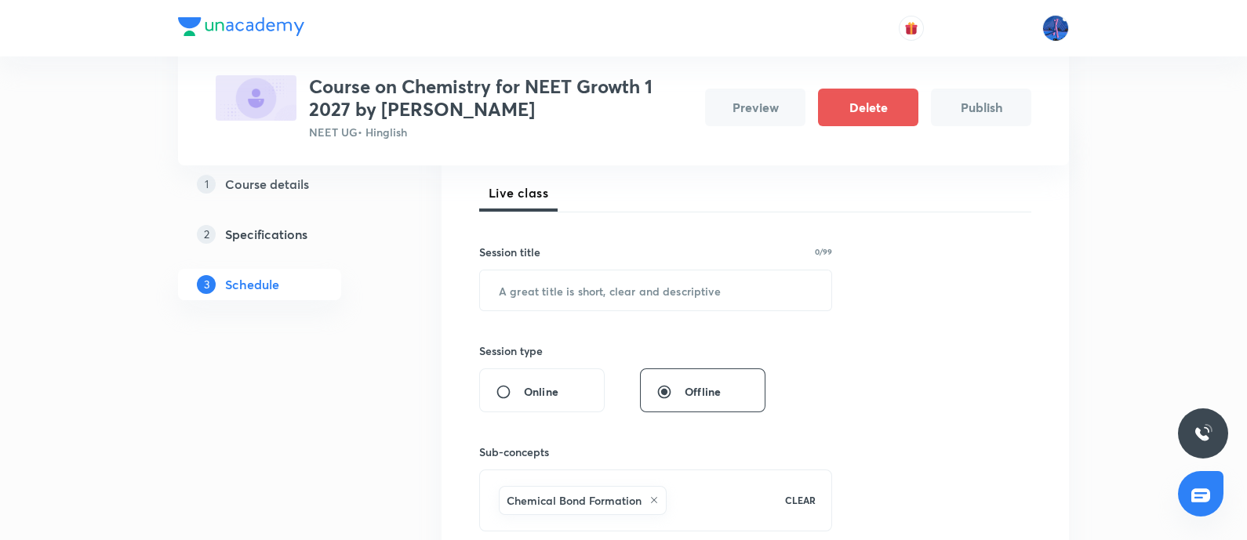
scroll to position [202, 0]
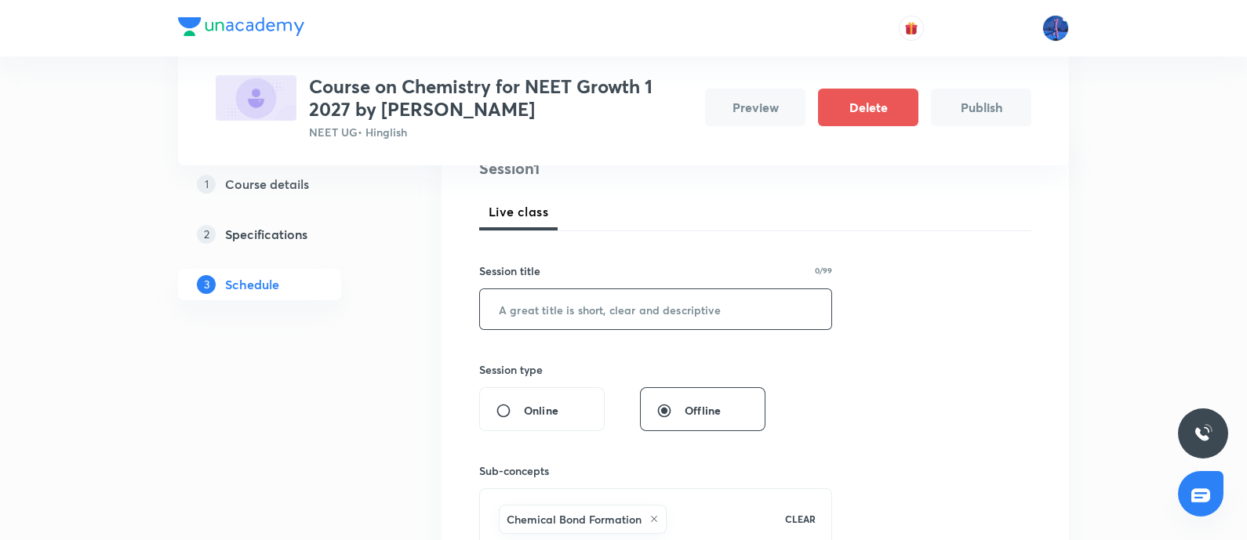
click at [685, 308] on input "text" at bounding box center [655, 309] width 351 height 40
paste input "Chemical Bonding"
type input "Chemical Bonding"
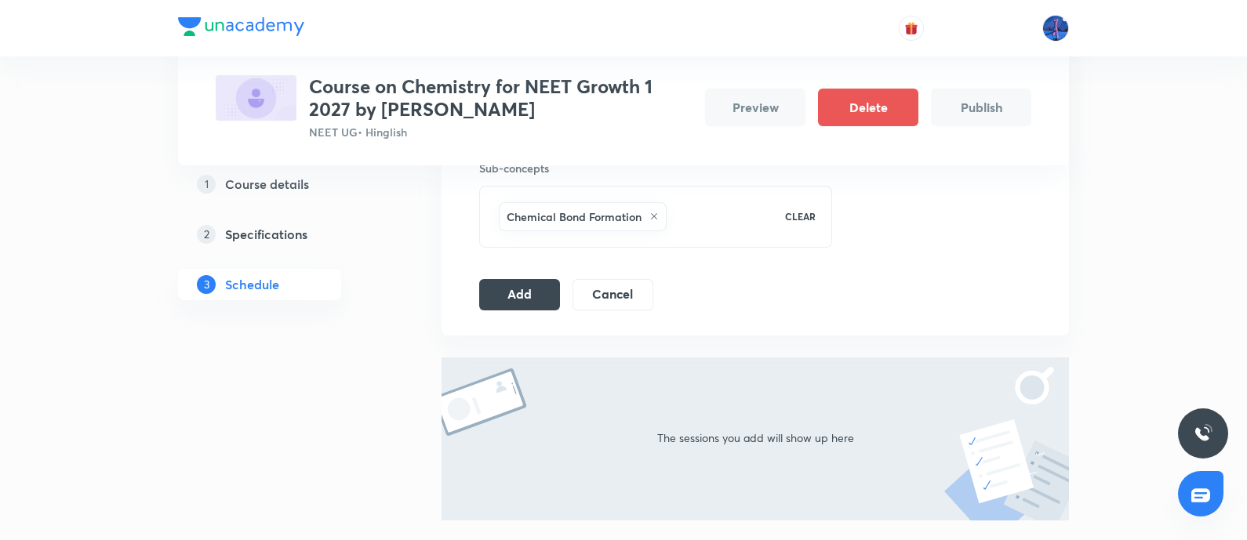
scroll to position [537, 0]
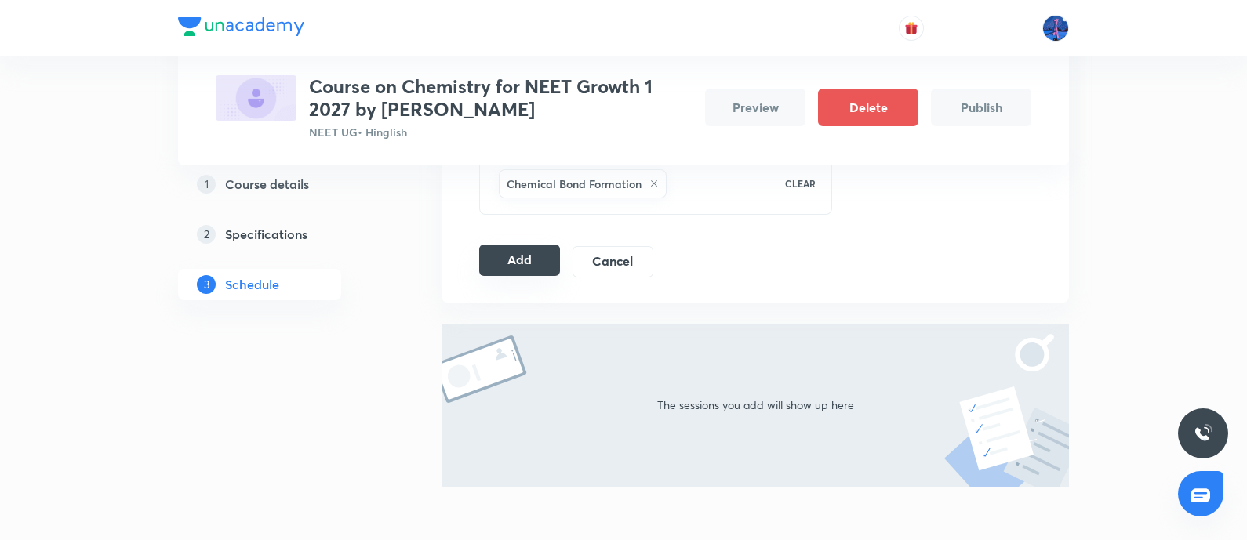
click at [533, 263] on button "Add" at bounding box center [519, 260] width 81 height 31
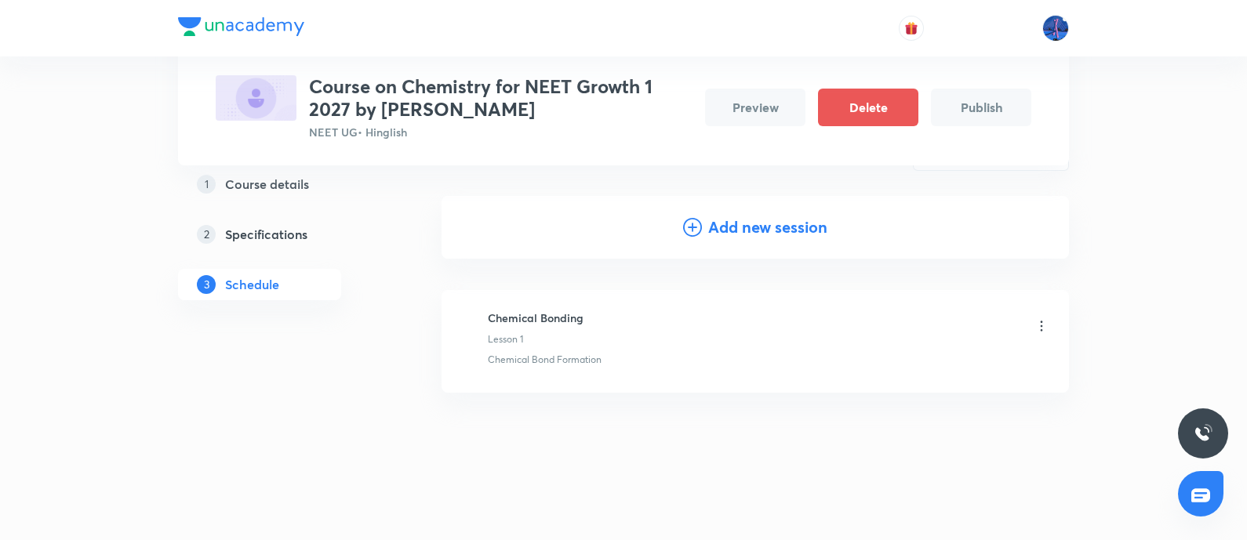
scroll to position [150, 0]
click at [1040, 329] on icon at bounding box center [1041, 328] width 16 height 16
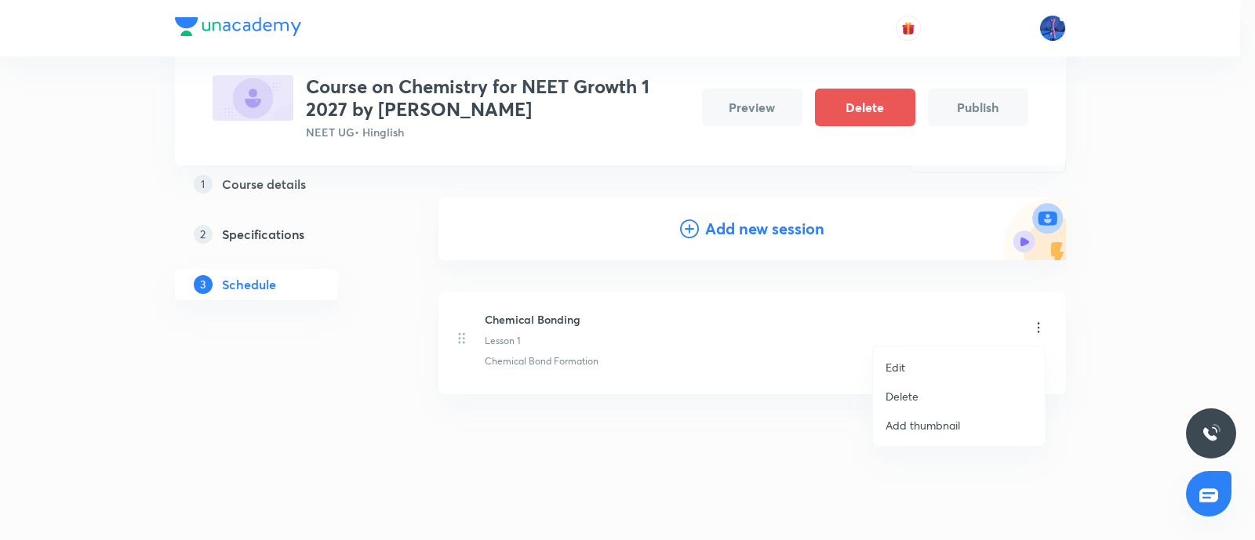
click at [746, 423] on div at bounding box center [627, 270] width 1255 height 540
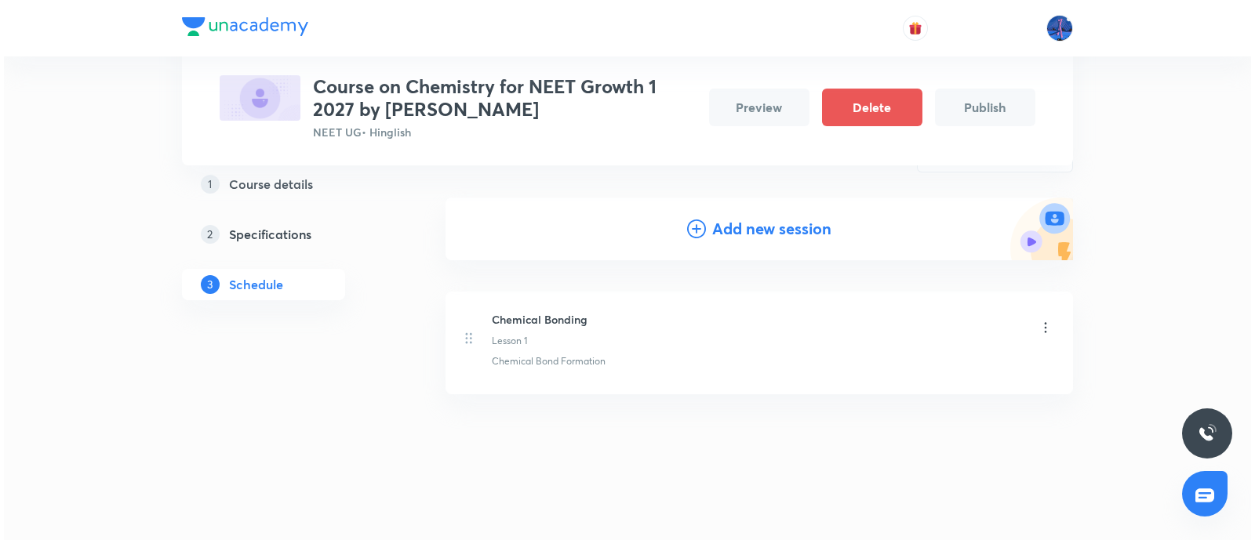
scroll to position [0, 0]
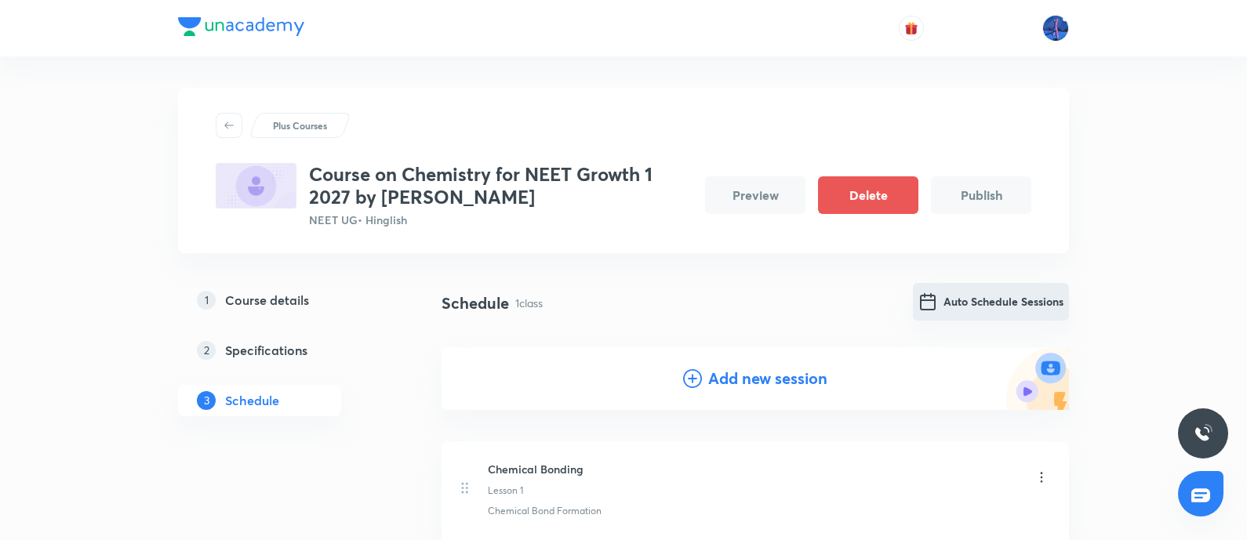
click at [1005, 300] on button "Auto Schedule Sessions" at bounding box center [991, 302] width 156 height 38
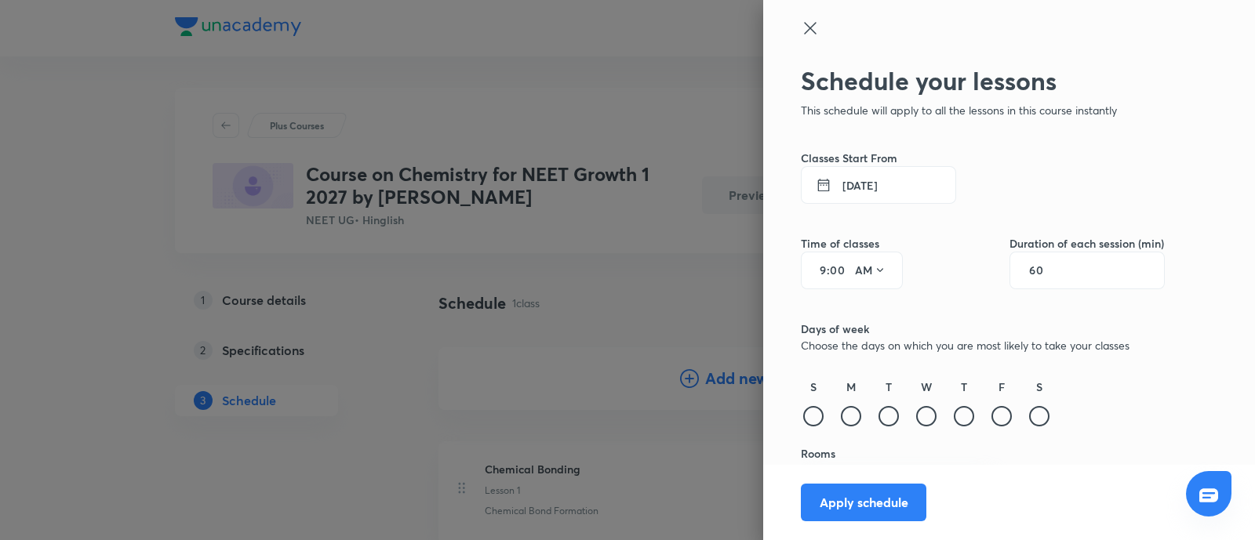
click at [847, 183] on button "4 Sep 2025" at bounding box center [878, 185] width 155 height 38
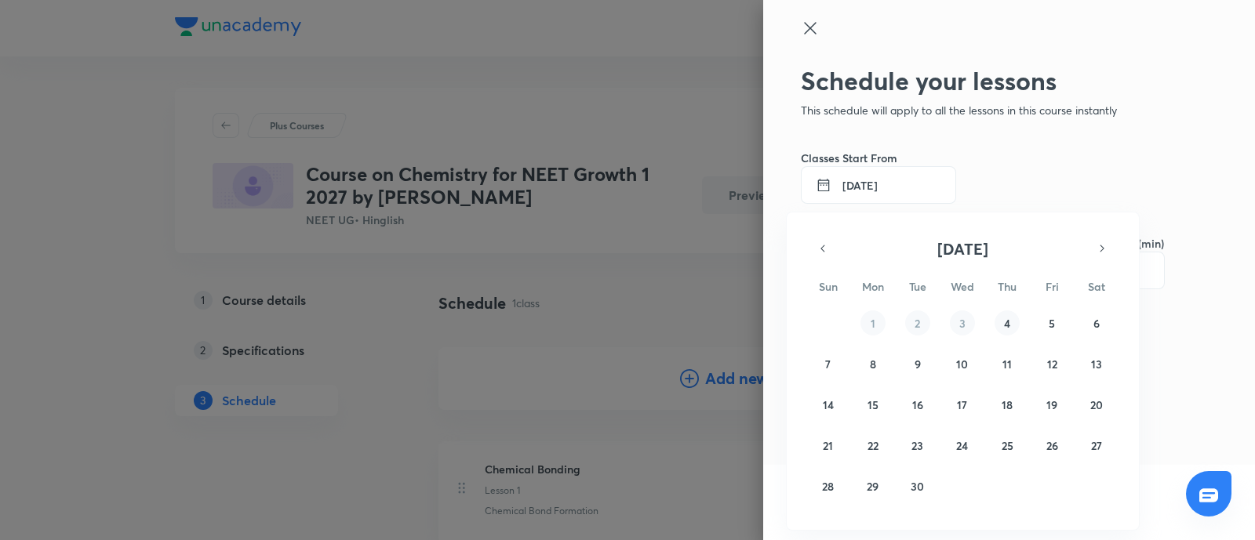
click at [1008, 320] on abbr "4" at bounding box center [1007, 323] width 6 height 15
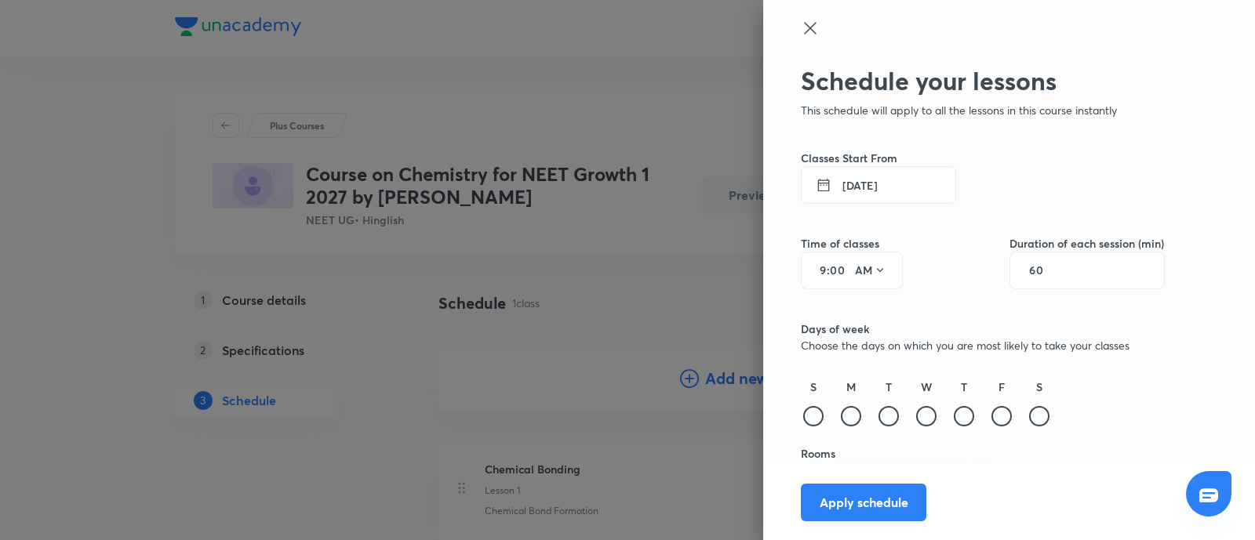
click at [812, 276] on div "9 : 00 AM" at bounding box center [852, 271] width 102 height 38
click at [808, 269] on input "9" at bounding box center [817, 270] width 19 height 13
type input "4"
type input "15"
click at [873, 273] on icon at bounding box center [879, 270] width 13 height 13
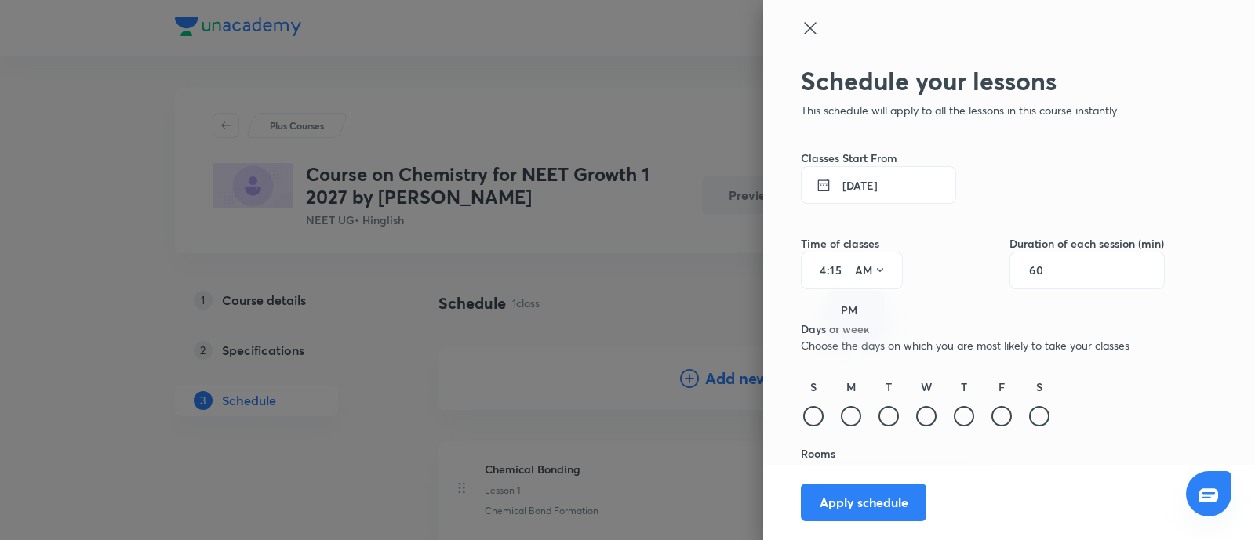
click at [847, 314] on div "PM" at bounding box center [856, 311] width 56 height 38
click at [1029, 274] on input "60" at bounding box center [1044, 270] width 30 height 13
type input "90"
click at [953, 417] on div at bounding box center [963, 416] width 20 height 20
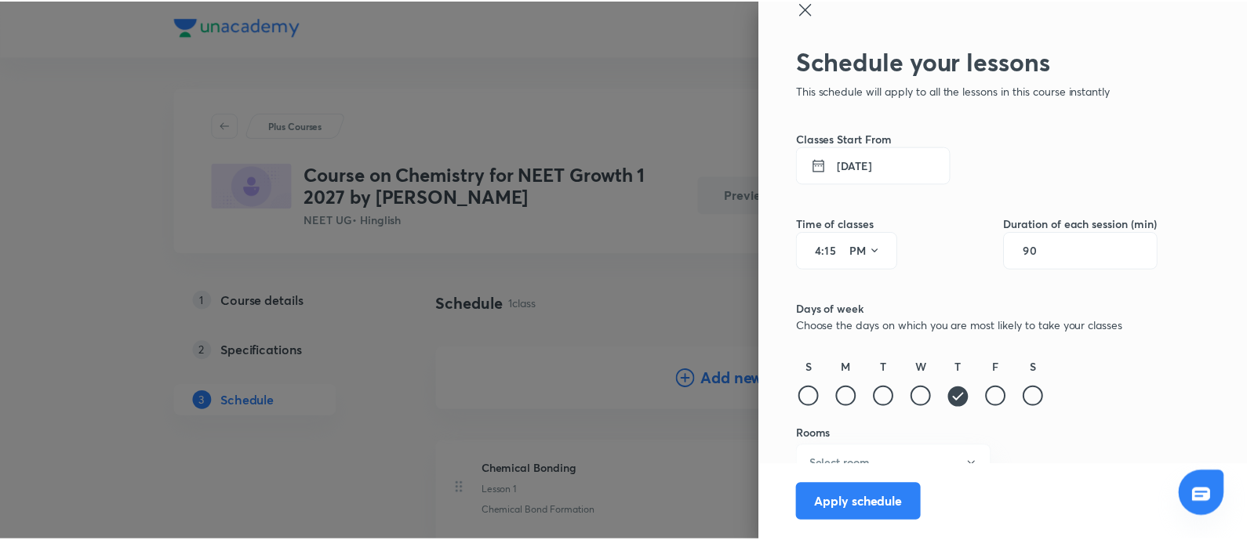
scroll to position [39, 0]
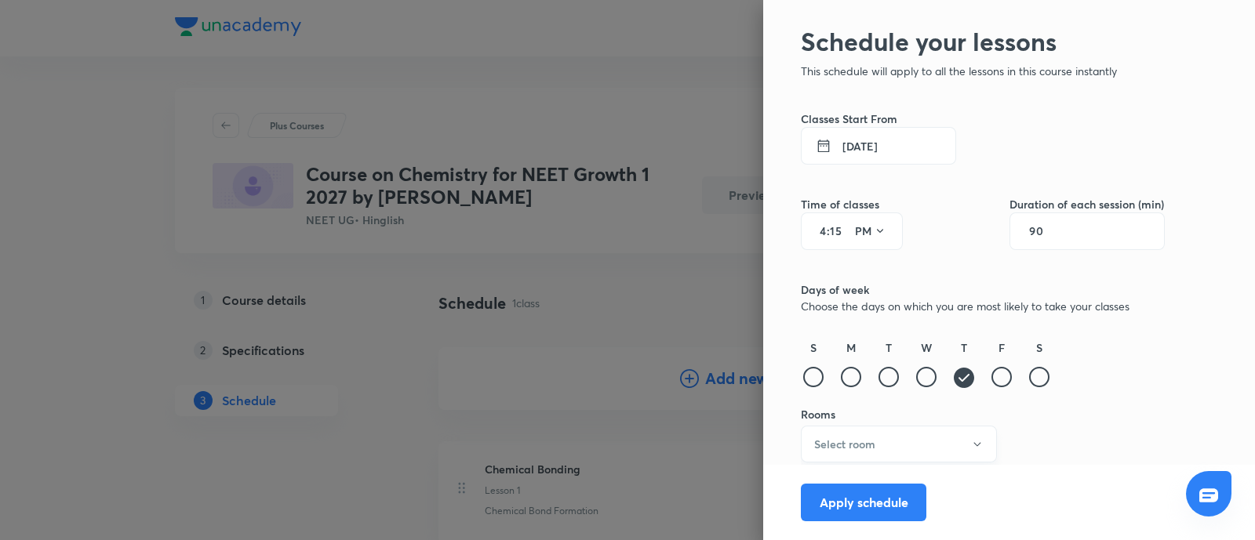
click at [929, 439] on button "Select room" at bounding box center [899, 444] width 196 height 37
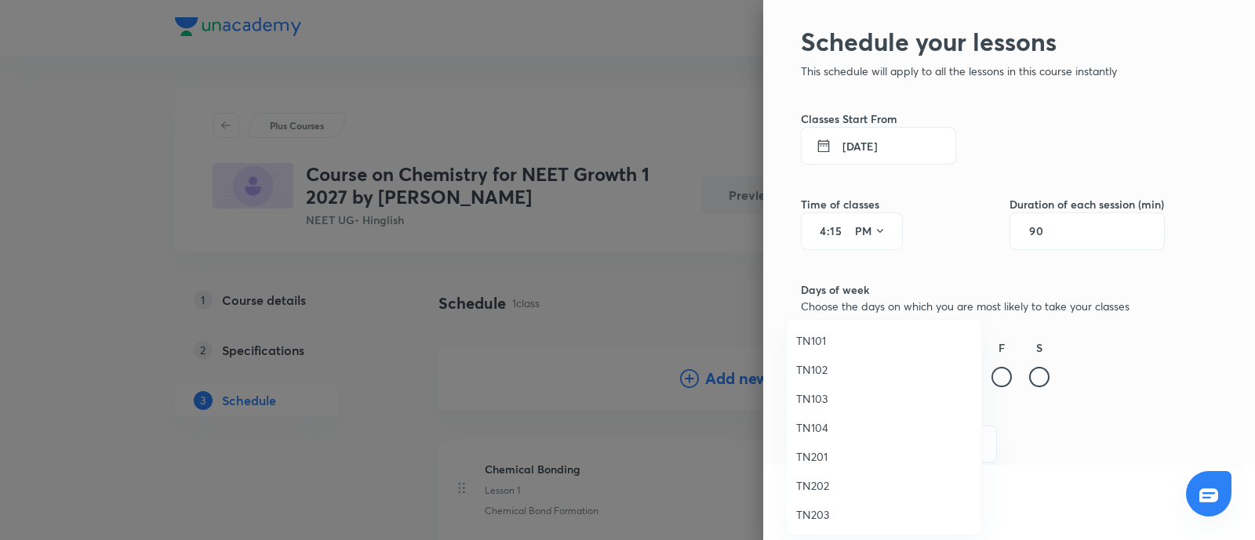
click at [819, 399] on span "TN103" at bounding box center [884, 398] width 176 height 16
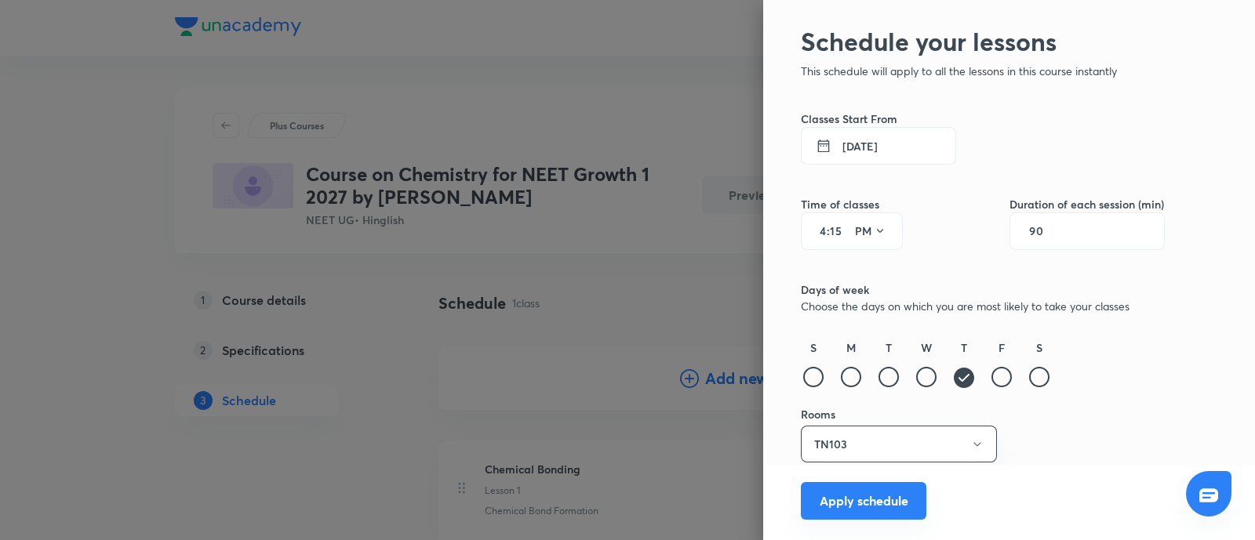
click at [839, 493] on button "Apply schedule" at bounding box center [863, 501] width 125 height 38
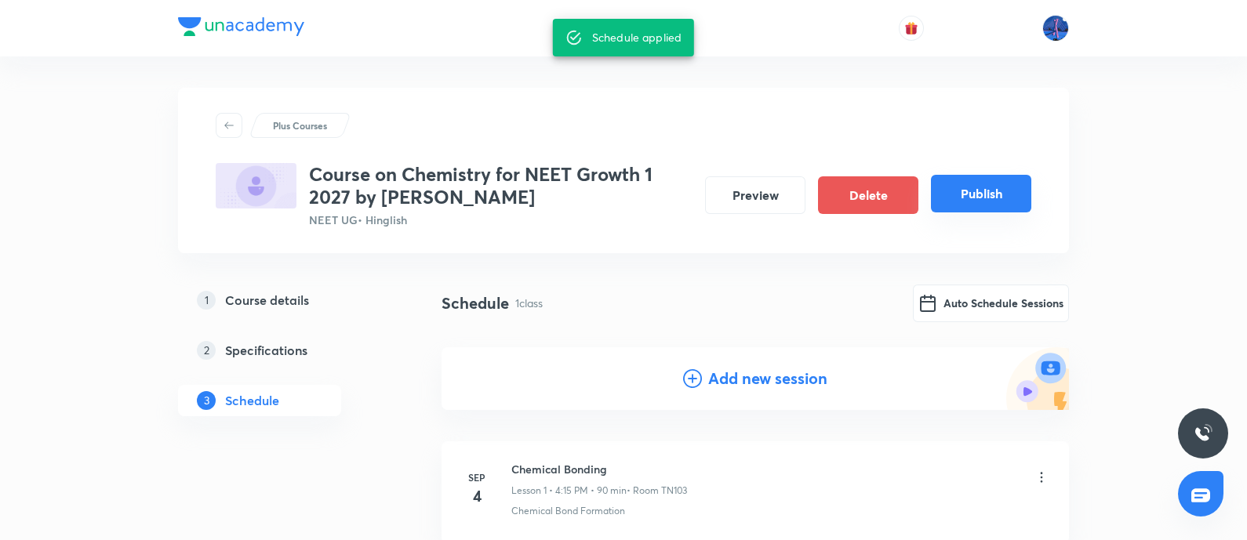
click at [982, 198] on button "Publish" at bounding box center [981, 194] width 100 height 38
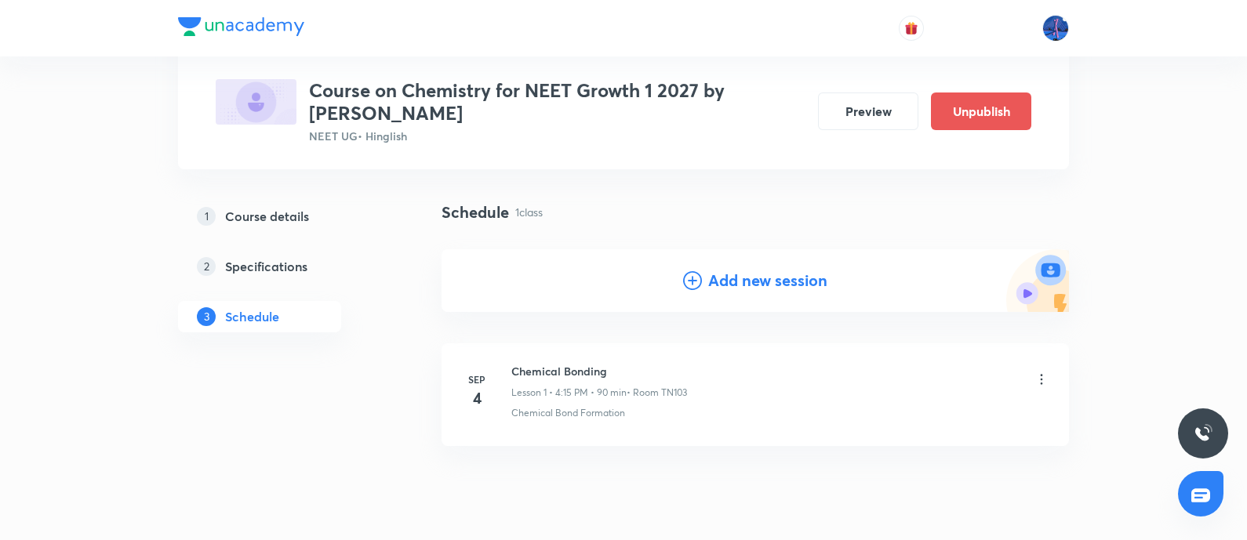
scroll to position [136, 0]
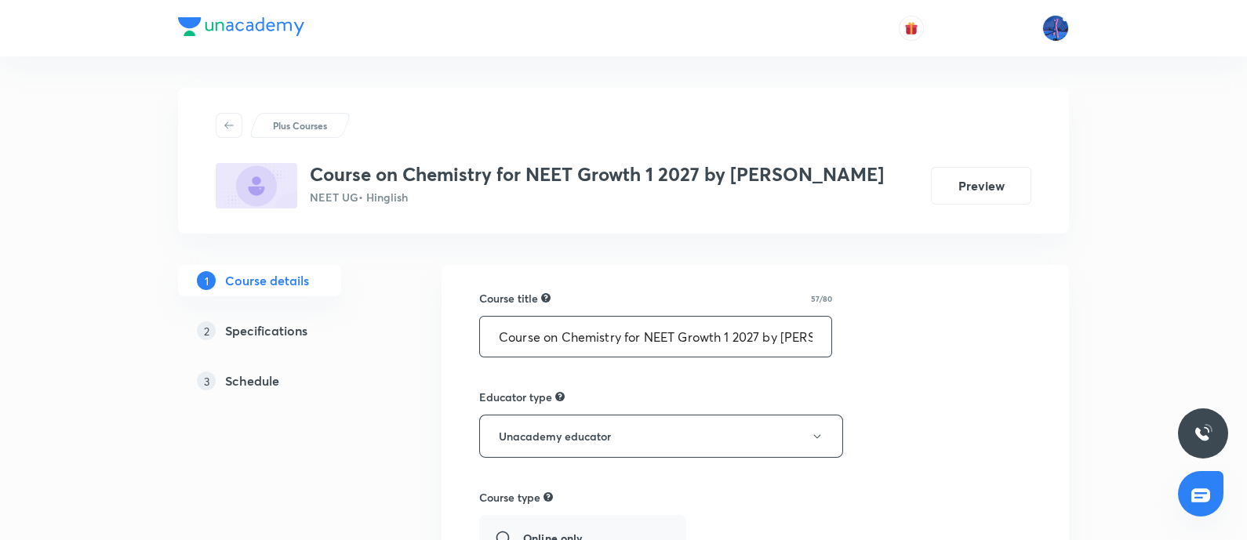
click at [574, 336] on input "Course on Chemistry for NEET Growth 1 2027 by [PERSON_NAME]" at bounding box center [655, 337] width 351 height 40
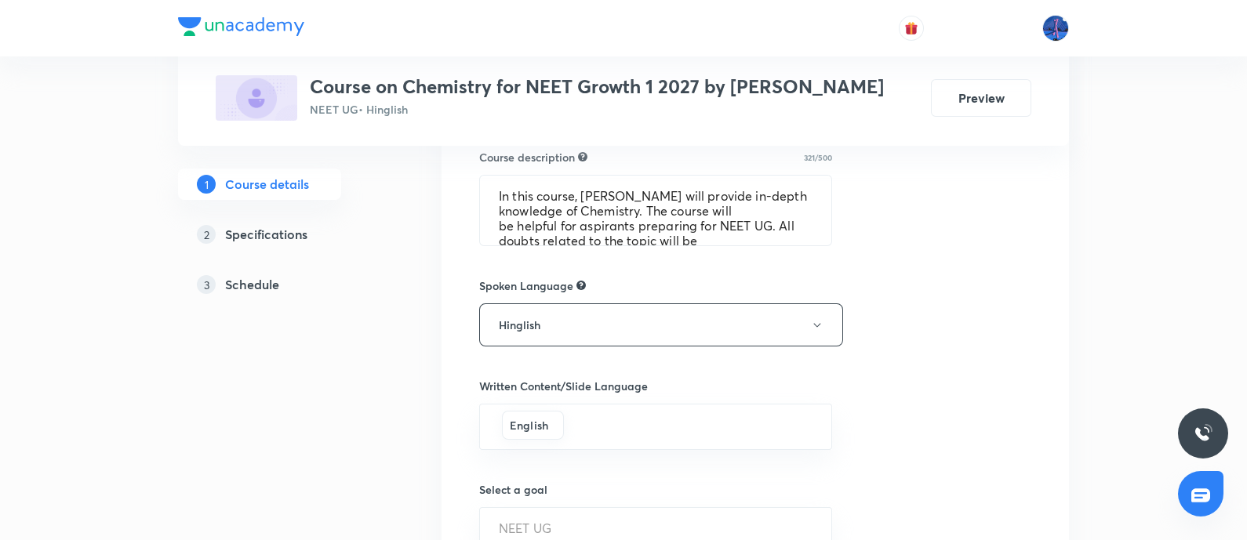
scroll to position [626, 0]
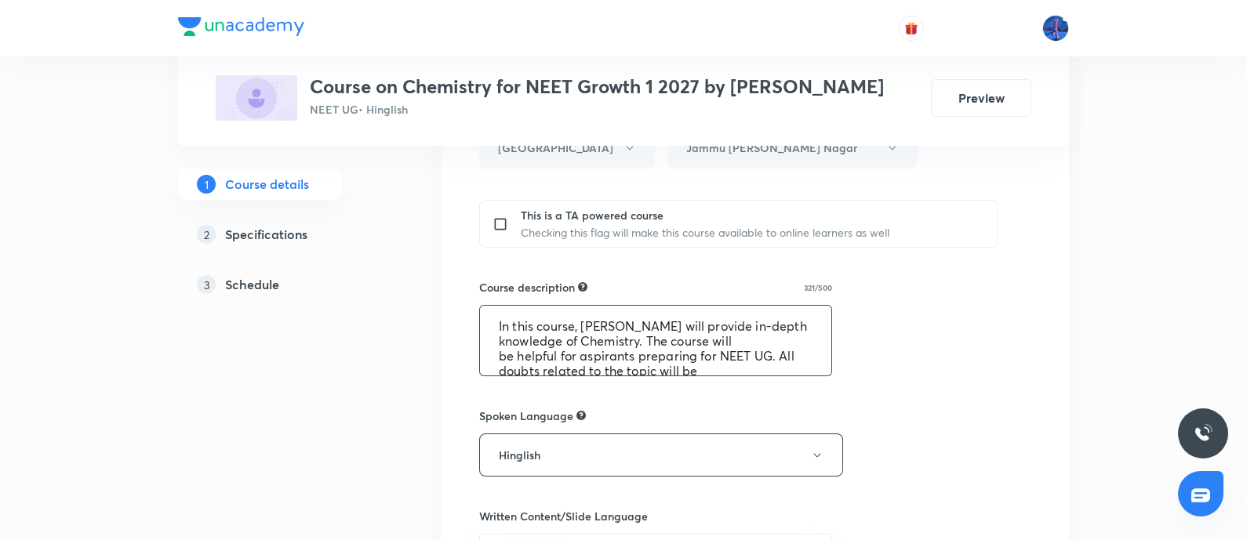
click at [568, 324] on textarea "In this course, [PERSON_NAME] will provide in-depth knowledge of Chemistry. The…" at bounding box center [655, 341] width 351 height 70
click at [257, 182] on h5 "Course details" at bounding box center [267, 184] width 84 height 19
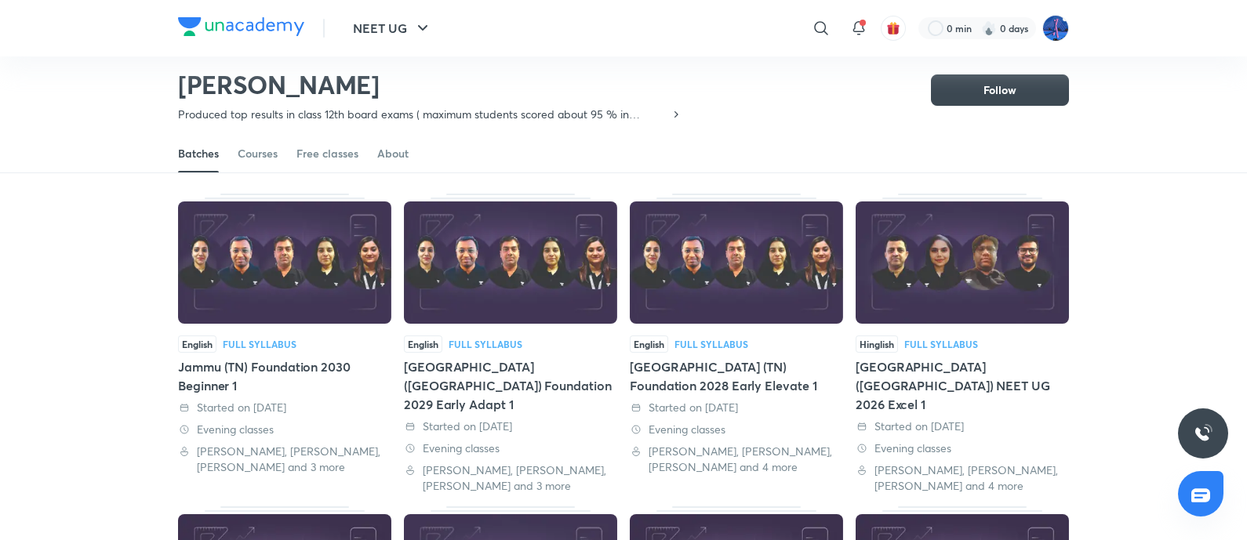
click at [271, 27] on img at bounding box center [241, 26] width 126 height 19
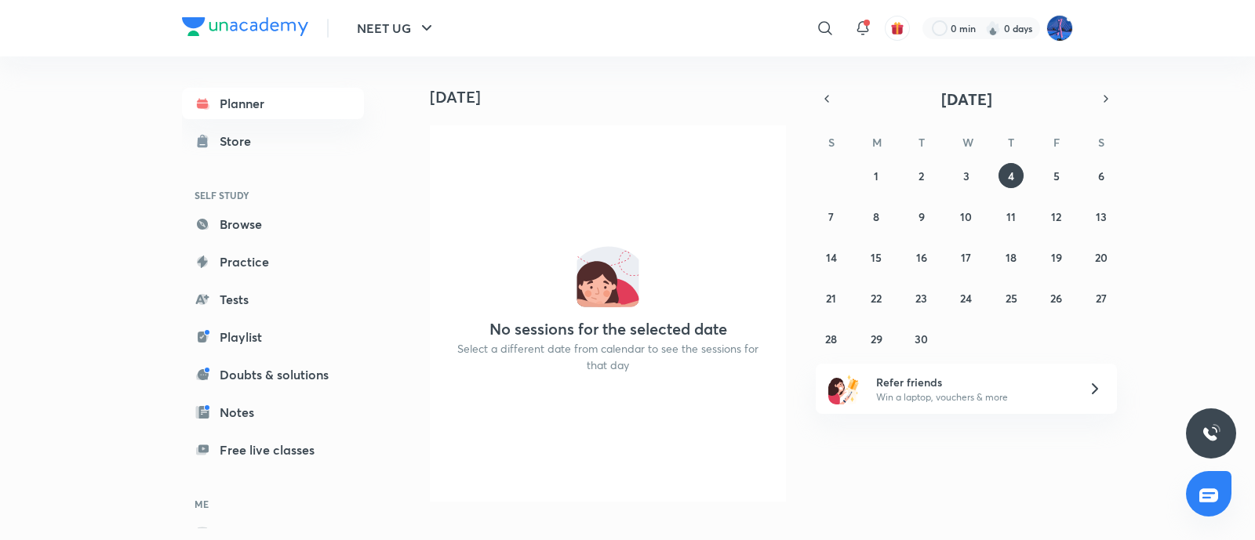
click at [267, 27] on img at bounding box center [245, 26] width 126 height 19
click at [1062, 30] on img at bounding box center [1059, 28] width 27 height 27
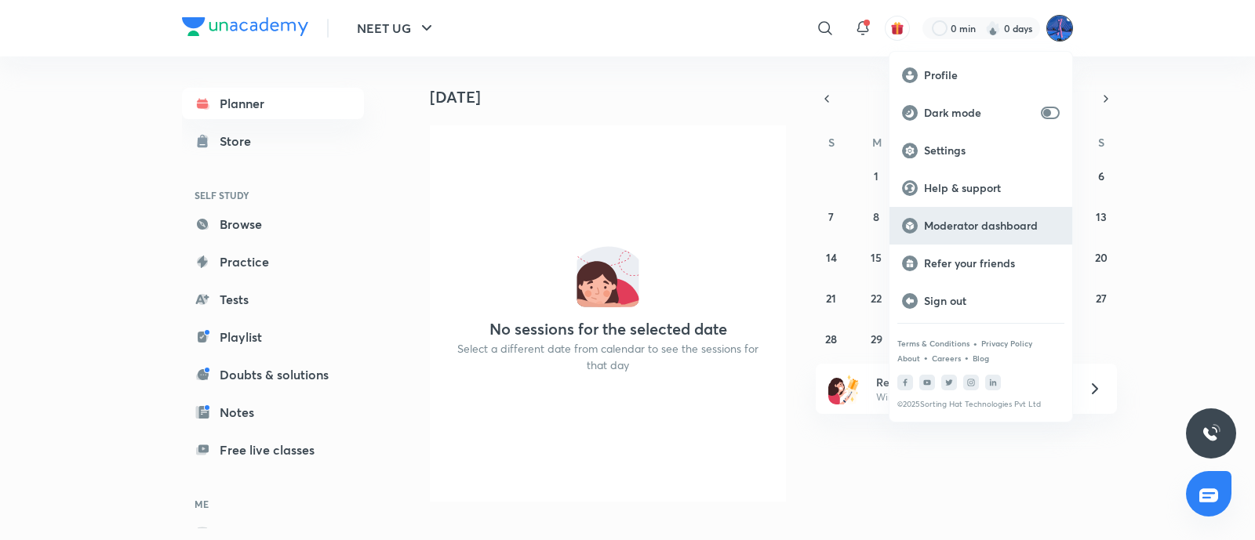
click at [949, 227] on p "Moderator dashboard" at bounding box center [992, 226] width 136 height 14
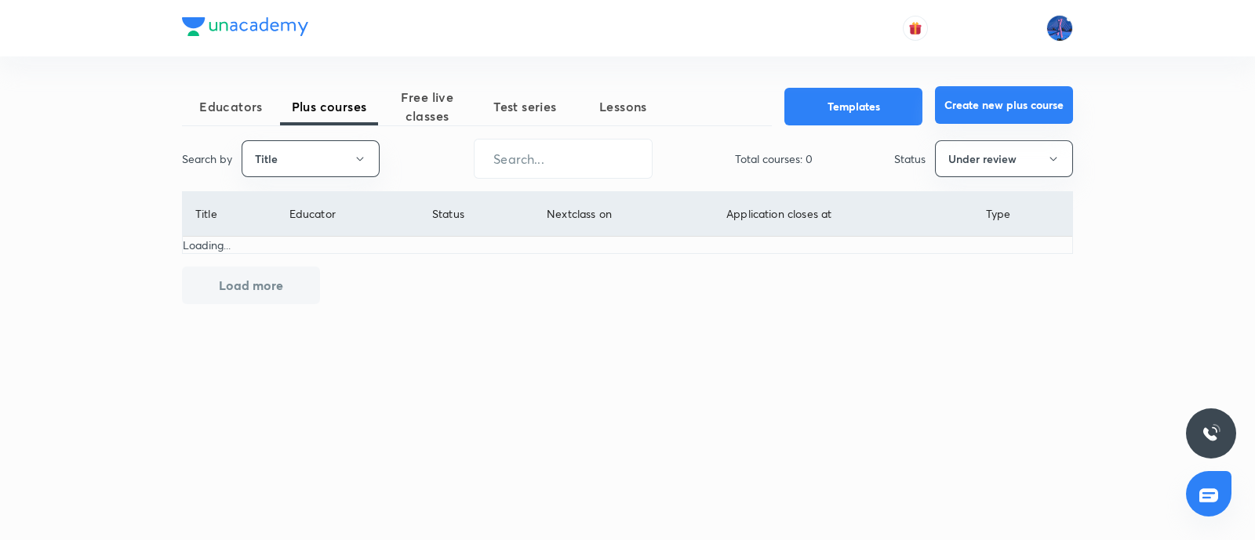
click at [989, 99] on button "Create new plus course" at bounding box center [1004, 105] width 138 height 38
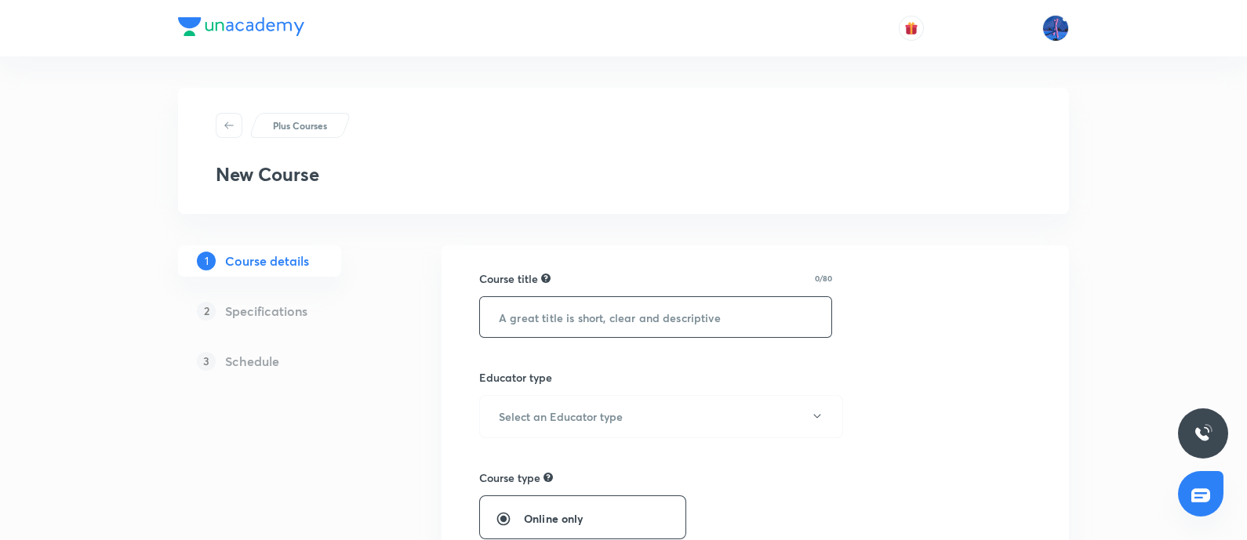
paste input "Course On Chemistry for JEE Growth 1 2027 by [PERSON_NAME]"
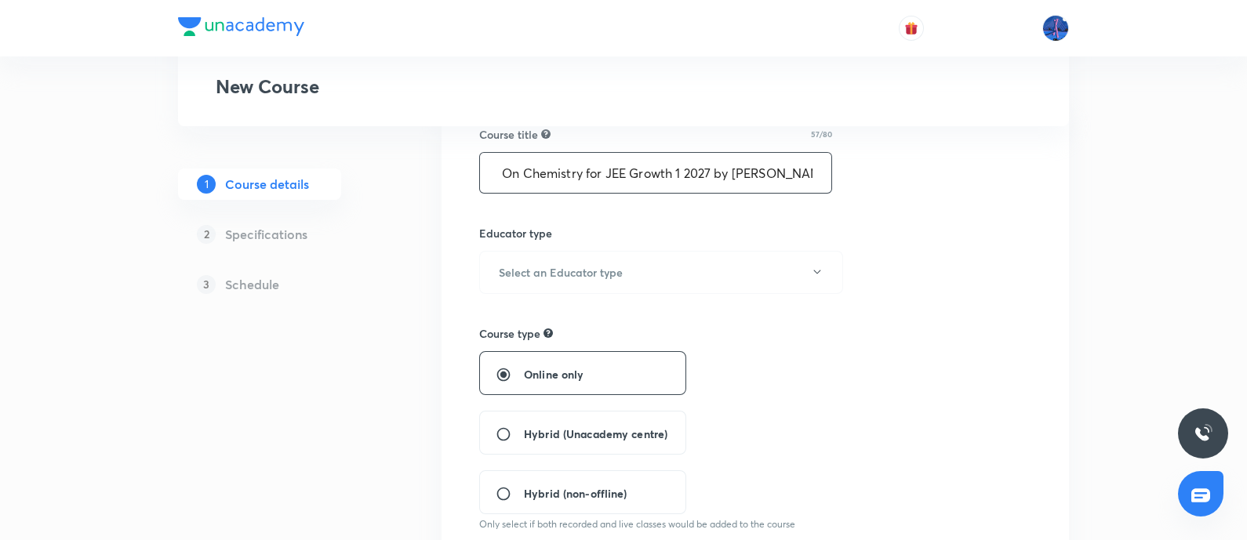
scroll to position [122, 0]
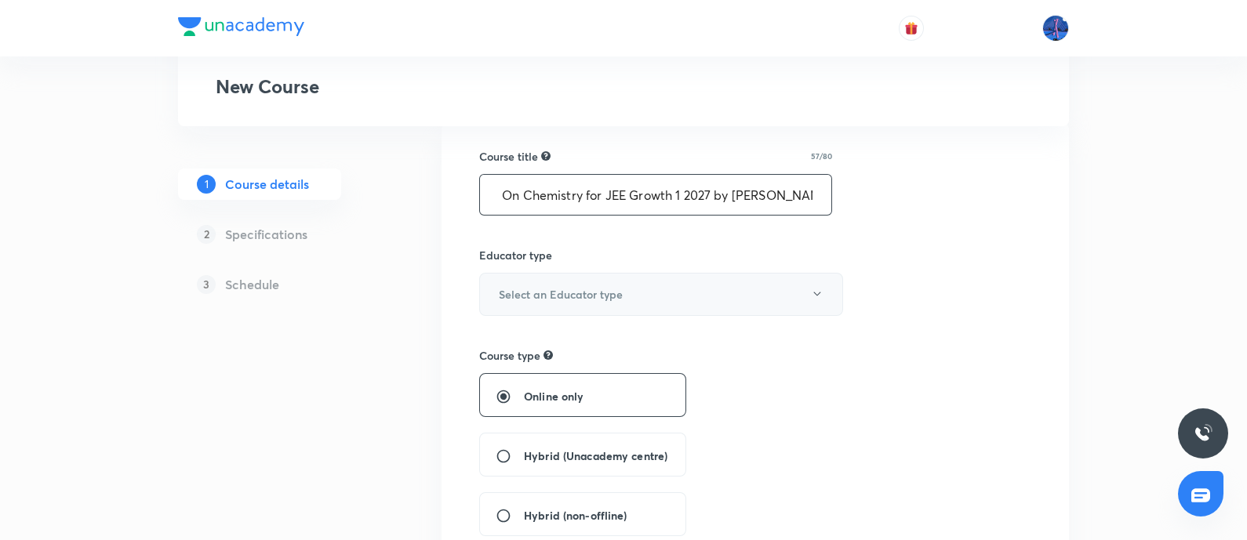
type input "Course On Chemistry for JEE Growth 1 2027 by [PERSON_NAME]"
click at [692, 300] on button "Select an Educator type" at bounding box center [661, 294] width 364 height 43
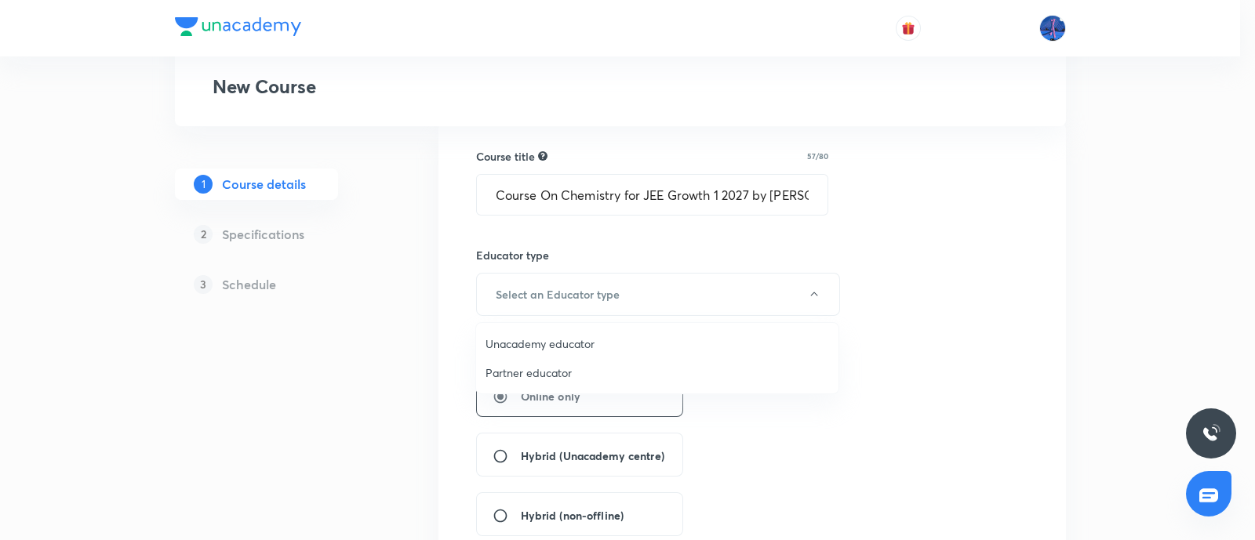
click at [573, 337] on span "Unacademy educator" at bounding box center [656, 344] width 343 height 16
radio input "false"
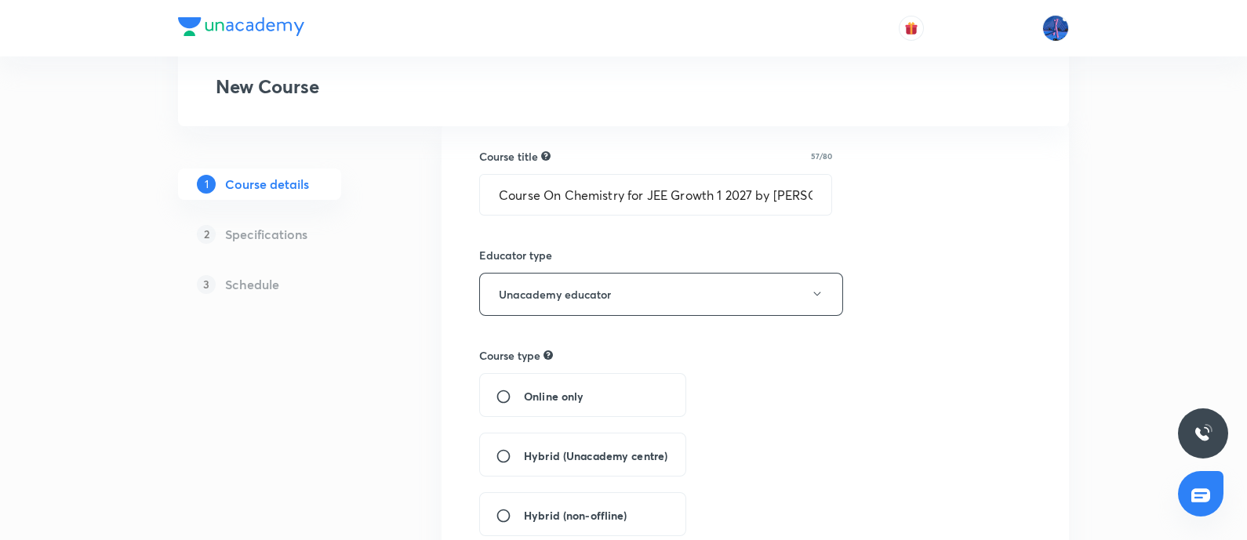
click at [557, 451] on span "Hybrid (Unacademy centre)" at bounding box center [595, 456] width 143 height 16
click at [524, 451] on input "Hybrid (Unacademy centre)" at bounding box center [510, 456] width 28 height 16
radio input "true"
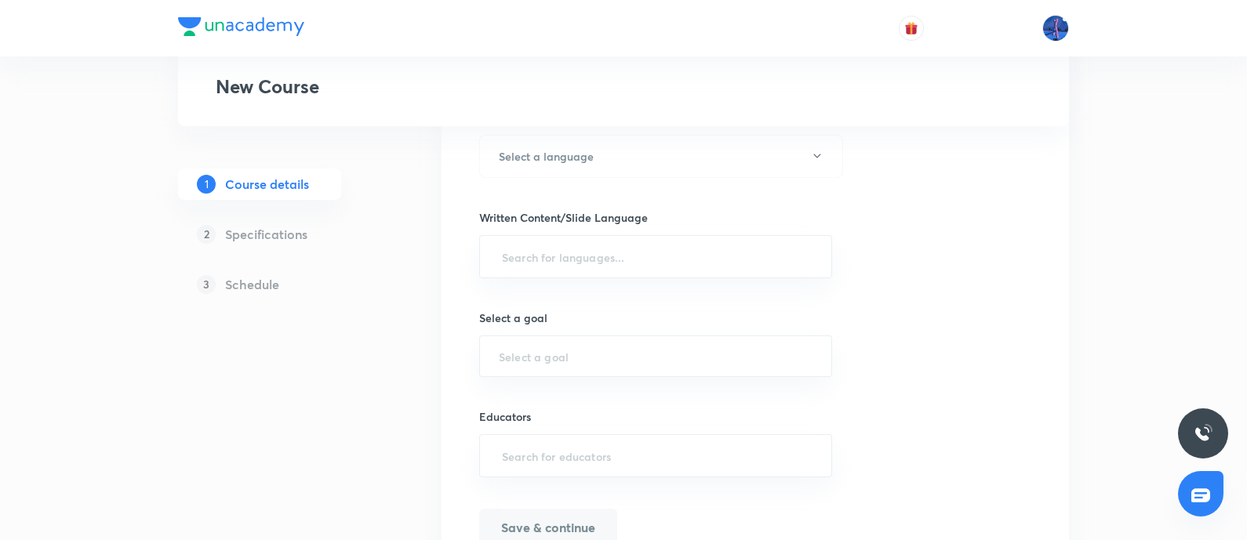
click at [773, 434] on div "​" at bounding box center [655, 455] width 353 height 43
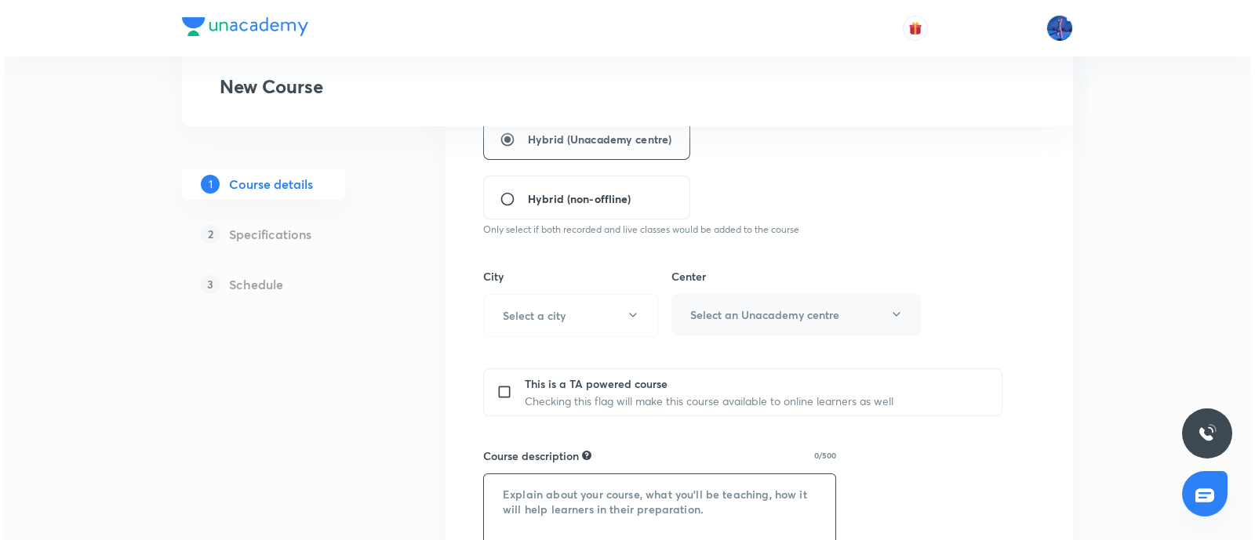
scroll to position [424, 0]
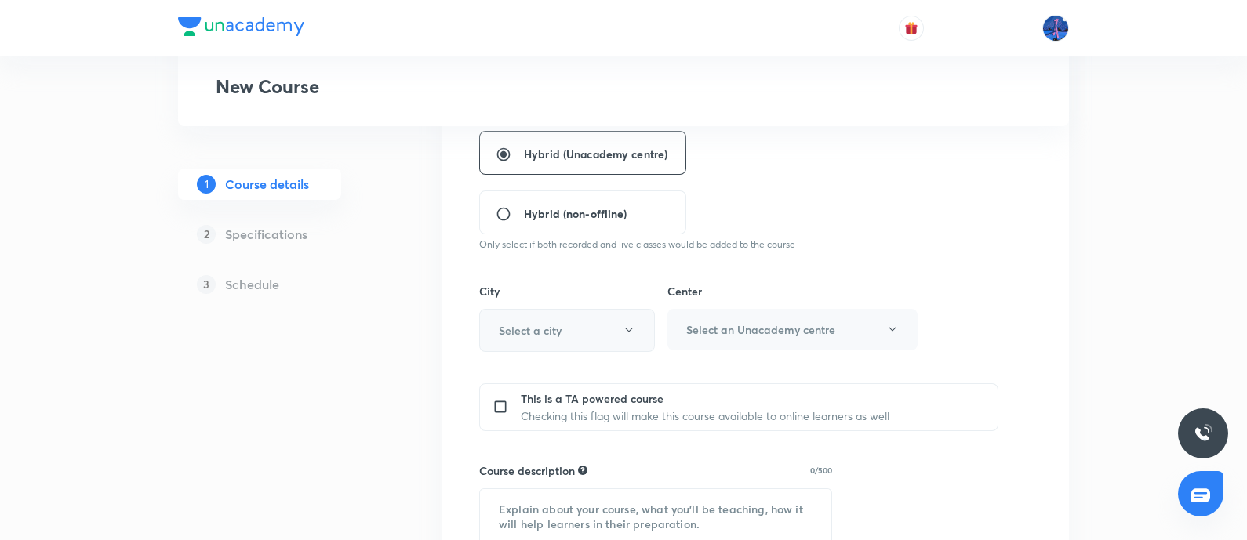
click at [623, 336] on button "Select a city" at bounding box center [567, 330] width 176 height 43
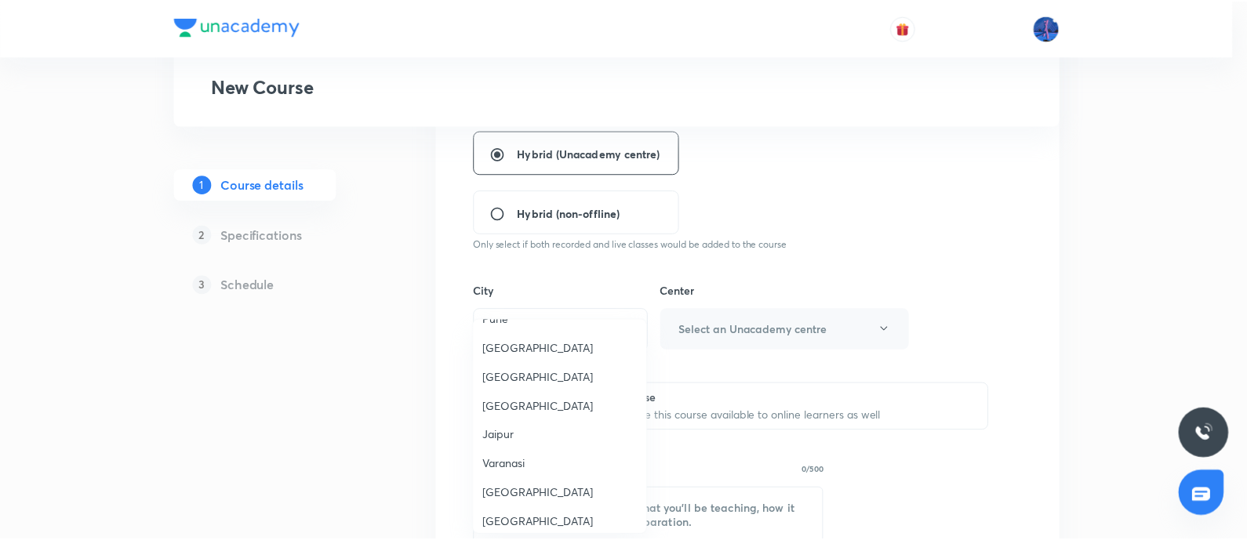
scroll to position [1319, 0]
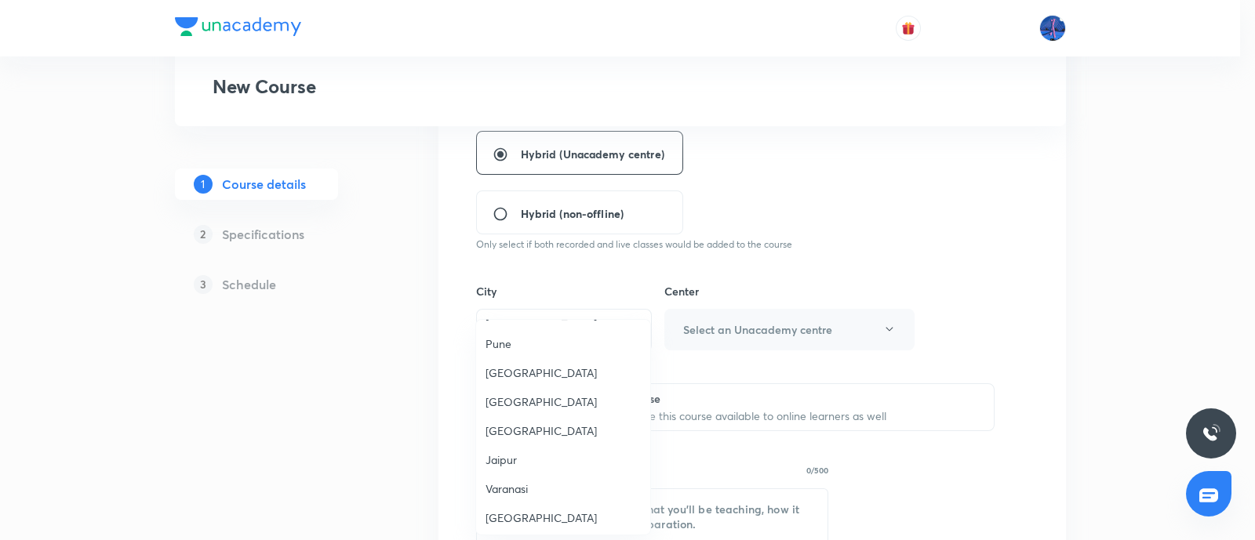
click at [501, 510] on span "[GEOGRAPHIC_DATA]" at bounding box center [562, 518] width 155 height 16
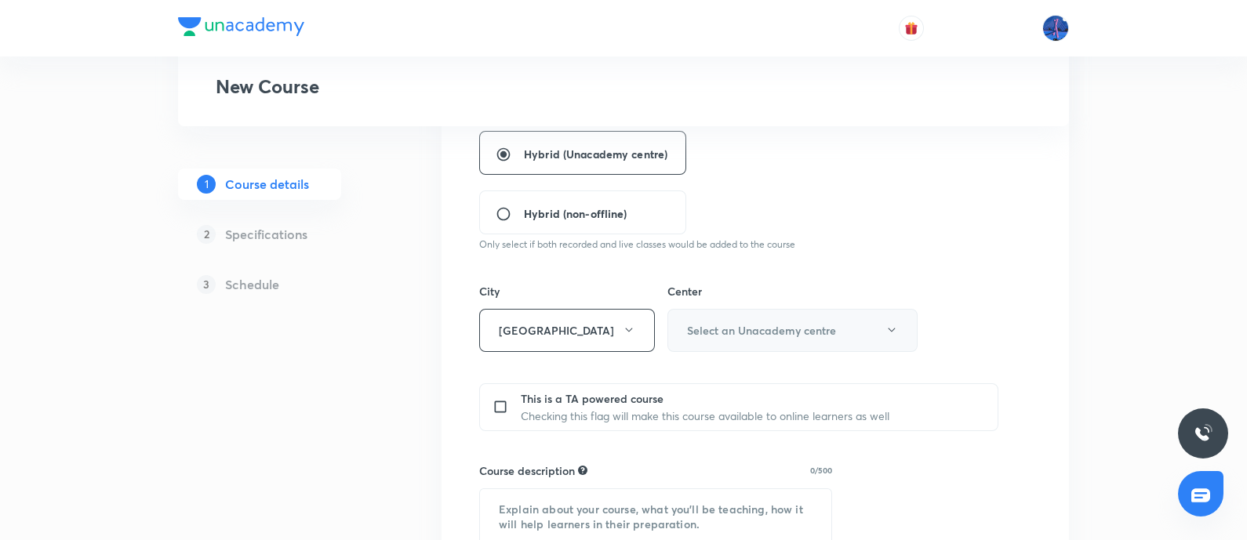
click at [753, 331] on h6 "Select an Unacademy centre" at bounding box center [761, 330] width 149 height 16
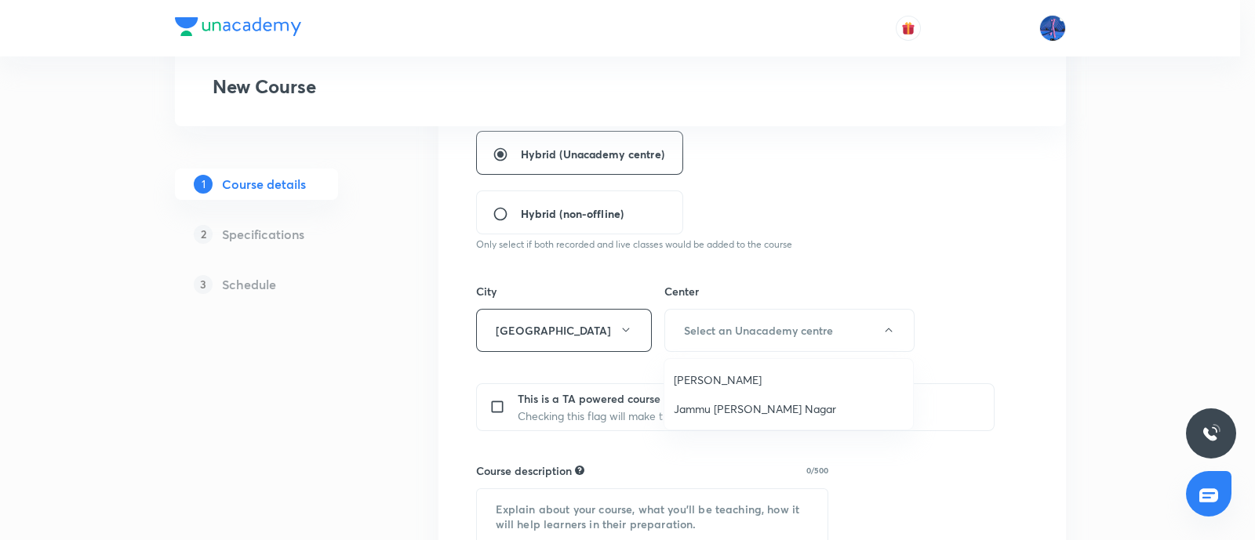
click at [693, 401] on span "Jammu [PERSON_NAME] Nagar" at bounding box center [789, 409] width 230 height 16
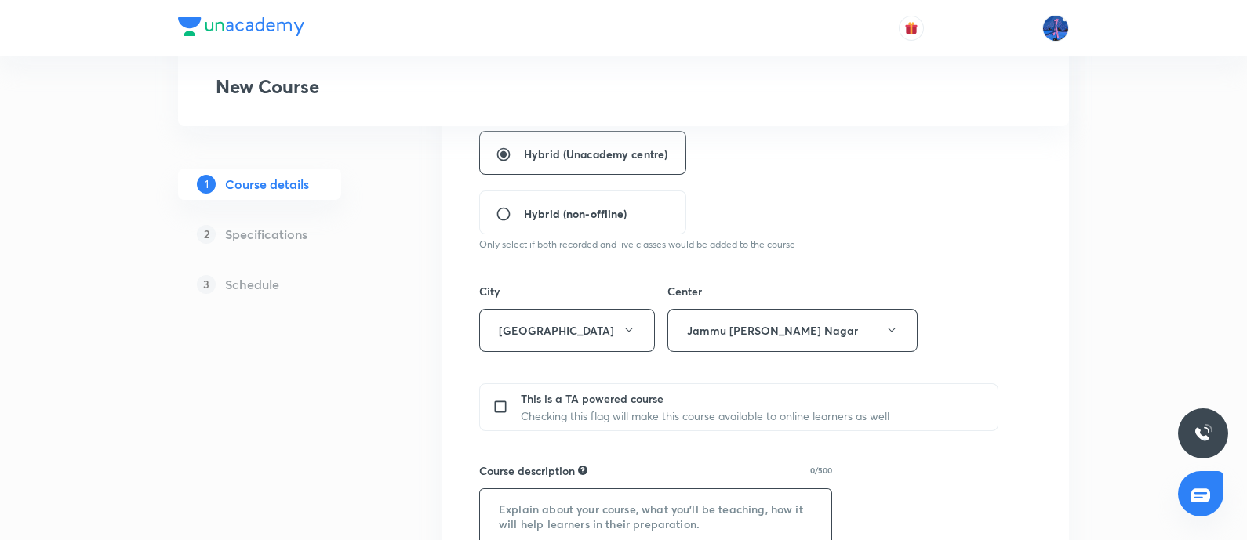
click at [608, 527] on textarea at bounding box center [655, 524] width 351 height 70
paste textarea ""In this course, [PERSON_NAME] will provide in-depth knowledge of Chemistry. Th…"
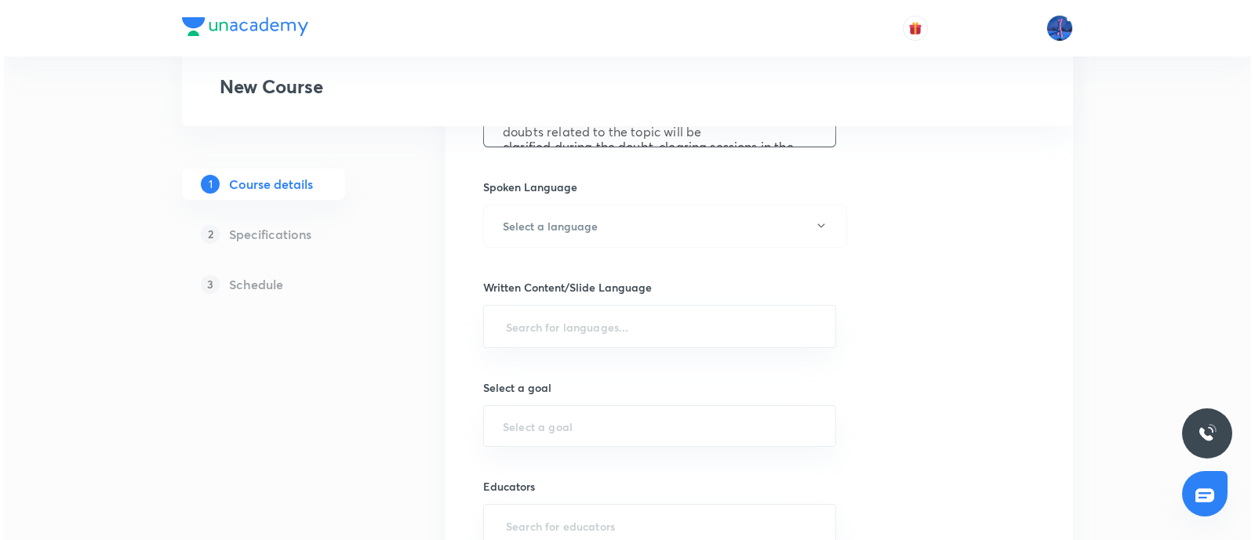
scroll to position [792, 0]
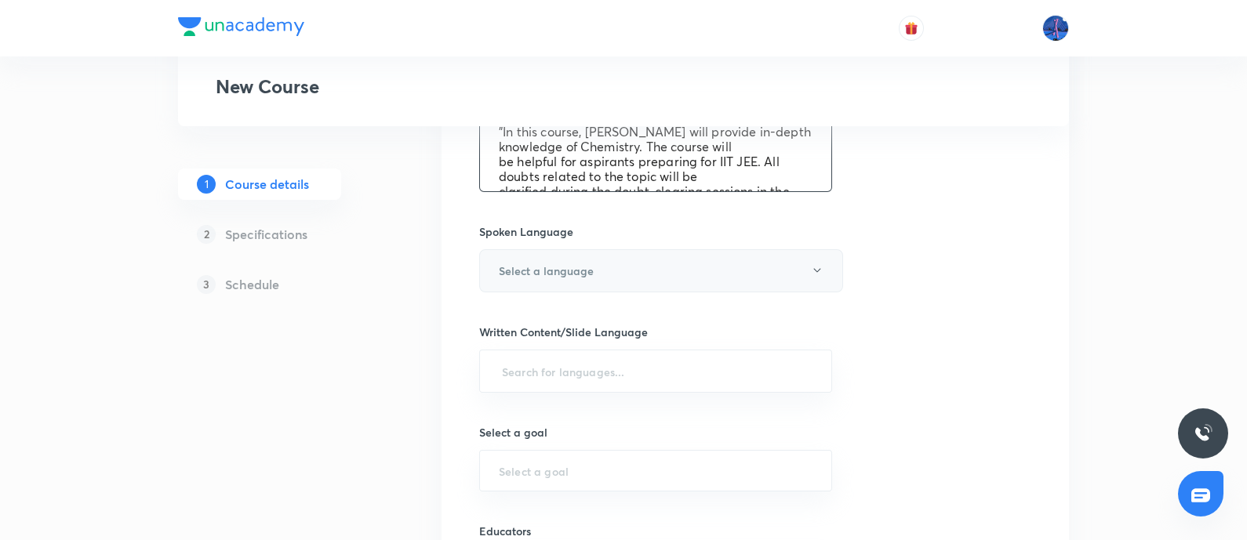
type textarea ""In this course, Anket Surmal will provide in-depth knowledge of Chemistry. The…"
click at [720, 260] on button "Select a language" at bounding box center [661, 270] width 364 height 43
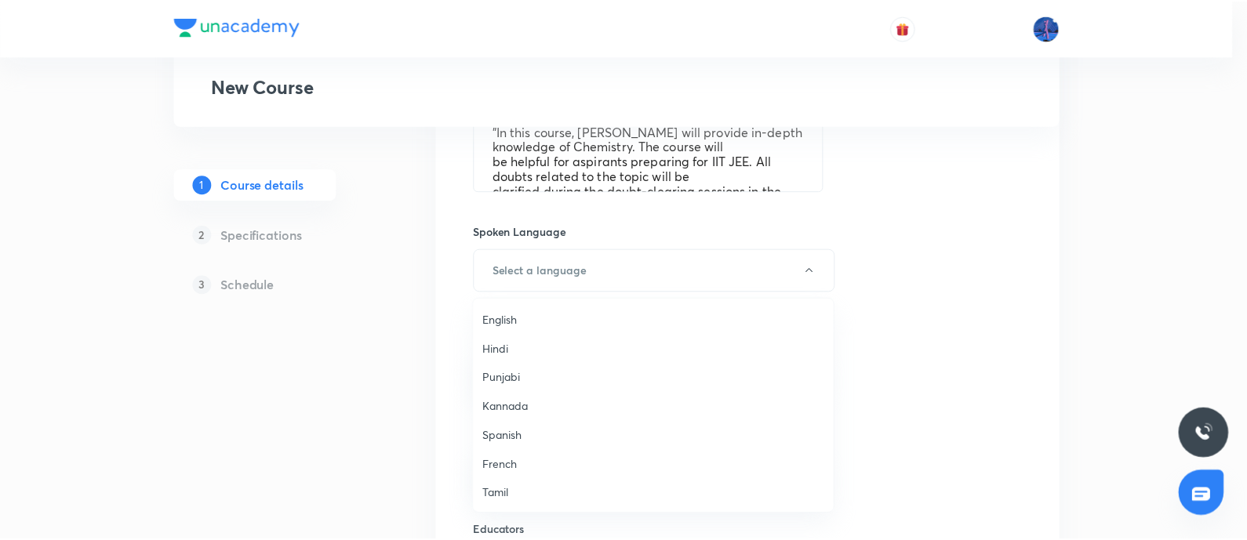
scroll to position [464, 0]
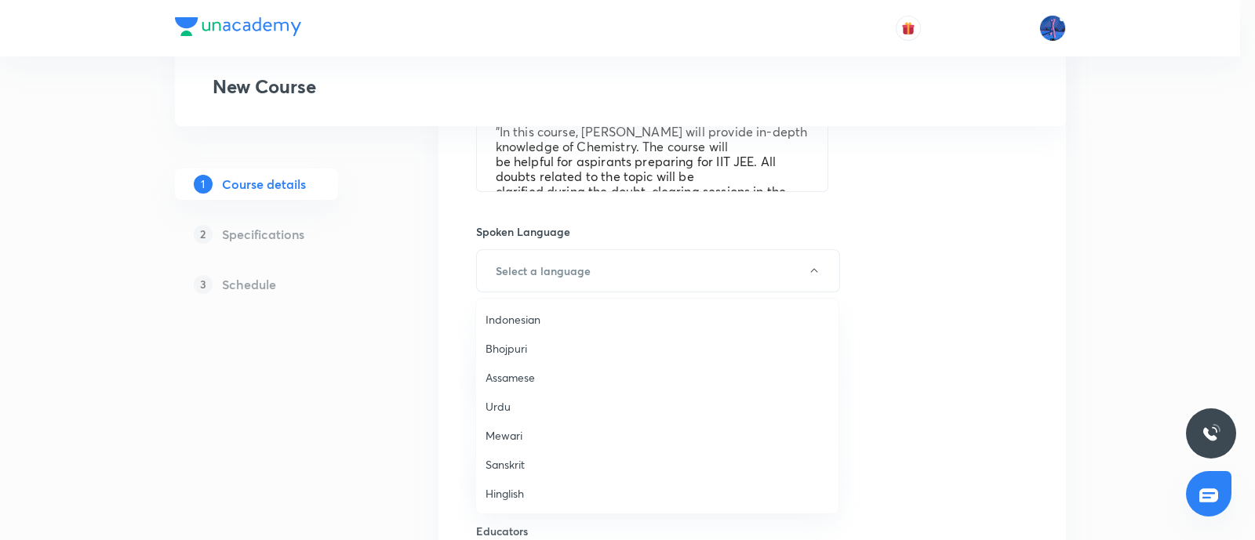
click at [504, 496] on span "Hinglish" at bounding box center [656, 493] width 343 height 16
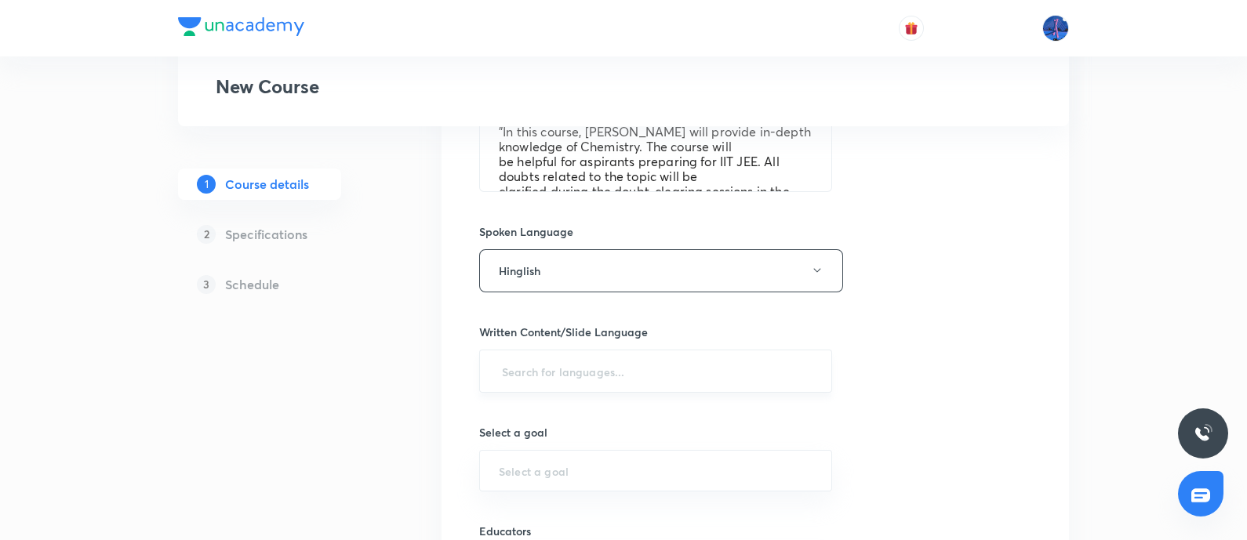
click at [619, 370] on input "text" at bounding box center [656, 371] width 314 height 29
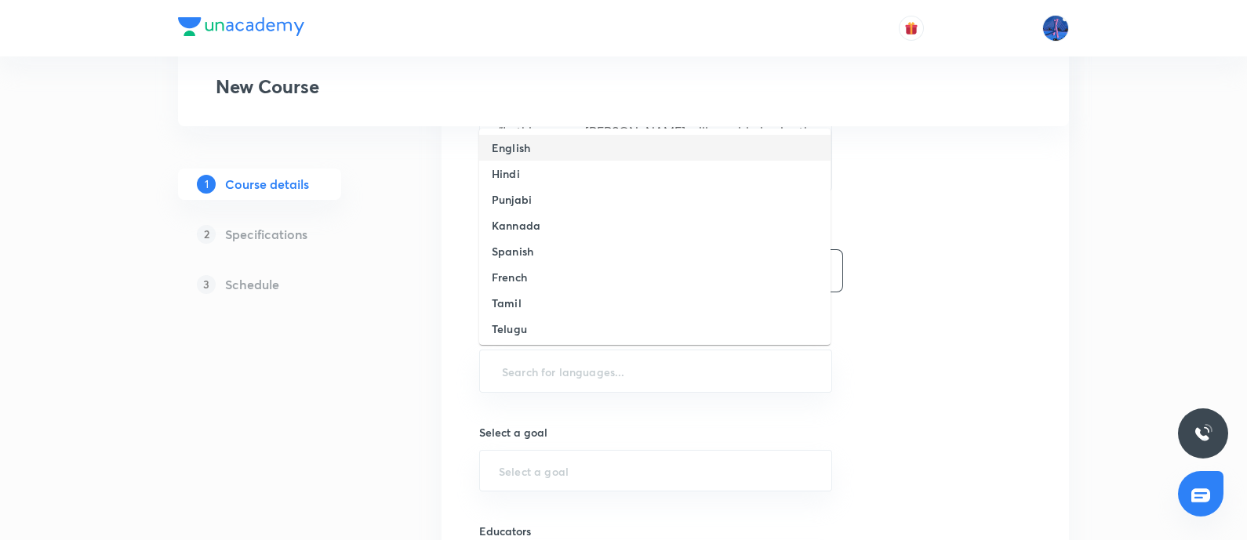
click at [555, 152] on li "English" at bounding box center [654, 148] width 351 height 26
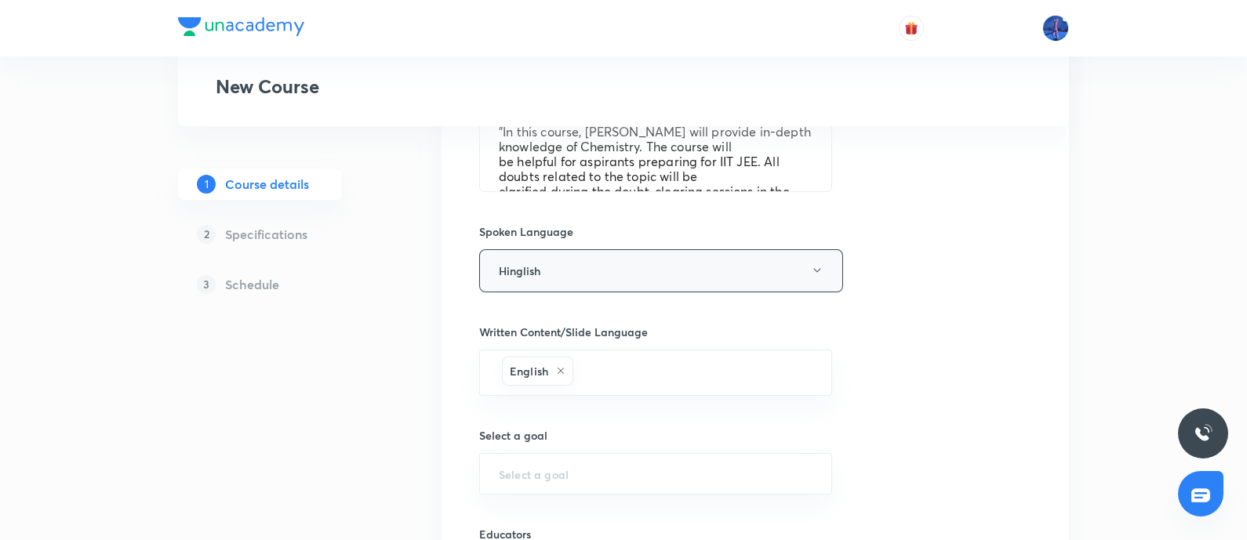
scroll to position [988, 0]
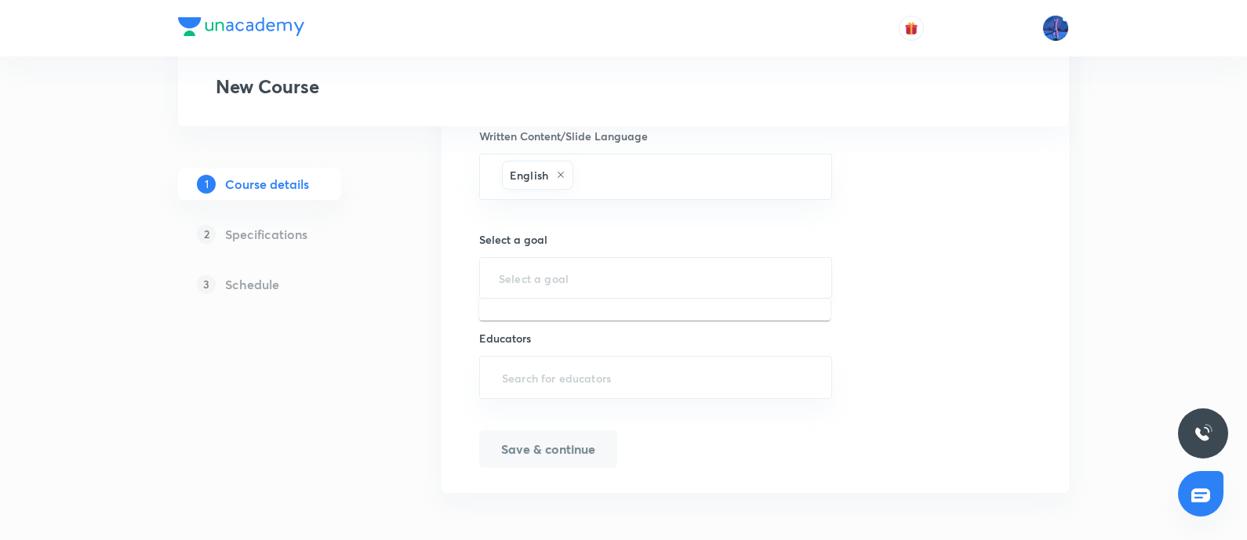
click at [738, 276] on input "text" at bounding box center [656, 278] width 314 height 15
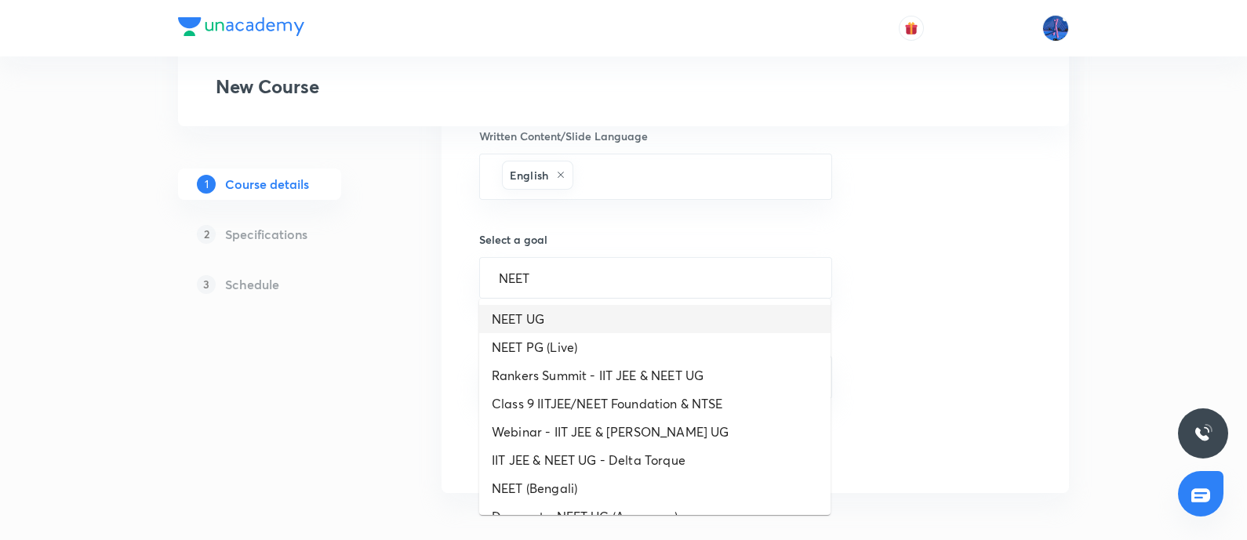
click at [591, 320] on li "NEET UG" at bounding box center [654, 319] width 351 height 28
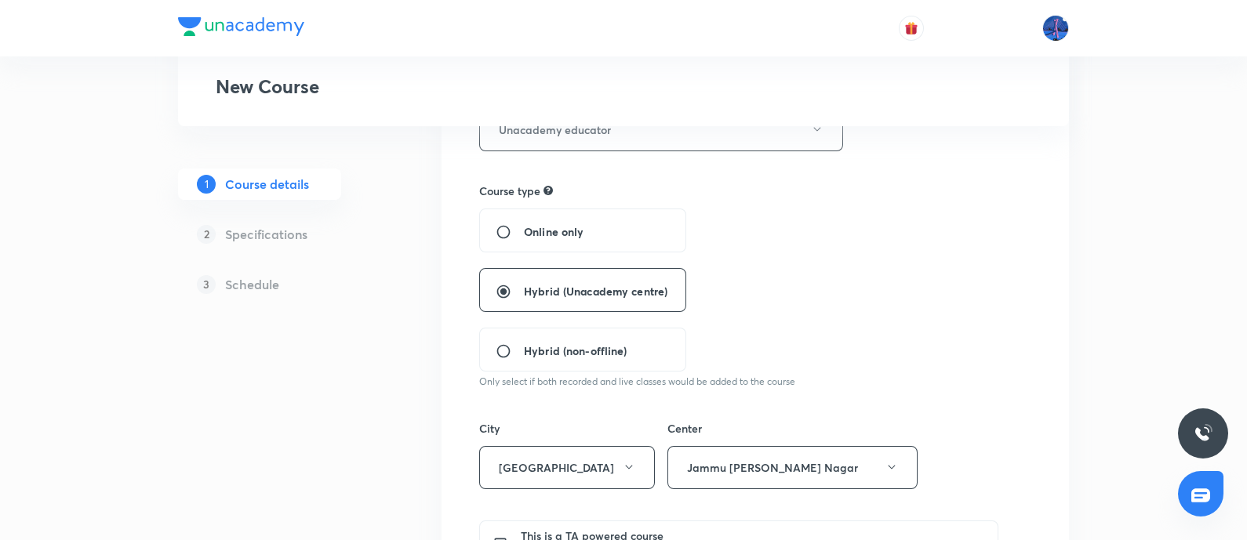
scroll to position [302, 0]
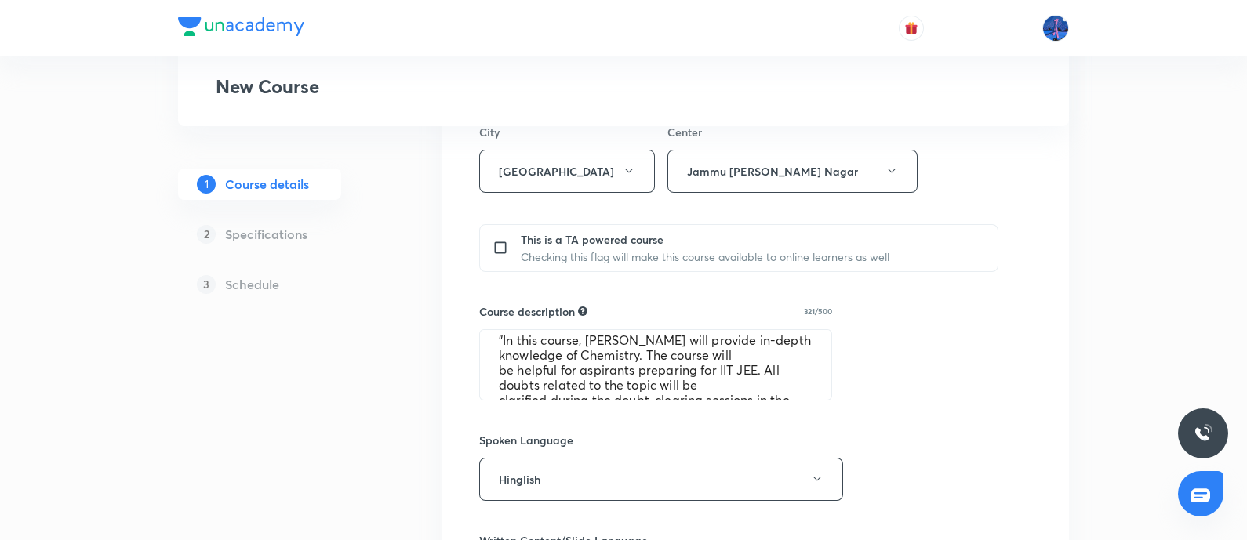
scroll to position [620, 0]
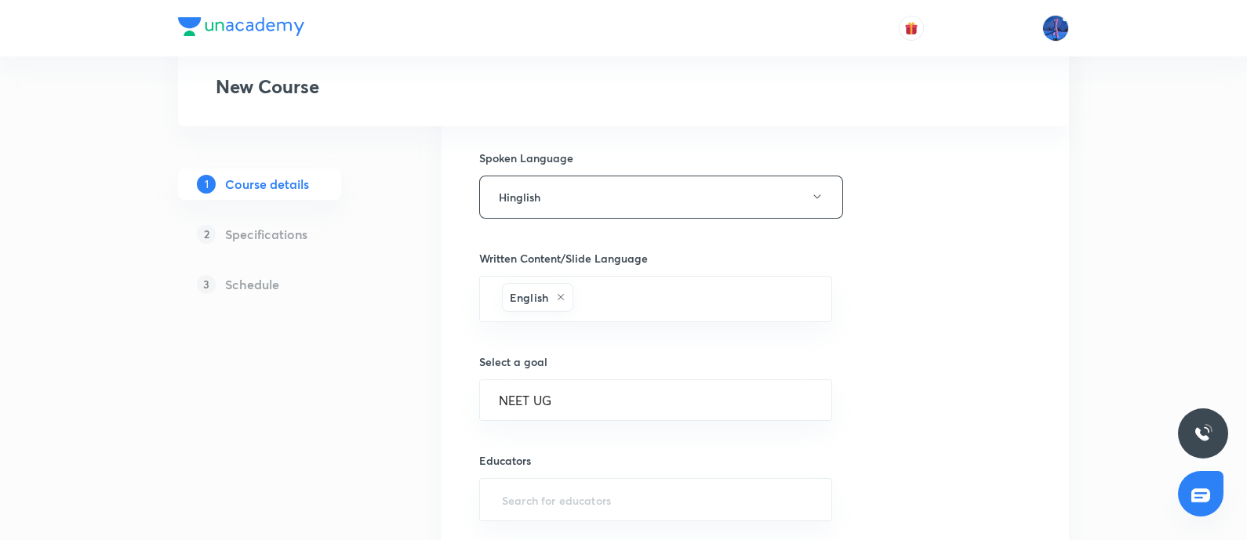
click at [659, 379] on div "NEET UG ​" at bounding box center [655, 400] width 353 height 42
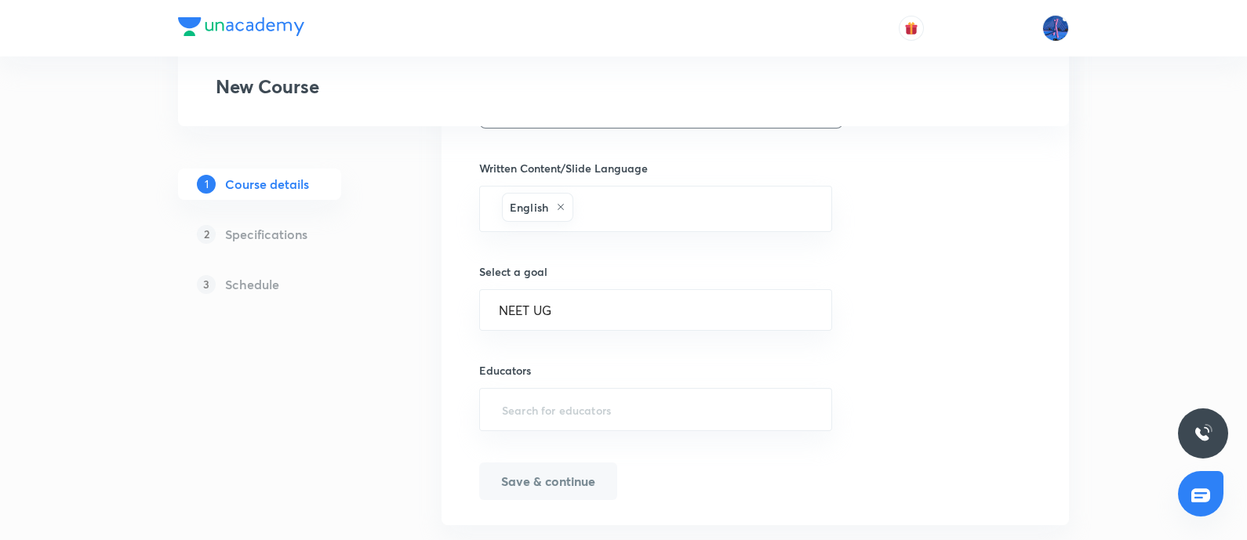
scroll to position [988, 0]
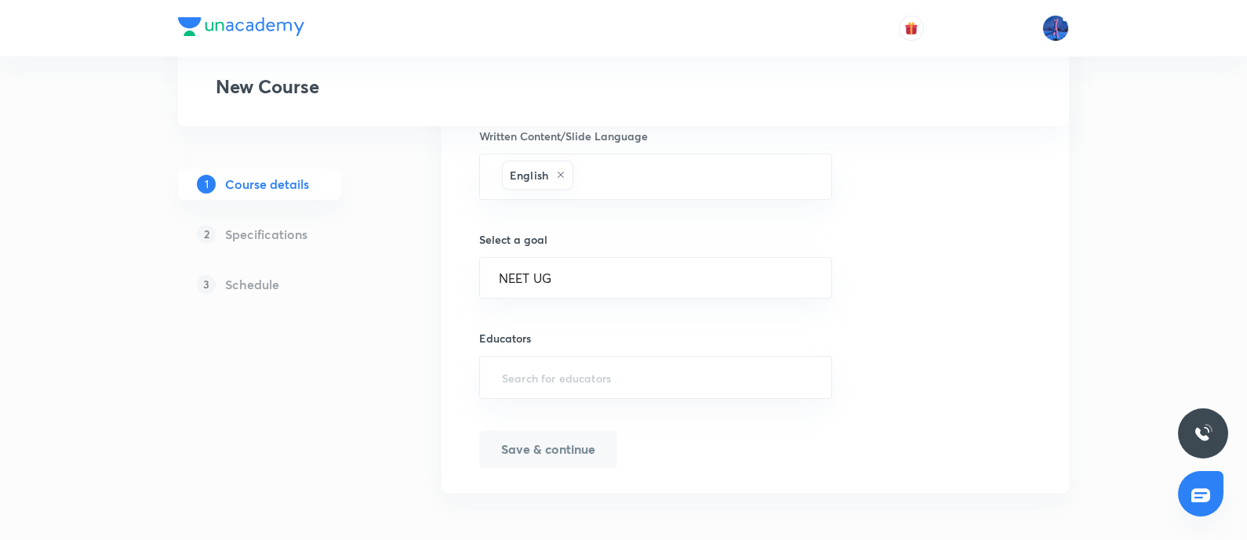
click at [659, 378] on input "text" at bounding box center [656, 377] width 314 height 29
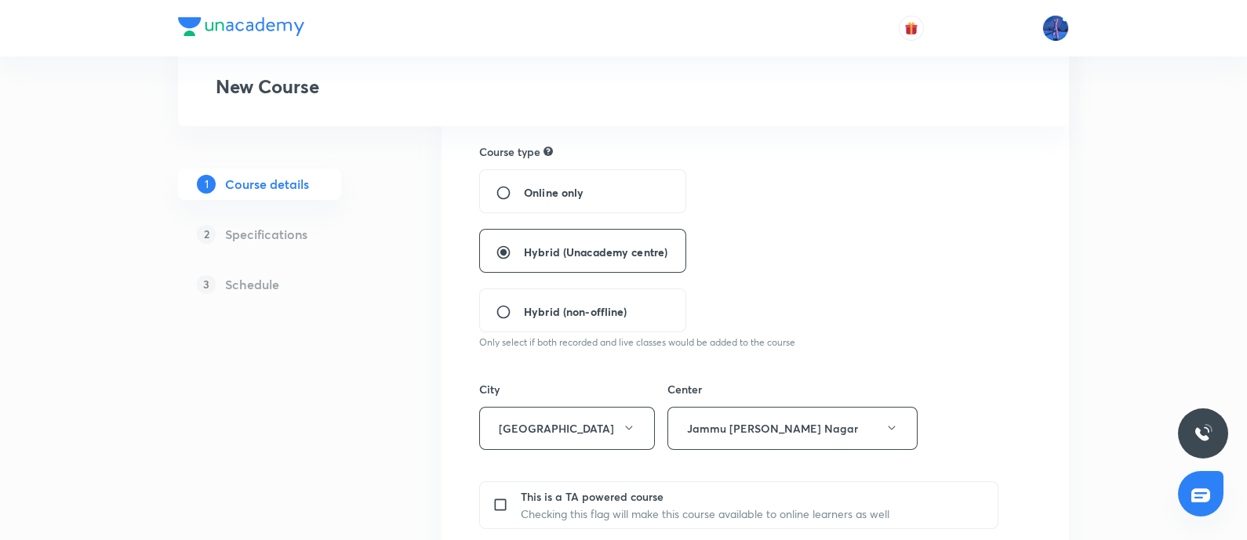
scroll to position [0, 0]
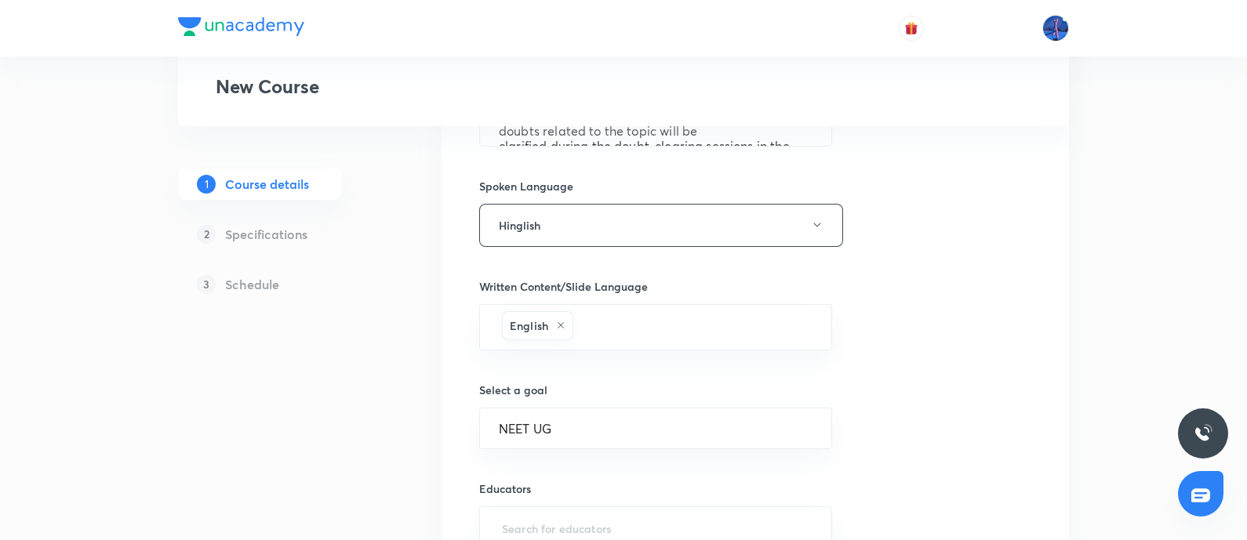
scroll to position [890, 0]
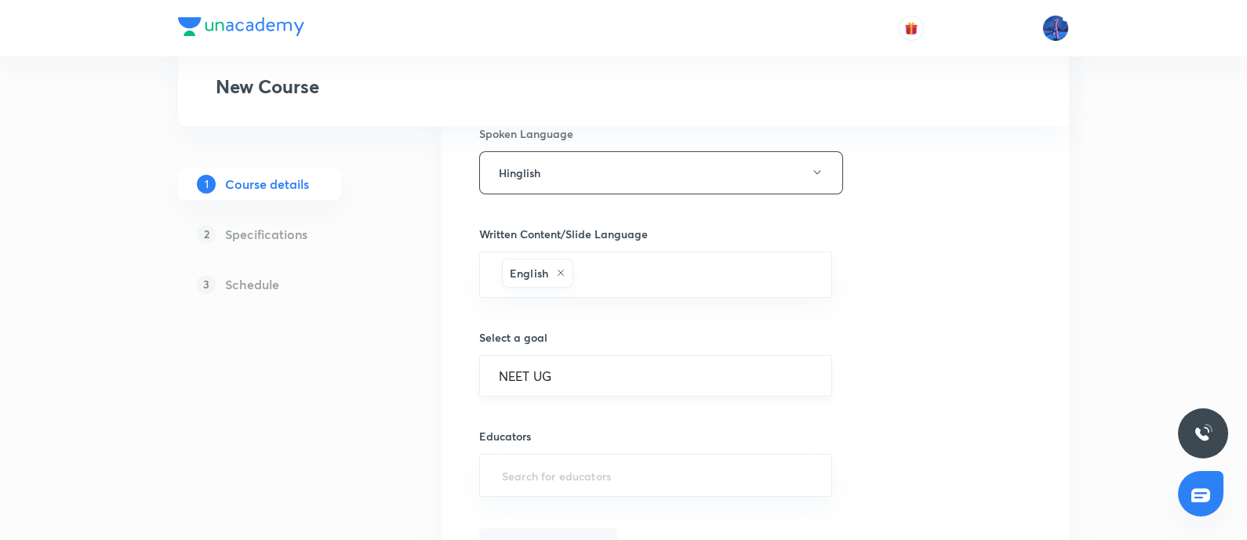
click at [620, 375] on input "NEET UG" at bounding box center [656, 376] width 314 height 15
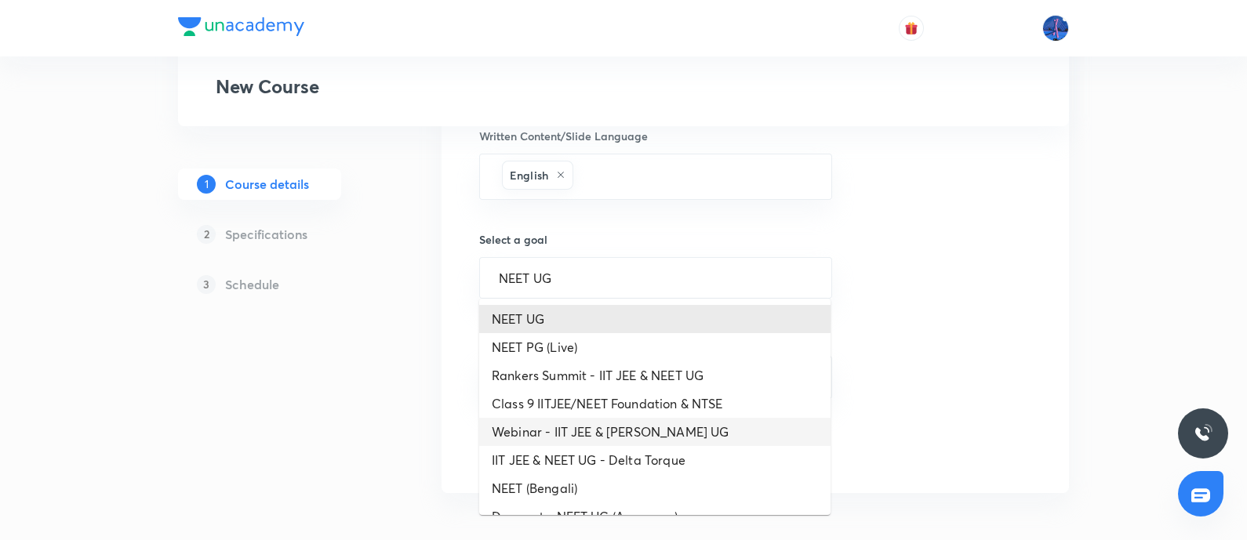
scroll to position [971, 0]
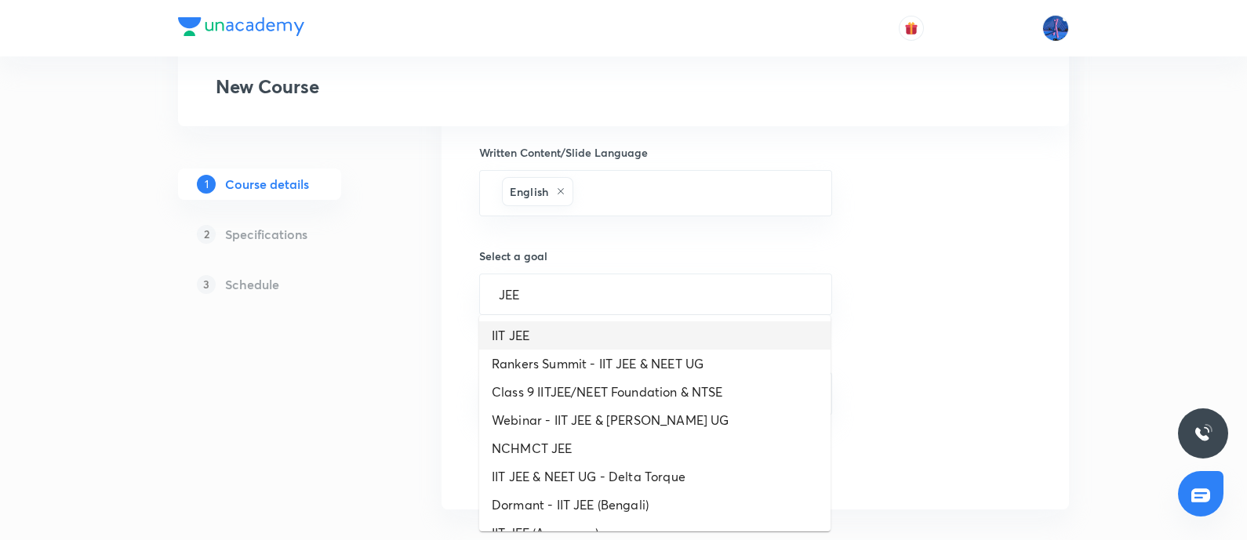
click at [608, 333] on li "IIT JEE" at bounding box center [654, 335] width 351 height 28
type input "IIT JEE"
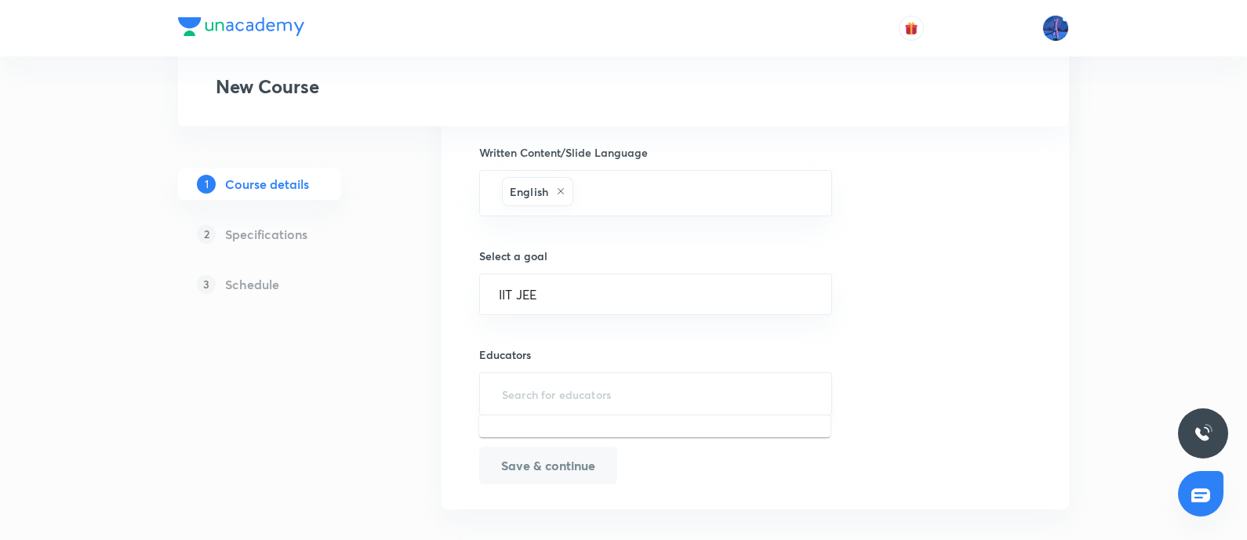
click at [583, 387] on input "text" at bounding box center [656, 393] width 314 height 29
paste input "0i0kdz2fw5rl"
type input "0i0kdz2fw5rl"
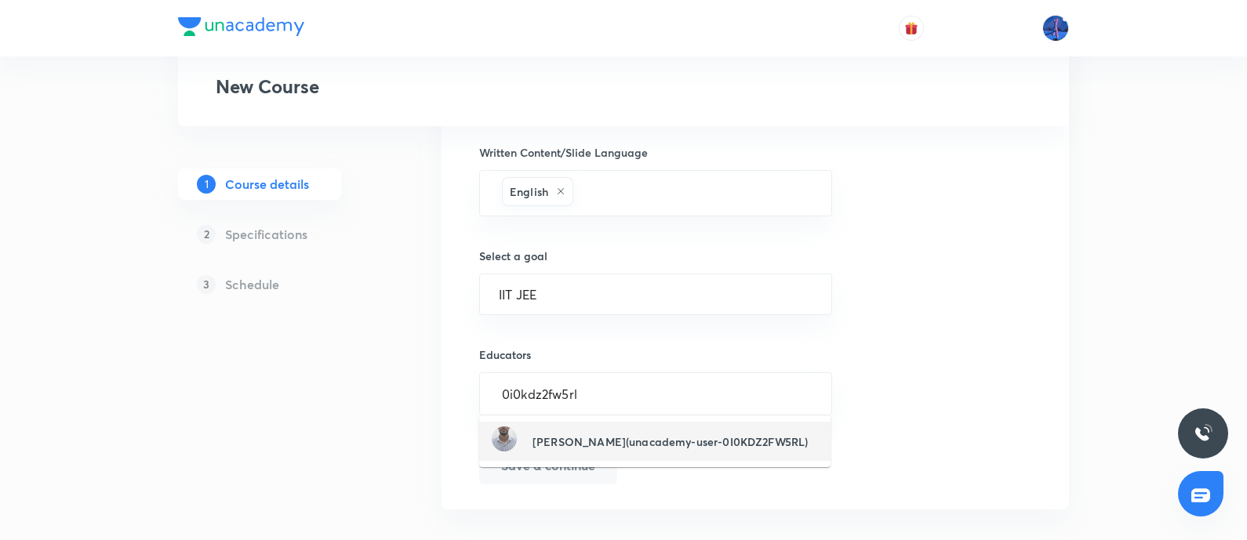
click at [564, 445] on h6 "Anket Surmal(unacademy-user-0I0KDZ2FW5RL)" at bounding box center [669, 442] width 275 height 16
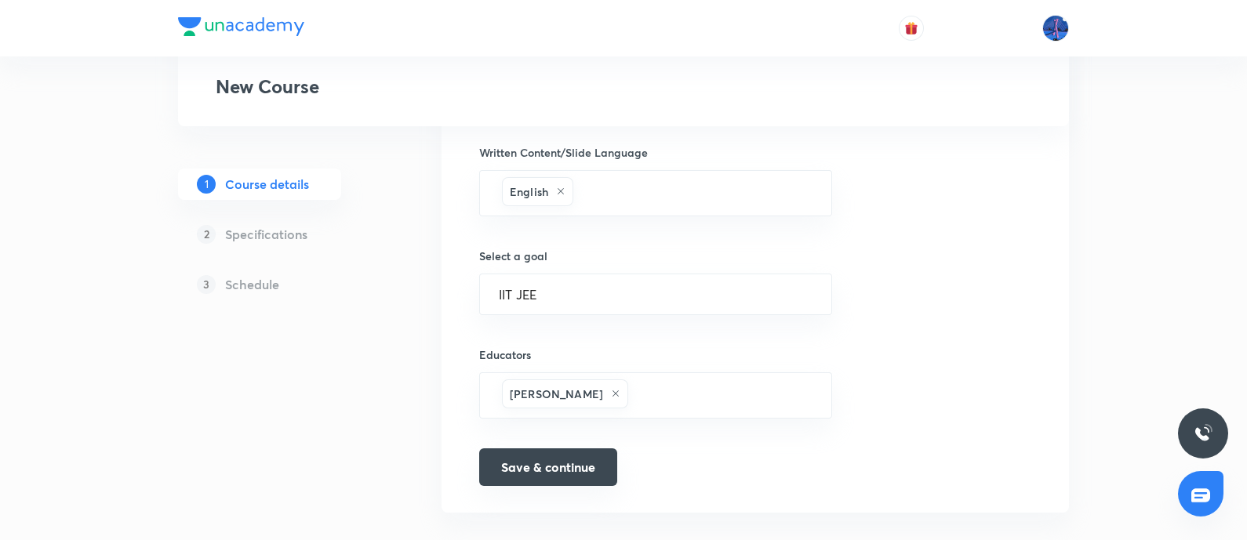
click at [537, 466] on button "Save & continue" at bounding box center [548, 467] width 138 height 38
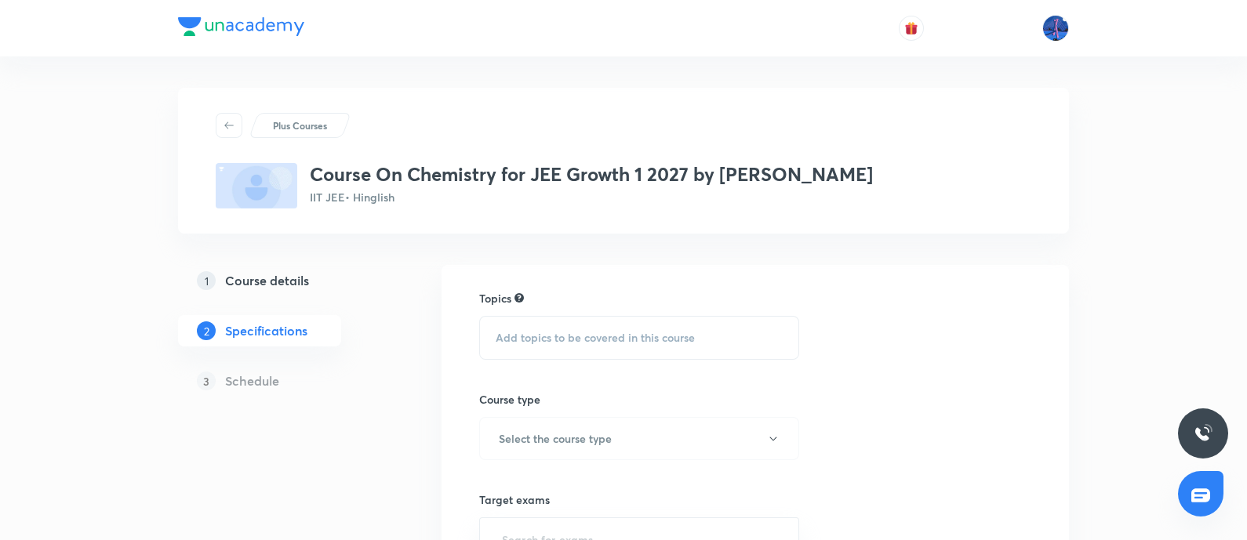
click at [570, 340] on span "Add topics to be covered in this course" at bounding box center [595, 338] width 199 height 13
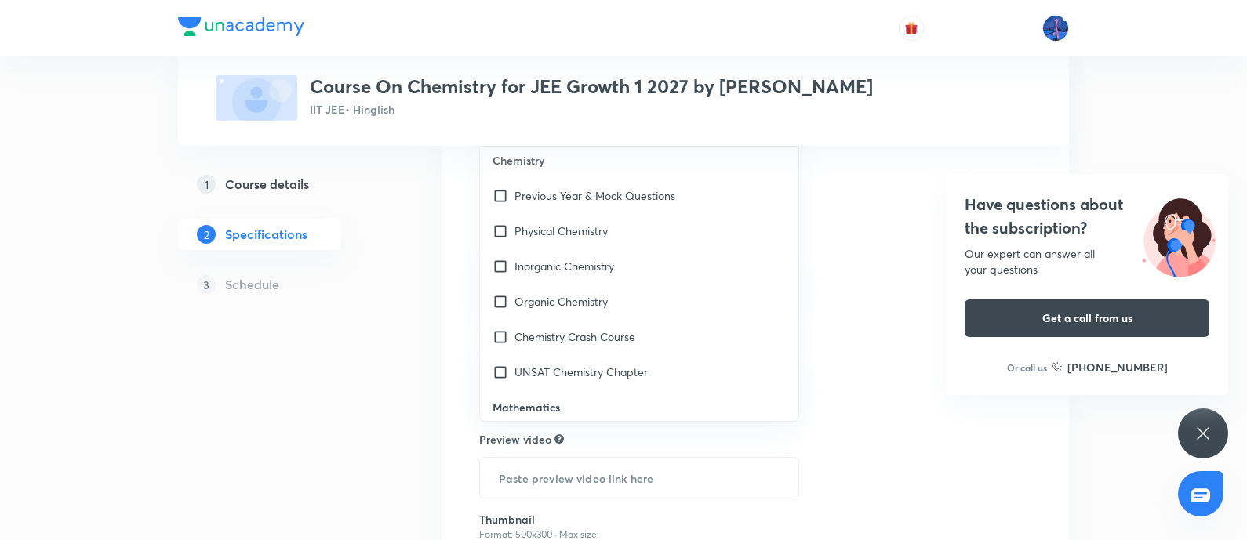
scroll to position [1611, 0]
click at [502, 300] on input "checkbox" at bounding box center [503, 298] width 22 height 16
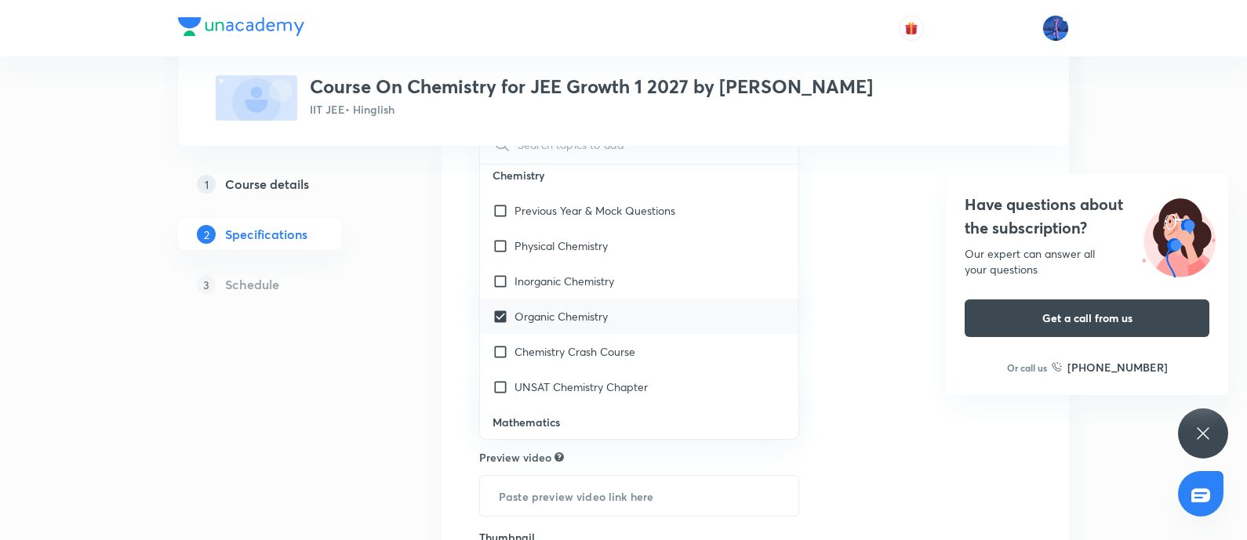
click at [502, 300] on div "Organic Chemistry" at bounding box center [639, 316] width 318 height 35
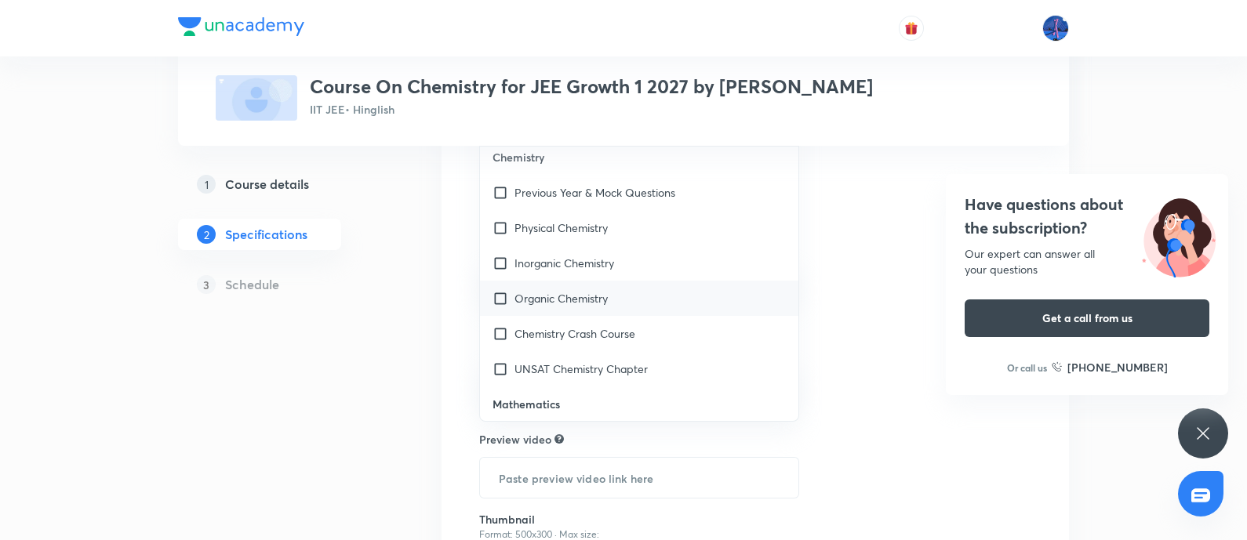
click at [499, 299] on input "checkbox" at bounding box center [503, 298] width 22 height 16
checkbox input "true"
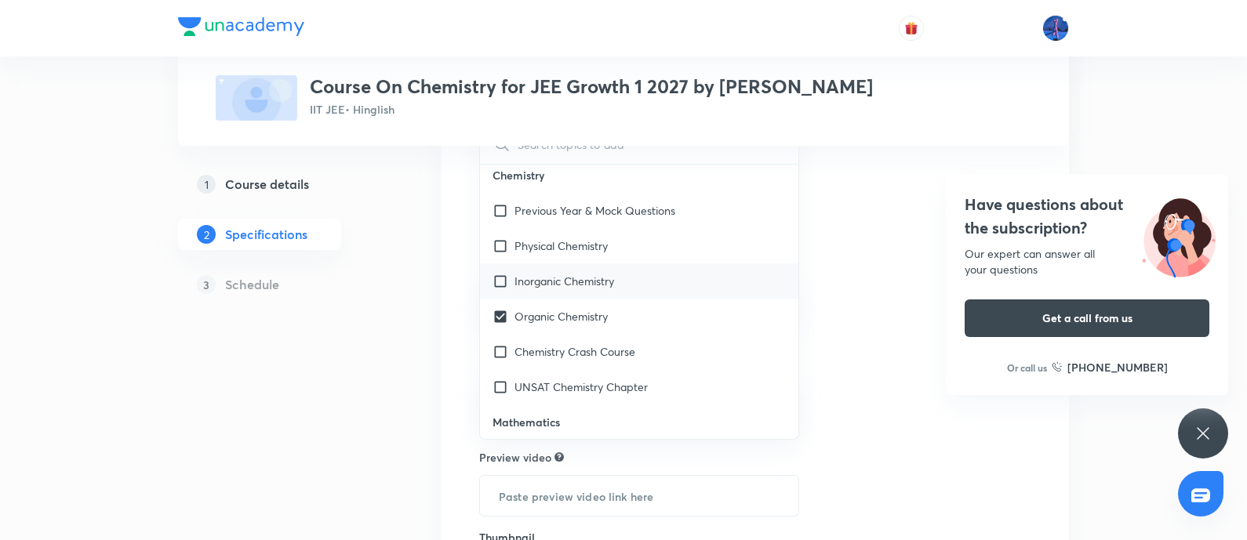
click at [499, 278] on input "checkbox" at bounding box center [503, 281] width 22 height 16
checkbox input "true"
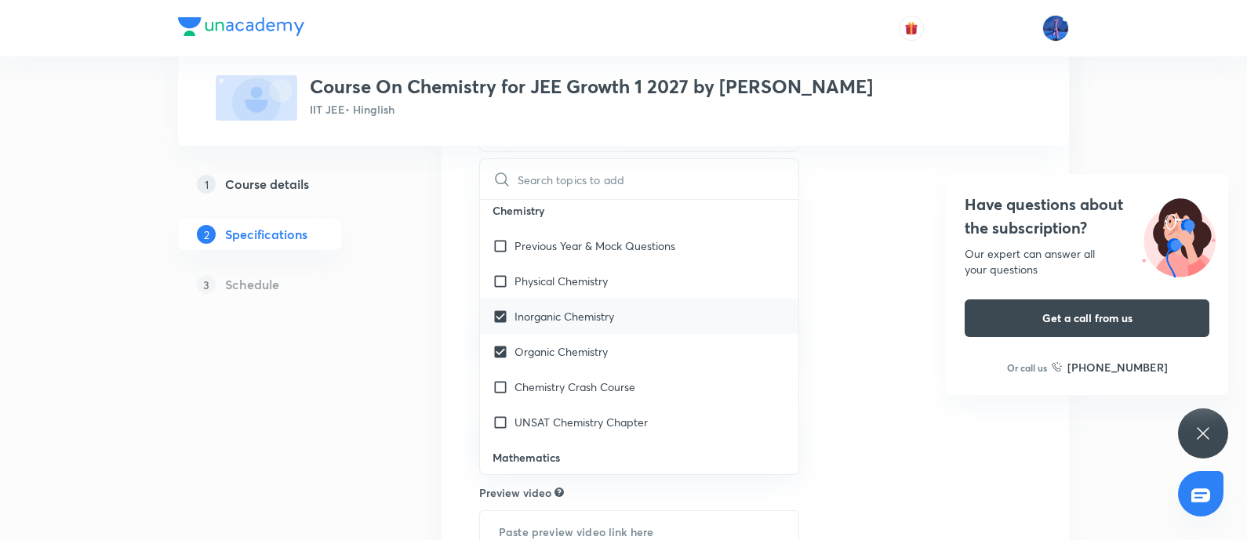
click at [499, 278] on input "checkbox" at bounding box center [503, 281] width 22 height 16
checkbox input "true"
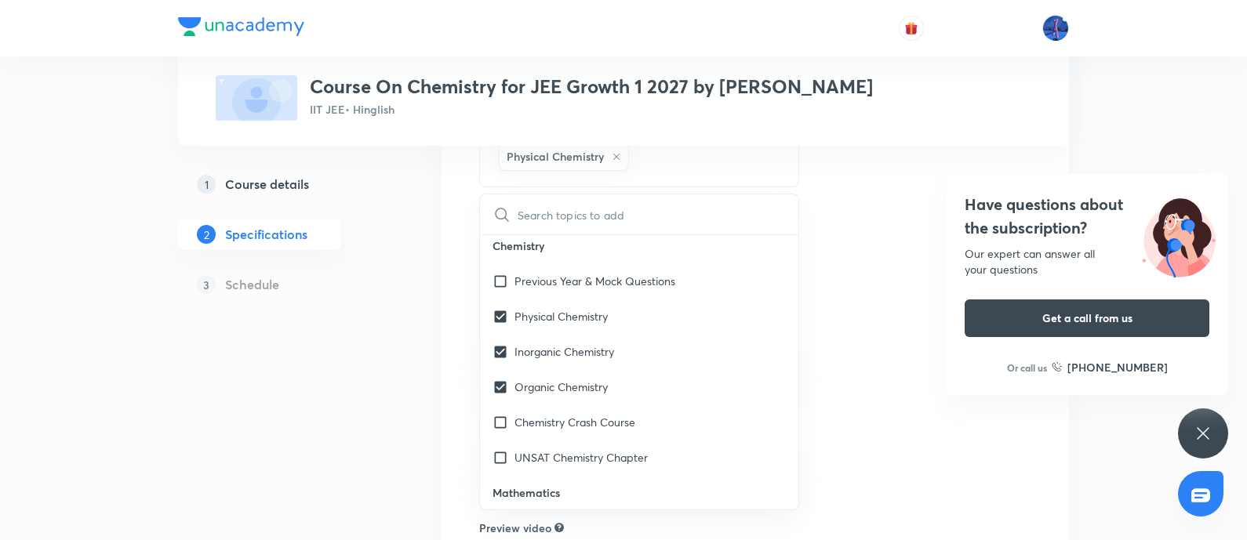
click at [902, 265] on div "Topics Organic Chemistry Inorganic Chemistry Physical Chemistry CLEAR ​ Physics…" at bounding box center [755, 383] width 552 height 708
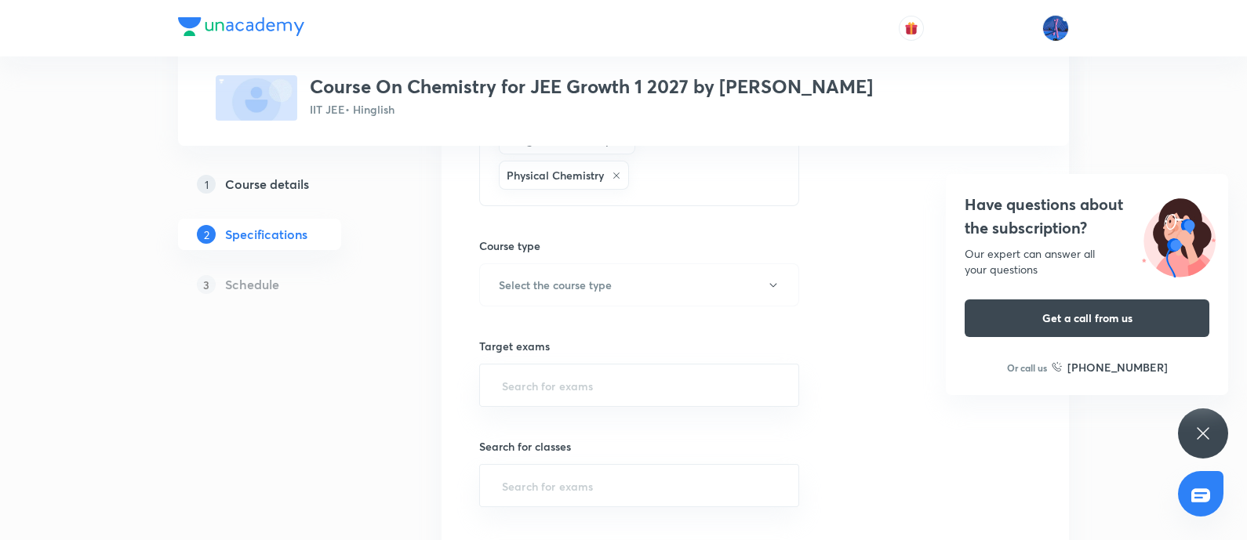
scroll to position [261, 0]
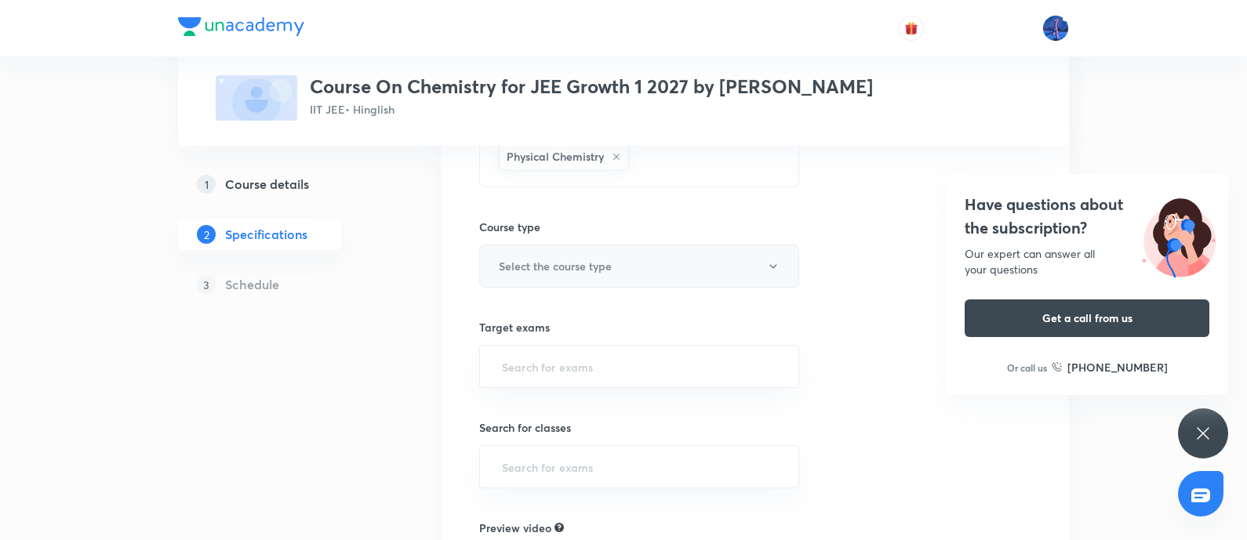
click at [761, 263] on button "Select the course type" at bounding box center [639, 266] width 320 height 43
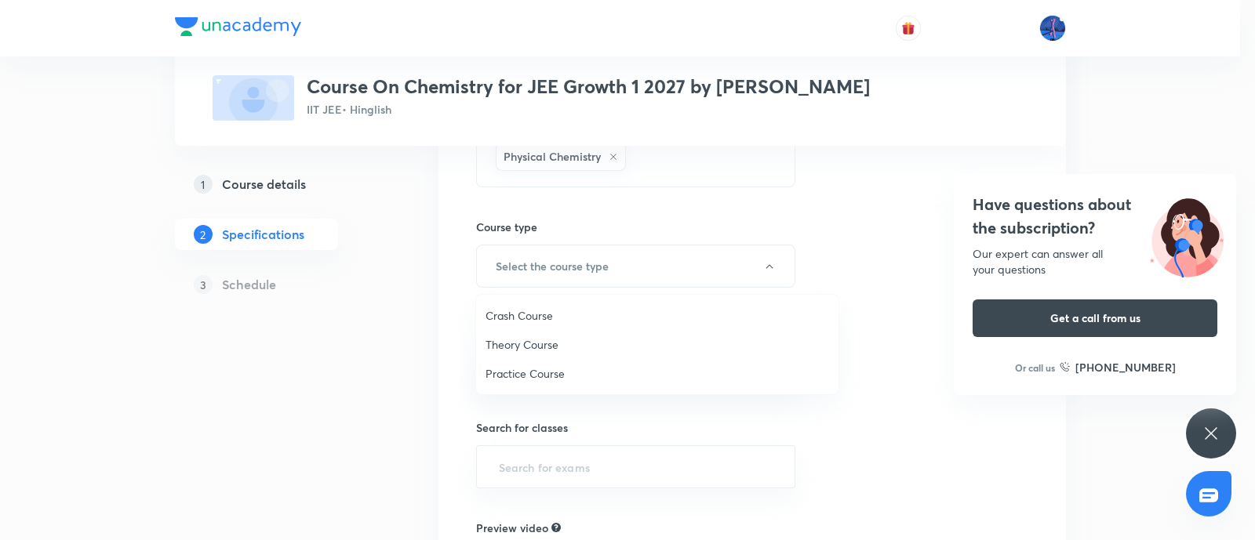
click at [561, 343] on span "Theory Course" at bounding box center [656, 344] width 343 height 16
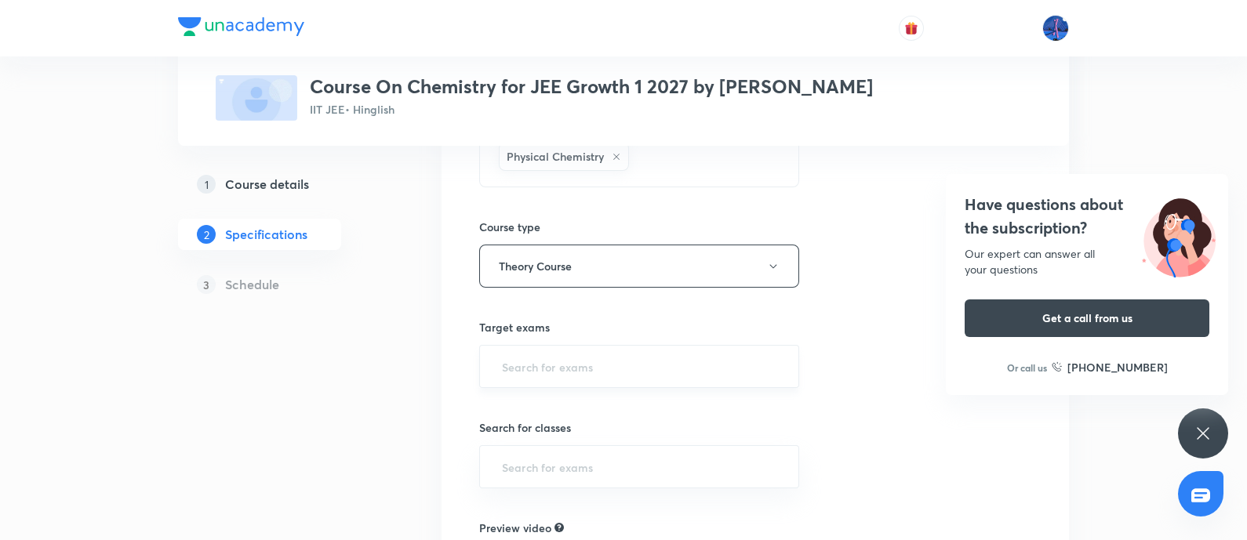
click at [623, 363] on input "text" at bounding box center [639, 366] width 281 height 29
click at [549, 405] on li "IIT JEE 2026" at bounding box center [639, 409] width 318 height 28
click at [627, 467] on input "text" at bounding box center [639, 470] width 281 height 29
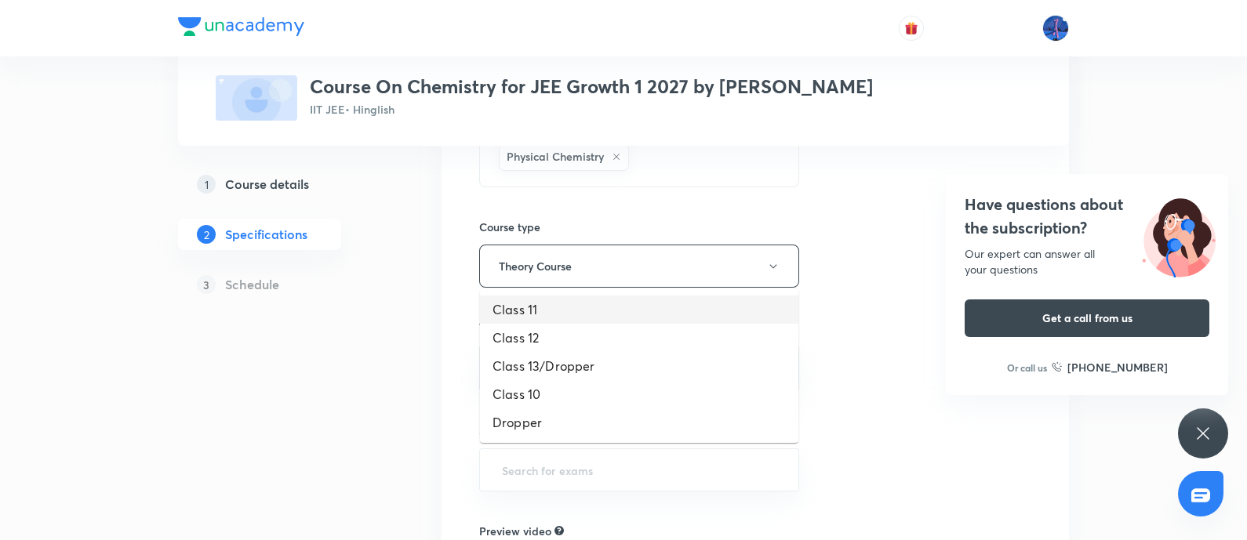
click at [561, 315] on li "Class 11" at bounding box center [639, 310] width 318 height 28
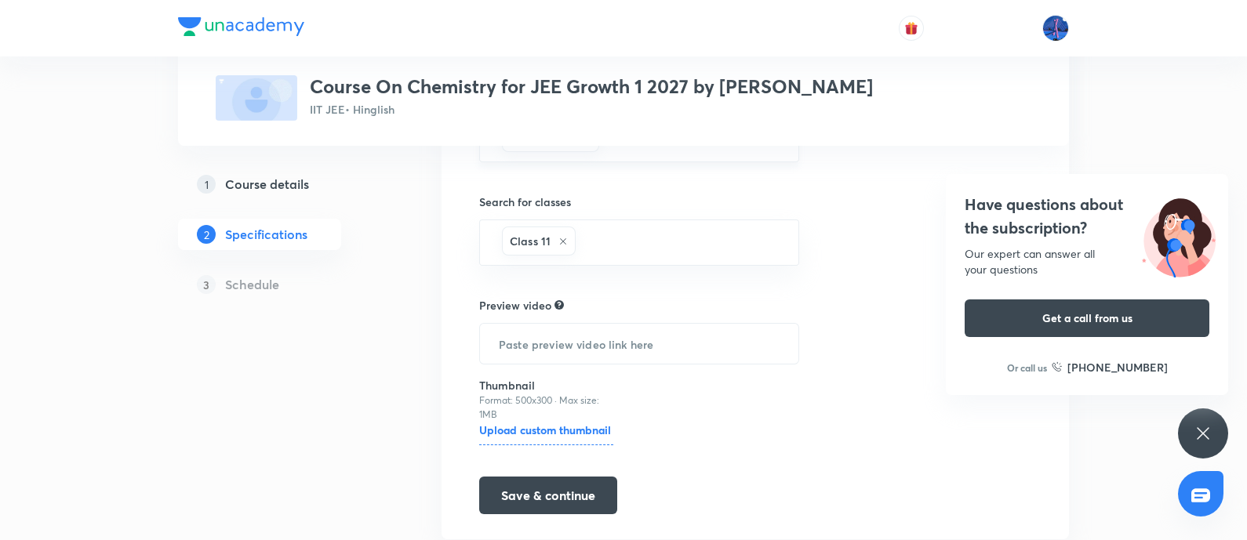
scroll to position [536, 0]
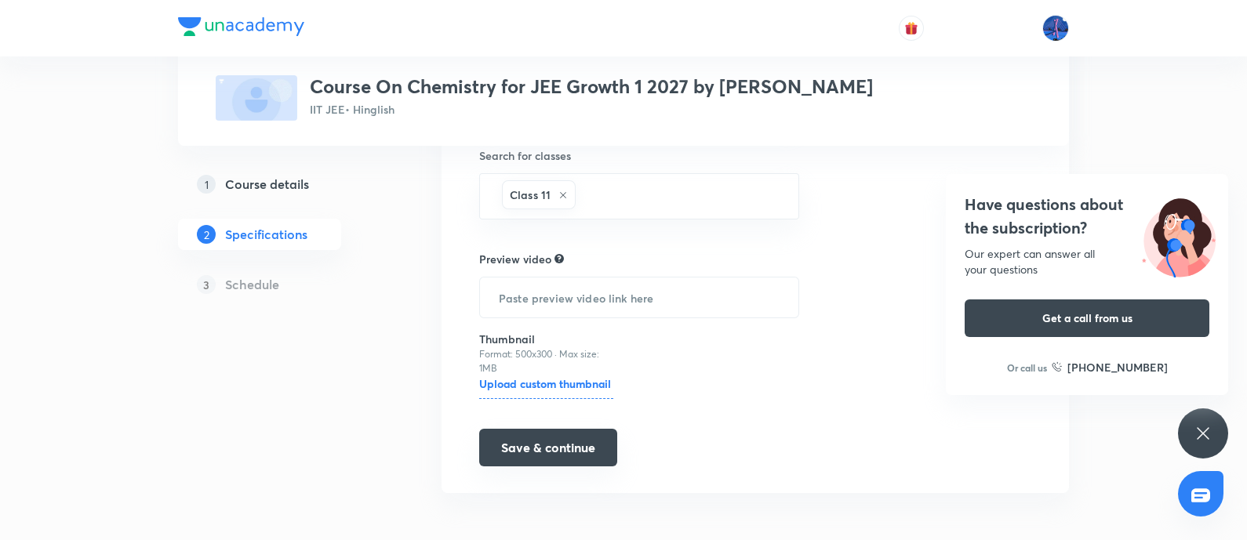
click at [542, 443] on button "Save & continue" at bounding box center [548, 448] width 138 height 38
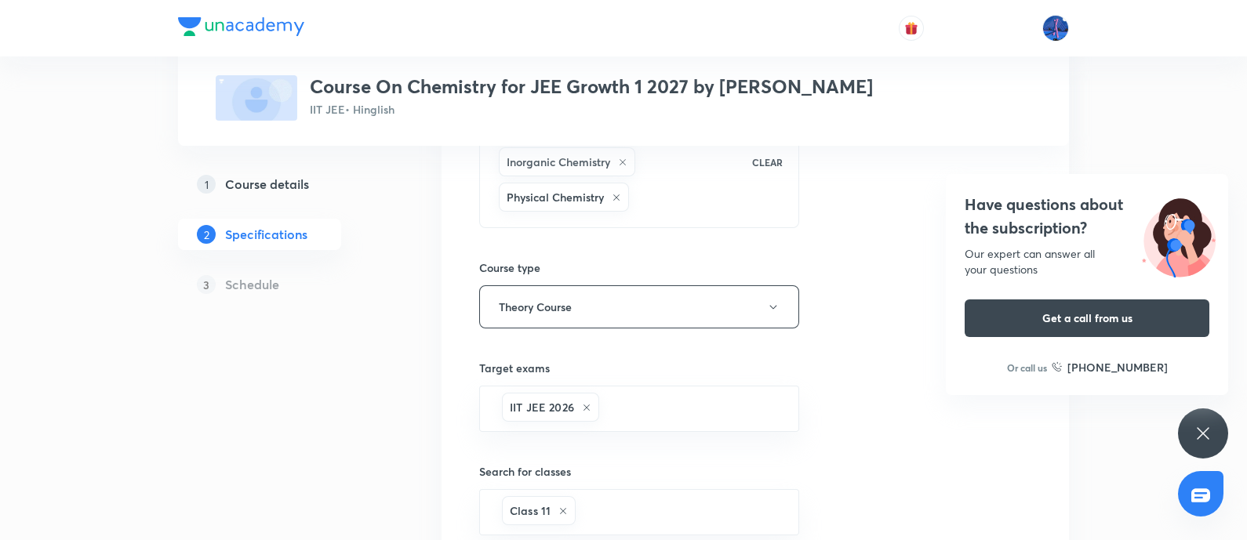
scroll to position [0, 0]
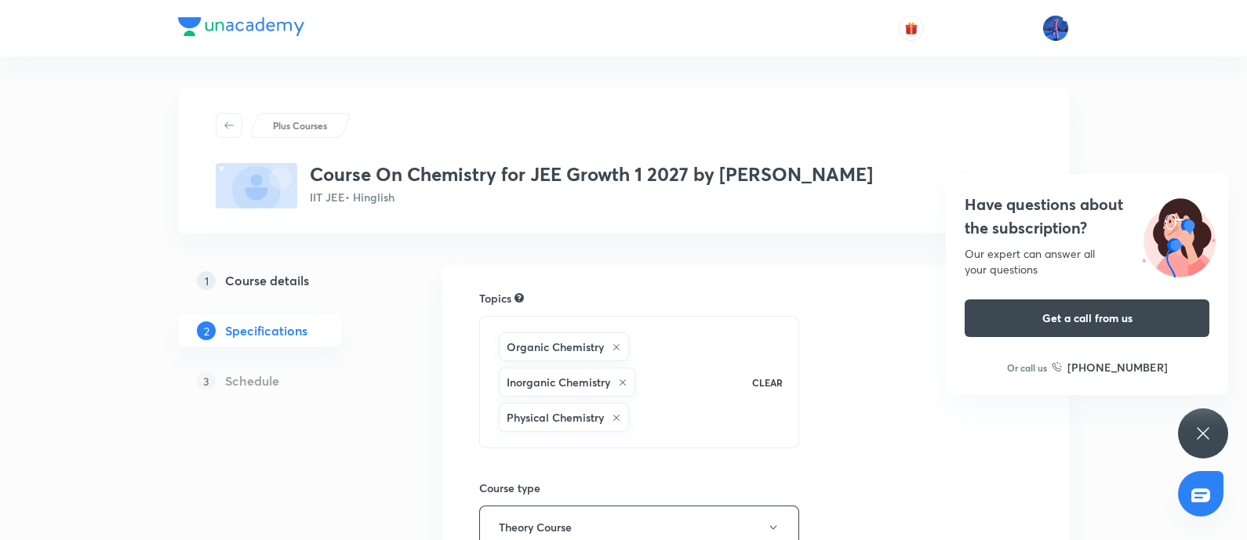
click at [699, 421] on div "Organic Chemistry Inorganic Chemistry Physical Chemistry" at bounding box center [618, 382] width 244 height 106
checkbox input "true"
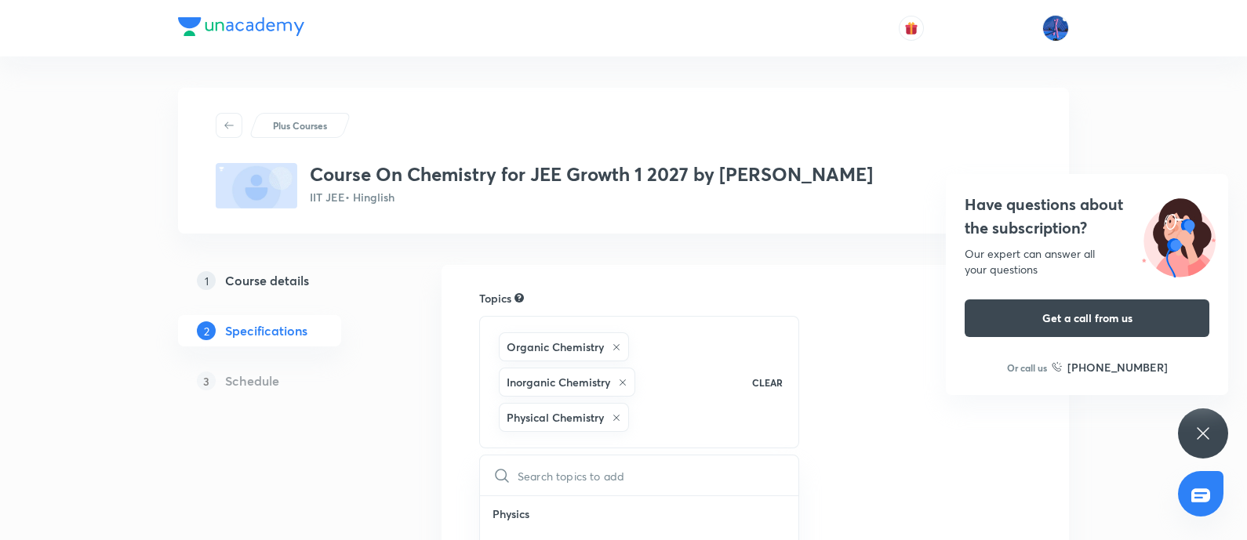
checkbox input "true"
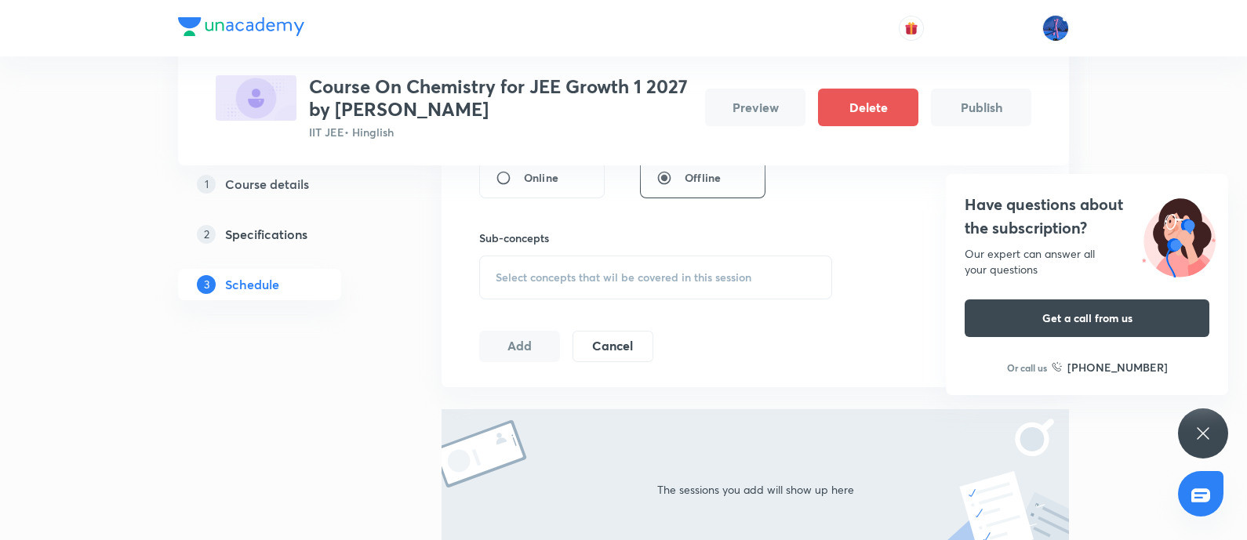
scroll to position [482, 0]
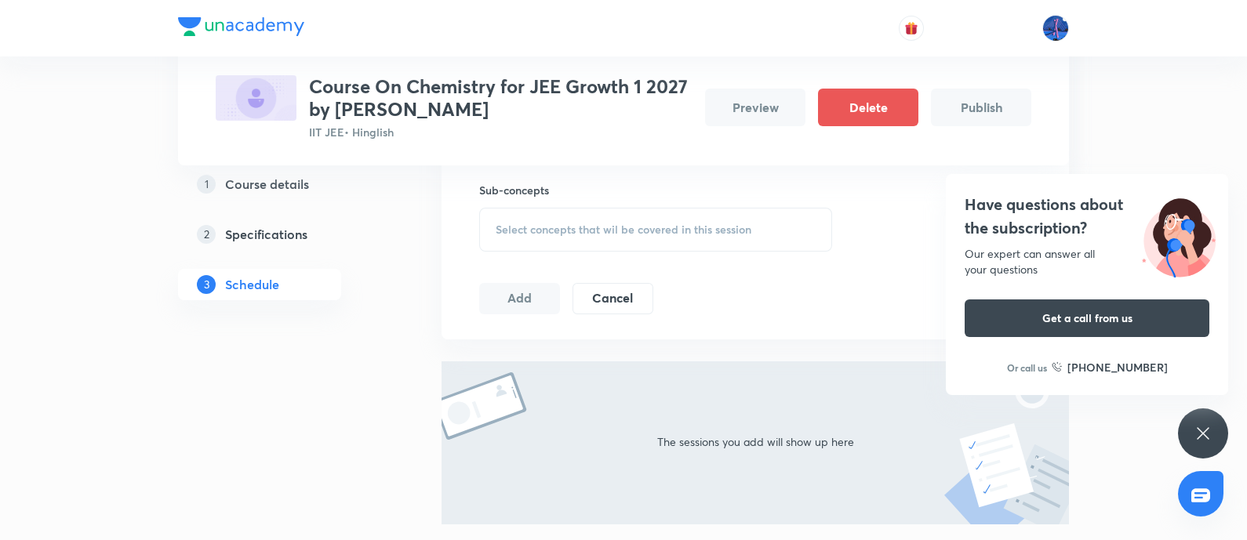
click at [666, 235] on span "Select concepts that wil be covered in this session" at bounding box center [624, 229] width 256 height 13
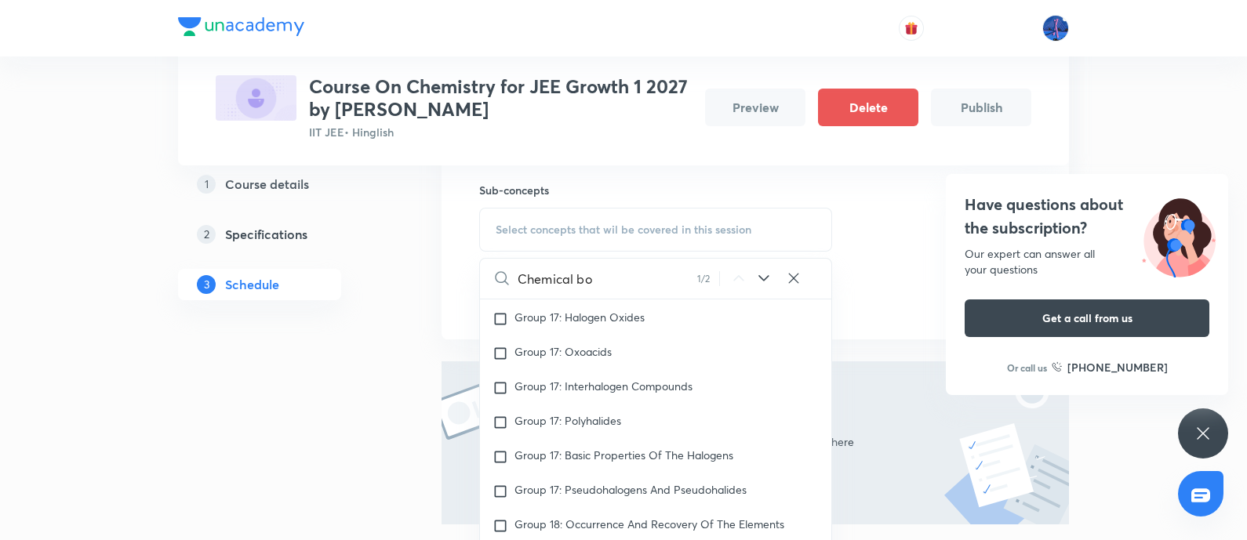
scroll to position [22004, 0]
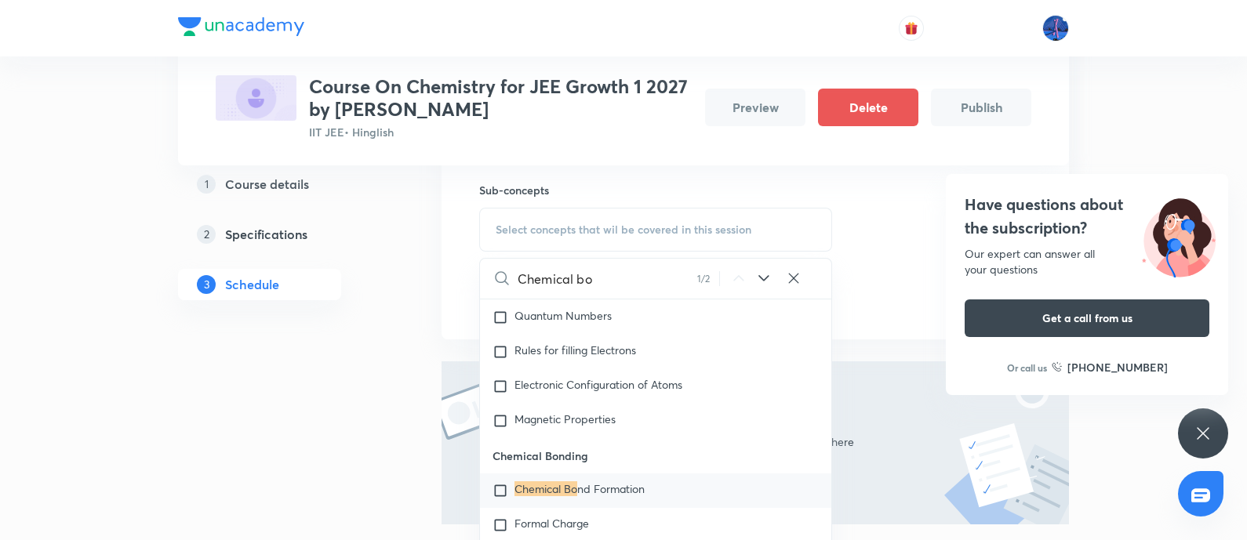
type input "Chemical bo"
drag, startPoint x: 496, startPoint y: 462, endPoint x: 599, endPoint y: 466, distance: 103.6
click at [599, 466] on p "Chemical Bonding" at bounding box center [655, 455] width 351 height 35
copy p "Chemical Bonding"
click at [552, 494] on mark "Chemical Bo" at bounding box center [545, 488] width 63 height 15
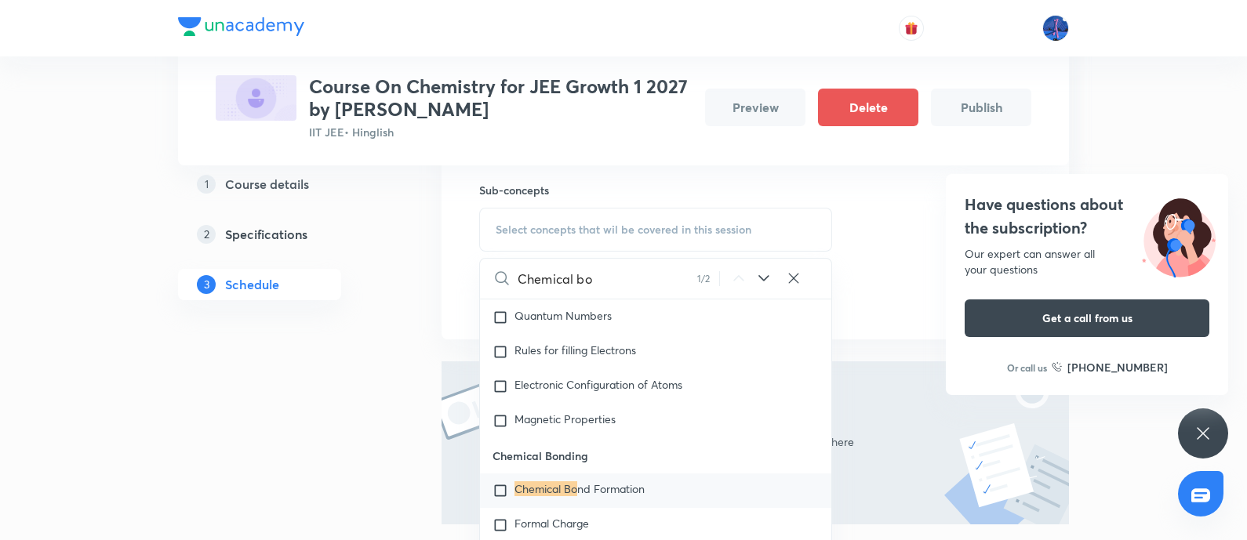
checkbox input "true"
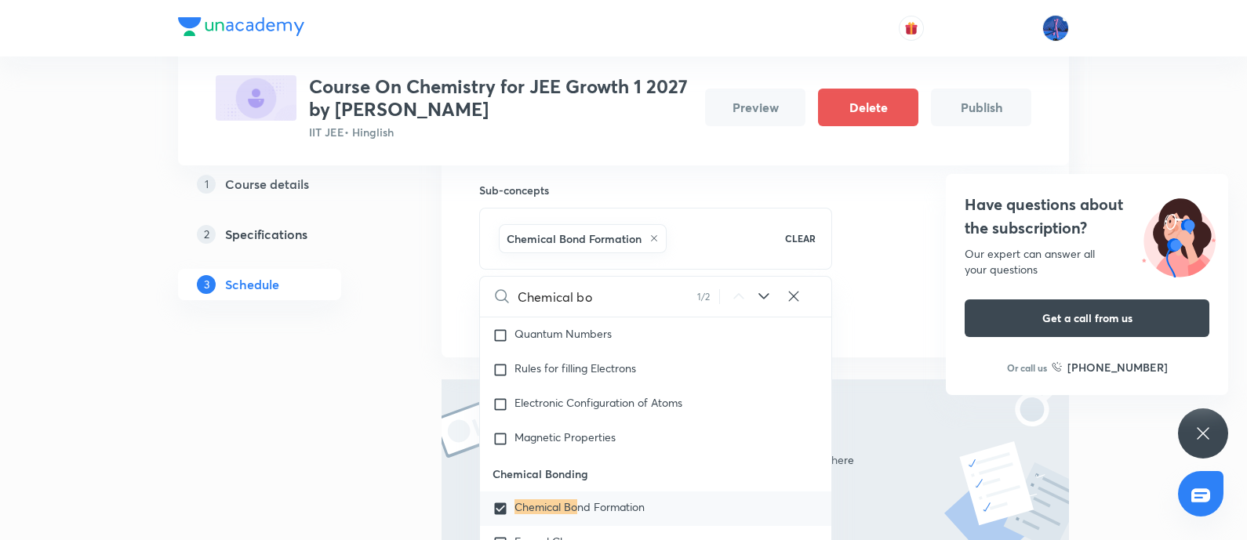
click at [867, 296] on div "Session 1 Live class Session title 0/99 ​ Session type Online Offline Sub-conce…" at bounding box center [755, 104] width 552 height 456
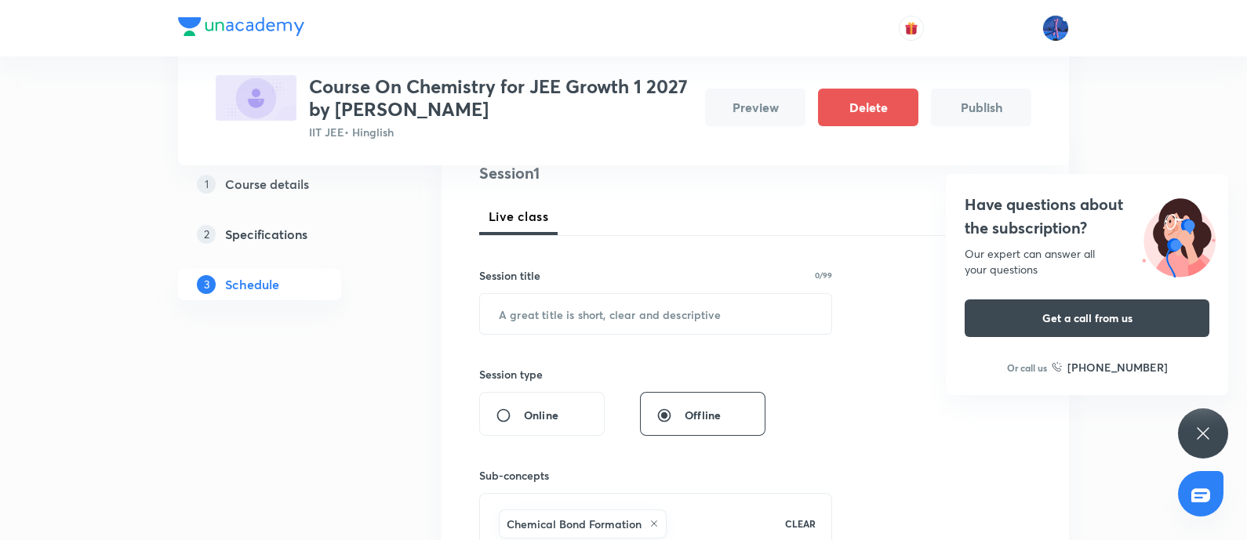
scroll to position [195, 0]
click at [666, 314] on input "text" at bounding box center [655, 316] width 351 height 40
paste input "Chemical Bonding"
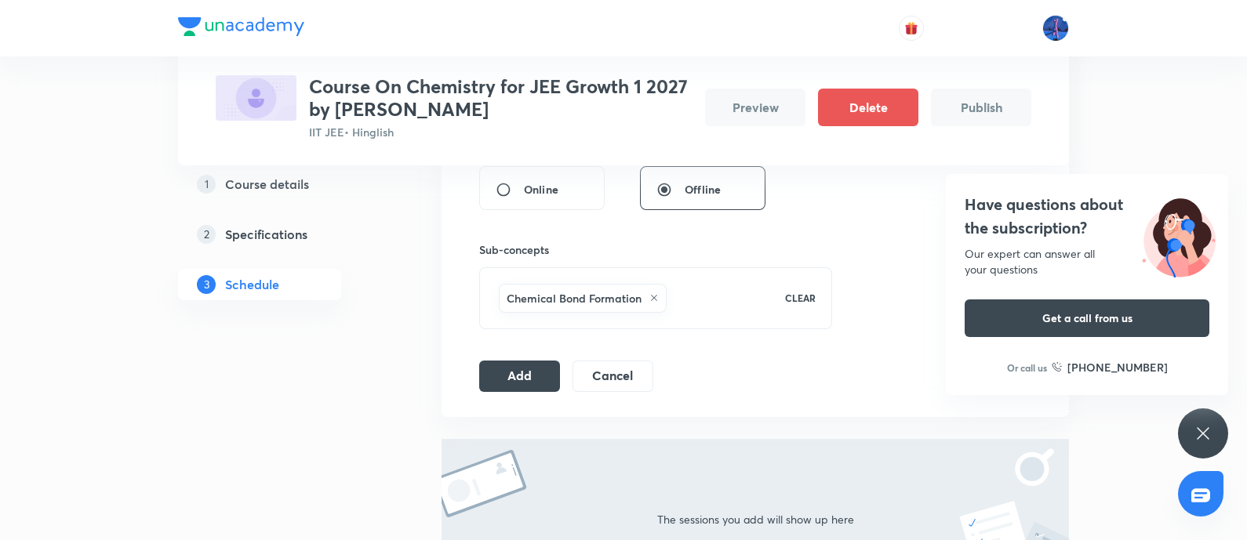
scroll to position [424, 0]
type input "Chemical Bonding"
click at [517, 369] on button "Add" at bounding box center [519, 373] width 81 height 31
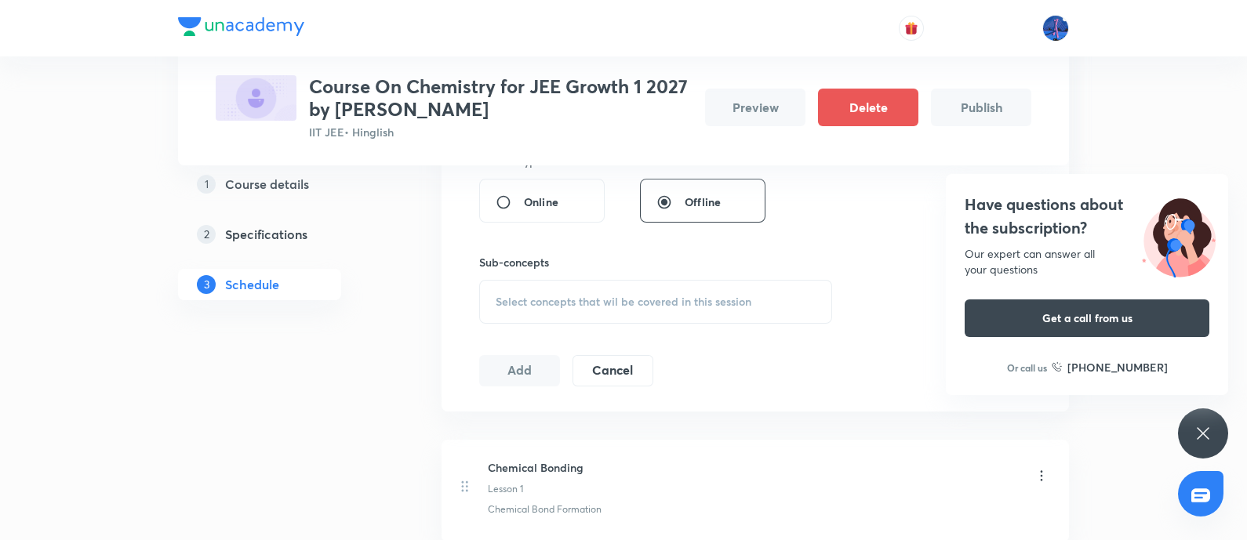
scroll to position [150, 0]
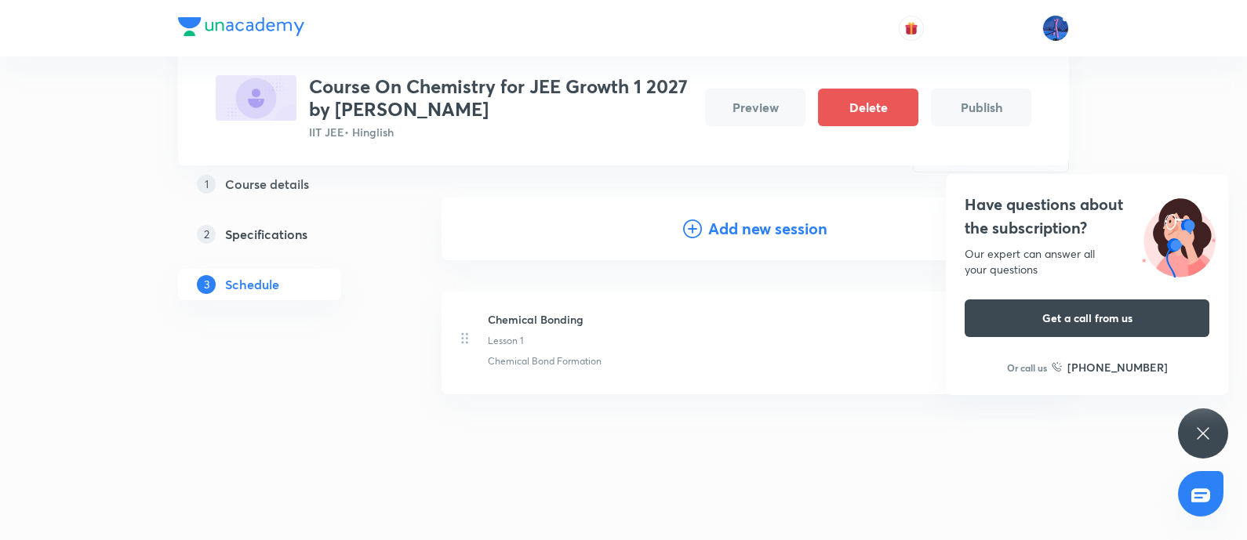
click at [1201, 432] on icon at bounding box center [1203, 433] width 12 height 12
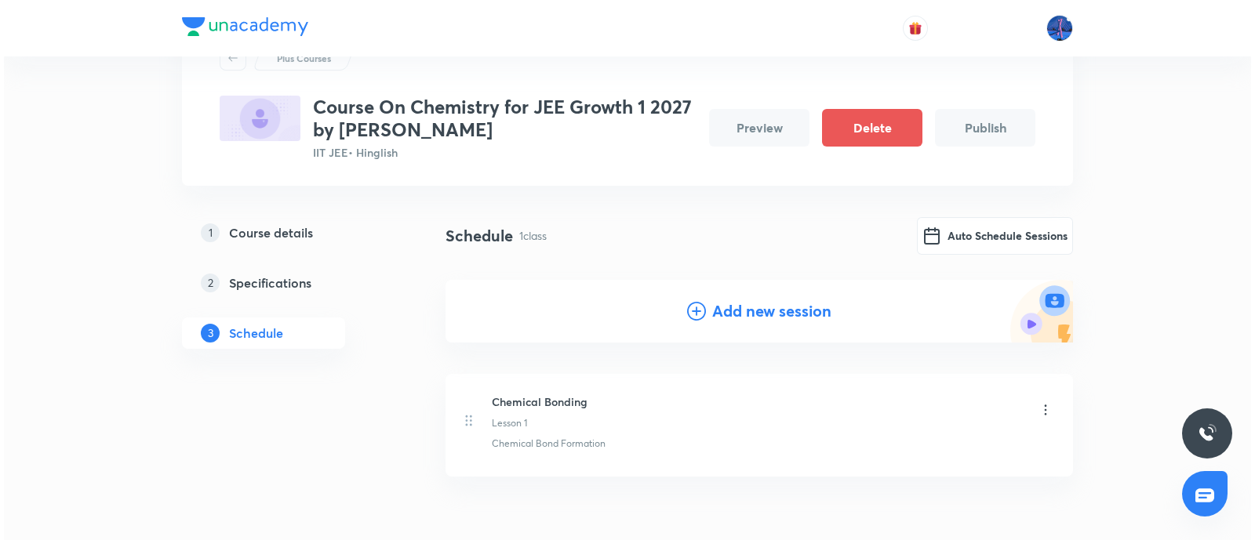
scroll to position [0, 0]
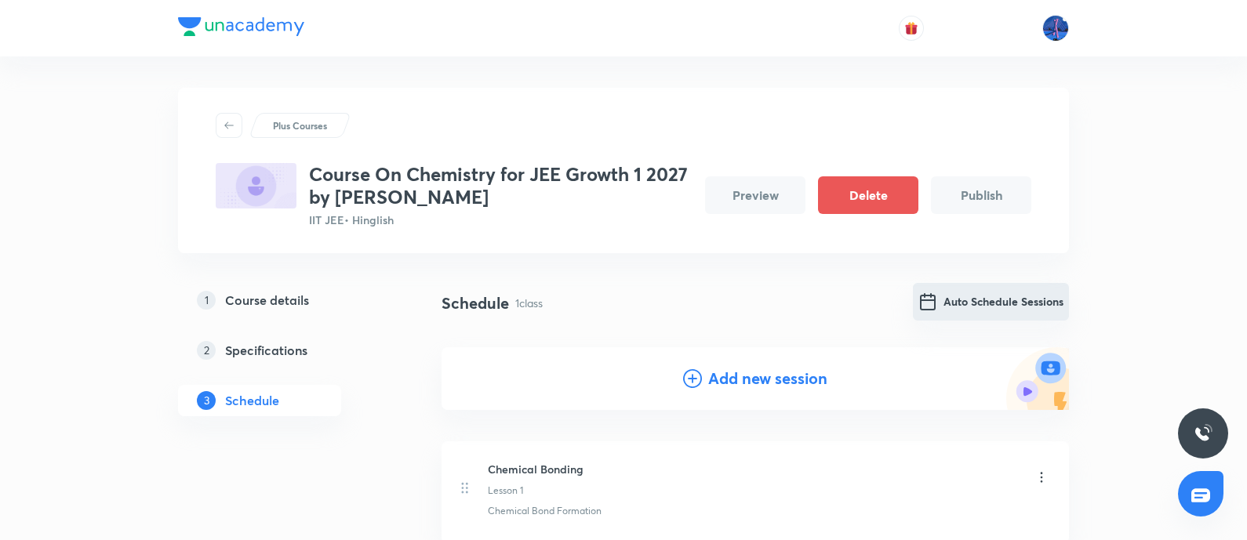
click at [982, 303] on button "Auto Schedule Sessions" at bounding box center [991, 302] width 156 height 38
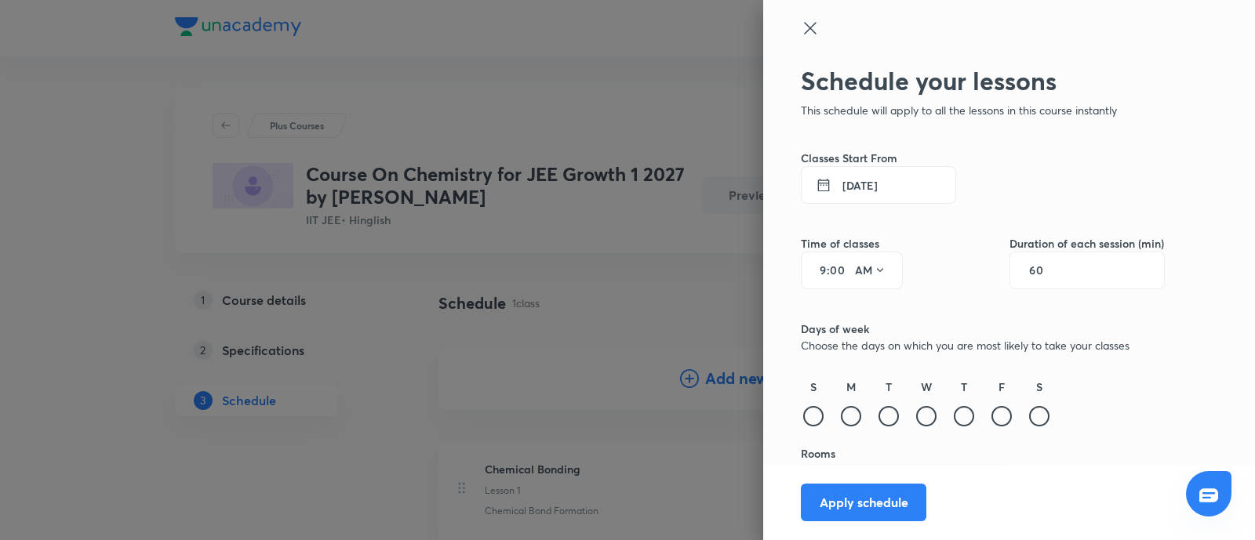
click at [808, 265] on input "9" at bounding box center [817, 270] width 19 height 13
type input "6"
click at [873, 268] on icon at bounding box center [879, 270] width 13 height 13
click at [847, 314] on div "PM" at bounding box center [856, 311] width 56 height 38
click at [1029, 268] on input "60" at bounding box center [1044, 270] width 30 height 13
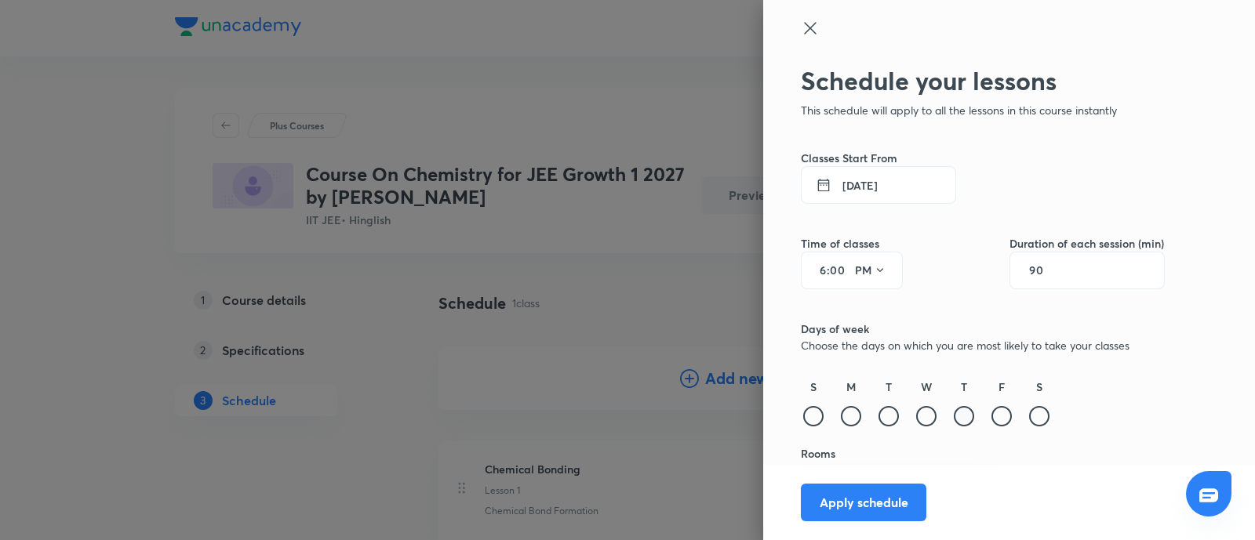
type input "90"
click at [953, 413] on div at bounding box center [963, 416] width 20 height 20
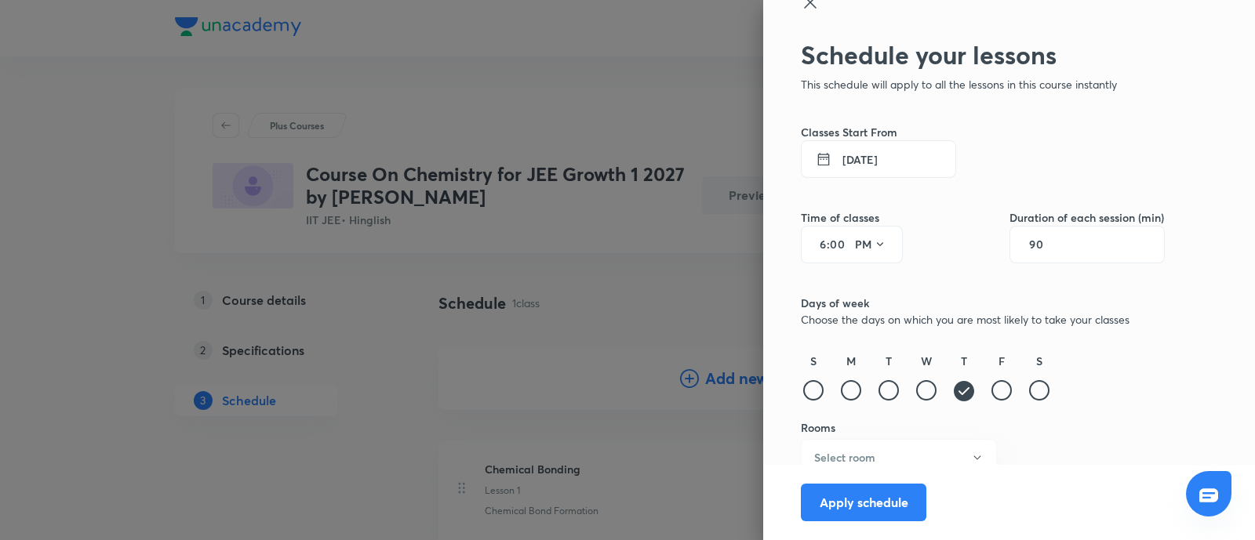
scroll to position [39, 0]
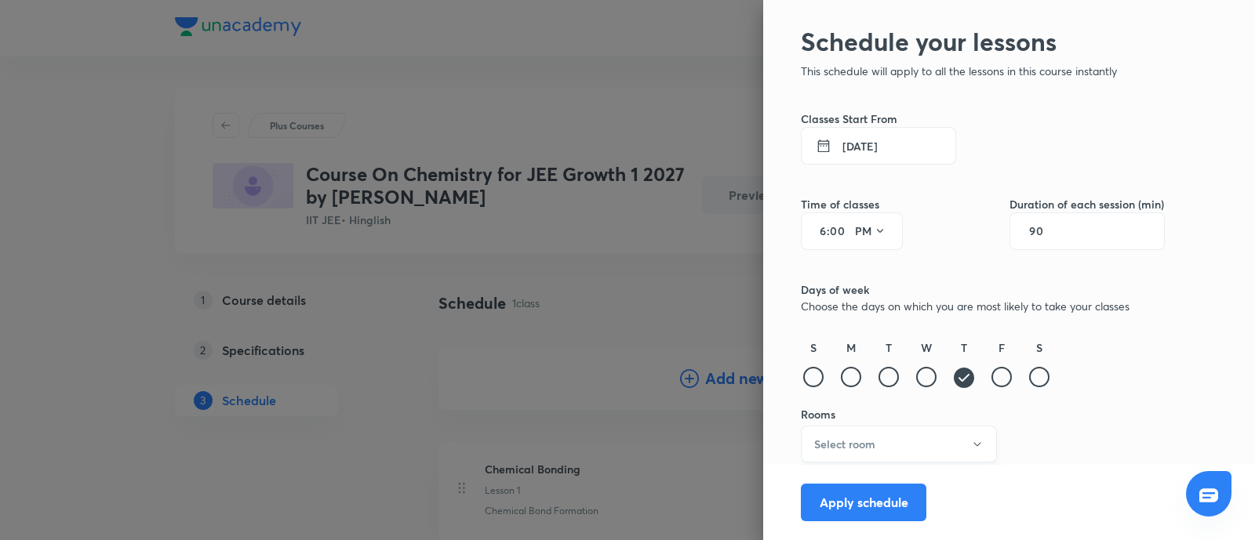
click at [938, 444] on button "Select room" at bounding box center [899, 444] width 196 height 37
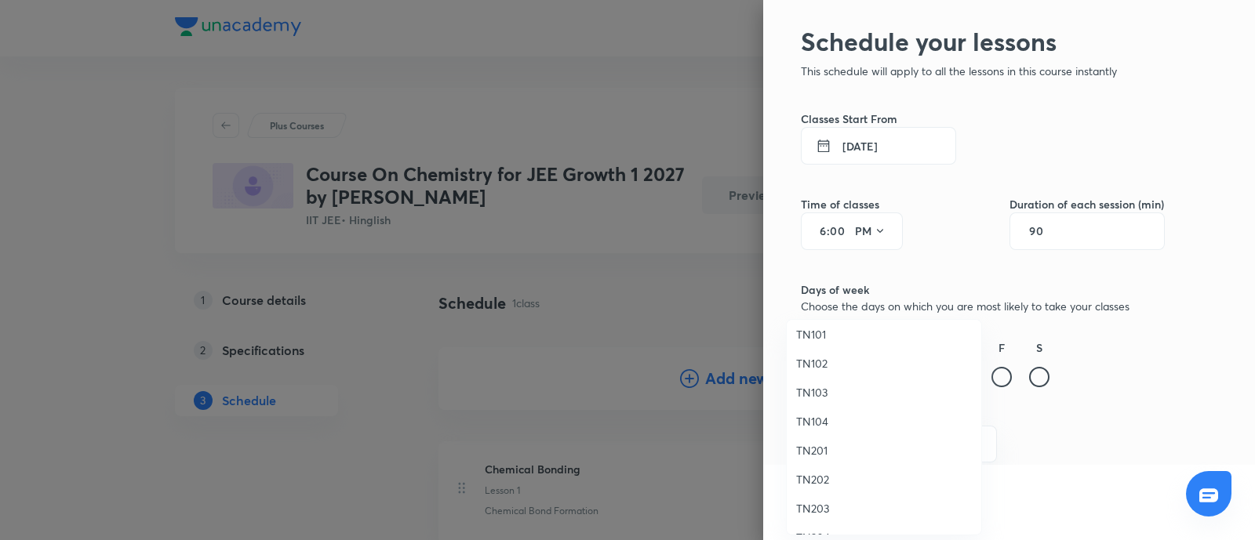
scroll to position [0, 0]
click at [830, 480] on span "TN202" at bounding box center [884, 486] width 176 height 16
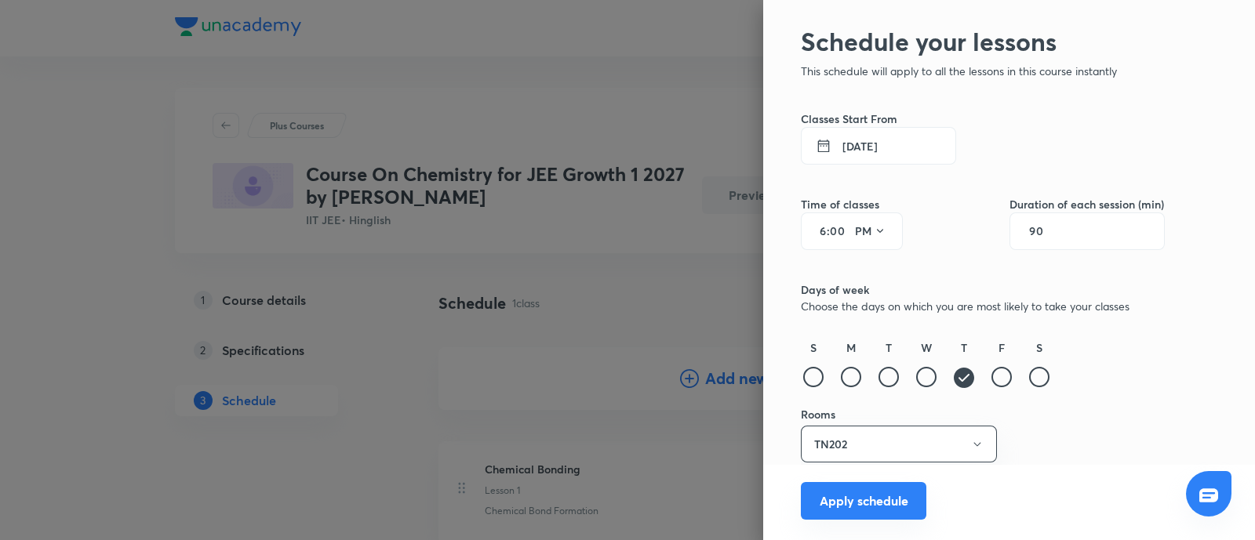
click at [837, 501] on button "Apply schedule" at bounding box center [863, 501] width 125 height 38
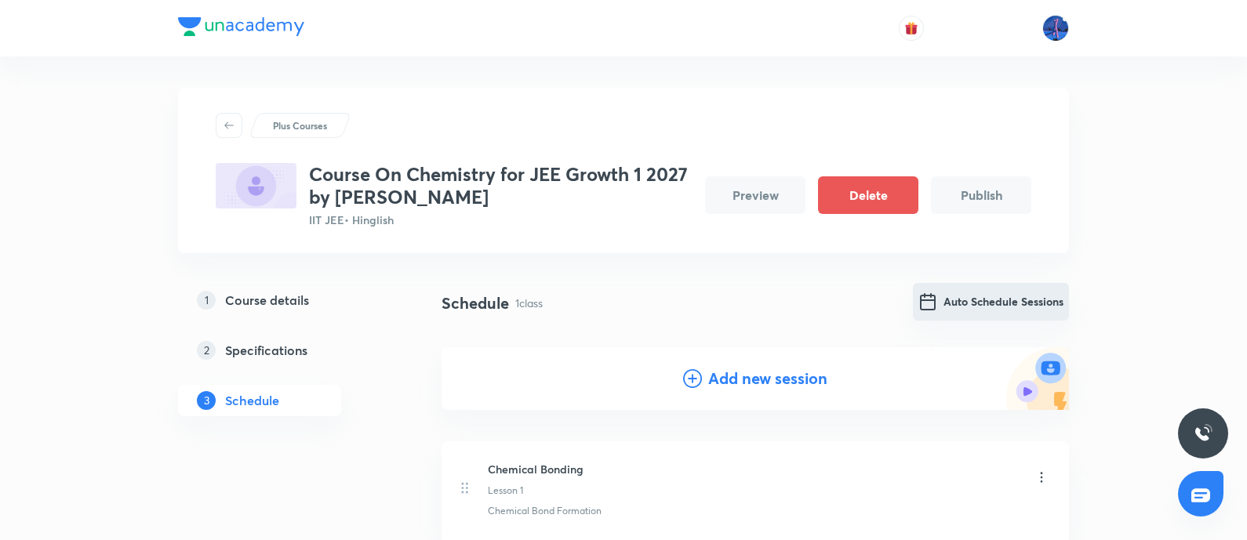
click at [987, 312] on button "Auto Schedule Sessions" at bounding box center [991, 302] width 156 height 38
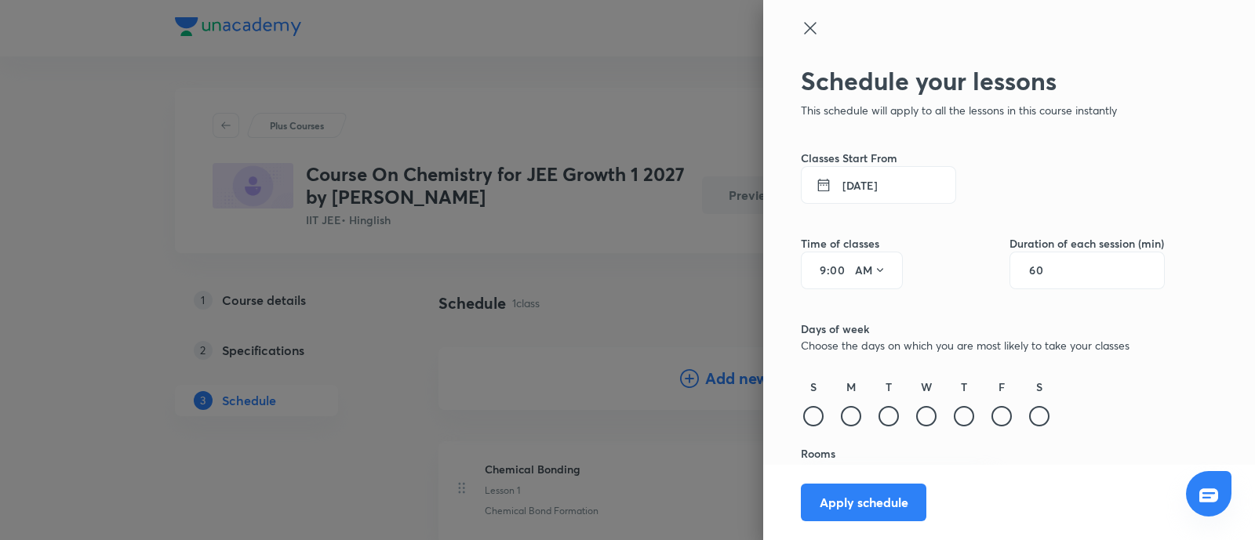
click at [812, 268] on div "9 : 00 AM" at bounding box center [852, 271] width 102 height 38
click at [810, 269] on input "9" at bounding box center [817, 270] width 19 height 13
type input "6"
click at [877, 271] on icon at bounding box center [880, 271] width 6 height 4
click at [844, 307] on div "PM" at bounding box center [856, 311] width 56 height 38
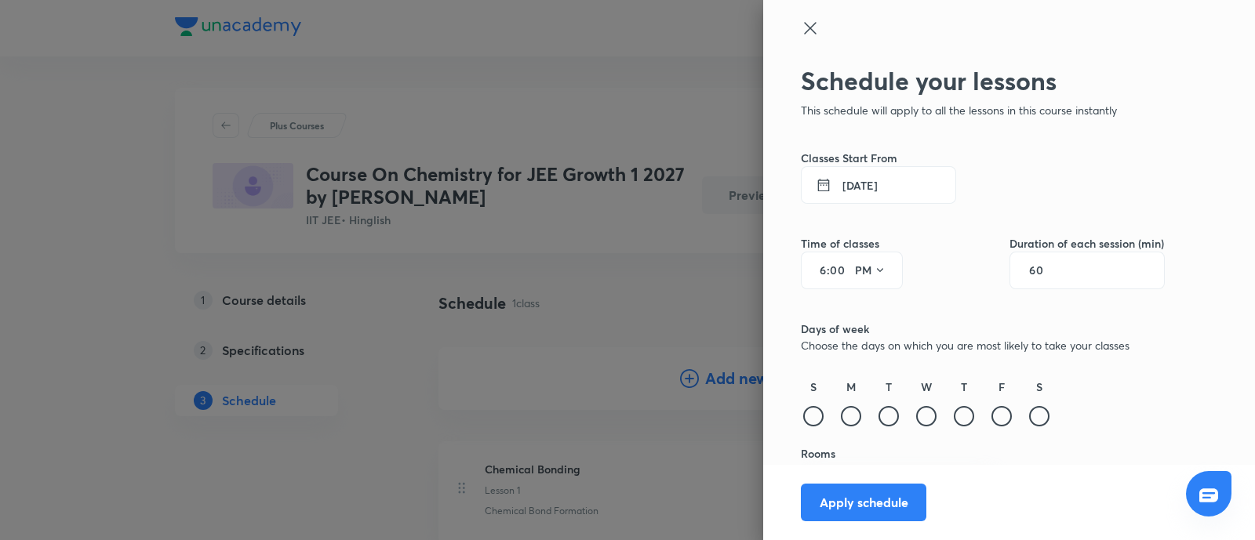
click at [1029, 269] on input "60" at bounding box center [1044, 270] width 30 height 13
type input "90"
click at [953, 415] on div at bounding box center [963, 416] width 20 height 20
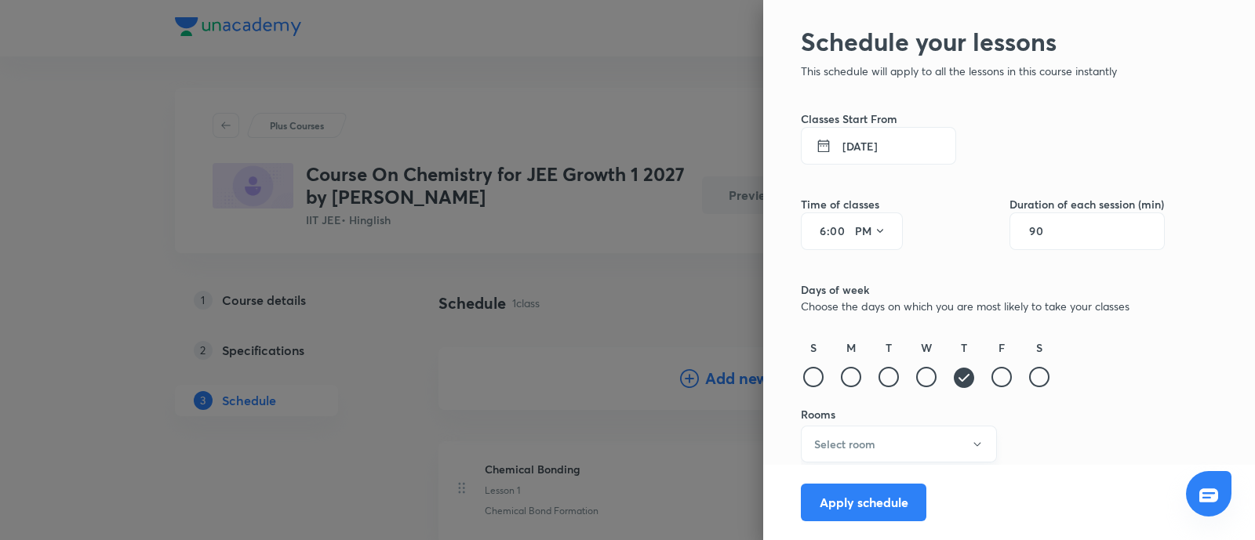
click at [971, 443] on icon "button" at bounding box center [977, 444] width 13 height 13
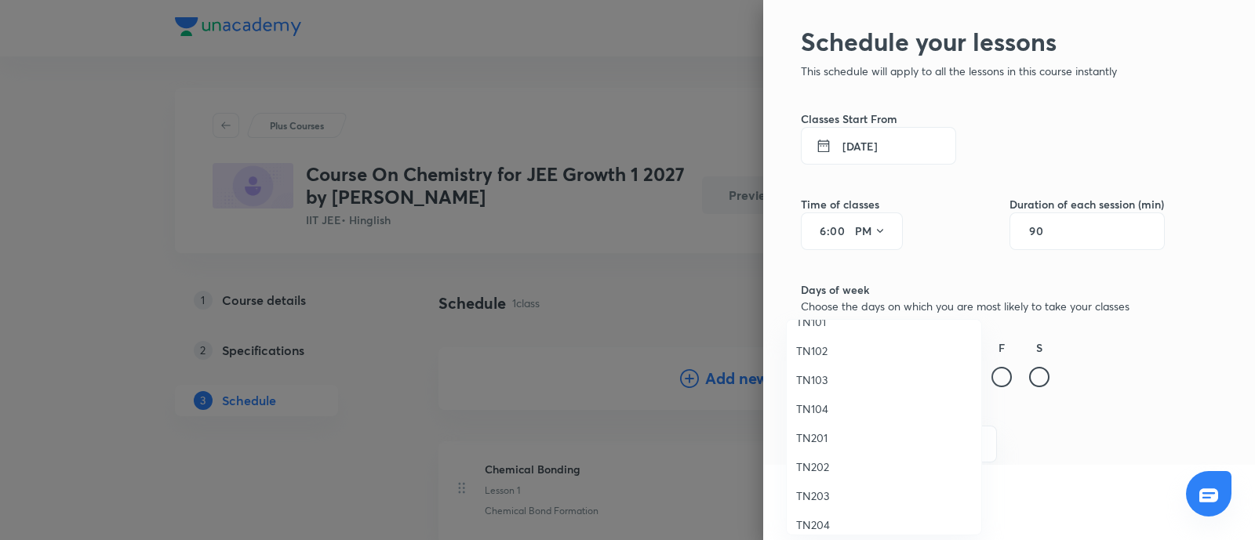
scroll to position [29, 0]
click at [805, 460] on span "TN202" at bounding box center [884, 456] width 176 height 16
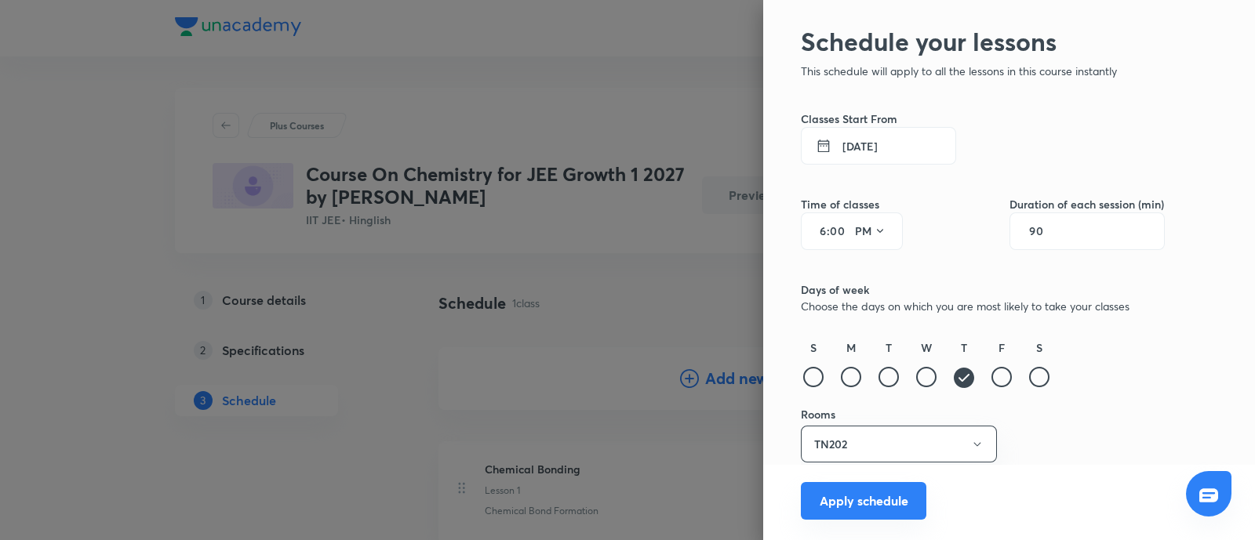
click at [856, 499] on button "Apply schedule" at bounding box center [863, 501] width 125 height 38
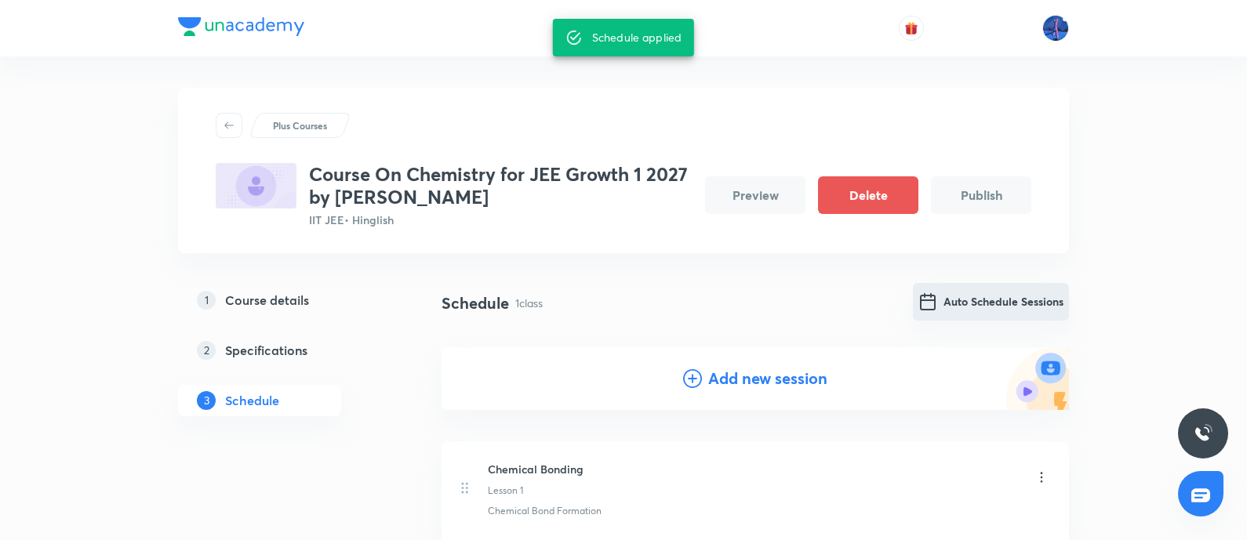
click at [986, 303] on button "Auto Schedule Sessions" at bounding box center [991, 302] width 156 height 38
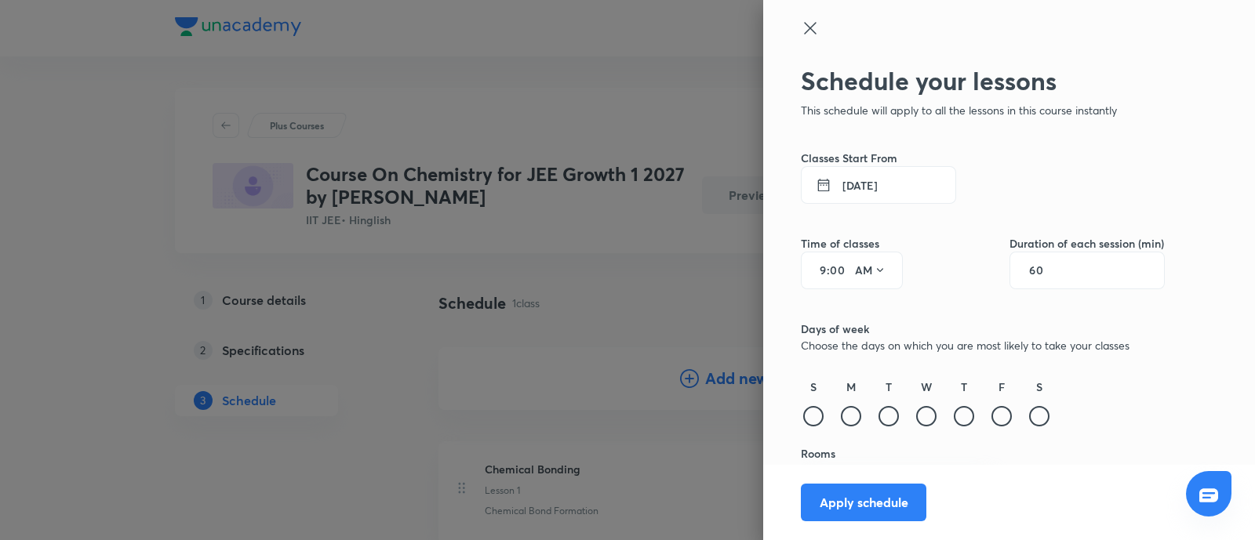
click at [809, 271] on input "9" at bounding box center [817, 270] width 19 height 13
type input "6"
click at [873, 274] on icon at bounding box center [879, 270] width 13 height 13
click at [852, 311] on div "PM" at bounding box center [856, 311] width 56 height 38
click at [1029, 271] on input "60" at bounding box center [1044, 270] width 30 height 13
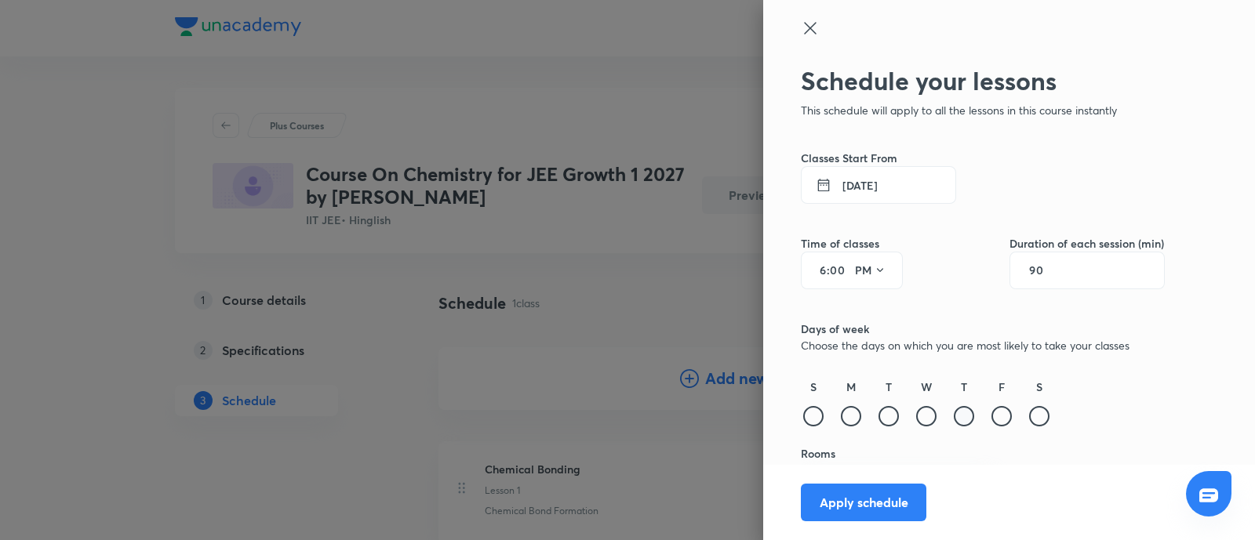
type input "90"
click at [953, 419] on div at bounding box center [963, 416] width 20 height 20
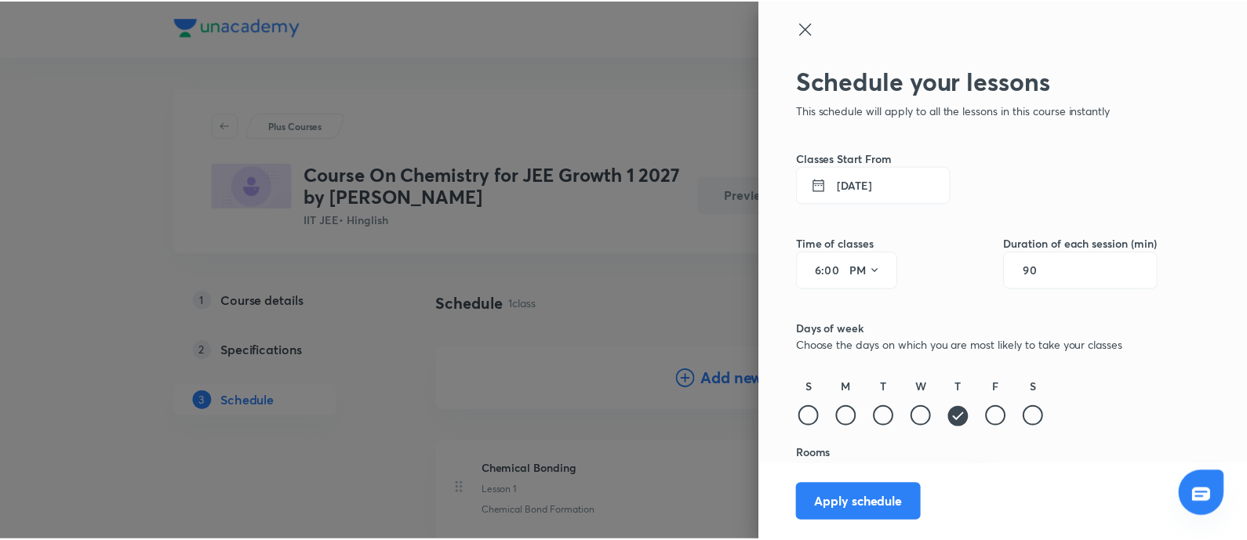
scroll to position [39, 0]
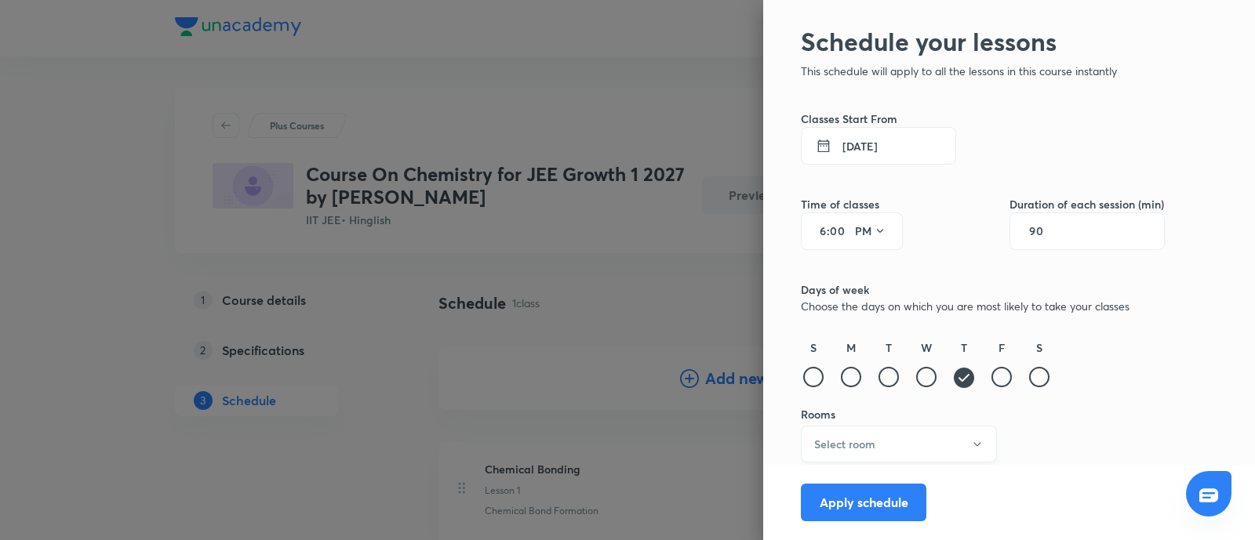
click at [886, 442] on button "Select room" at bounding box center [899, 444] width 196 height 37
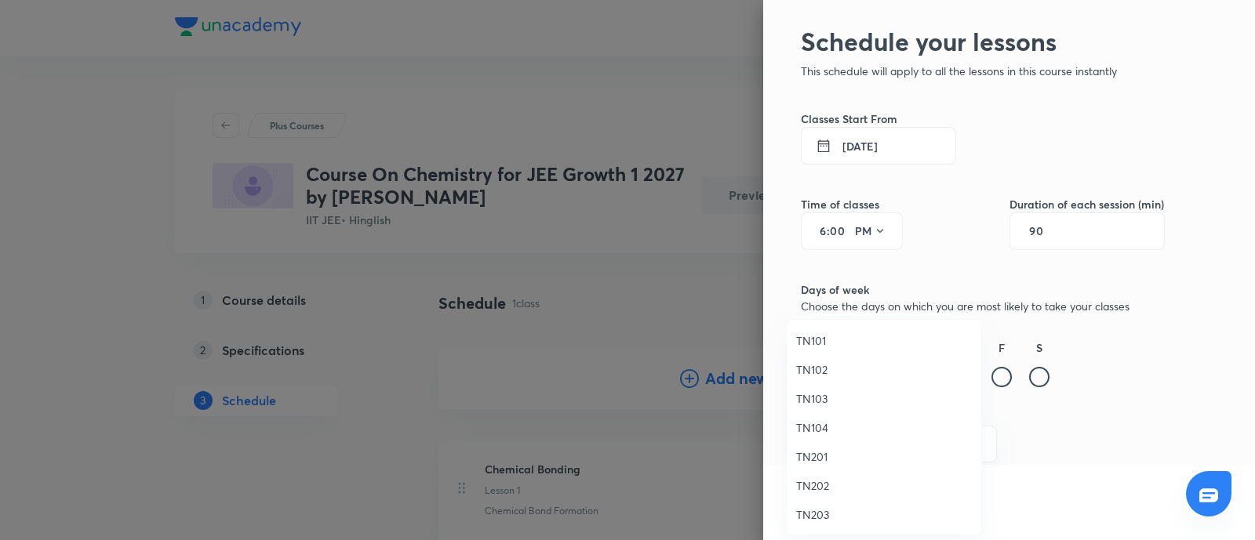
click at [816, 484] on span "TN202" at bounding box center [884, 486] width 176 height 16
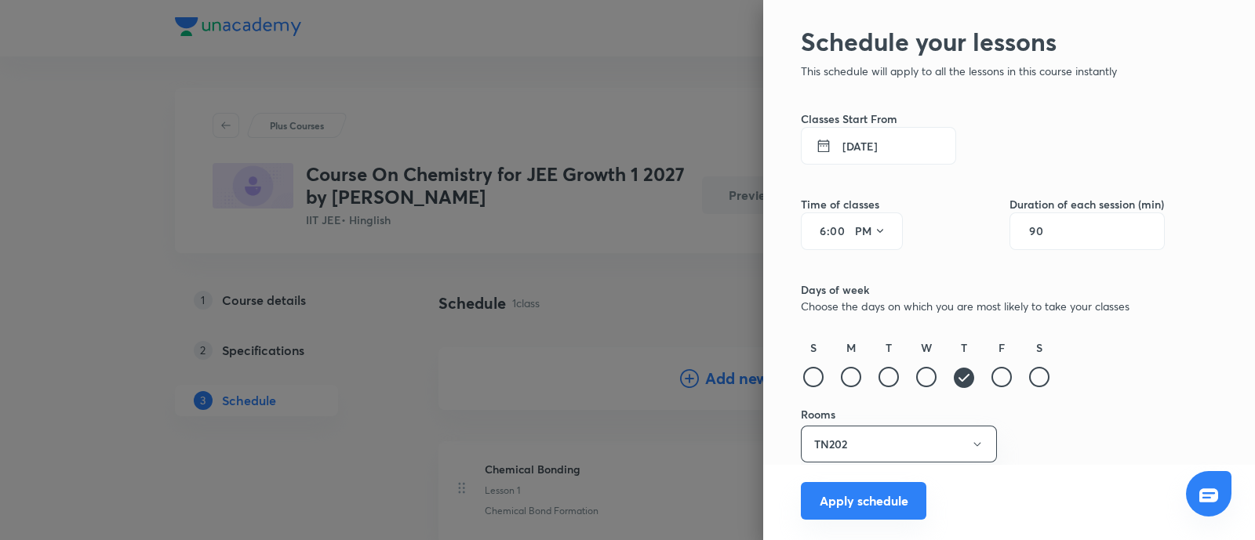
click at [862, 500] on button "Apply schedule" at bounding box center [863, 501] width 125 height 38
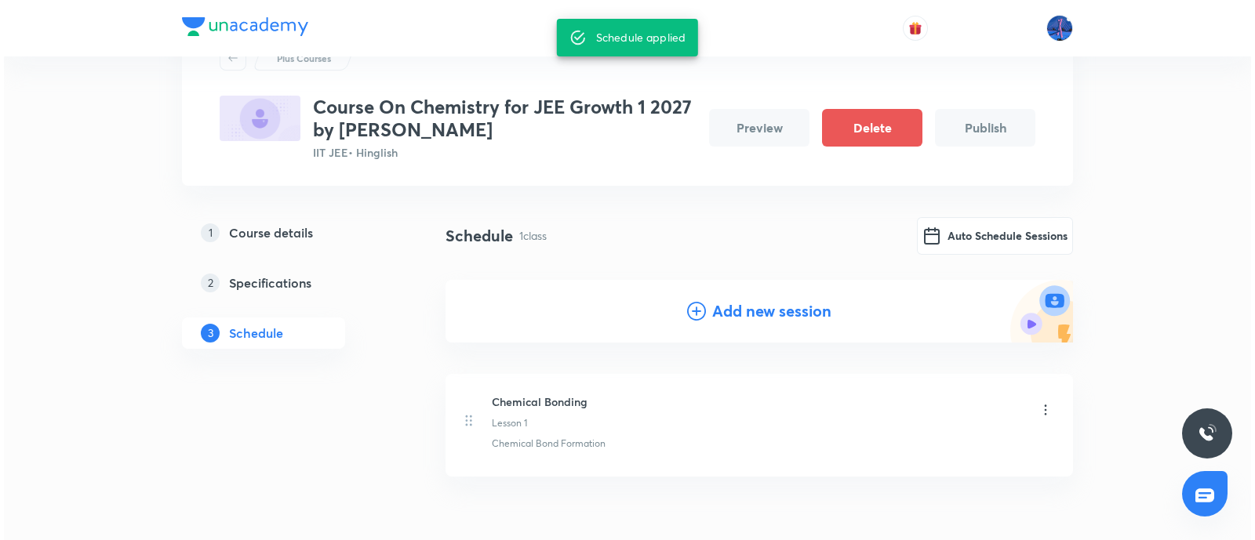
scroll to position [0, 0]
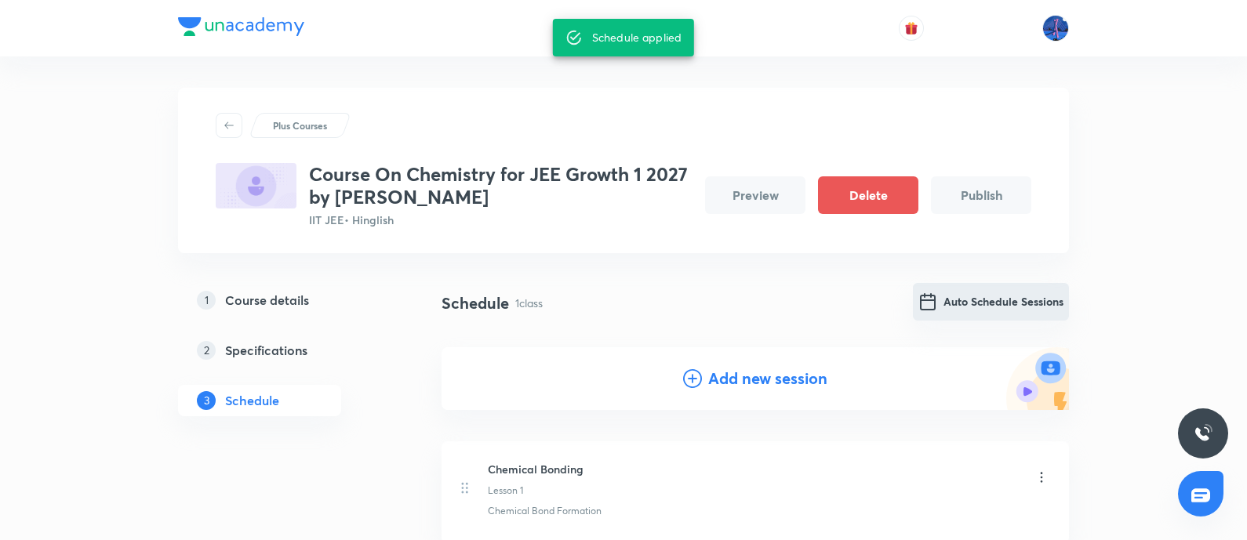
click at [993, 300] on button "Auto Schedule Sessions" at bounding box center [991, 302] width 156 height 38
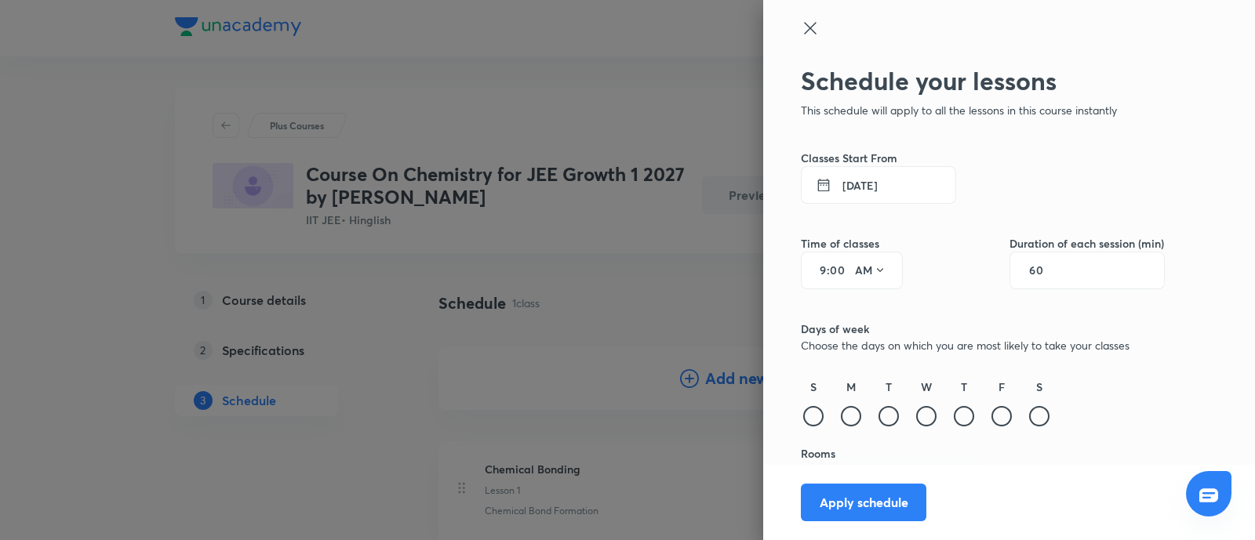
click at [859, 192] on button "[DATE]" at bounding box center [878, 185] width 155 height 38
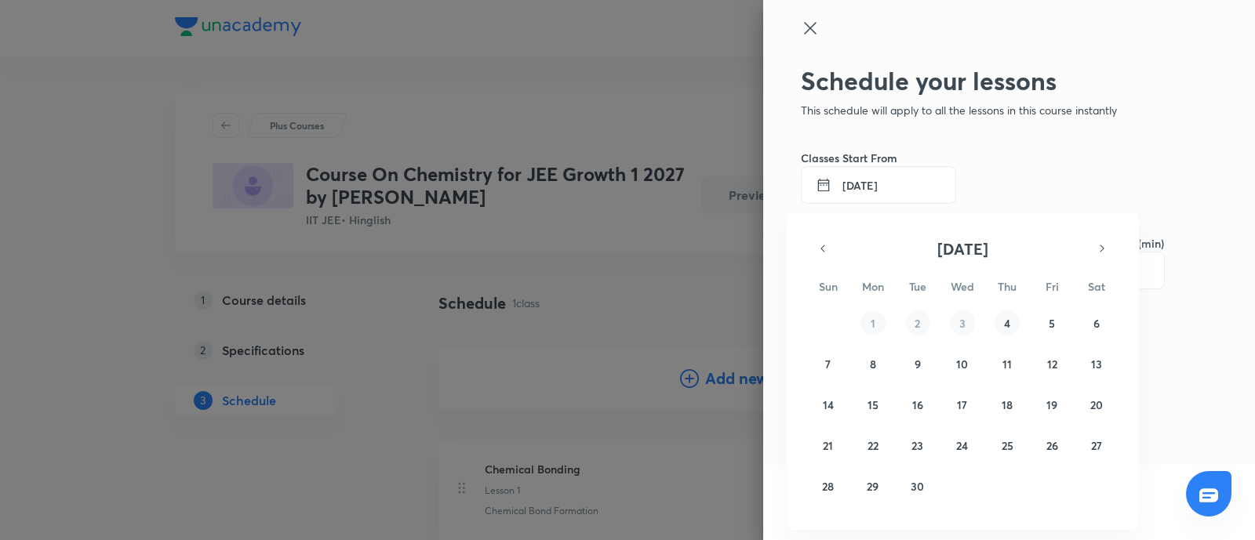
click at [1002, 327] on button "4" at bounding box center [1006, 322] width 25 height 25
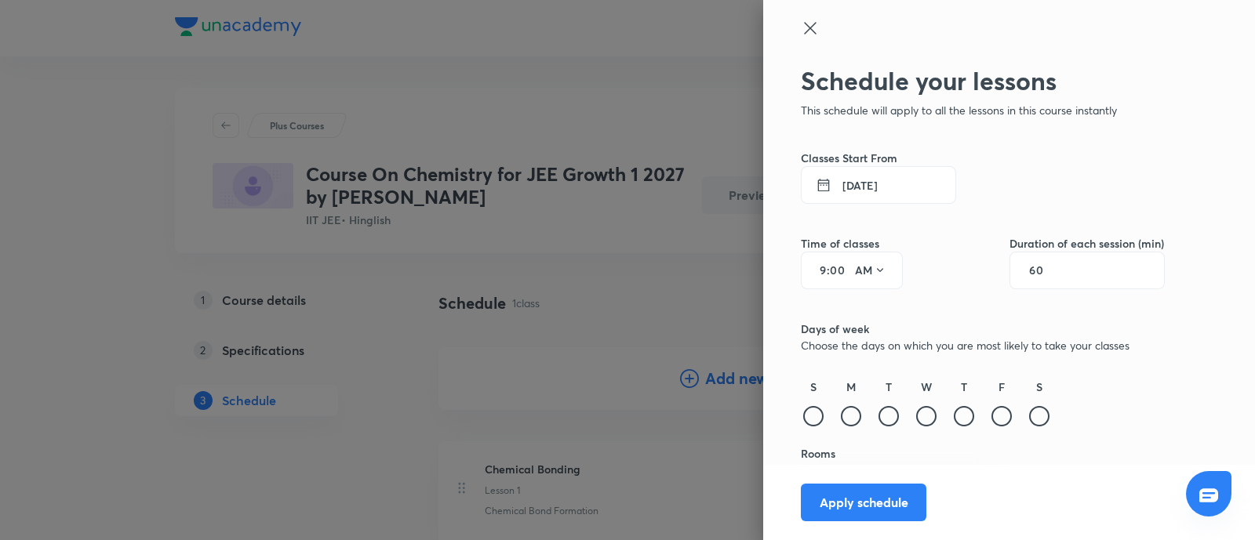
click at [808, 272] on input "9" at bounding box center [817, 270] width 19 height 13
type input "6"
click at [855, 272] on button "AM" at bounding box center [870, 270] width 44 height 25
click at [852, 314] on div "PM" at bounding box center [856, 311] width 56 height 38
click at [1029, 270] on input "60" at bounding box center [1044, 270] width 30 height 13
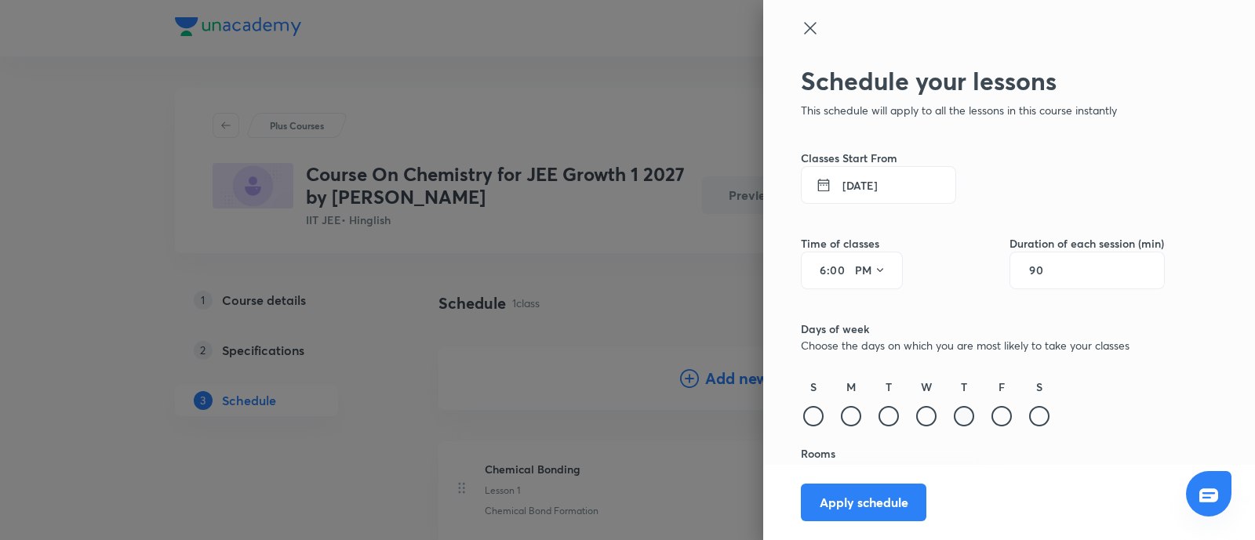
type input "90"
click at [953, 411] on div at bounding box center [963, 416] width 20 height 20
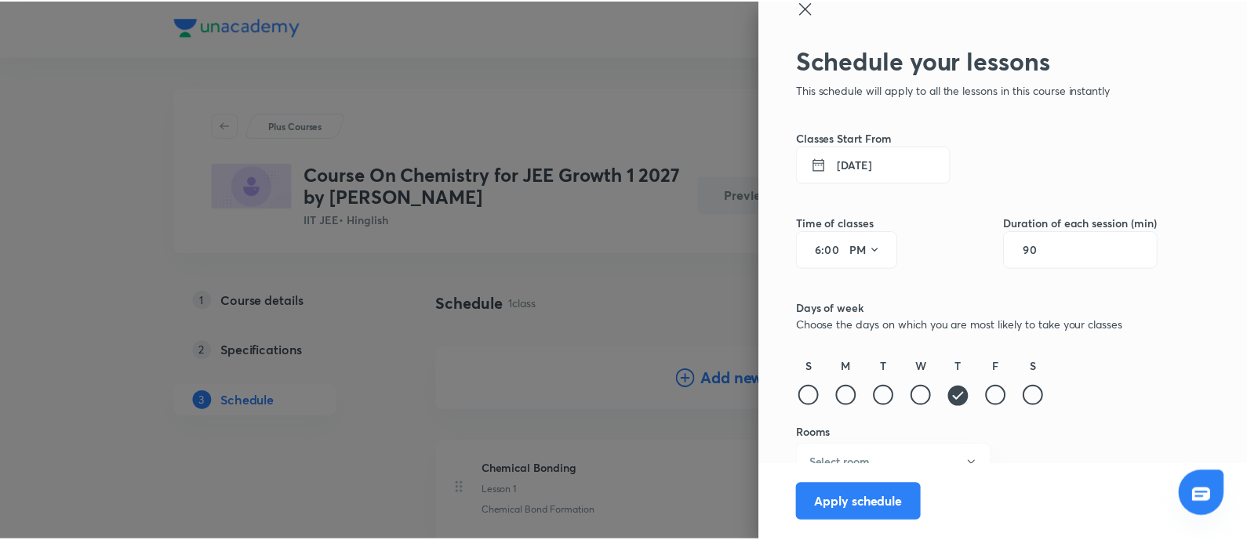
scroll to position [39, 0]
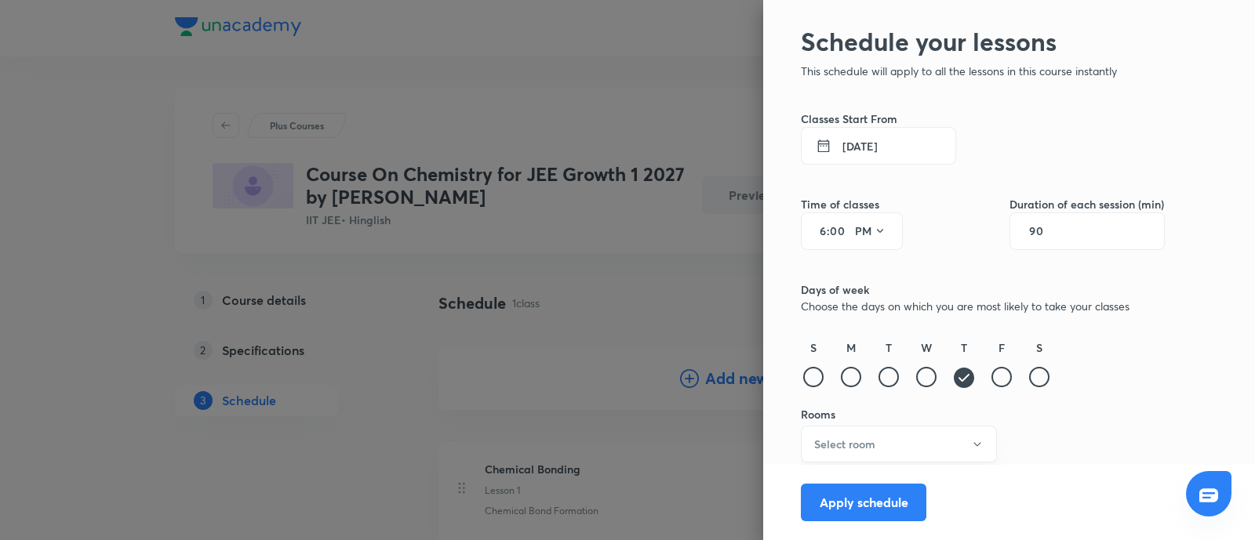
click at [929, 429] on button "Select room" at bounding box center [899, 444] width 196 height 37
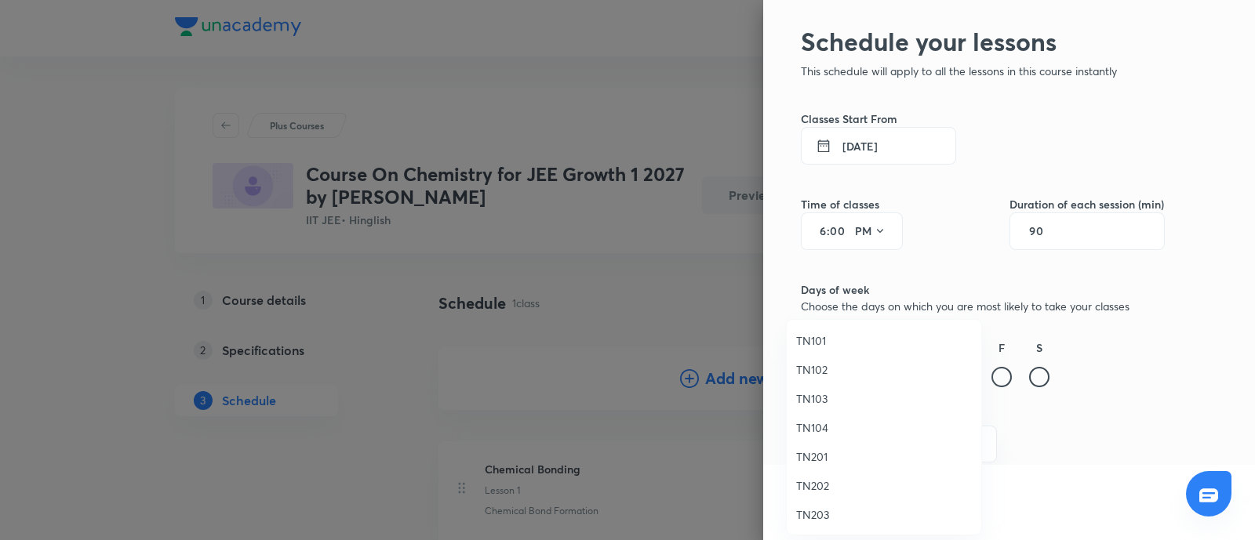
click at [818, 486] on span "TN202" at bounding box center [884, 486] width 176 height 16
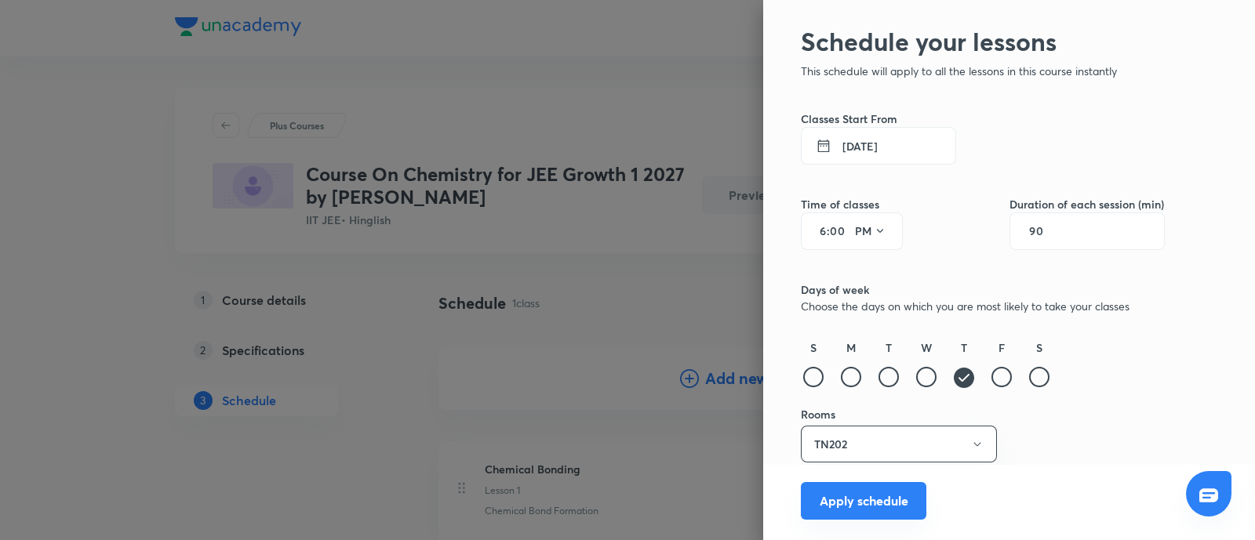
click at [858, 506] on button "Apply schedule" at bounding box center [863, 501] width 125 height 38
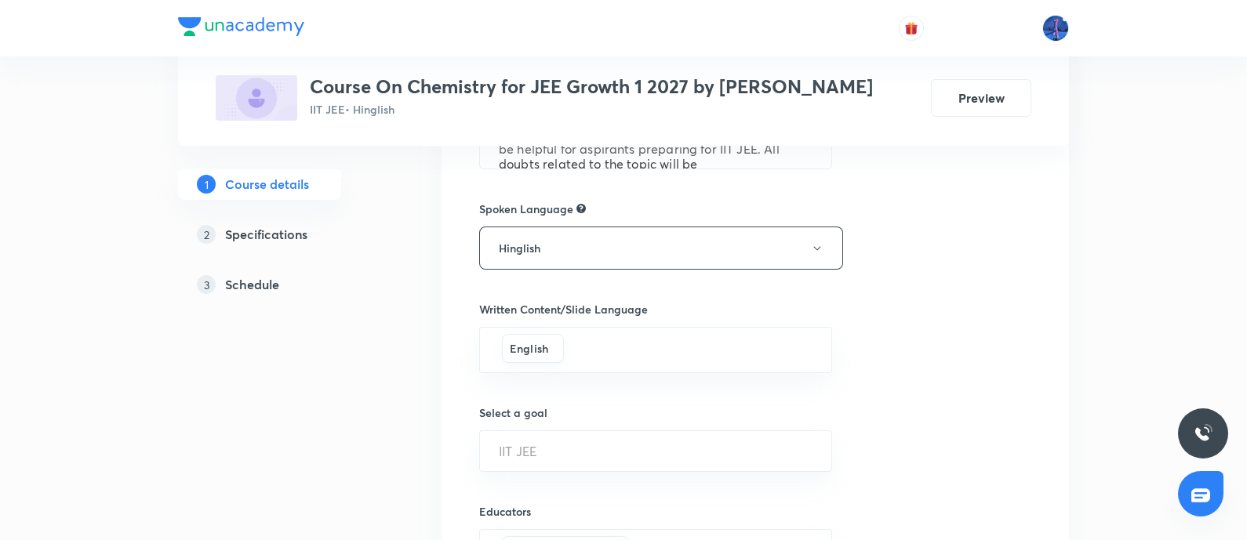
scroll to position [1009, 0]
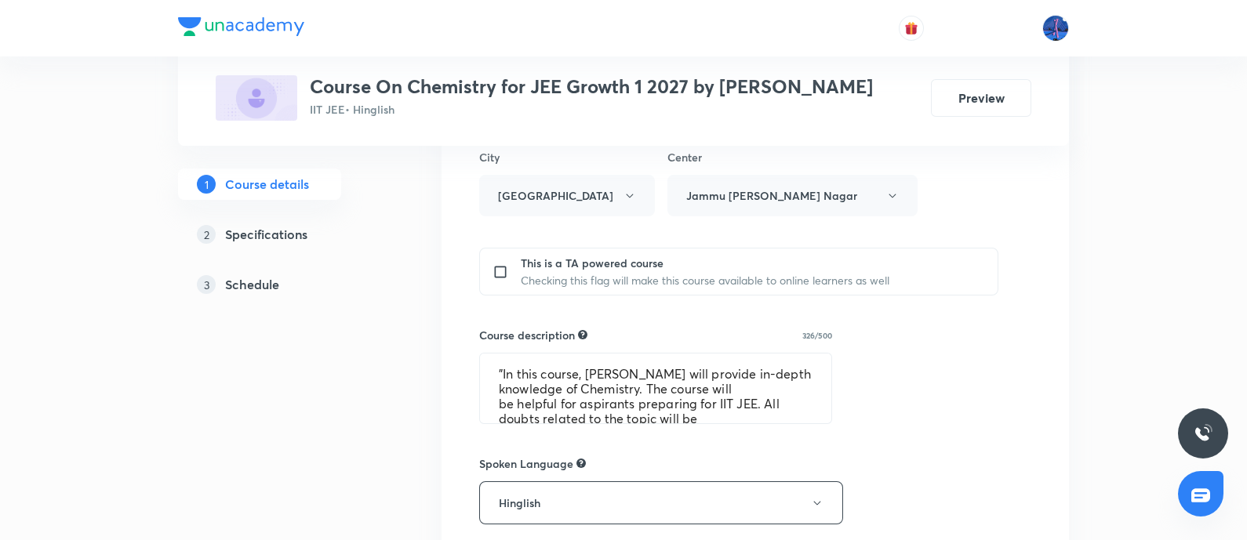
scroll to position [552, 0]
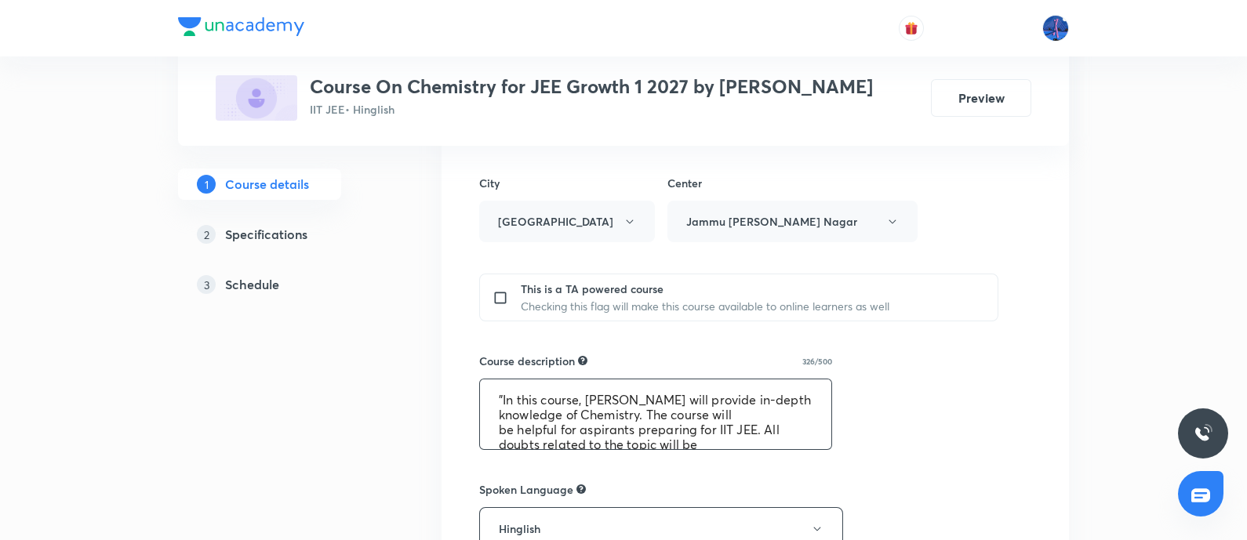
click at [671, 399] on textarea ""In this course, [PERSON_NAME] will provide in-depth knowledge of Chemistry. Th…" at bounding box center [655, 414] width 351 height 70
click at [499, 17] on div at bounding box center [623, 28] width 891 height 56
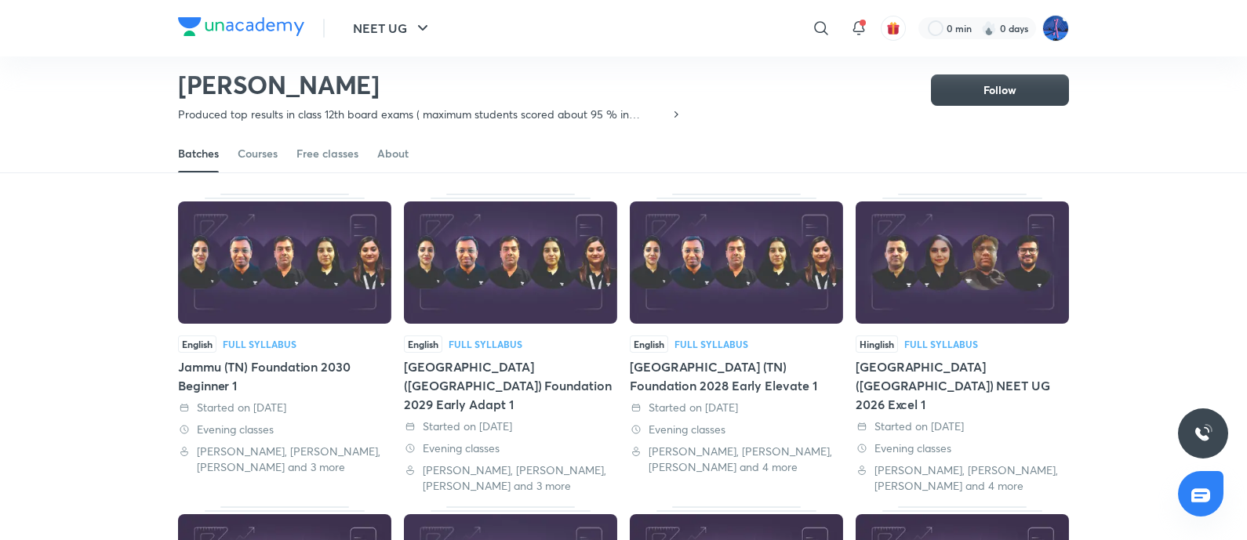
click at [528, 71] on h2 "[PERSON_NAME]" at bounding box center [430, 84] width 504 height 31
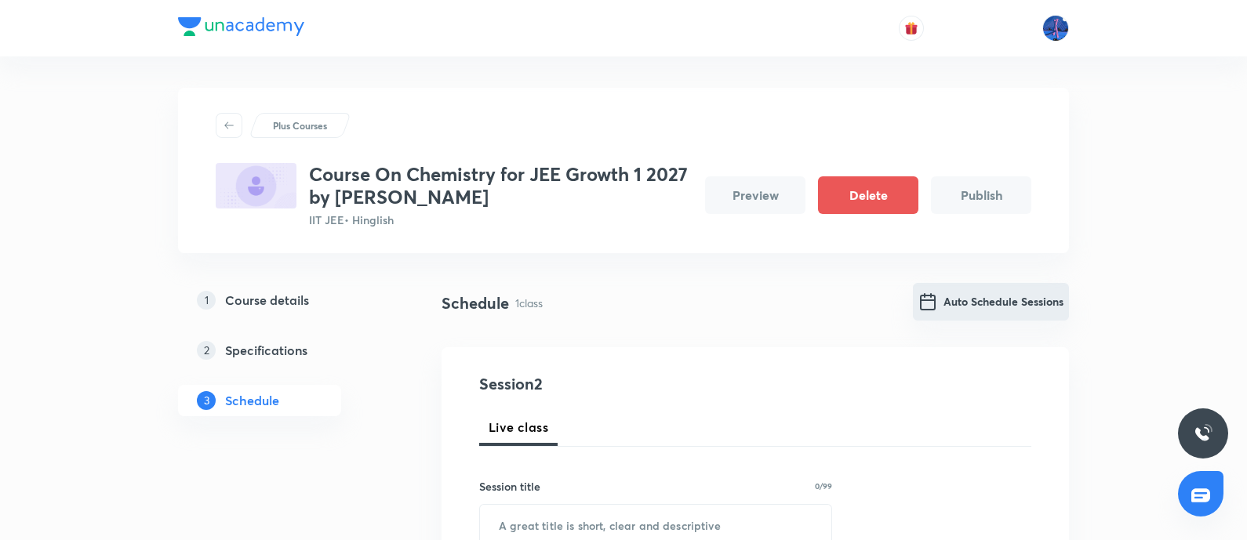
click at [983, 313] on button "Auto Schedule Sessions" at bounding box center [991, 302] width 156 height 38
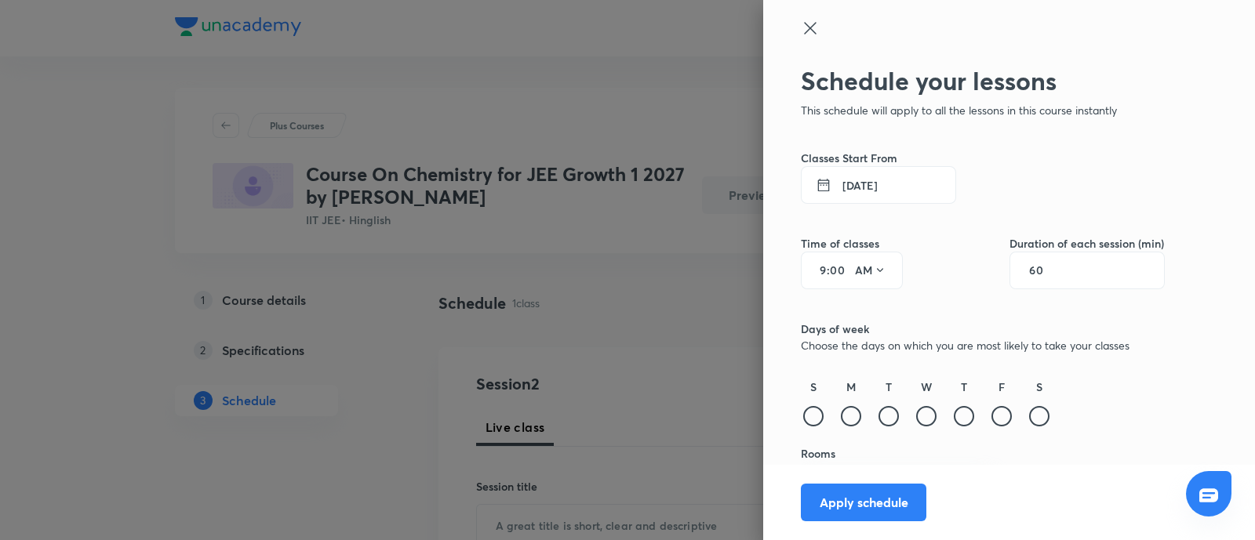
click at [855, 187] on button "[DATE]" at bounding box center [878, 185] width 155 height 38
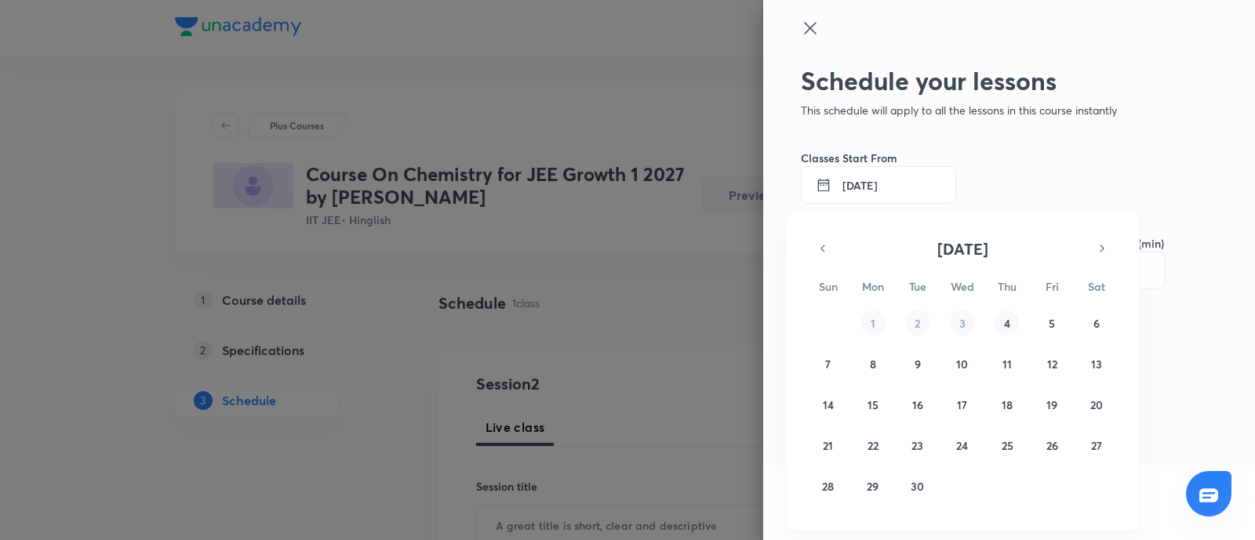
click at [1000, 318] on button "4" at bounding box center [1006, 322] width 25 height 25
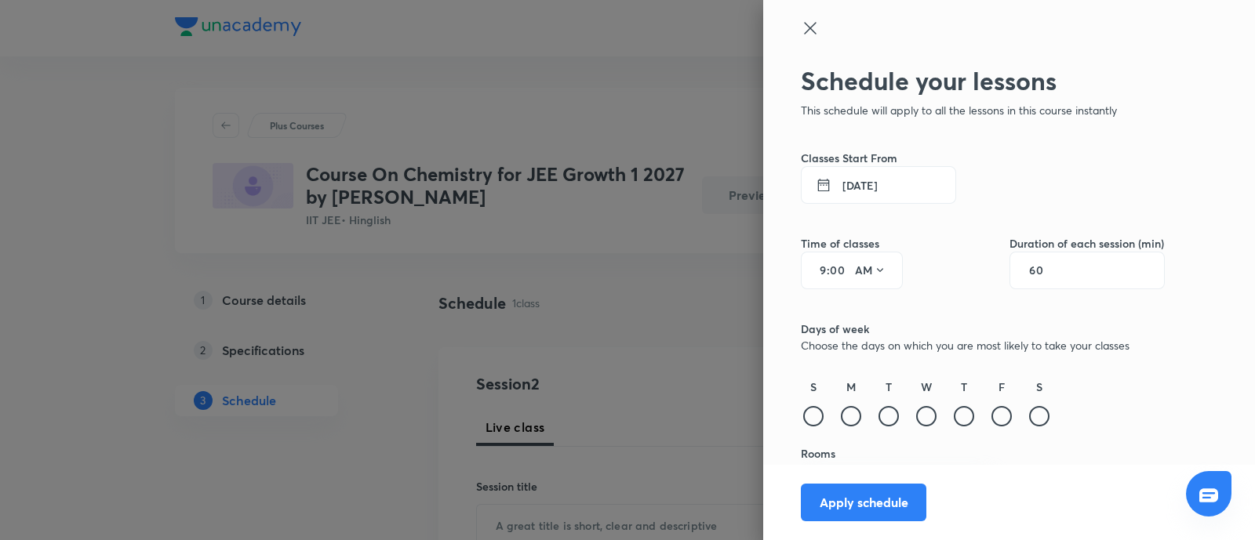
click at [808, 272] on input "9" at bounding box center [817, 270] width 19 height 13
type input "6"
click at [855, 268] on button "AM" at bounding box center [870, 270] width 44 height 25
click at [841, 314] on div "PM" at bounding box center [856, 311] width 56 height 38
click at [1029, 267] on input "60" at bounding box center [1044, 270] width 30 height 13
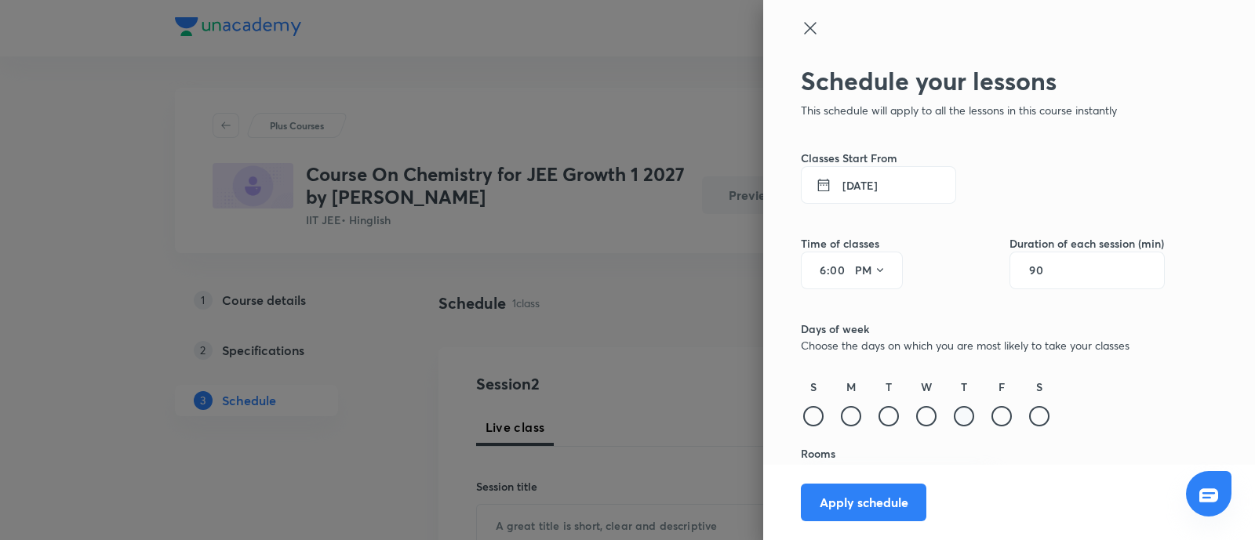
type input "90"
click at [953, 419] on div at bounding box center [963, 416] width 20 height 20
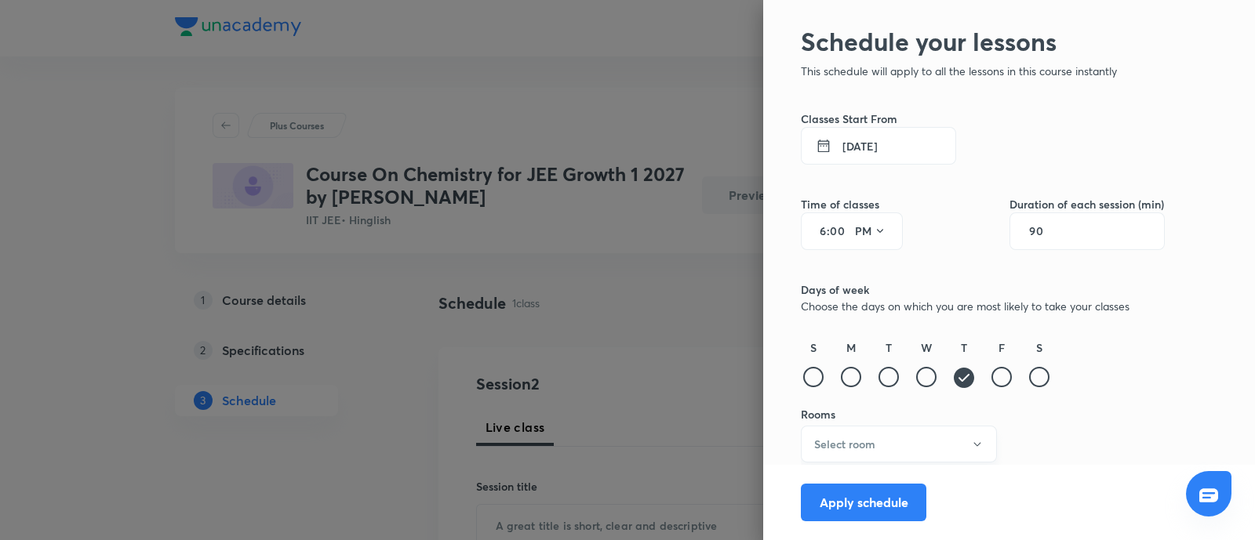
click at [911, 436] on button "Select room" at bounding box center [899, 444] width 196 height 37
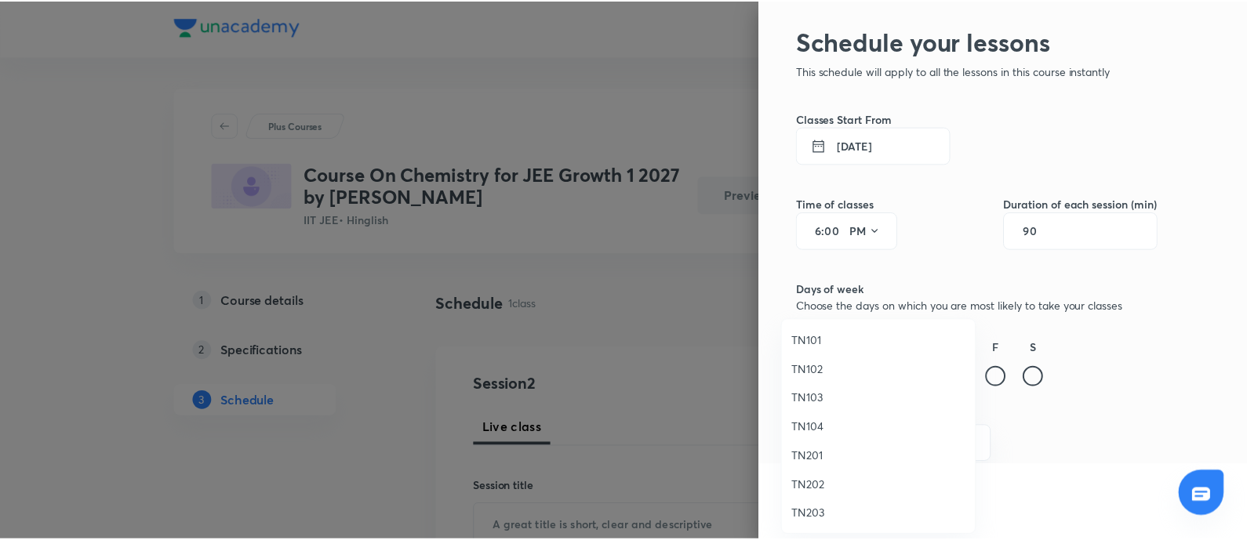
scroll to position [29, 0]
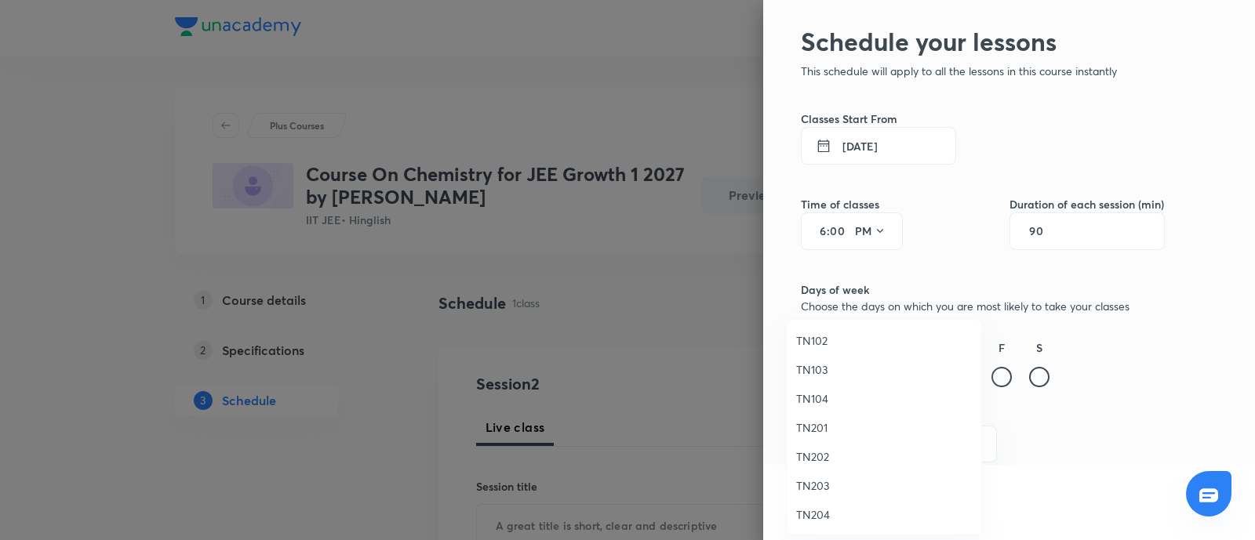
click at [813, 455] on span "TN202" at bounding box center [884, 456] width 176 height 16
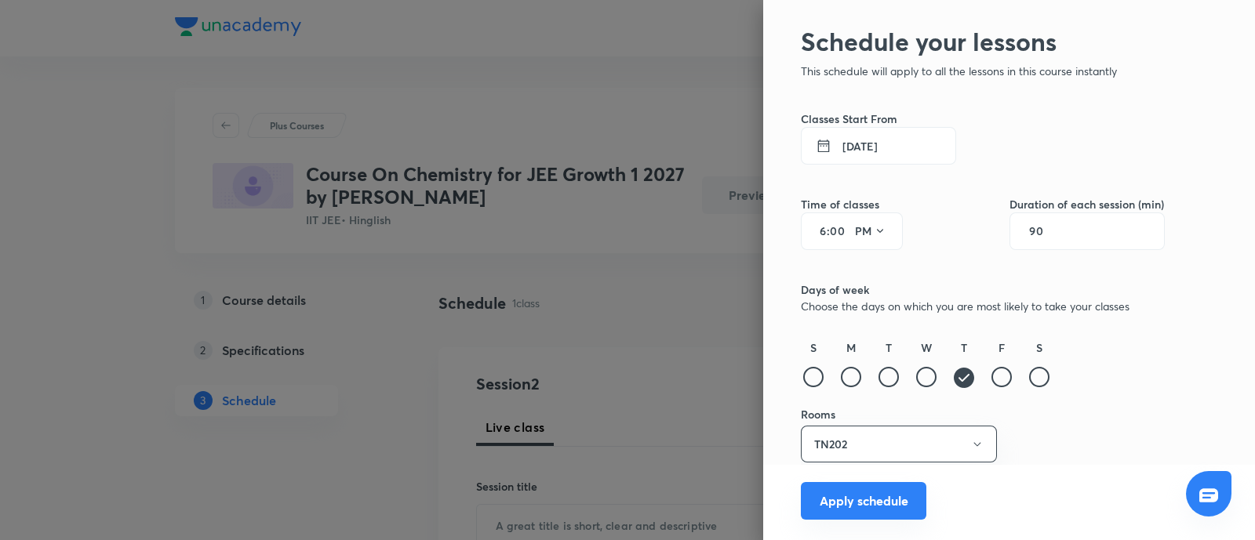
click at [840, 502] on button "Apply schedule" at bounding box center [863, 501] width 125 height 38
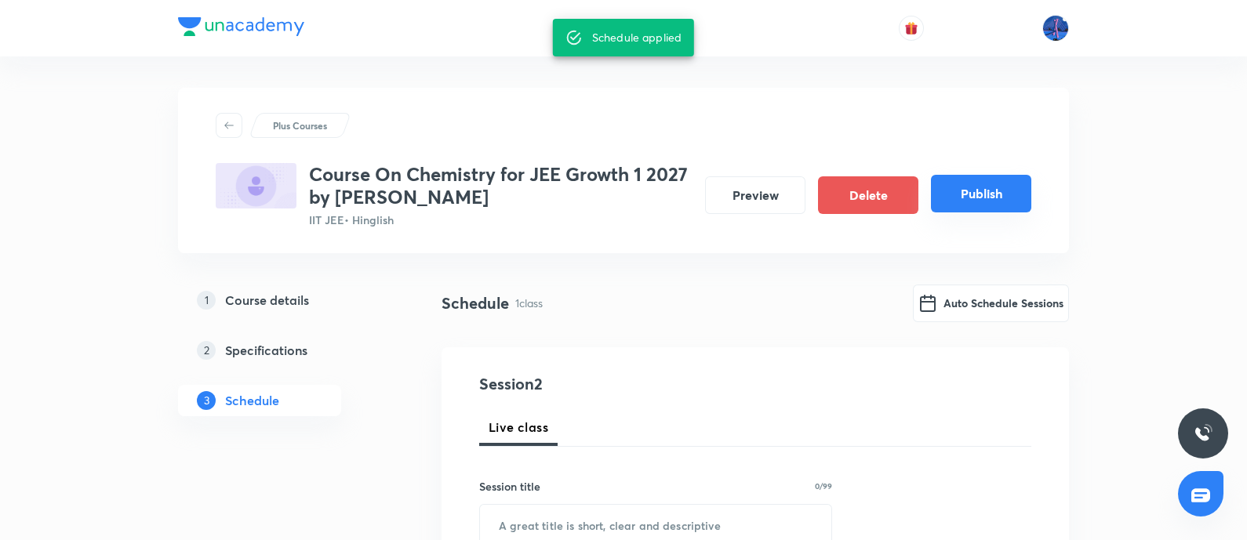
click at [973, 198] on button "Publish" at bounding box center [981, 194] width 100 height 38
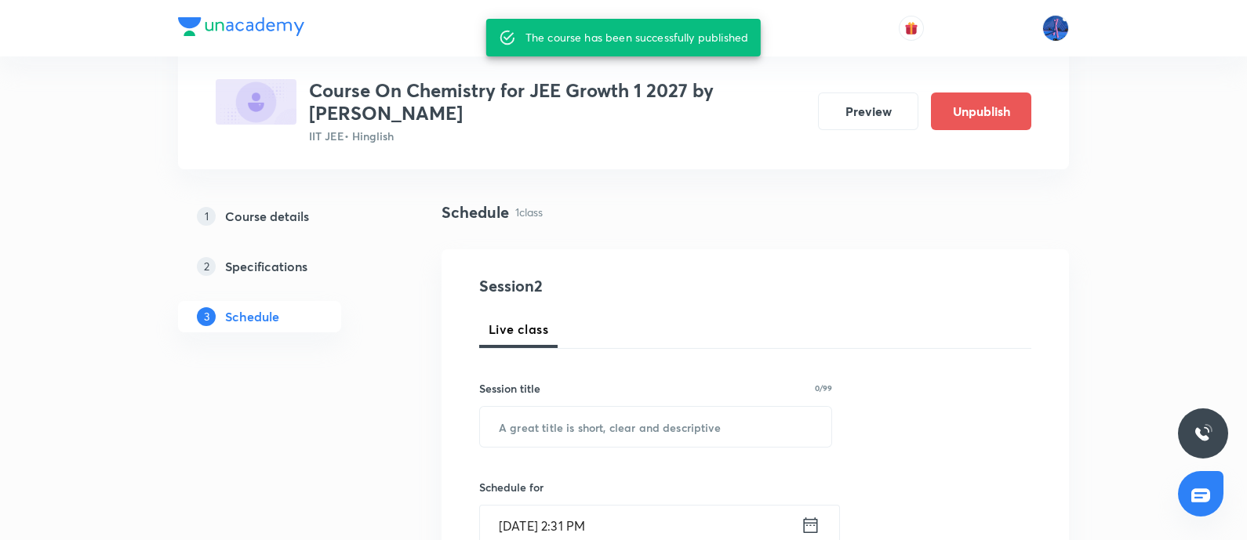
scroll to position [0, 0]
